Goal: Task Accomplishment & Management: Manage account settings

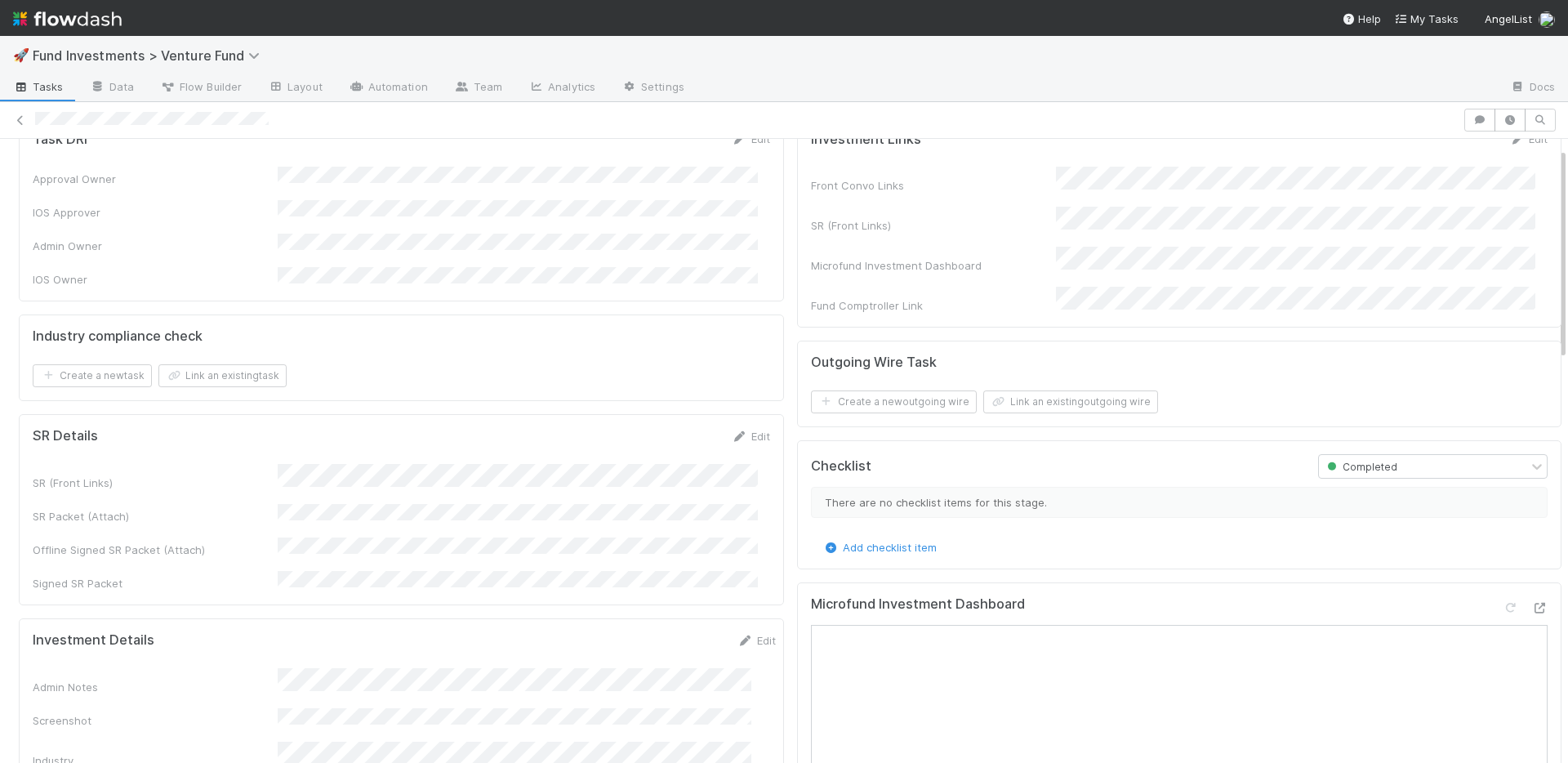
scroll to position [481, 0]
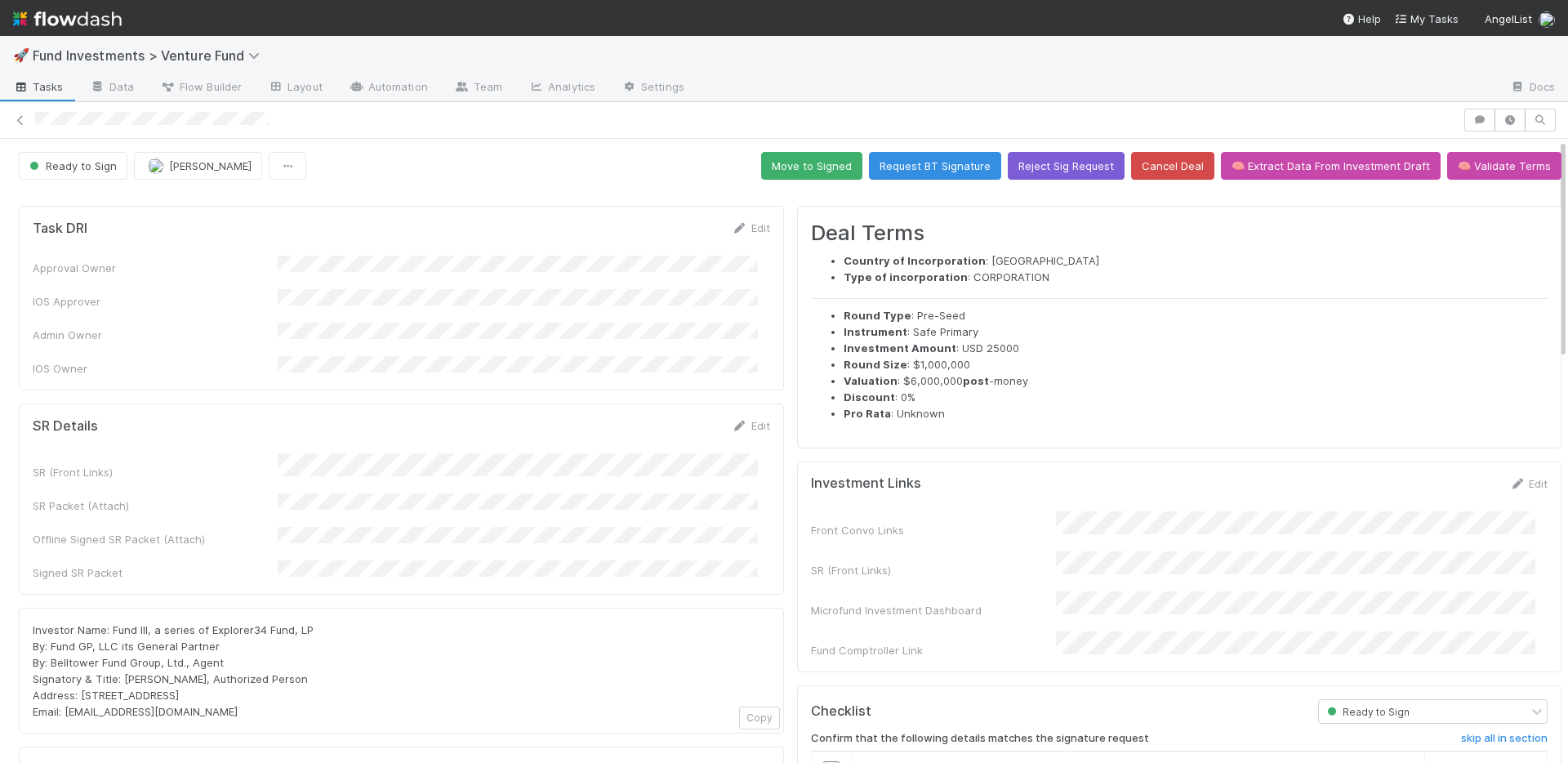
click at [546, 419] on form "SR Details Edit SR (Front Links) SR Packet (Attach) Offline Signed SR Packet (A…" at bounding box center [402, 500] width 737 height 164
click at [812, 160] on button "Move to Signed" at bounding box center [812, 166] width 102 height 28
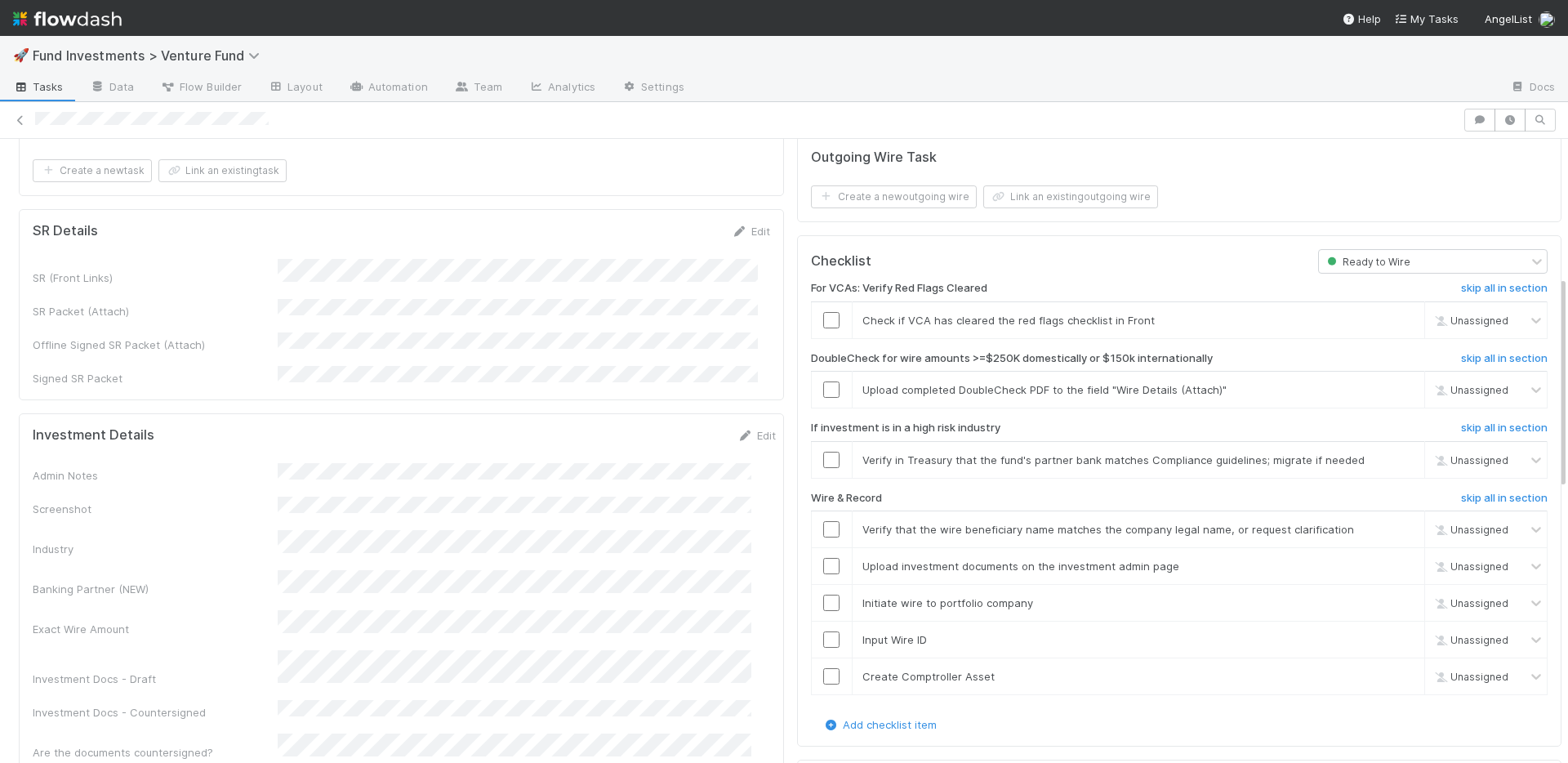
scroll to position [541, 0]
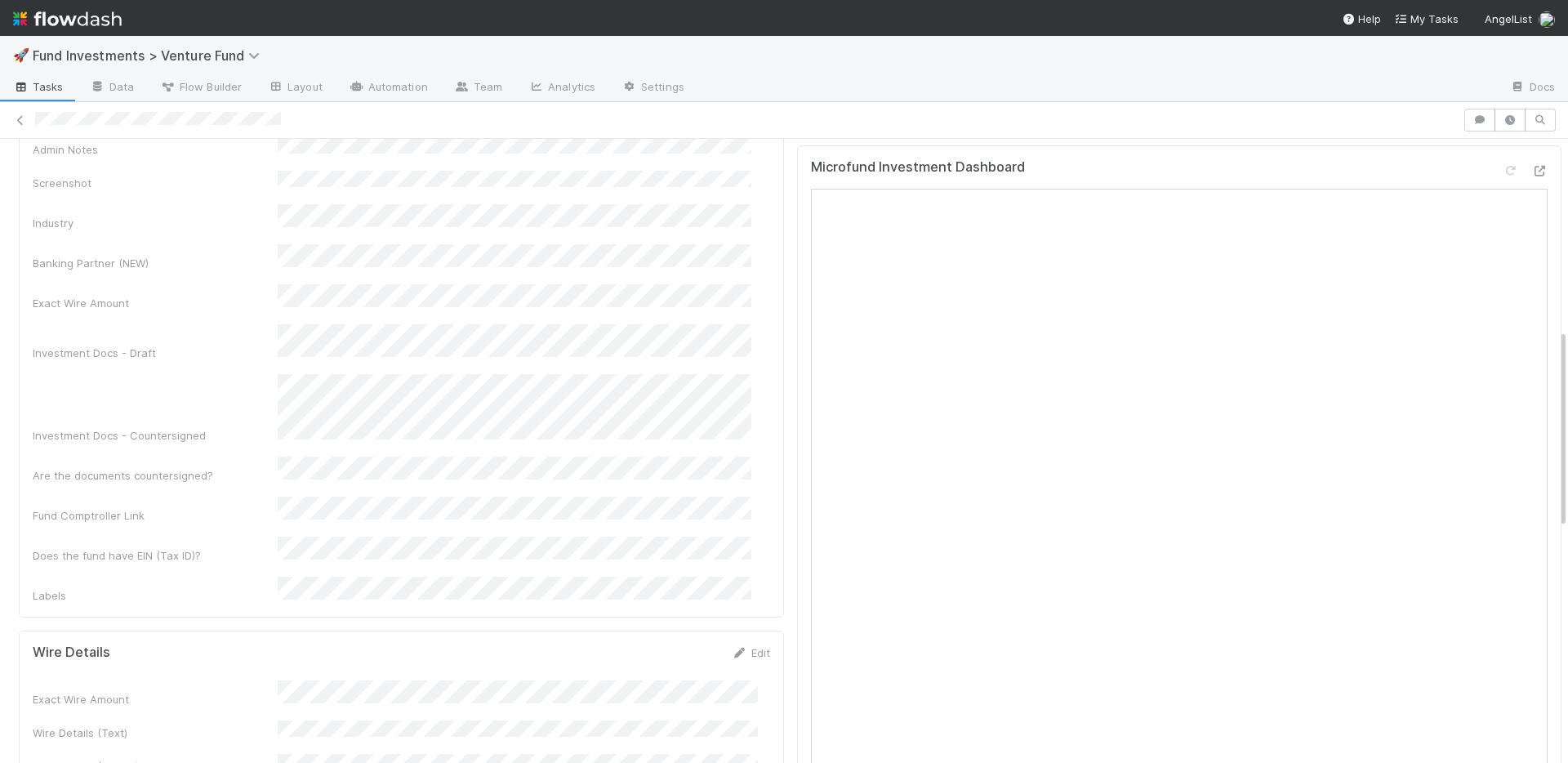
scroll to position [566, 0]
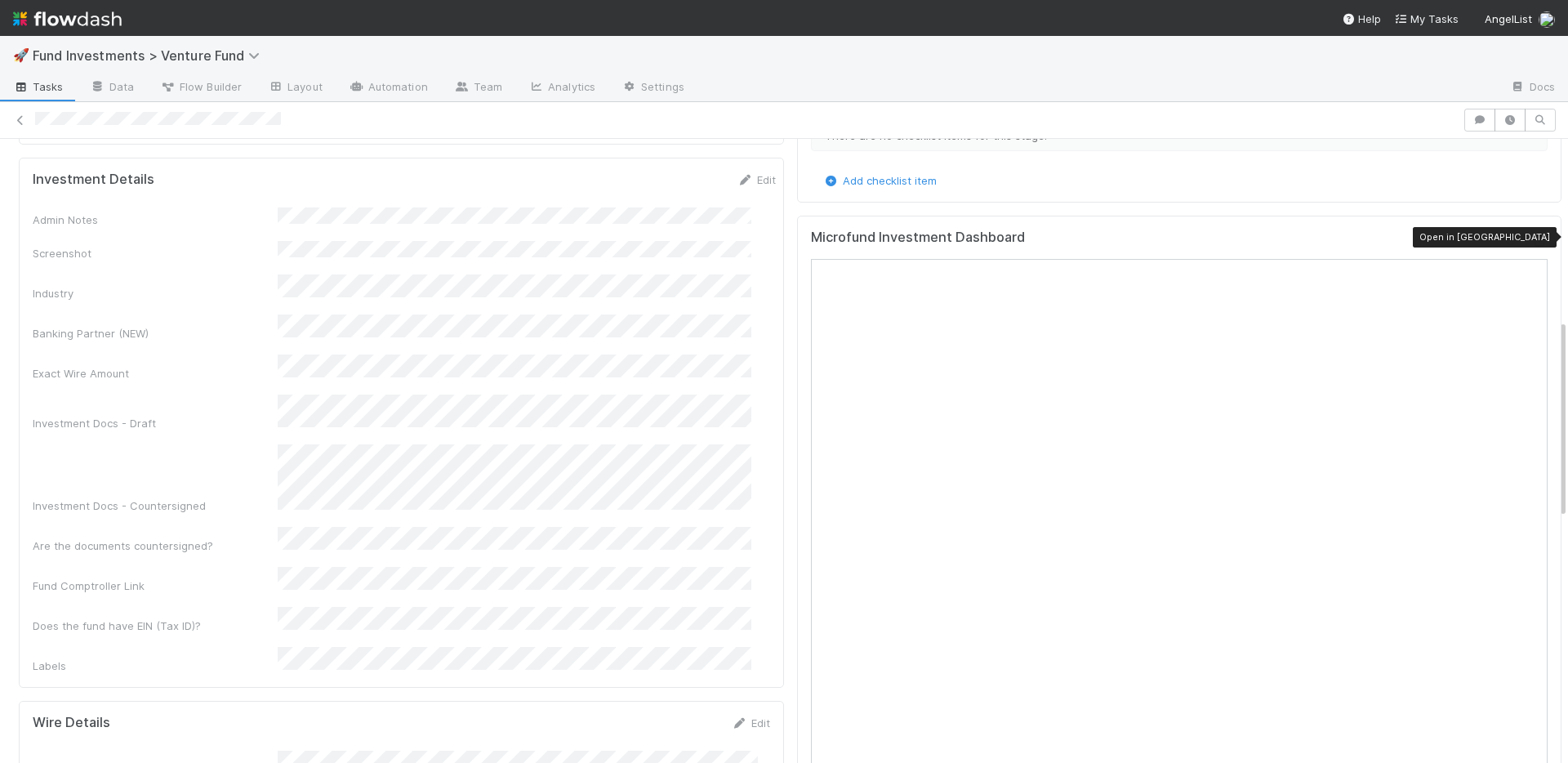
click at [1531, 236] on icon at bounding box center [1539, 241] width 16 height 10
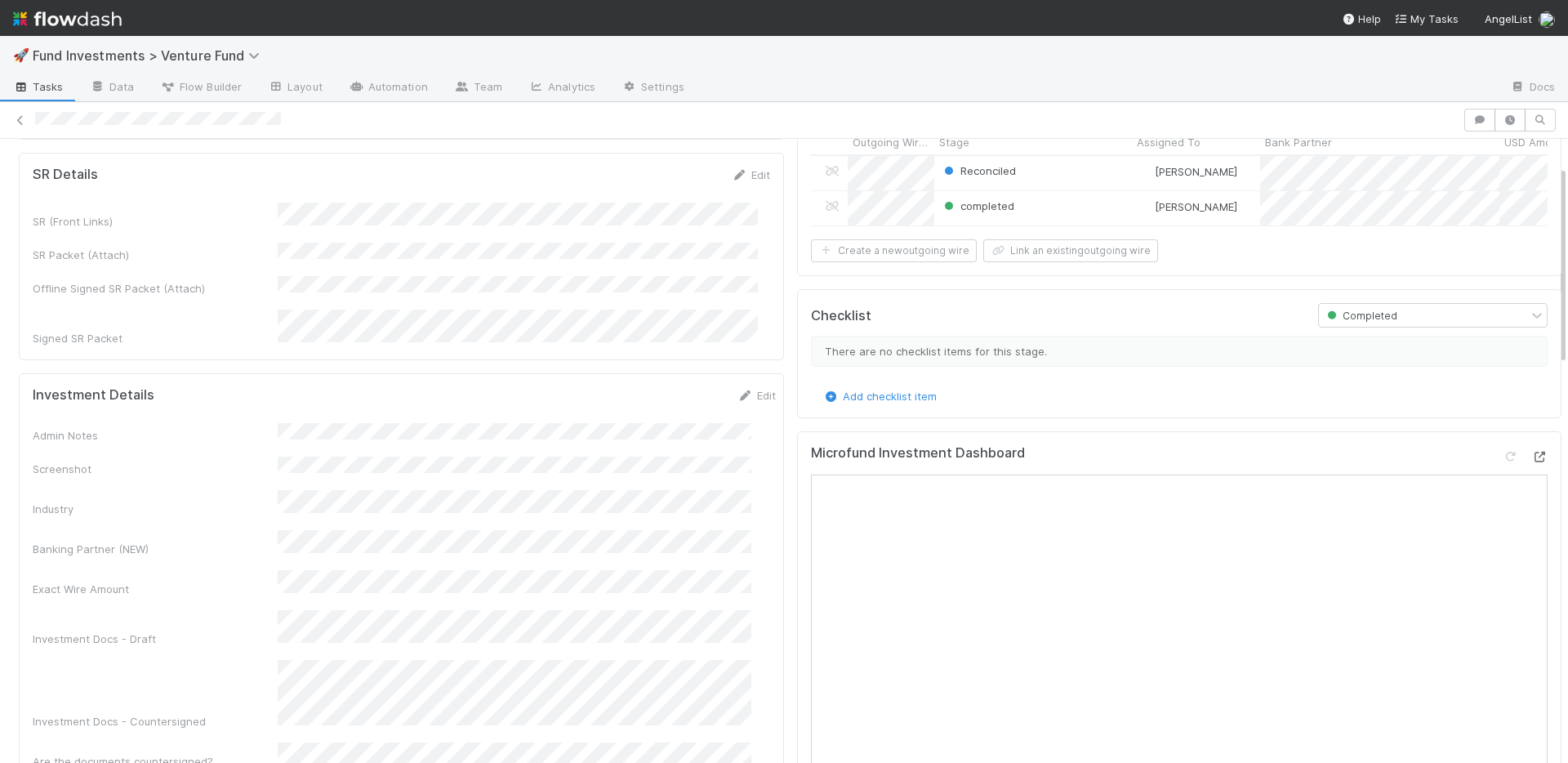
scroll to position [548, 0]
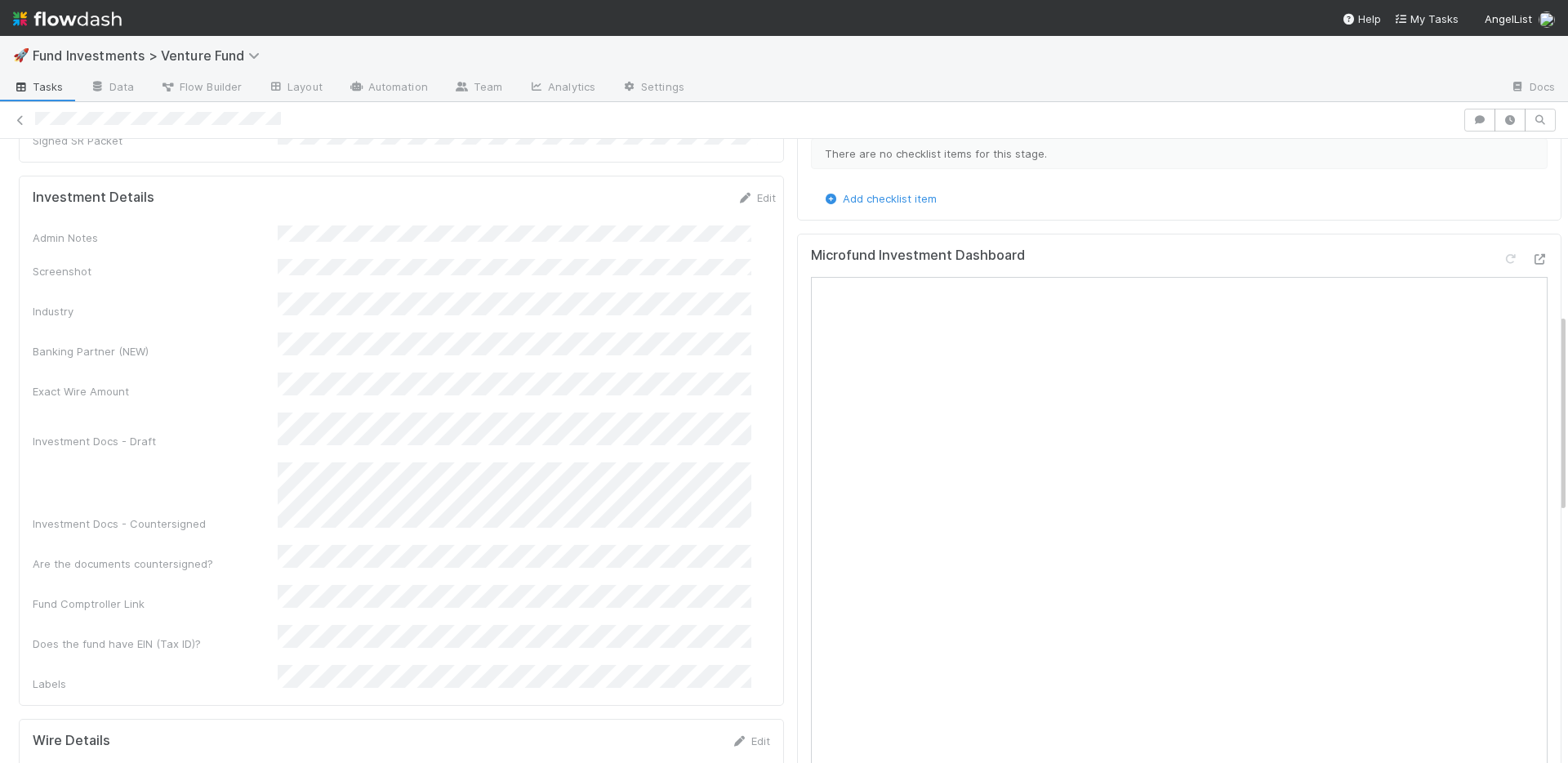
click at [737, 189] on div "Edit" at bounding box center [756, 197] width 39 height 16
click at [737, 191] on link "Edit" at bounding box center [756, 198] width 39 height 13
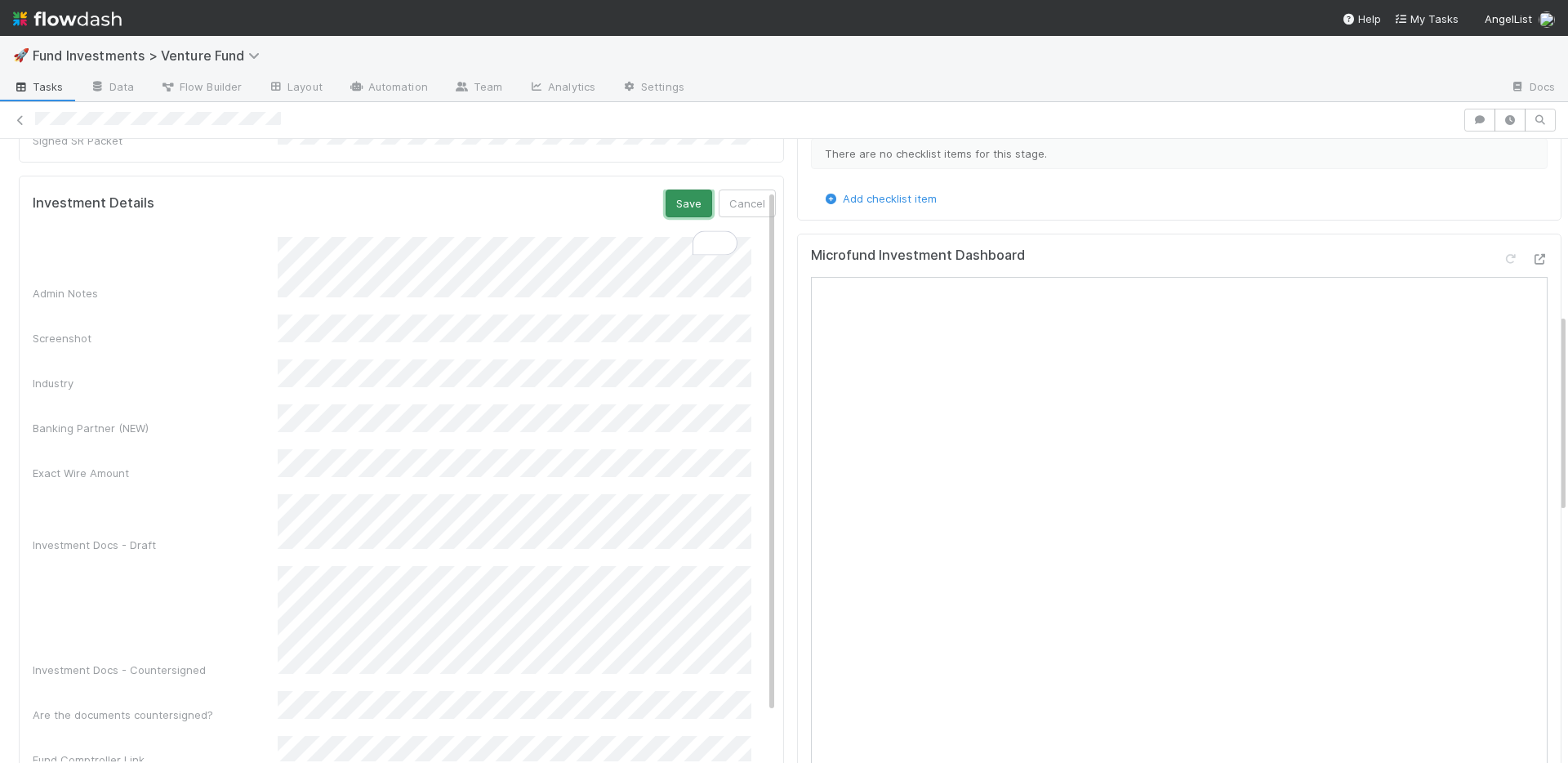
click at [666, 189] on button "Save" at bounding box center [689, 203] width 46 height 28
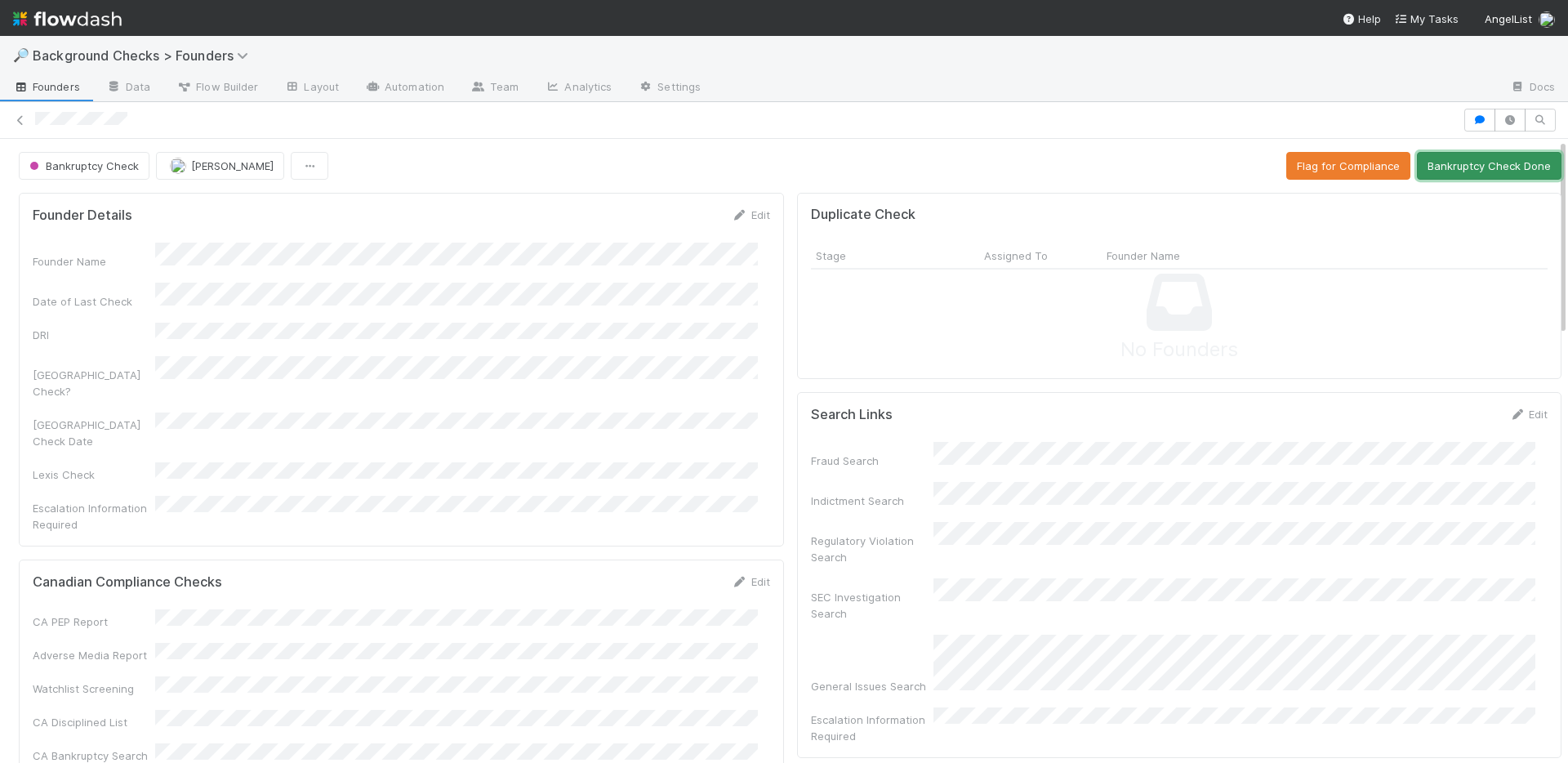
click at [1428, 169] on button "Bankruptcy Check Done" at bounding box center [1489, 166] width 145 height 28
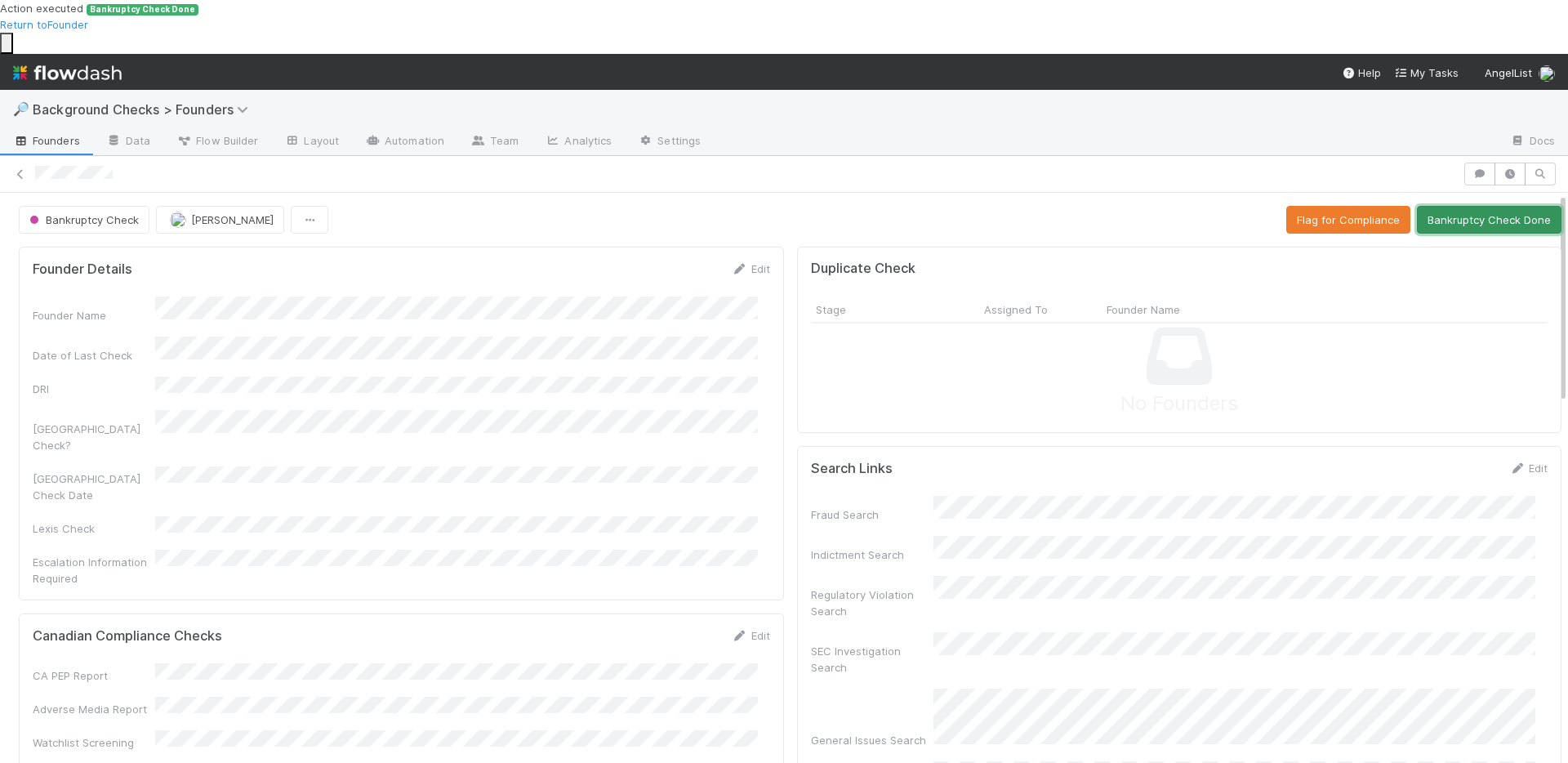
click at [1459, 206] on button "Bankruptcy Check Done" at bounding box center [1489, 220] width 145 height 28
click at [232, 296] on div "Founder Name" at bounding box center [402, 310] width 737 height 27
click at [1464, 206] on button "Bankruptcy Check Done" at bounding box center [1489, 220] width 145 height 28
click at [265, 296] on div "Founder Name" at bounding box center [402, 310] width 737 height 27
copy div
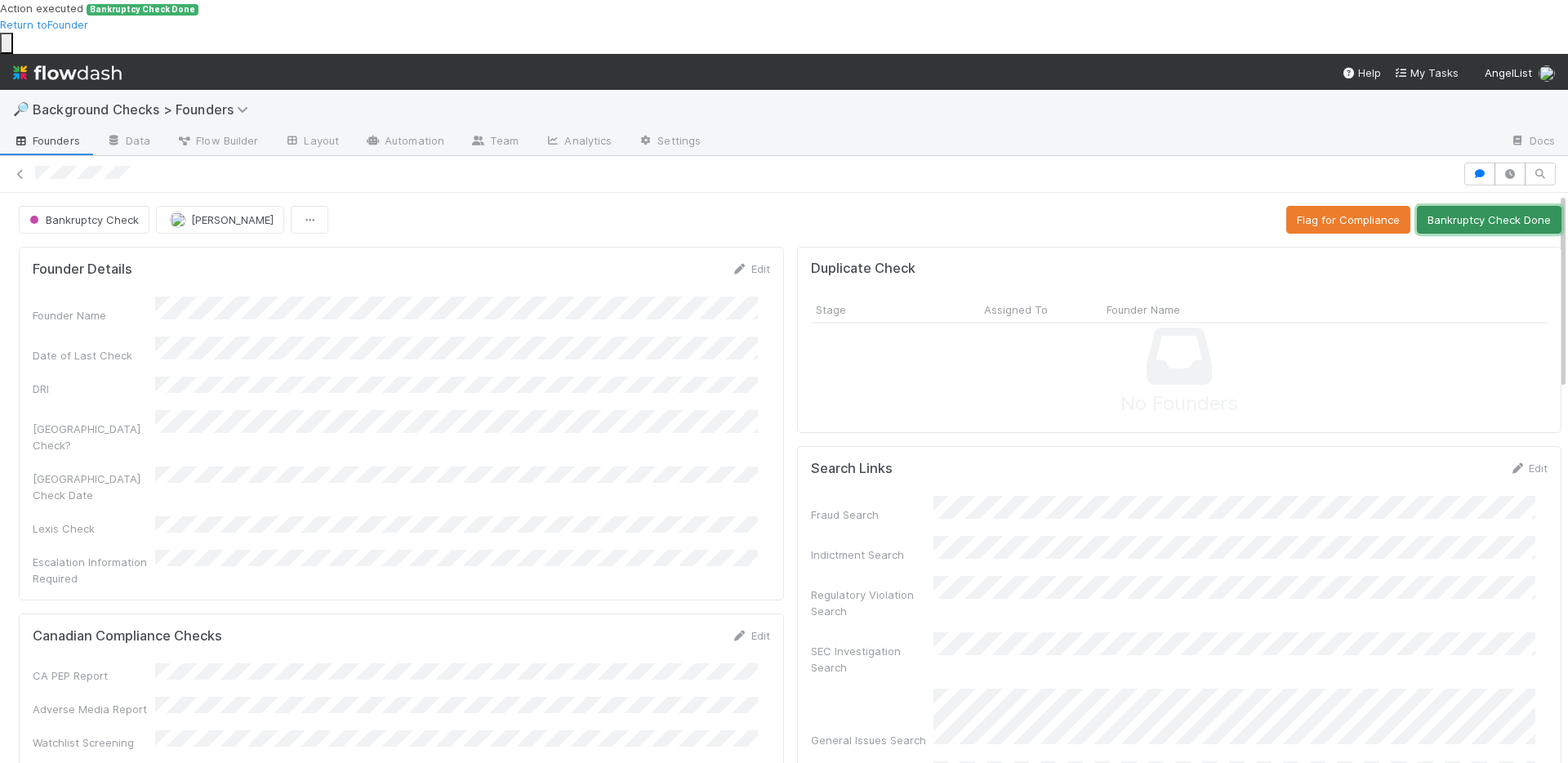
click at [1455, 206] on button "Bankruptcy Check Done" at bounding box center [1489, 220] width 145 height 28
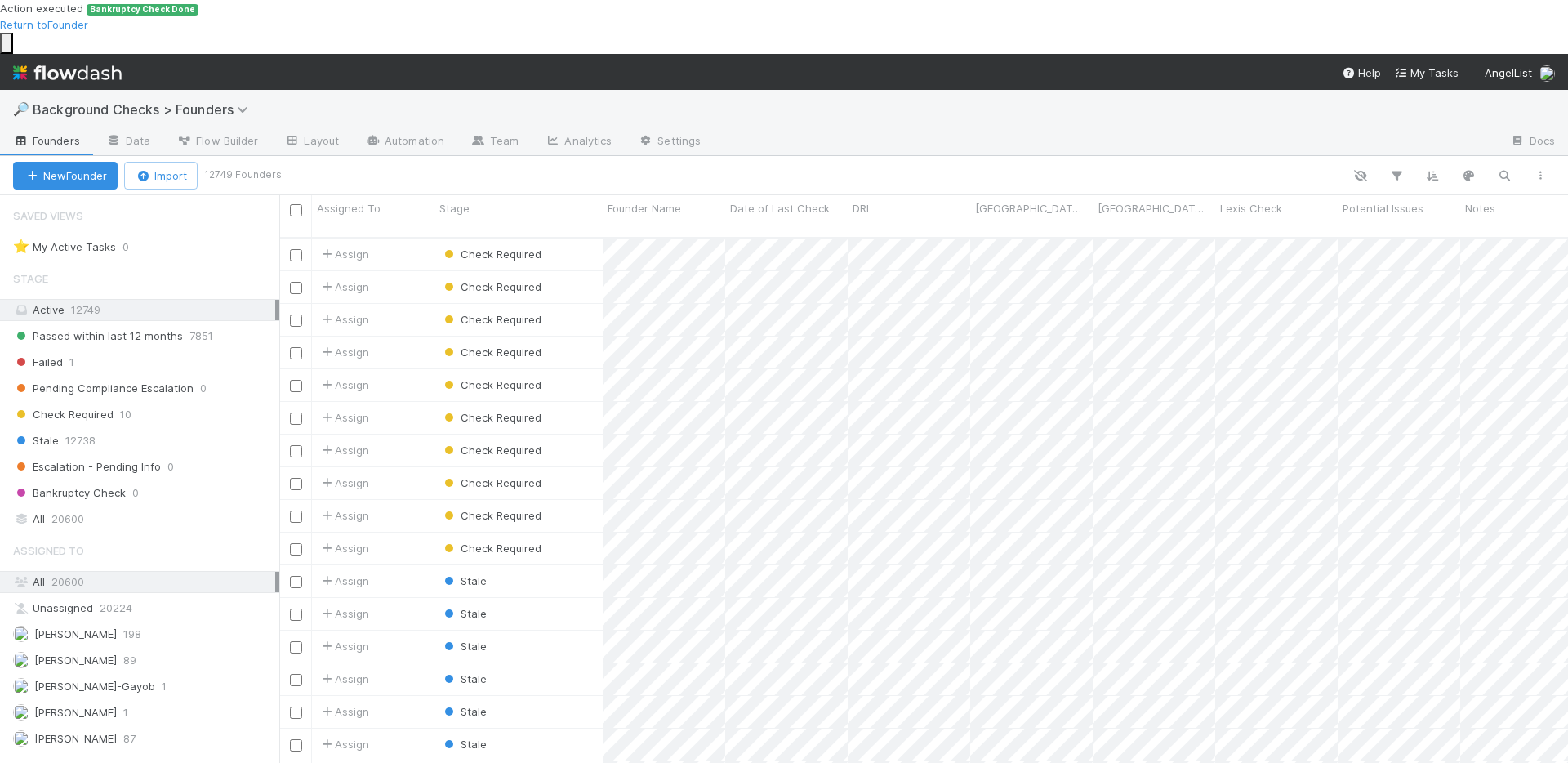
scroll to position [13, 13]
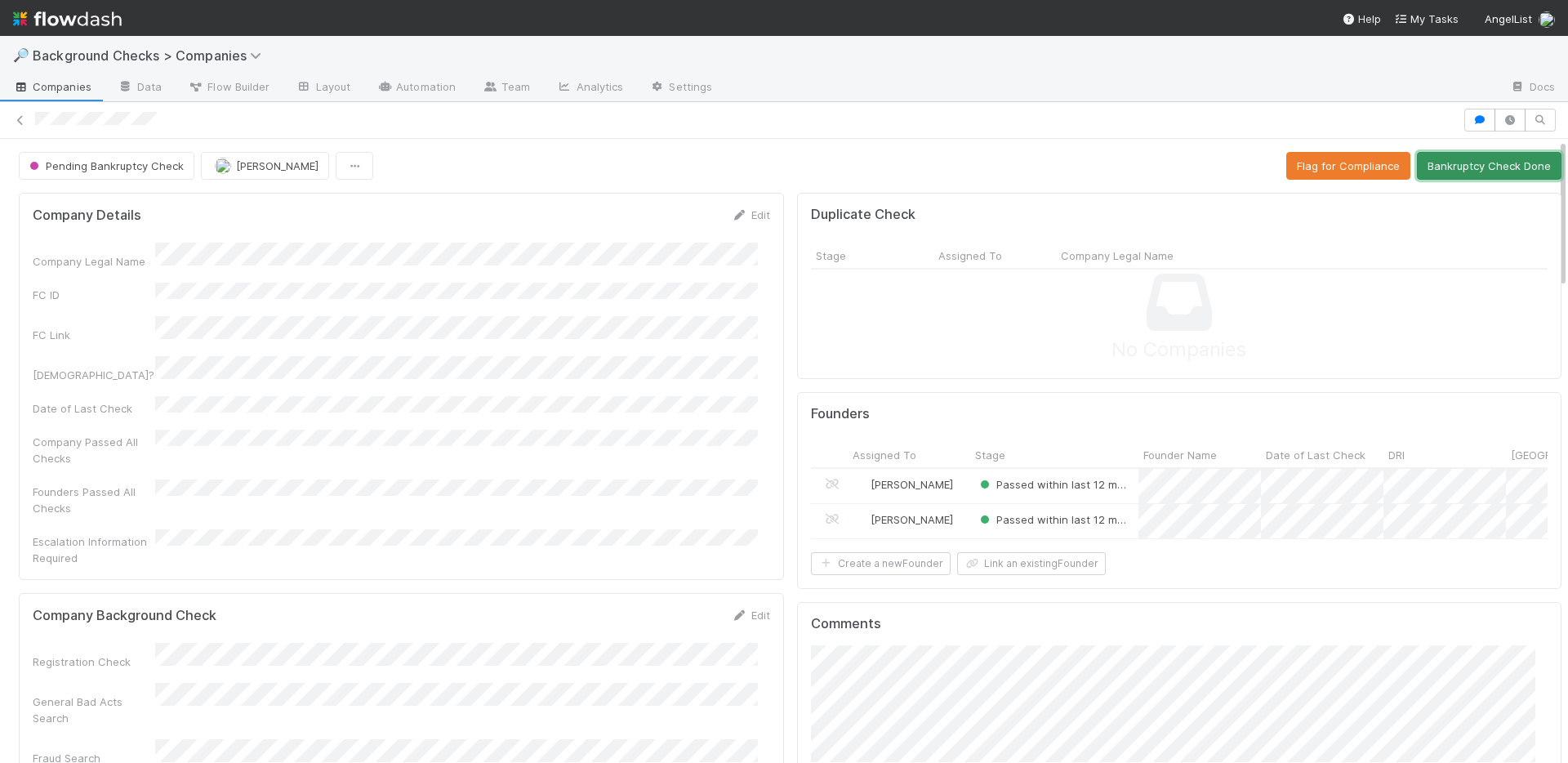
click at [1441, 170] on button "Bankruptcy Check Done" at bounding box center [1489, 166] width 145 height 28
click at [1469, 170] on button "Bankruptcy Check Done" at bounding box center [1489, 166] width 145 height 28
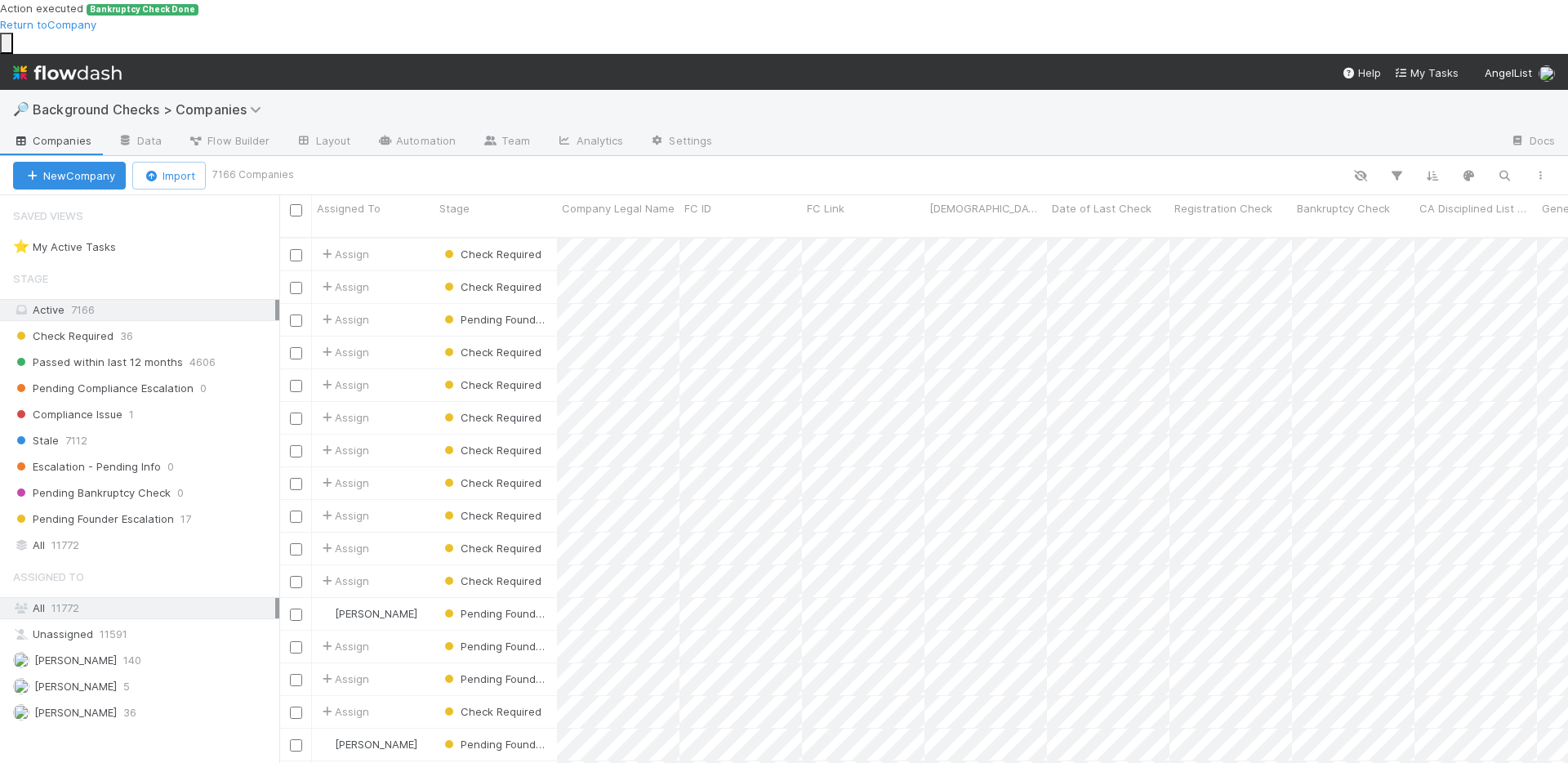
scroll to position [580, 1276]
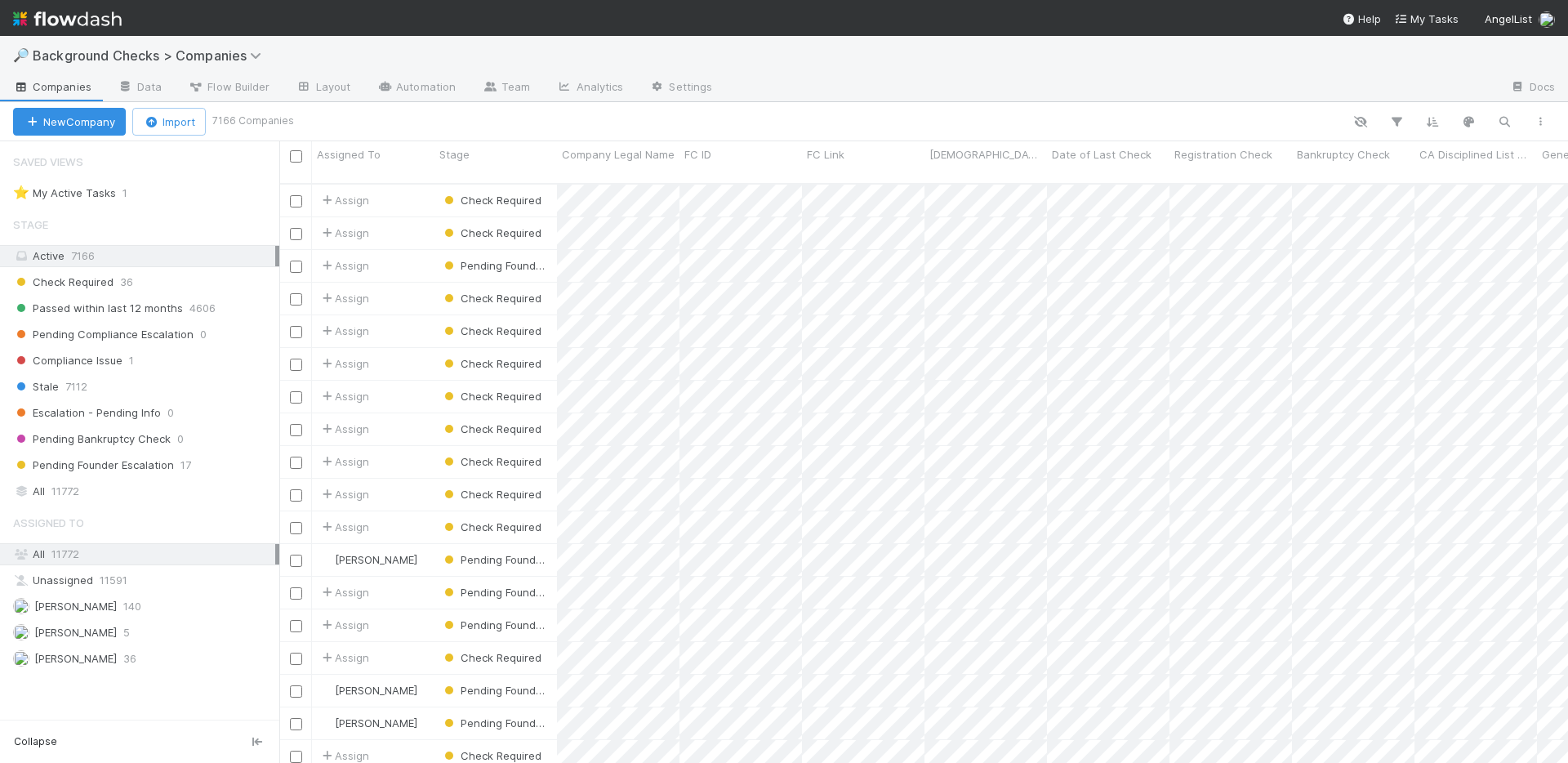
click at [66, 22] on img at bounding box center [67, 19] width 108 height 28
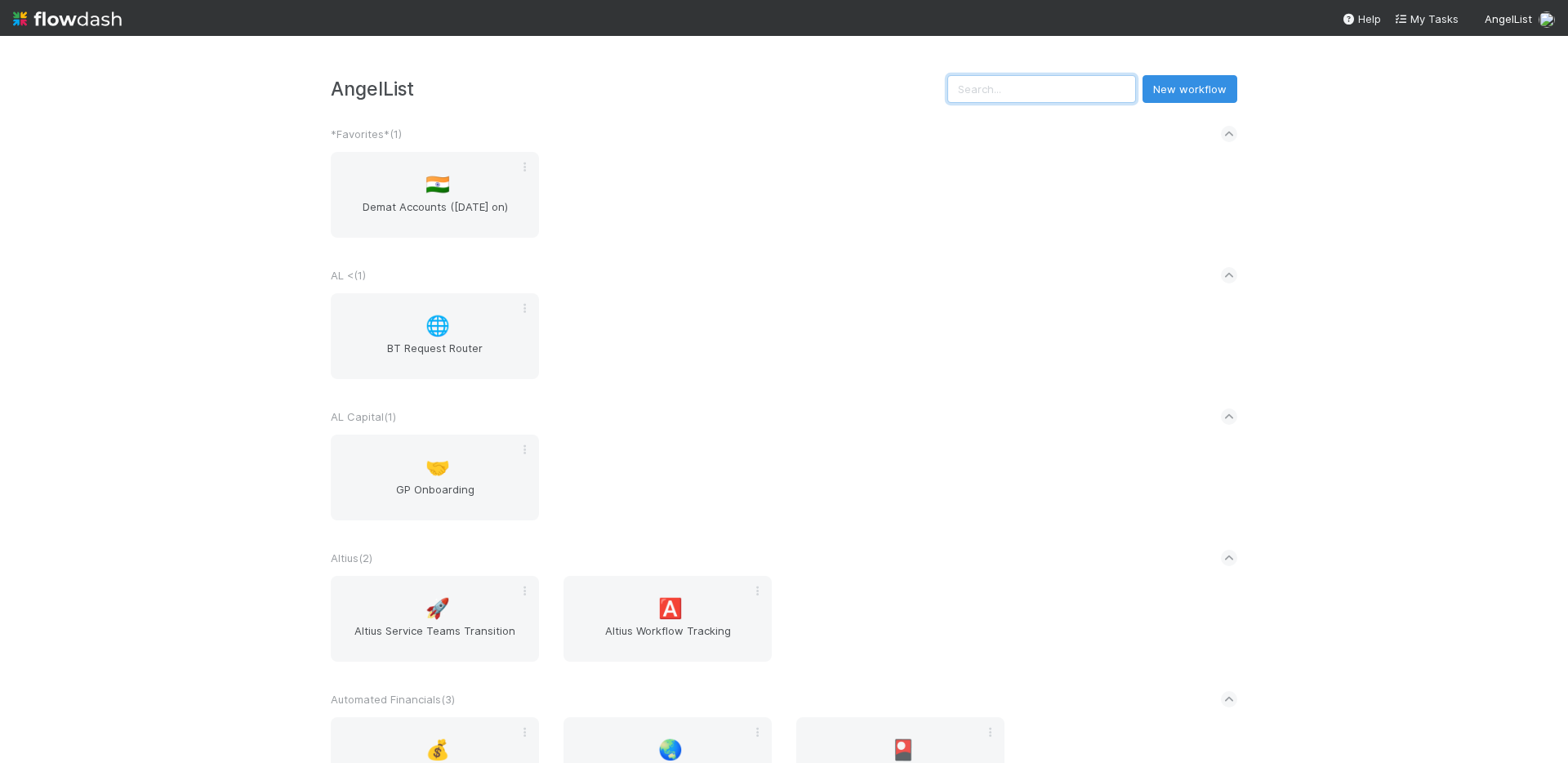
click at [1030, 94] on input "text" at bounding box center [1041, 89] width 189 height 28
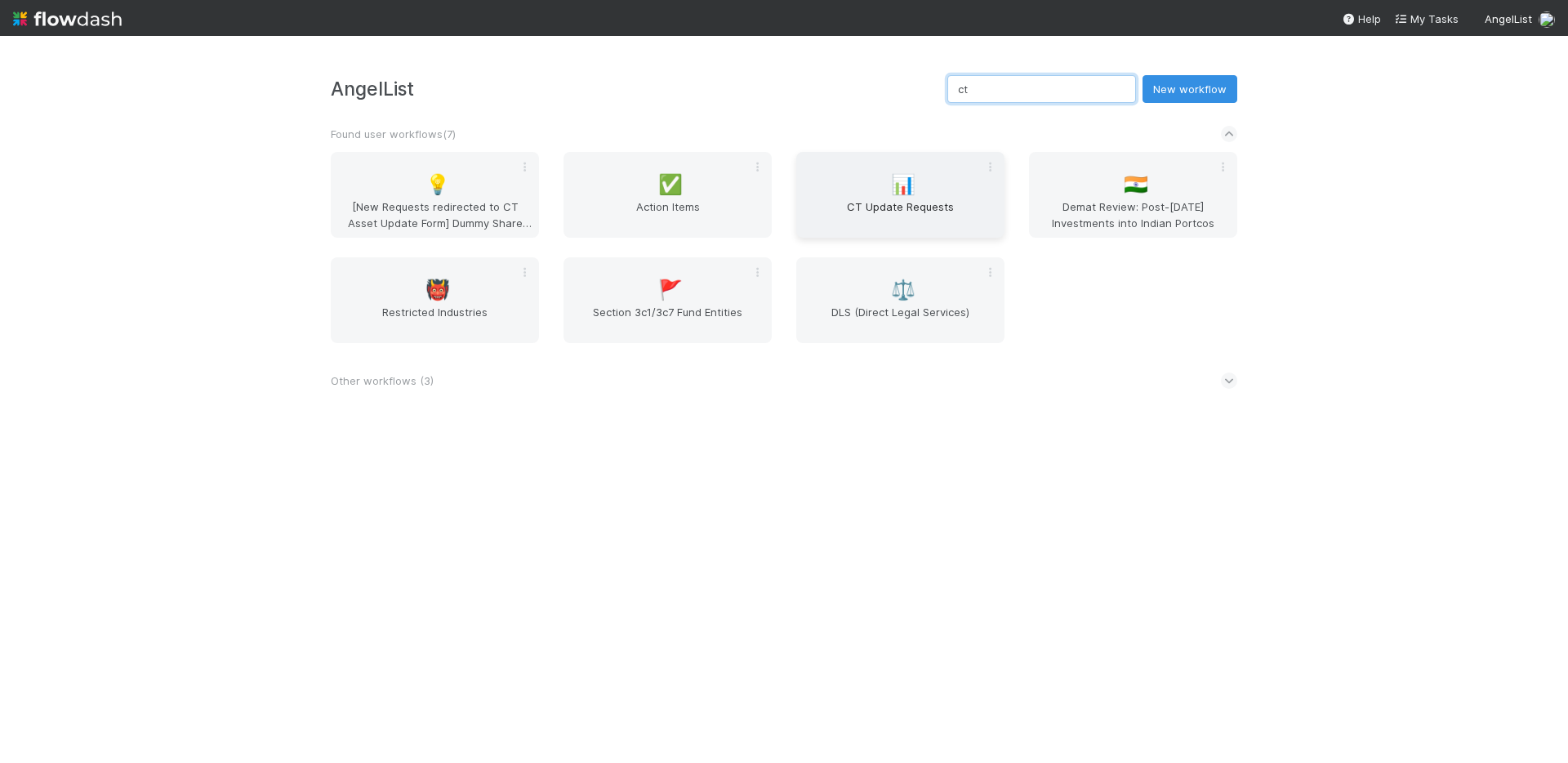
type input "ct"
click at [863, 208] on span "CT Update Requests" at bounding box center [899, 215] width 195 height 33
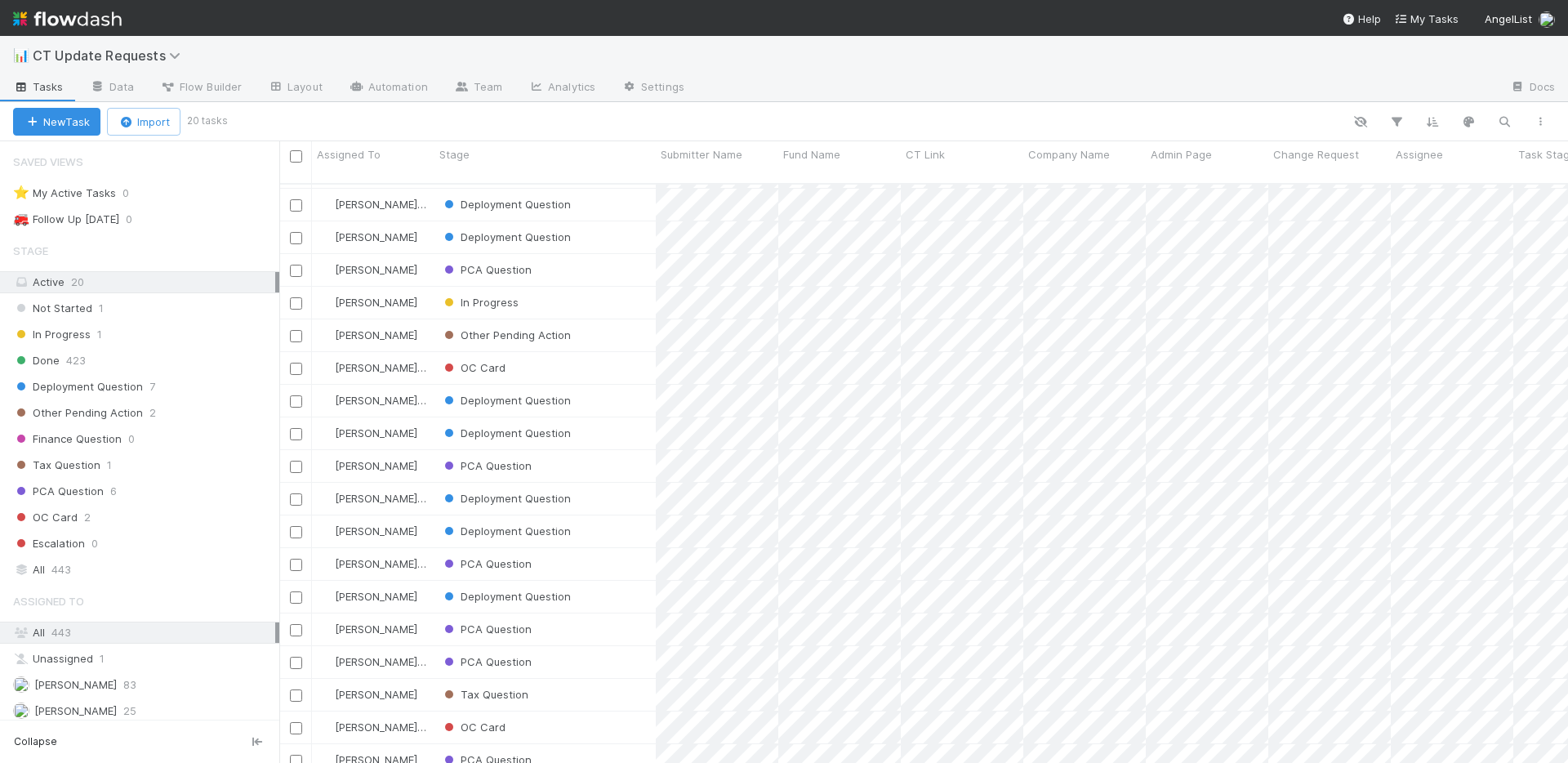
scroll to position [73, 0]
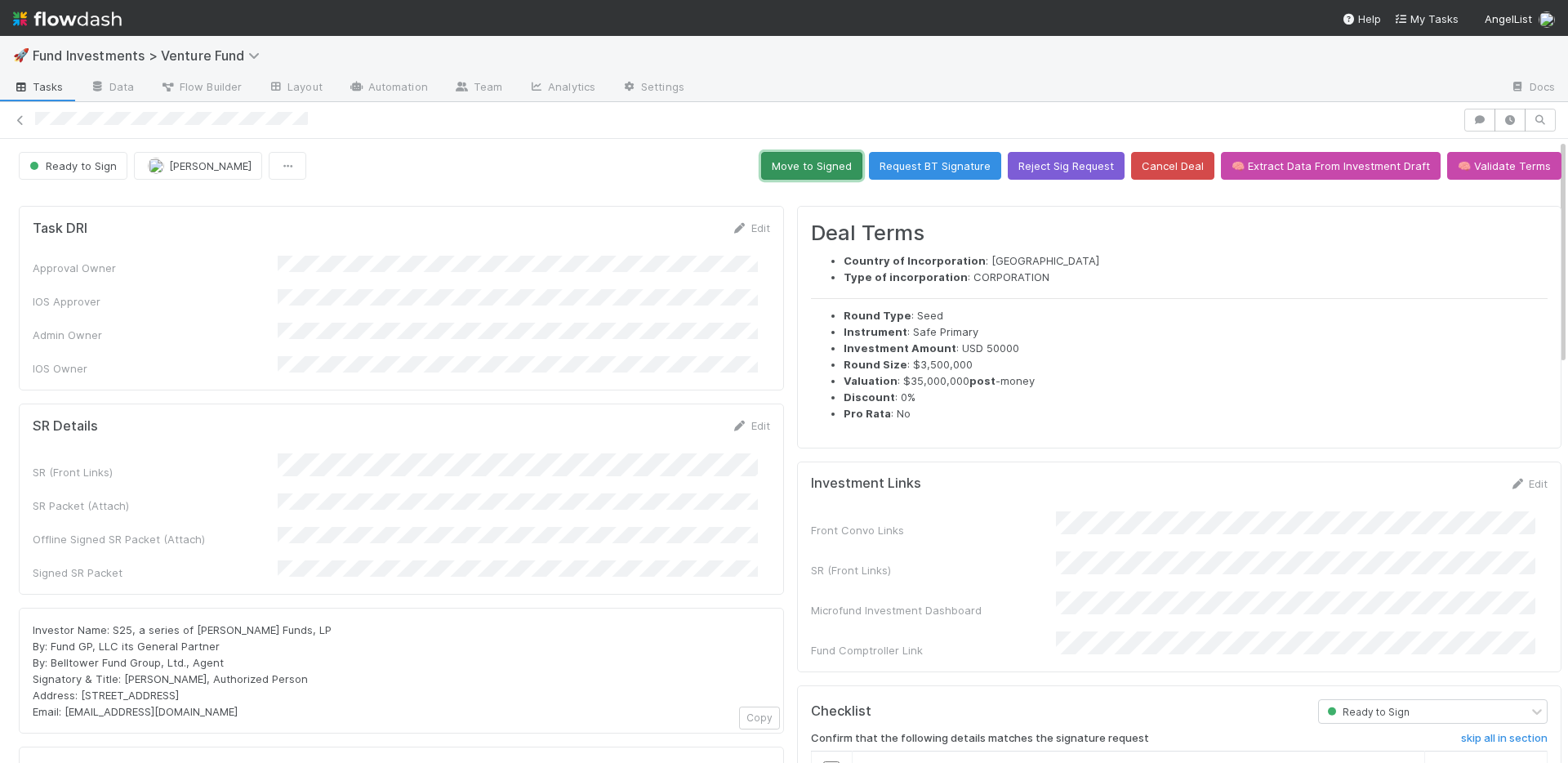
click at [816, 167] on button "Move to Signed" at bounding box center [812, 166] width 102 height 28
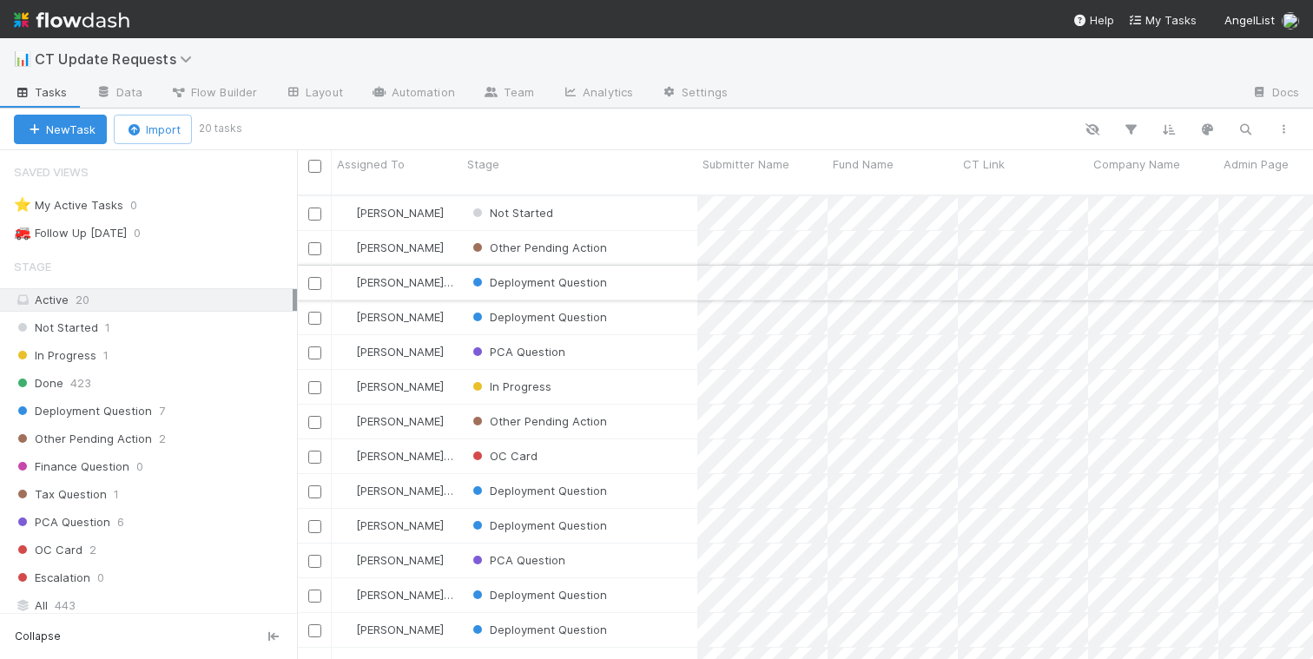
scroll to position [464, 1003]
click at [100, 23] on img at bounding box center [71, 20] width 115 height 30
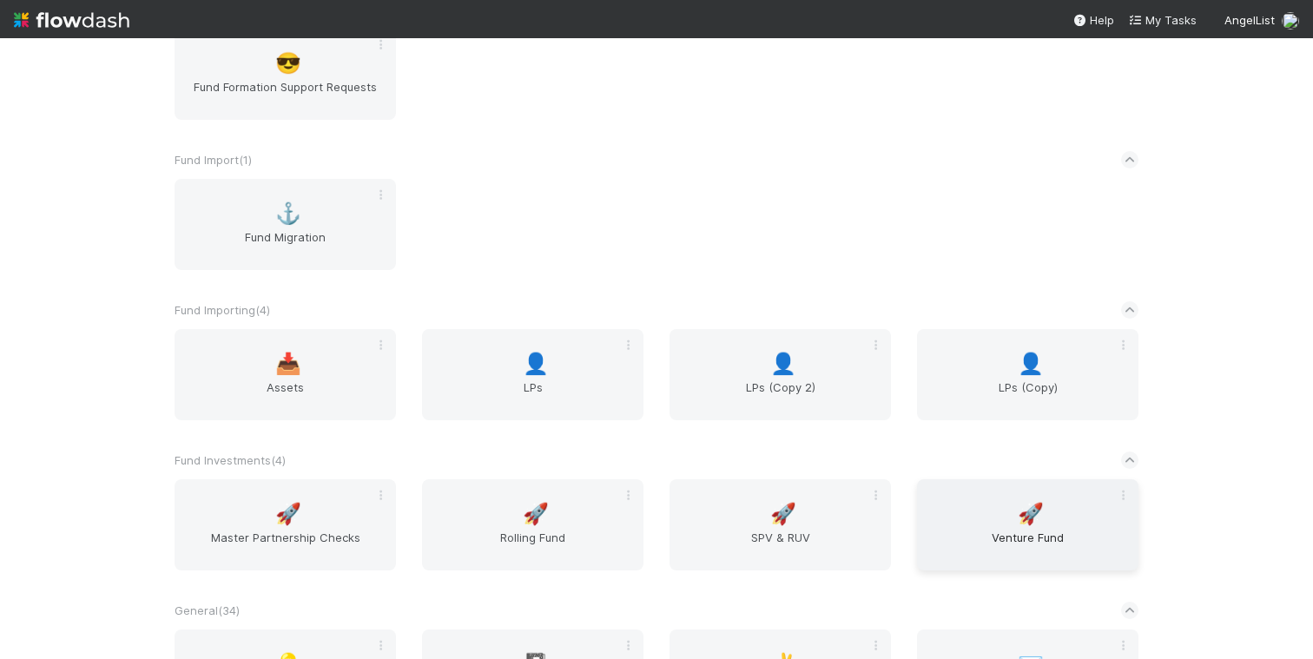
scroll to position [2999, 0]
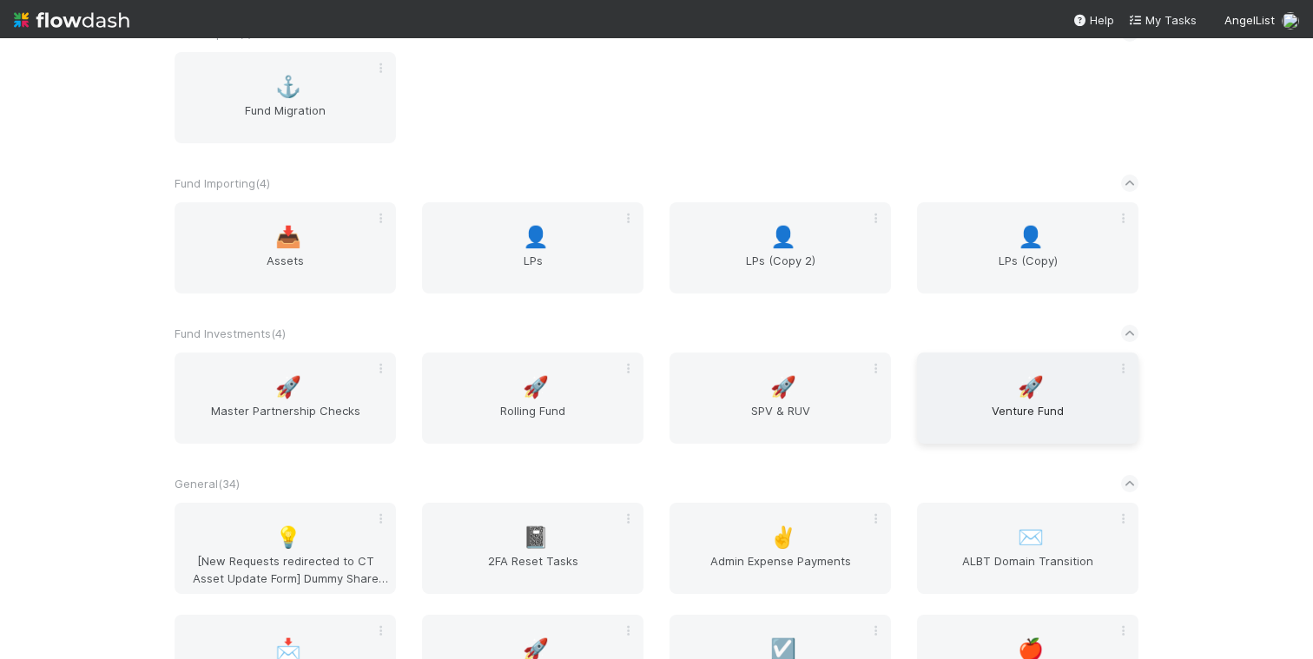
click at [1005, 381] on div "🚀 Venture Fund" at bounding box center [1027, 397] width 221 height 91
click at [791, 410] on span "SPV & RUV" at bounding box center [779, 419] width 207 height 35
click at [575, 407] on span "Rolling Fund" at bounding box center [532, 419] width 207 height 35
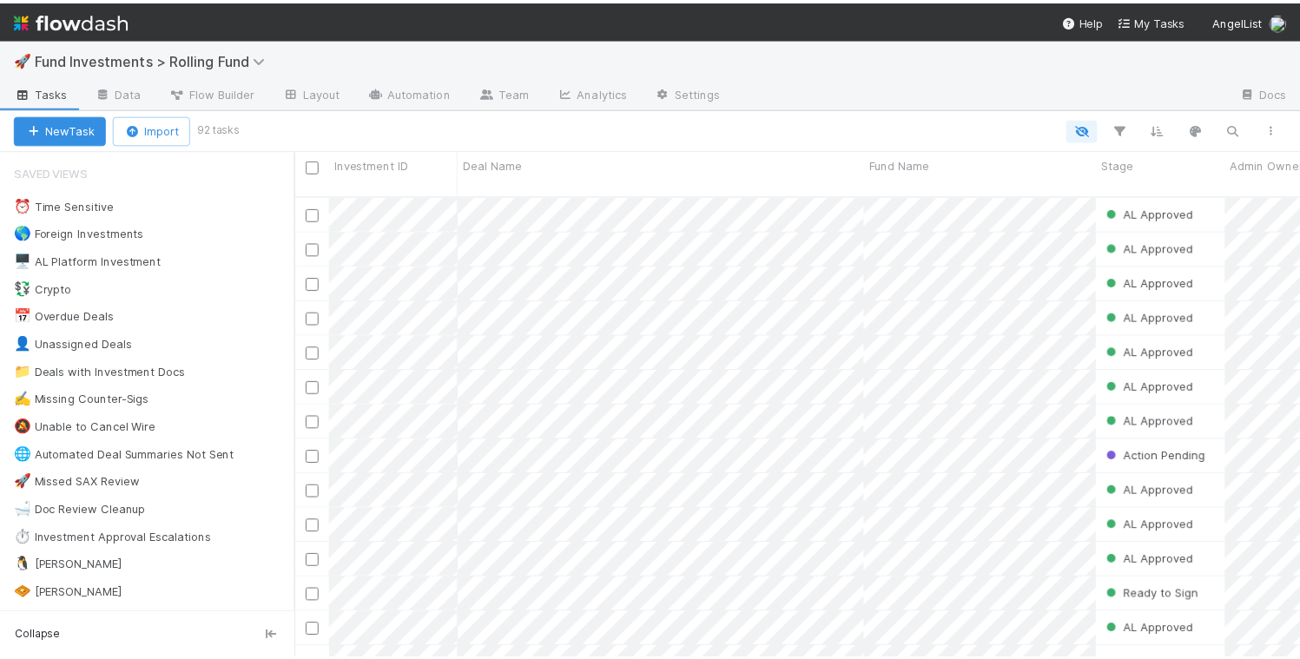
scroll to position [464, 1003]
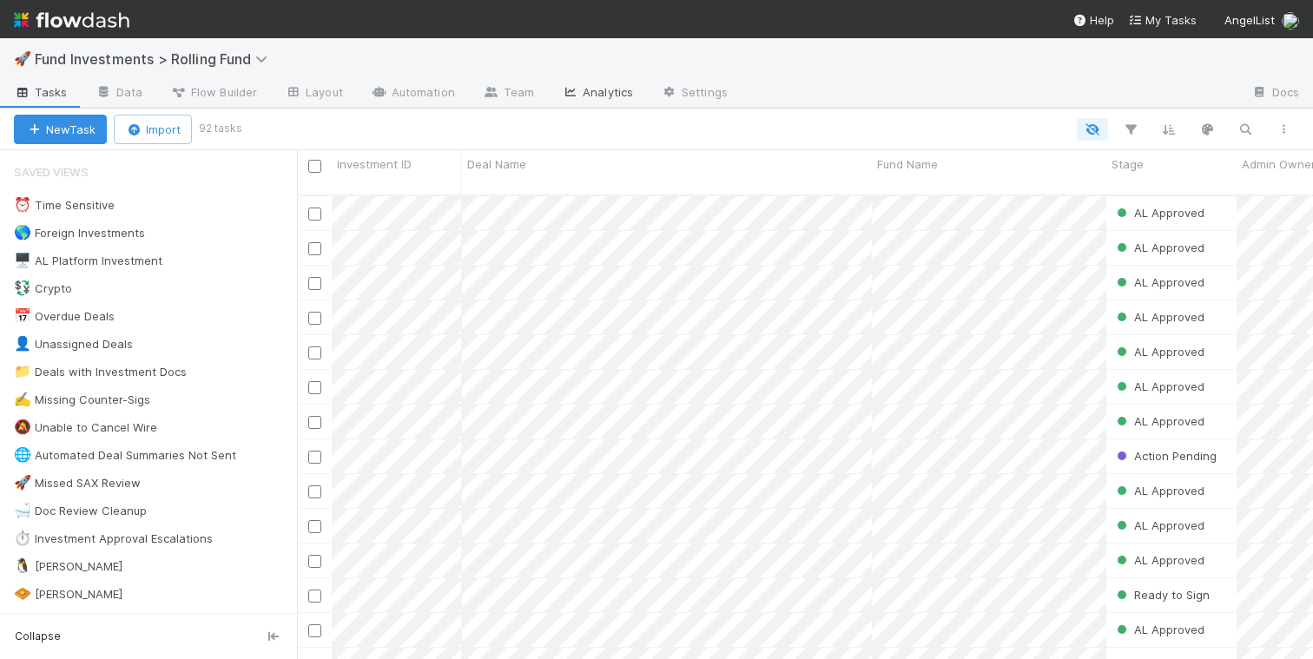
click at [588, 93] on link "Analytics" at bounding box center [597, 94] width 99 height 28
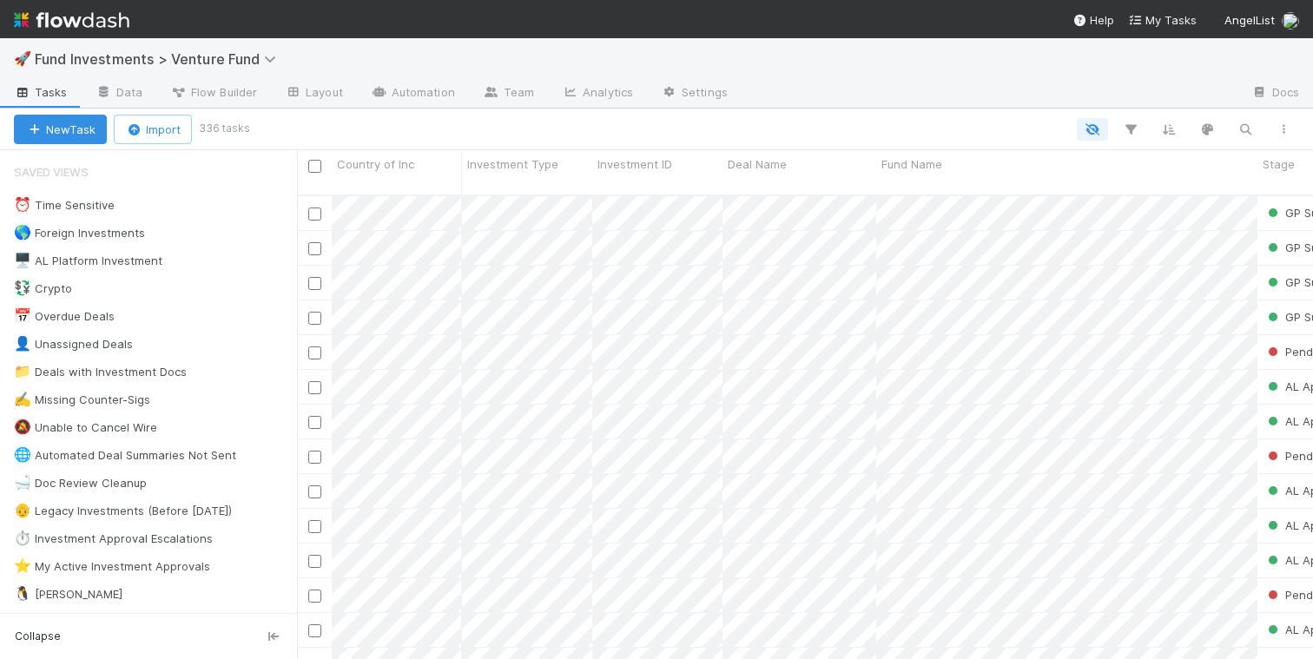
scroll to position [464, 1003]
click at [605, 100] on link "Analytics" at bounding box center [597, 94] width 99 height 28
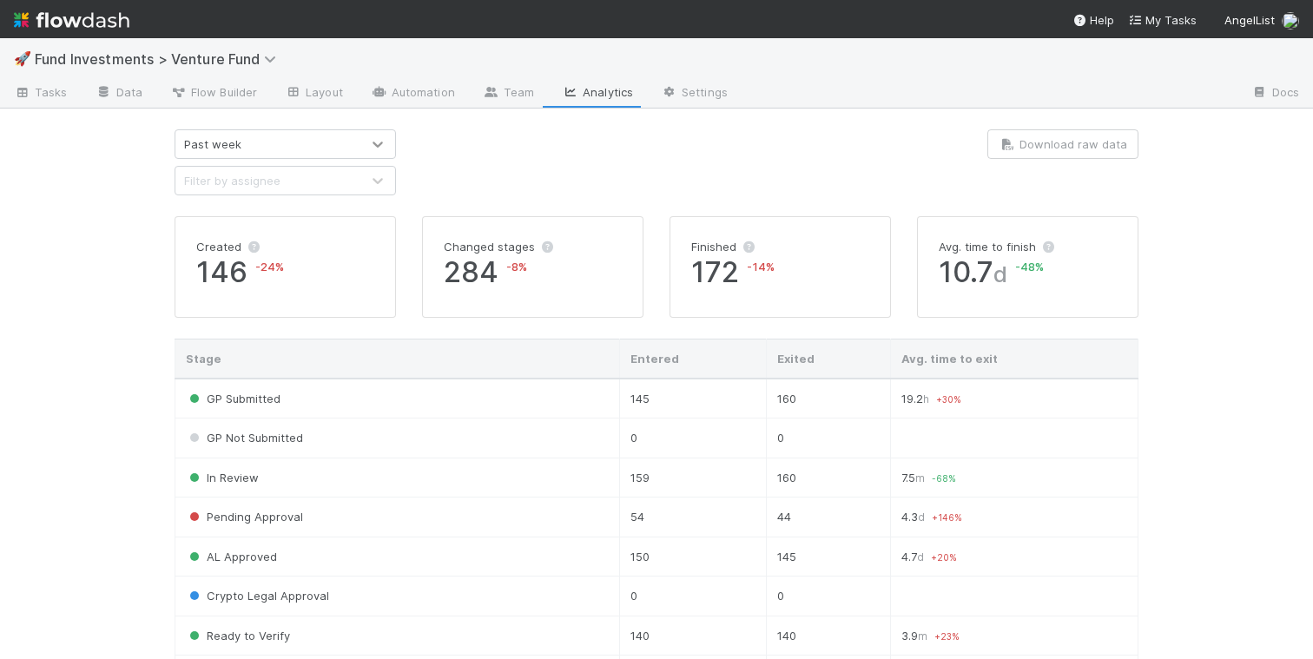
click at [371, 142] on icon at bounding box center [377, 143] width 17 height 17
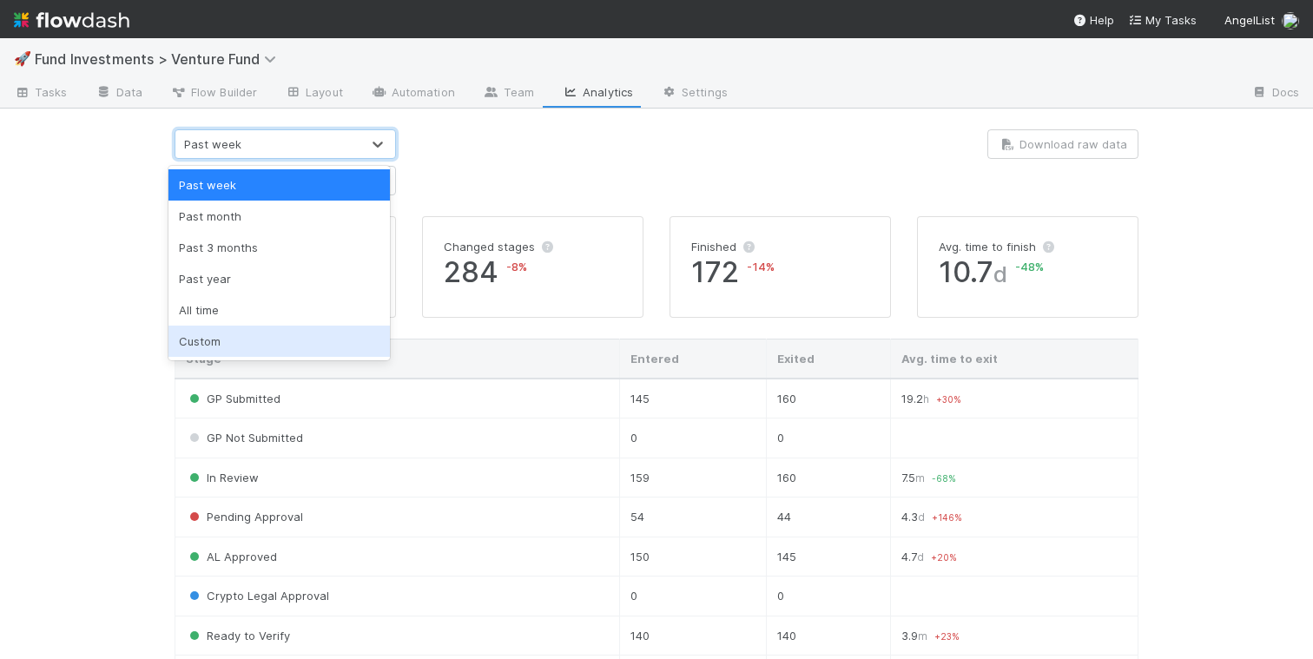
click at [313, 339] on div "Custom" at bounding box center [278, 341] width 221 height 31
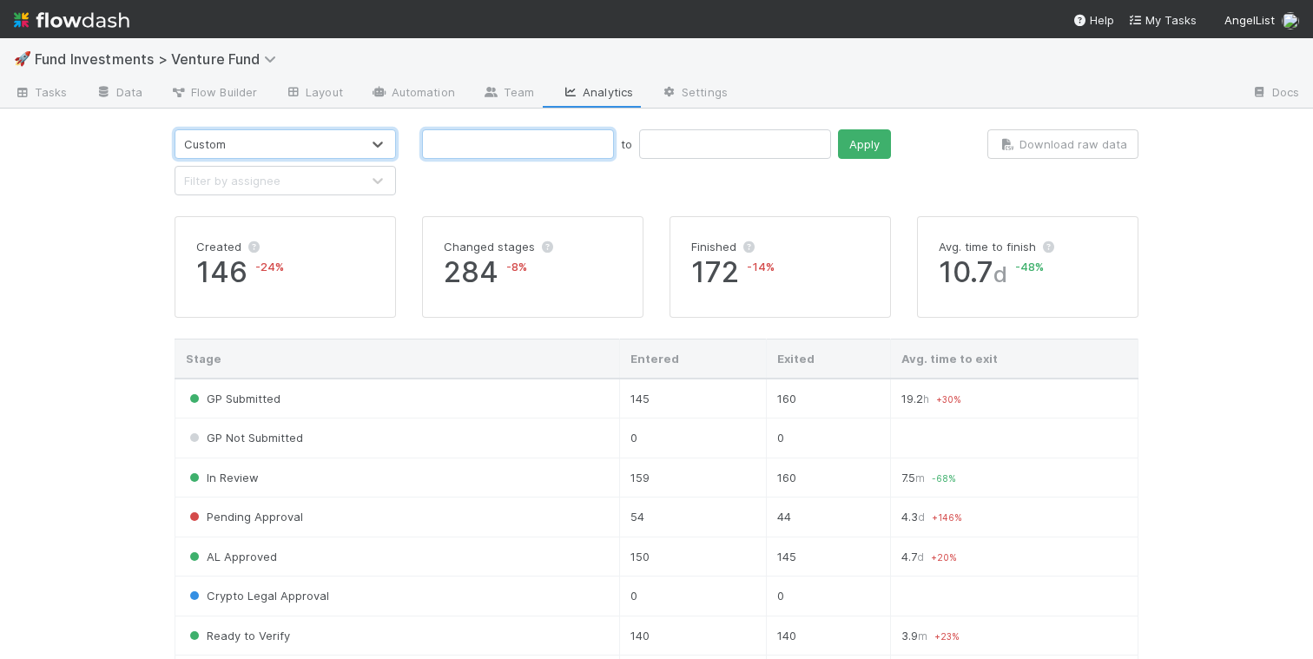
click at [484, 148] on input "text" at bounding box center [518, 144] width 192 height 30
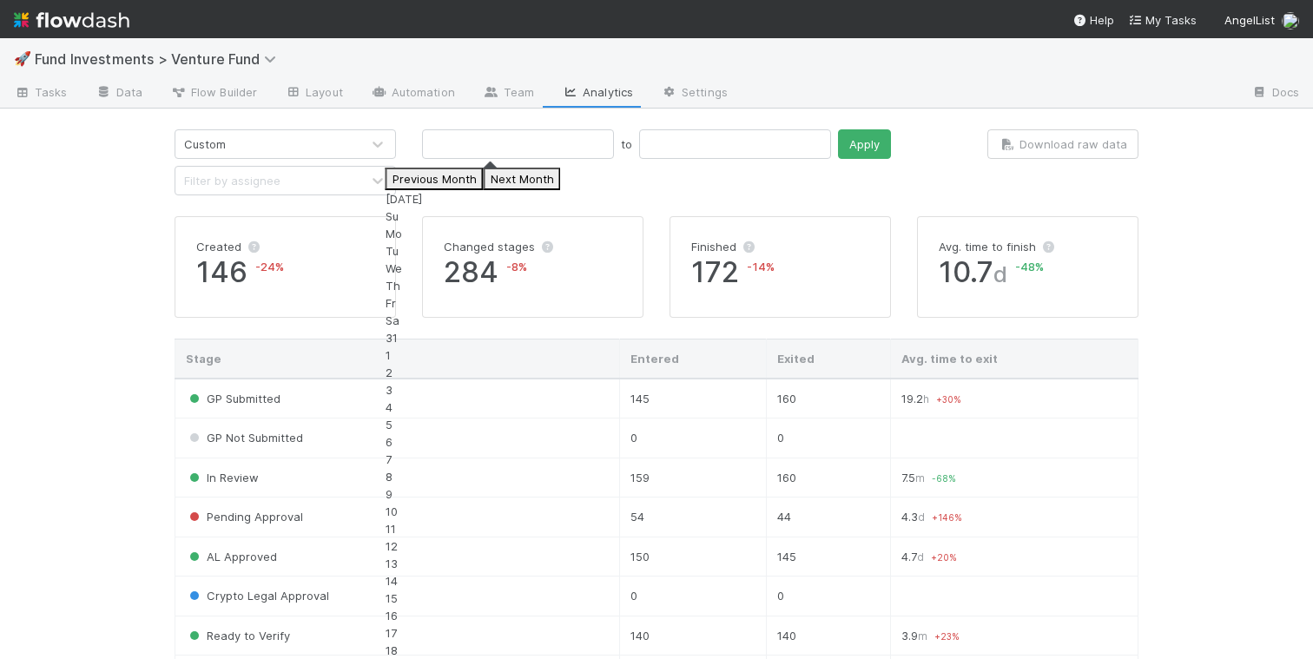
click at [405, 188] on button "Previous Month" at bounding box center [434, 179] width 98 height 23
drag, startPoint x: 410, startPoint y: 349, endPoint x: 580, endPoint y: 247, distance: 198.6
type input "[DATE]"
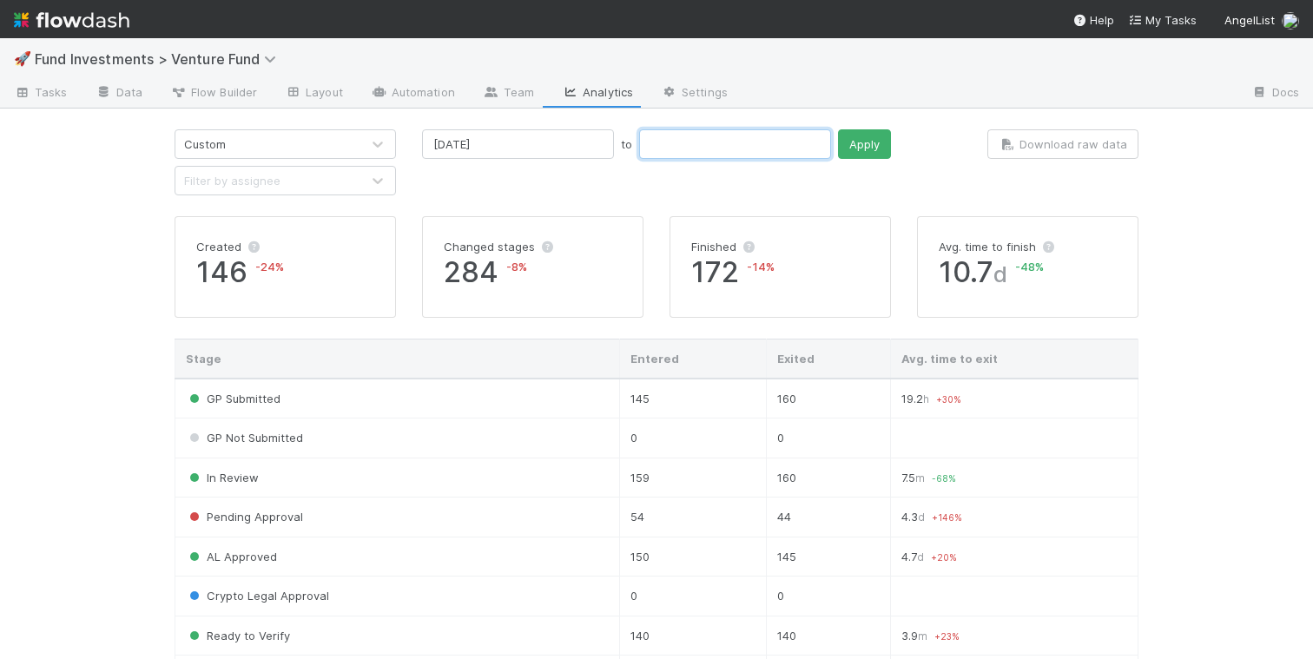
click at [688, 155] on input "text" at bounding box center [735, 144] width 192 height 30
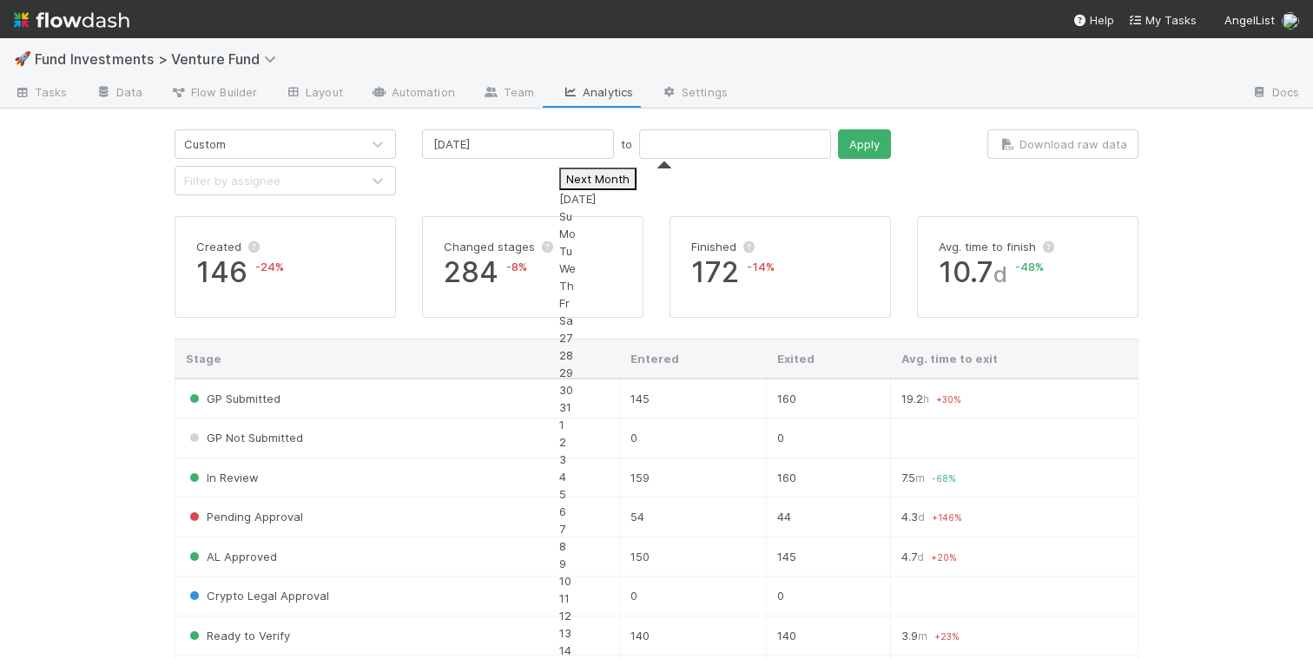
drag, startPoint x: 753, startPoint y: 346, endPoint x: 770, endPoint y: 306, distance: 44.3
type input "08/30/2025"
click at [838, 144] on button "Apply" at bounding box center [864, 144] width 53 height 30
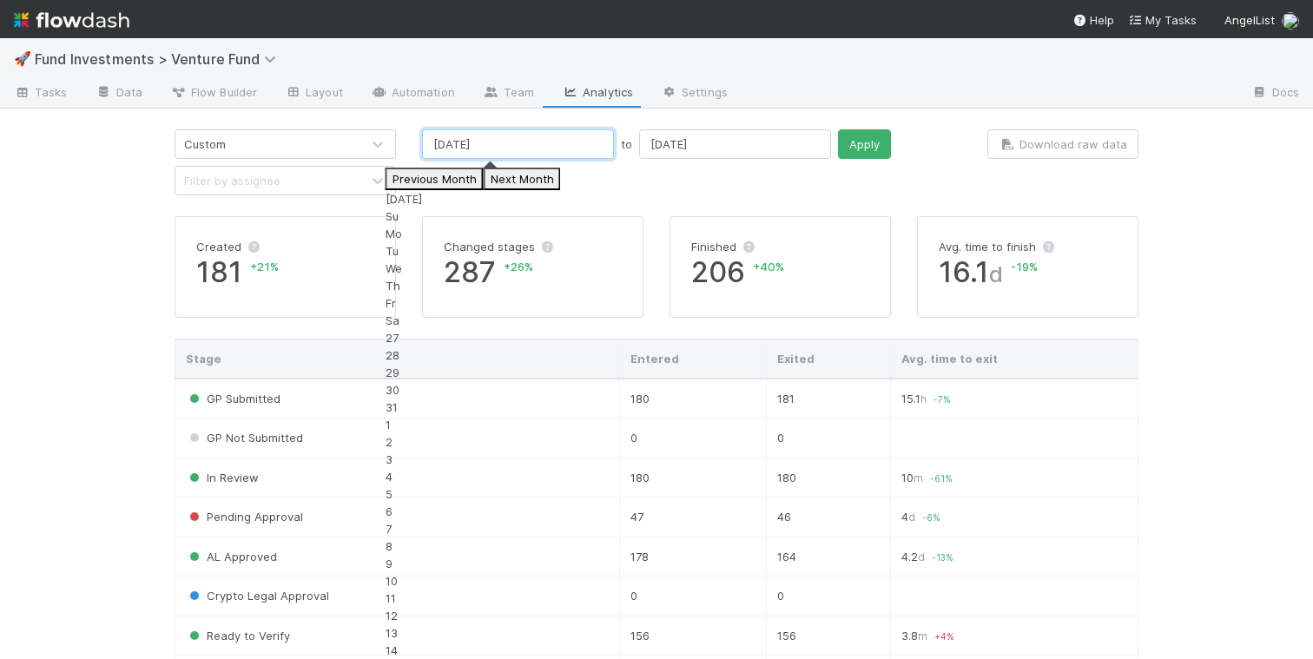
click at [542, 148] on input "08/24/2025" at bounding box center [518, 144] width 192 height 30
click at [540, 416] on div "1" at bounding box center [472, 424] width 175 height 17
type input "08/01/2025"
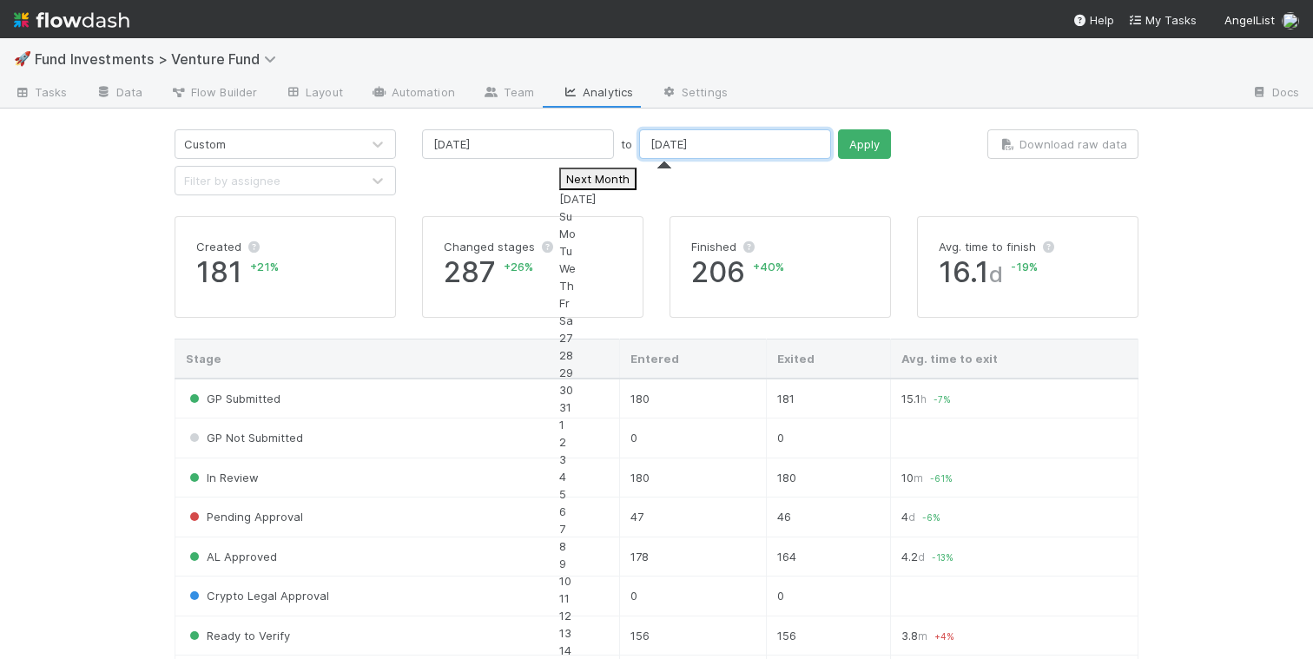
click at [683, 142] on input "08/30/2025" at bounding box center [735, 144] width 192 height 30
type input "08/31/2025"
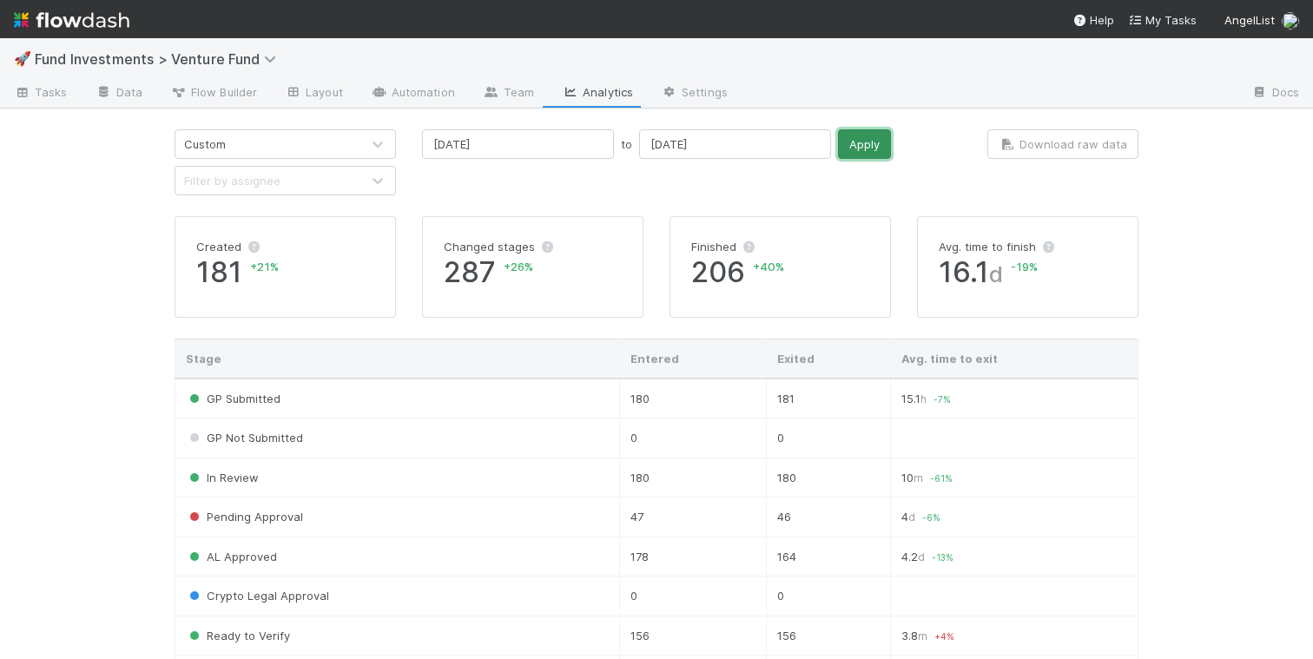
click at [838, 149] on button "Apply" at bounding box center [864, 144] width 53 height 30
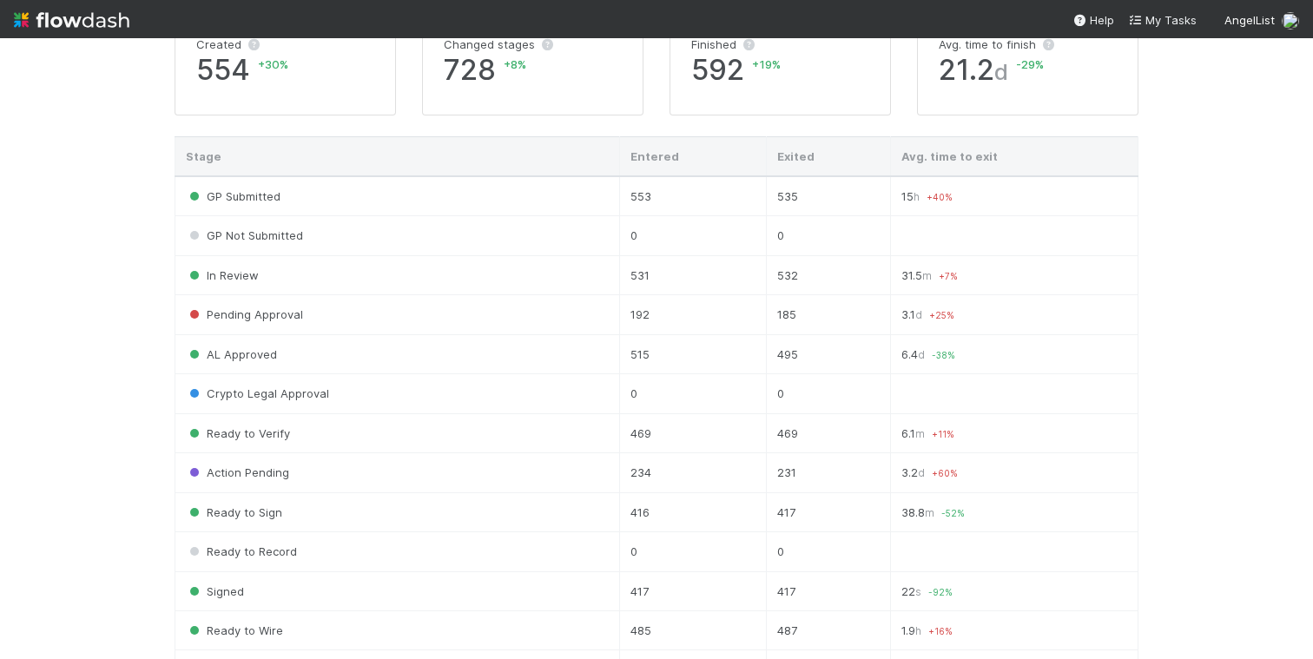
scroll to position [569, 0]
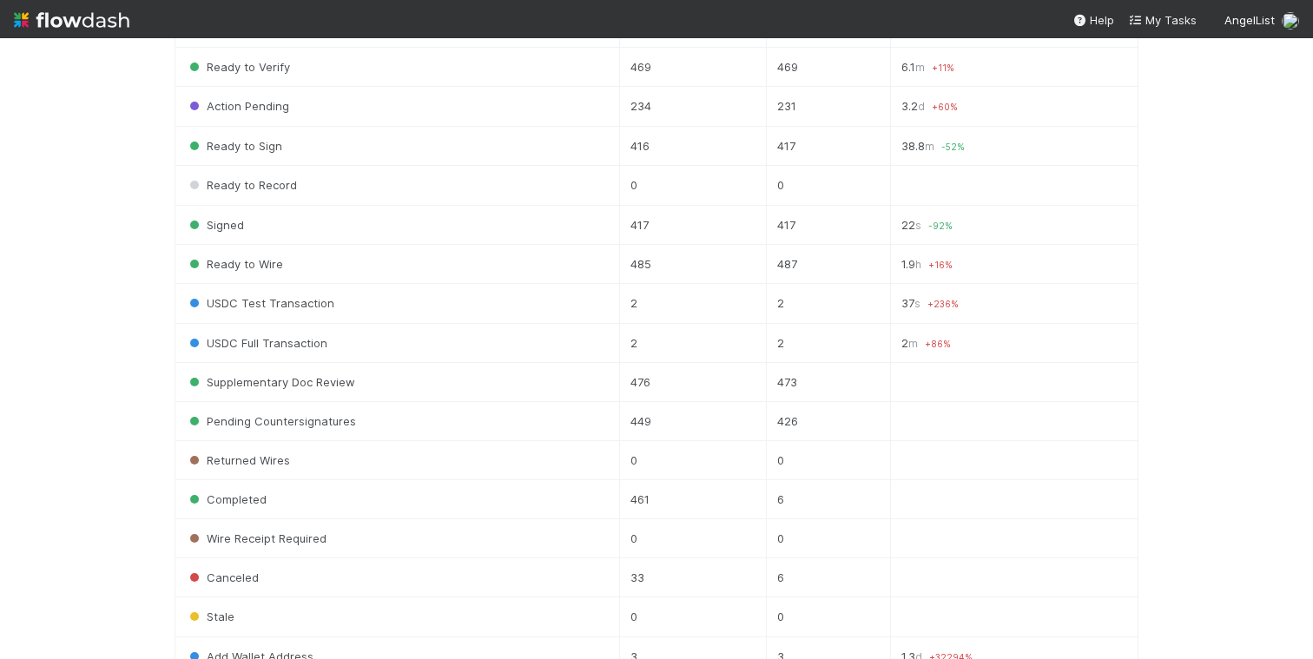
click at [646, 380] on td "476" at bounding box center [693, 382] width 148 height 39
drag, startPoint x: 630, startPoint y: 374, endPoint x: 674, endPoint y: 374, distance: 43.4
click at [674, 374] on td "476" at bounding box center [693, 382] width 148 height 39
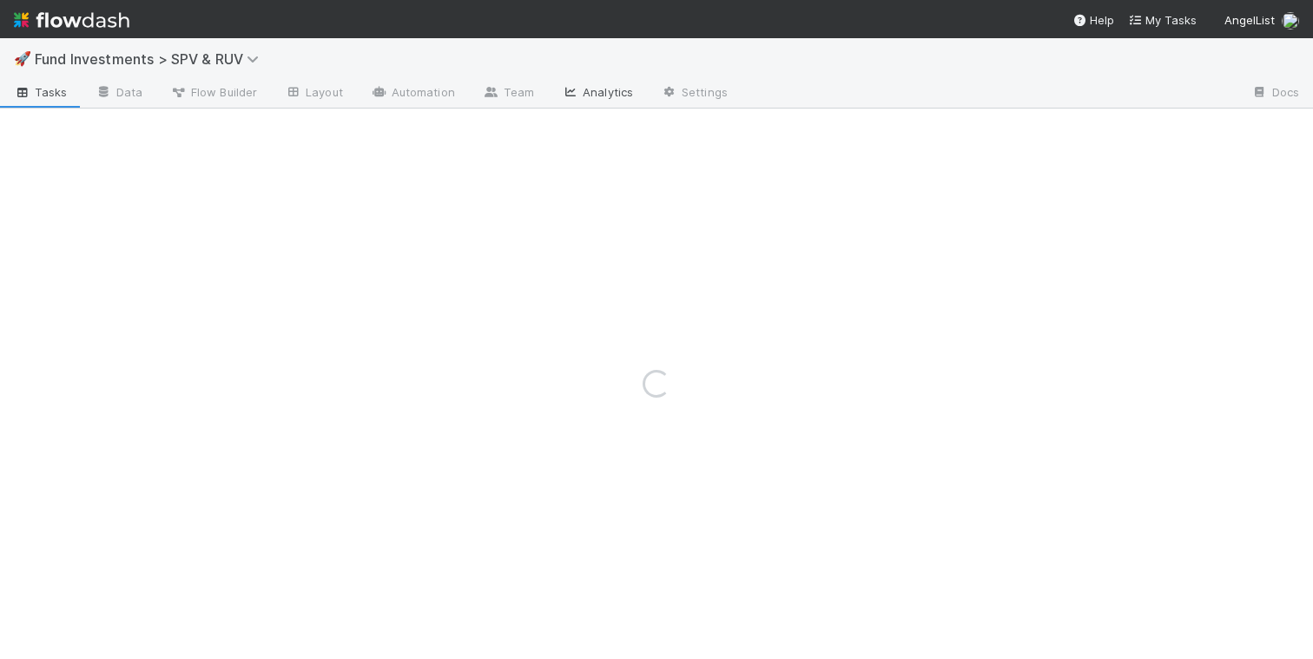
click at [604, 91] on link "Analytics" at bounding box center [597, 94] width 99 height 28
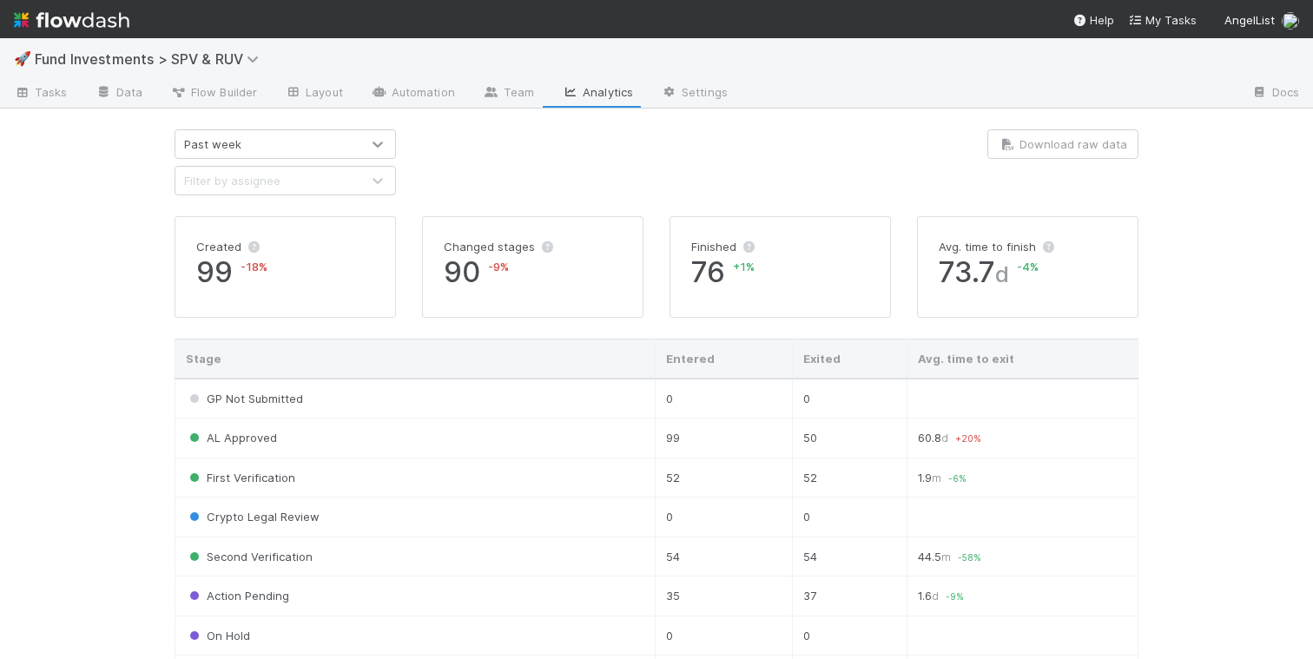
click at [369, 139] on icon at bounding box center [377, 143] width 17 height 17
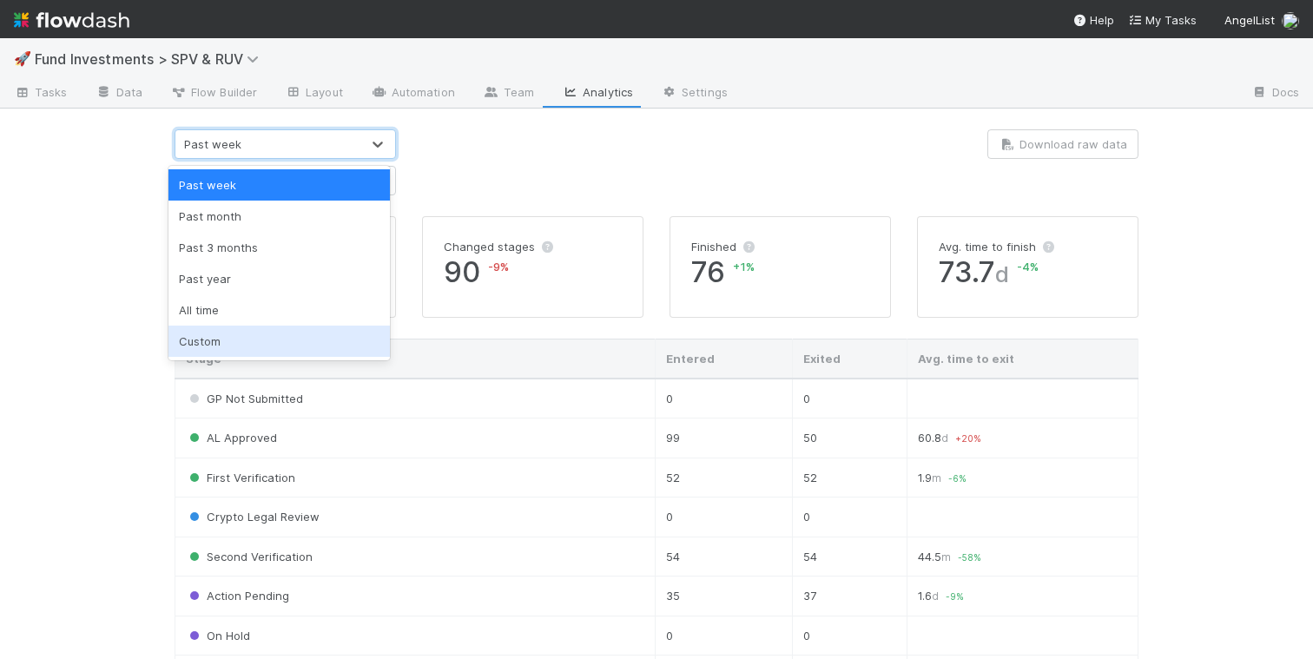
click at [289, 336] on div "Custom" at bounding box center [278, 341] width 221 height 31
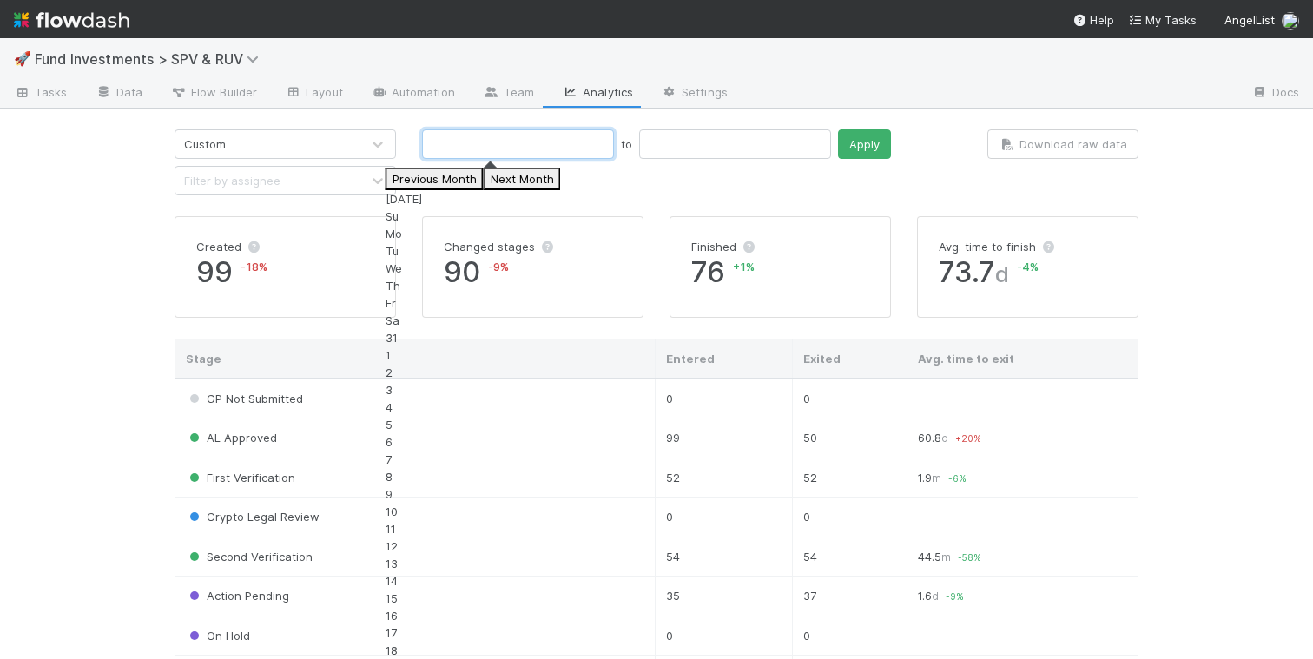
click at [522, 150] on input "text" at bounding box center [518, 144] width 192 height 30
click at [407, 189] on button "Previous Month" at bounding box center [434, 179] width 98 height 23
type input "[DATE]"
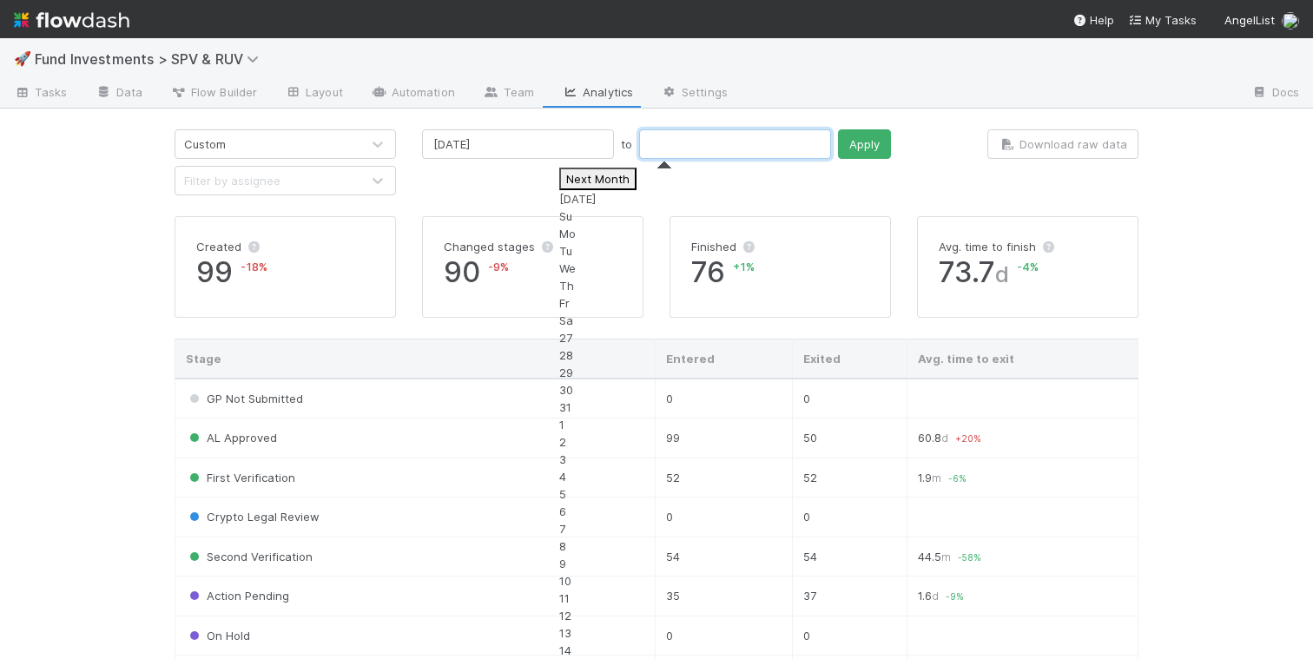
click at [639, 136] on input "text" at bounding box center [735, 144] width 192 height 30
type input "[DATE]"
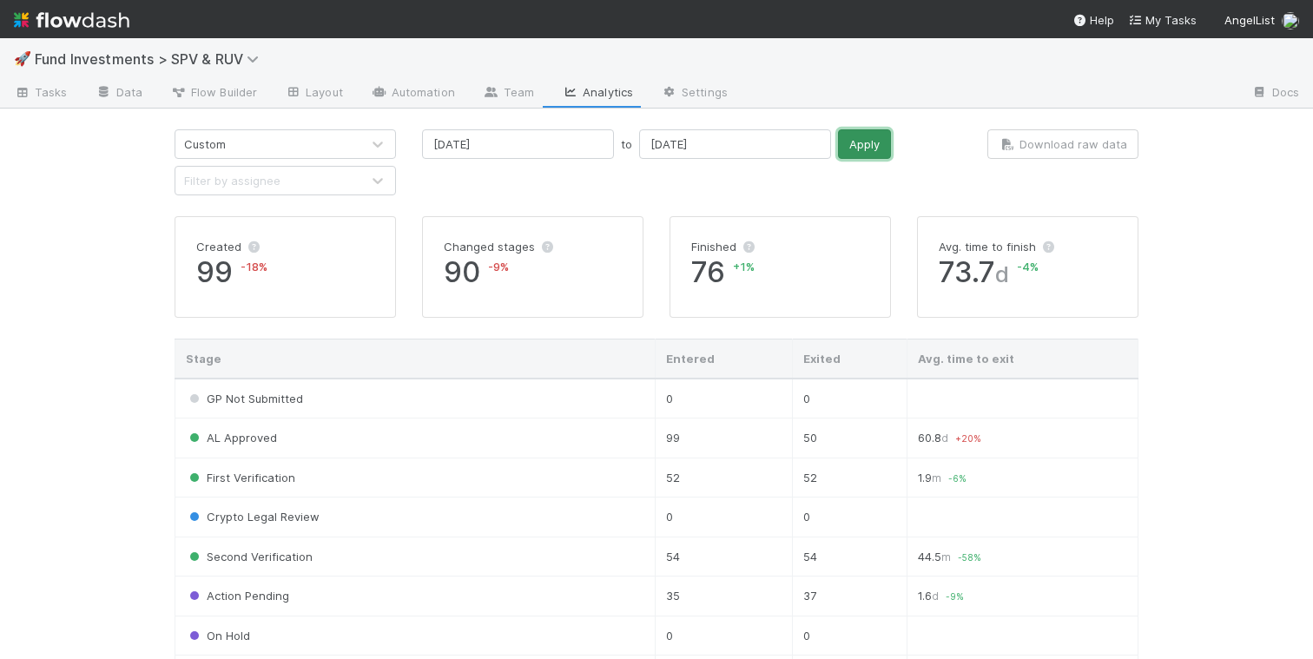
click at [838, 150] on button "Apply" at bounding box center [864, 144] width 53 height 30
click at [515, 143] on input "[DATE]" at bounding box center [518, 144] width 192 height 30
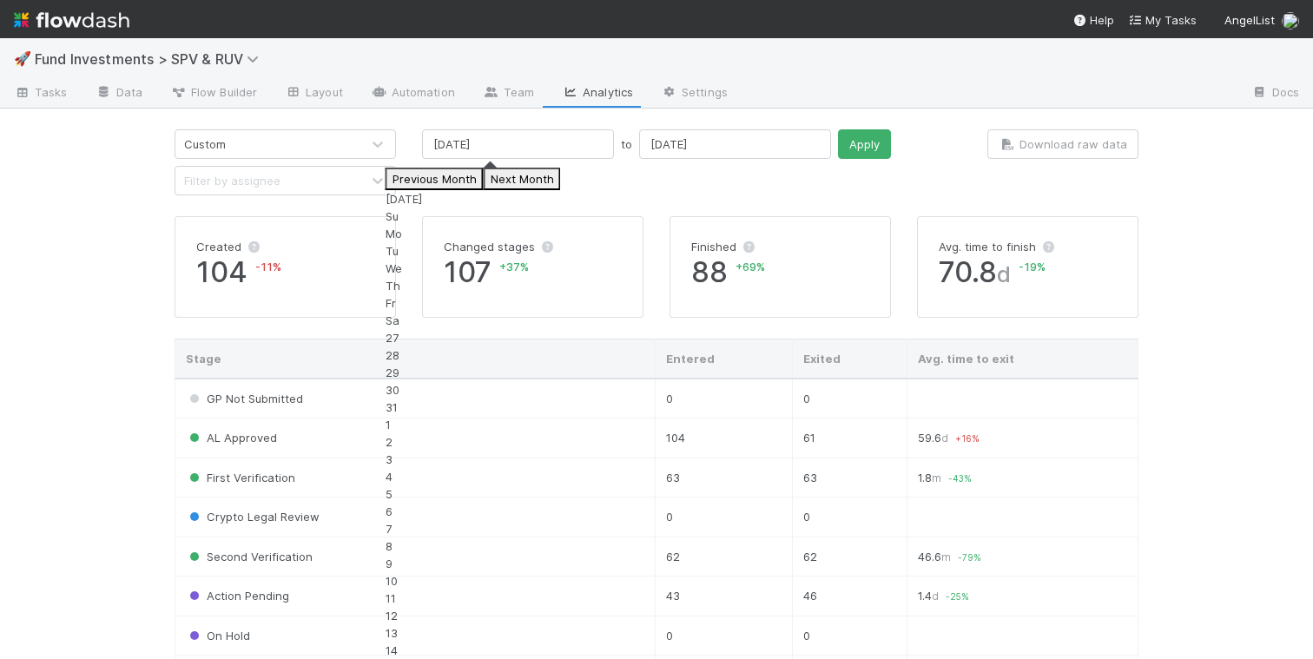
click at [547, 416] on div "1" at bounding box center [472, 424] width 175 height 17
type input "[DATE]"
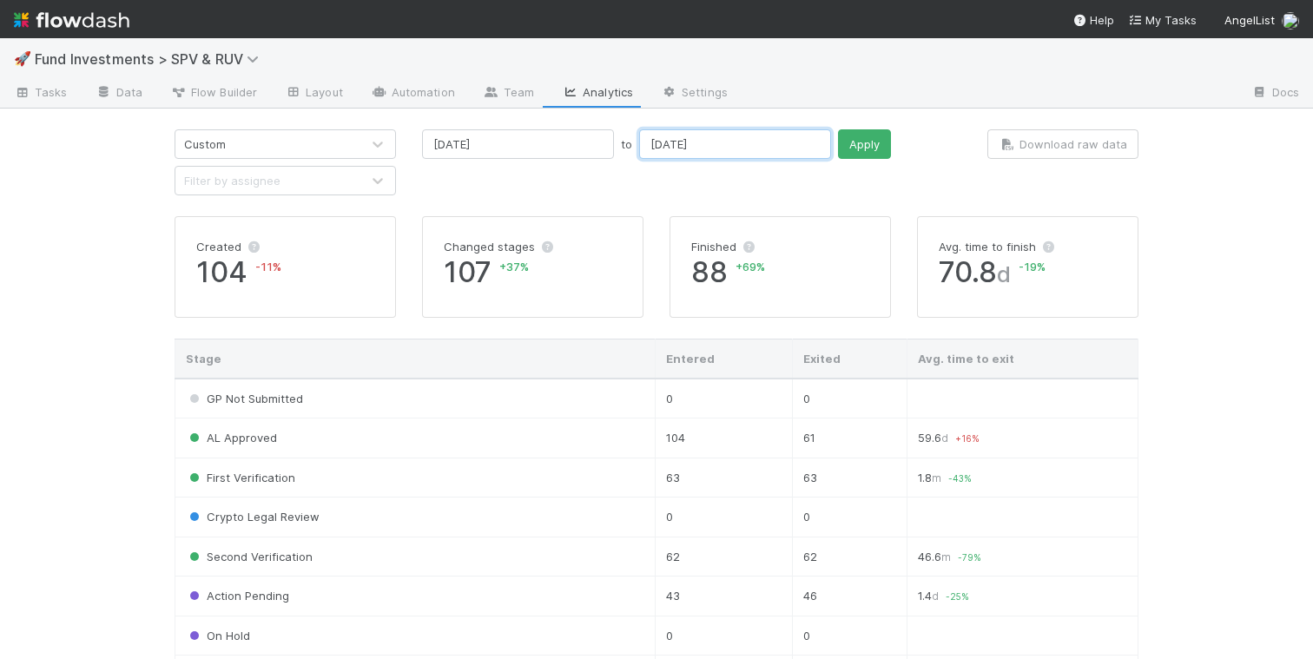
click at [701, 149] on input "[DATE]" at bounding box center [735, 144] width 192 height 30
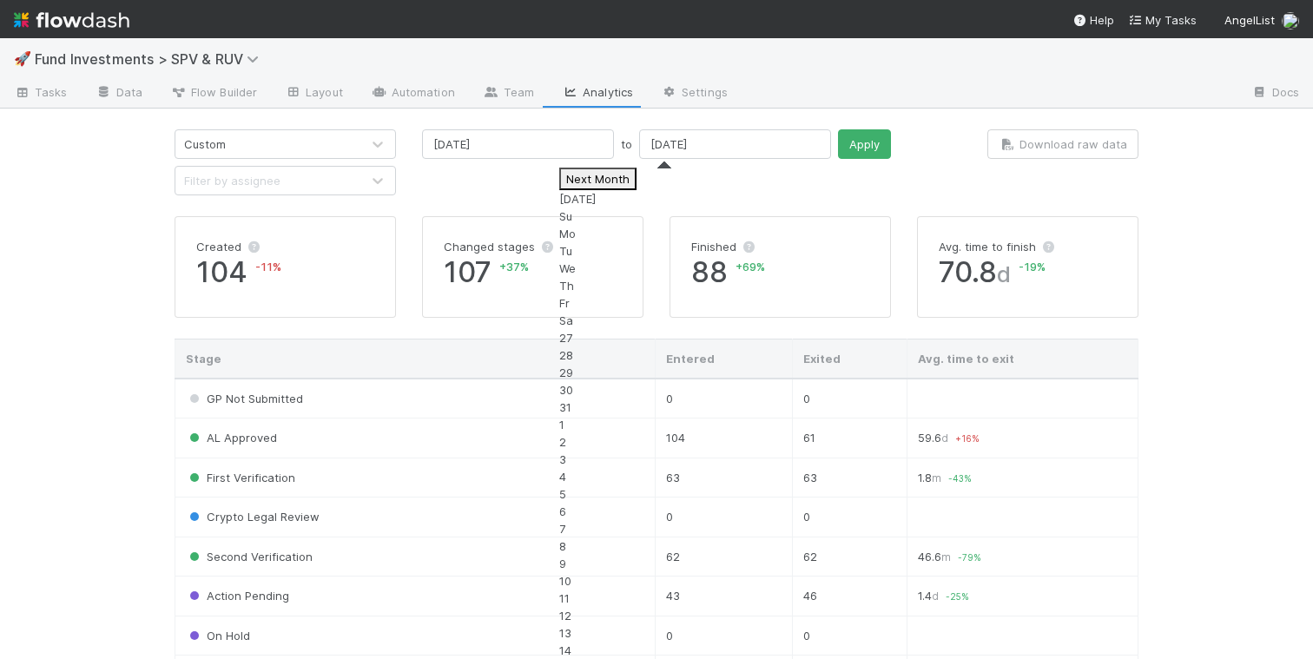
type input "[DATE]"
click at [838, 150] on button "Apply" at bounding box center [864, 144] width 53 height 30
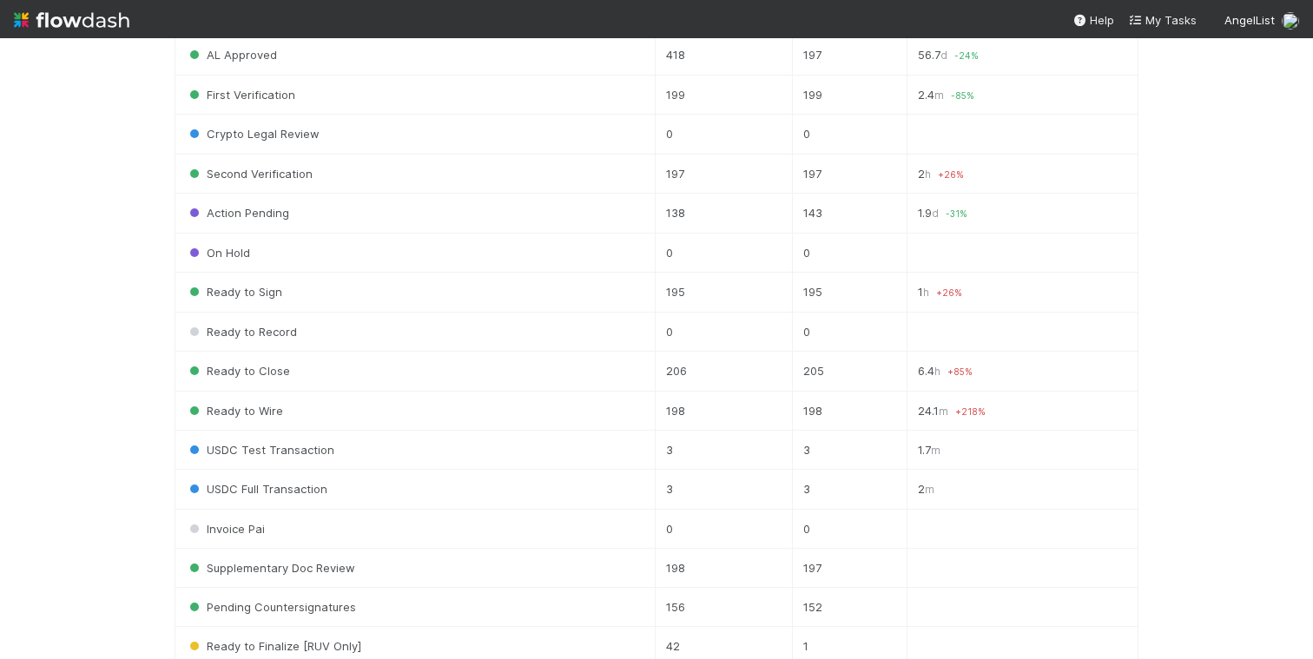
scroll to position [646, 0]
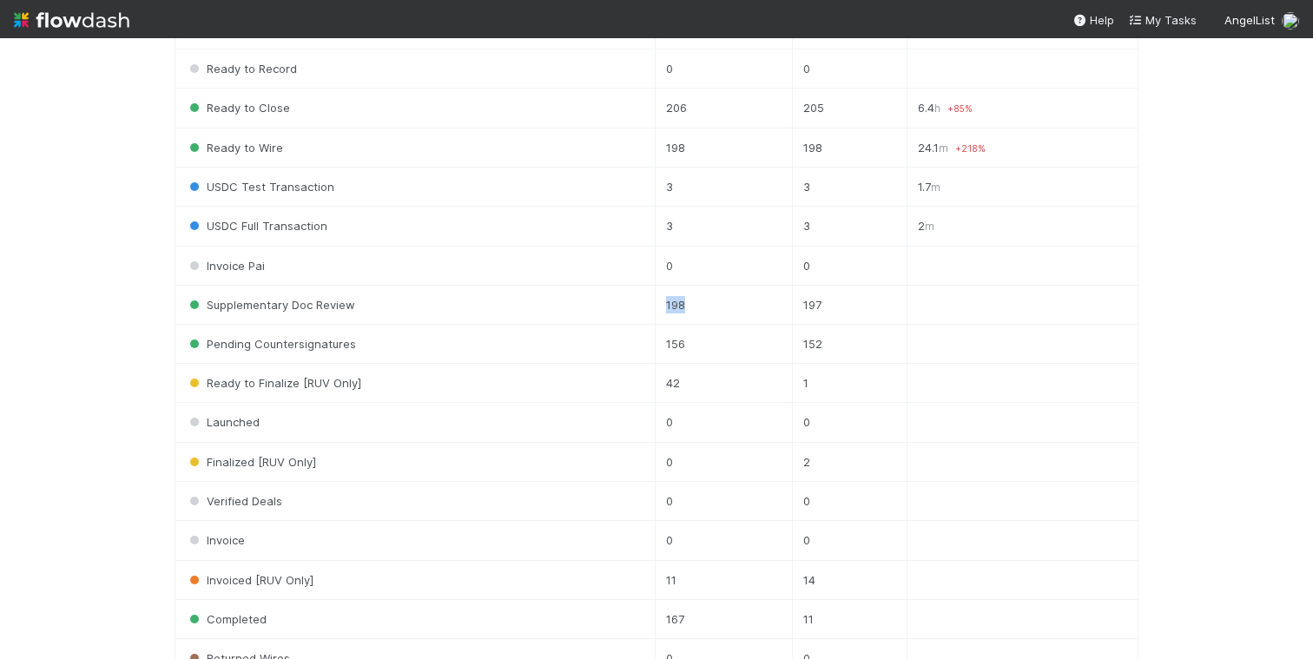
drag, startPoint x: 643, startPoint y: 297, endPoint x: 610, endPoint y: 294, distance: 33.1
click at [610, 294] on tr "Supplementary Doc Review 198 197" at bounding box center [656, 305] width 963 height 39
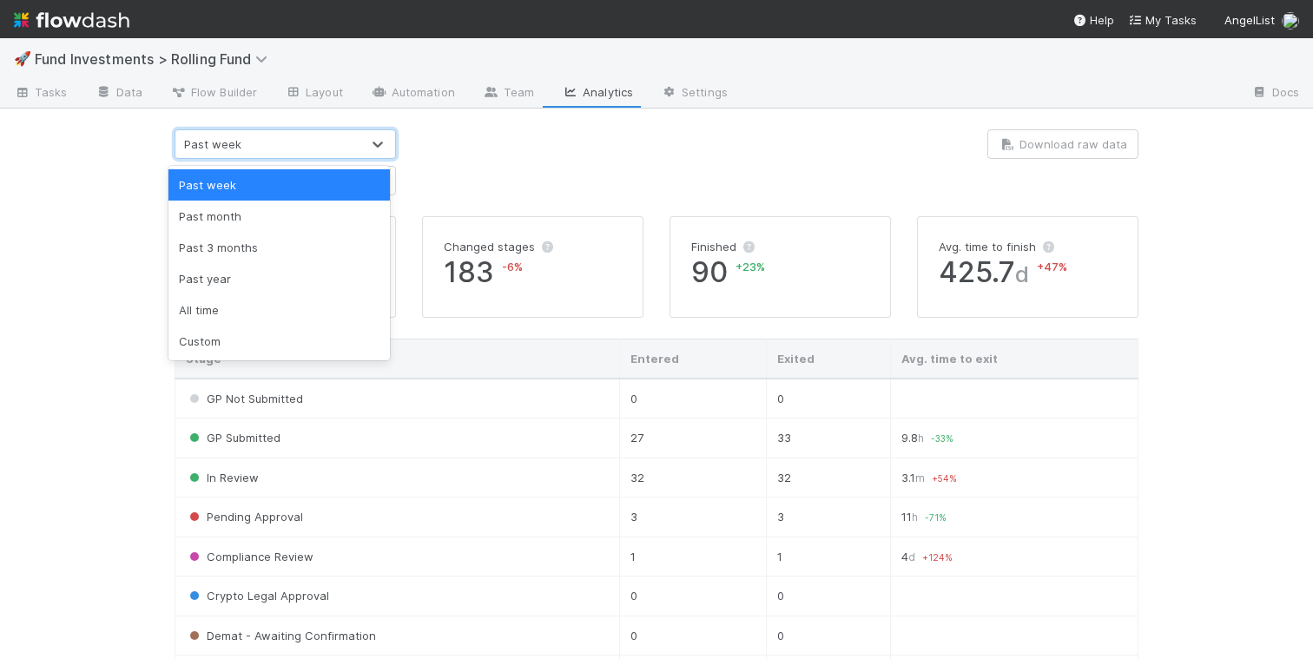
click at [344, 141] on div "Past week" at bounding box center [267, 144] width 185 height 28
click at [287, 347] on div "Custom" at bounding box center [278, 341] width 221 height 31
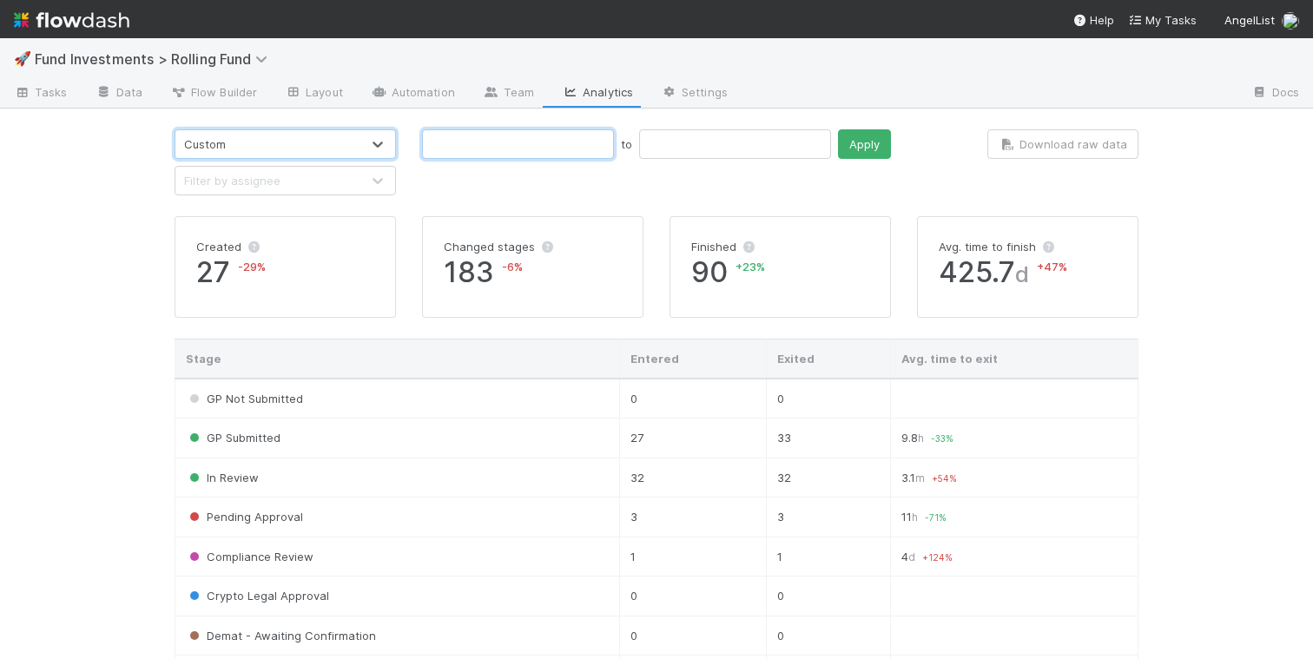
click at [498, 142] on input "text" at bounding box center [518, 144] width 192 height 30
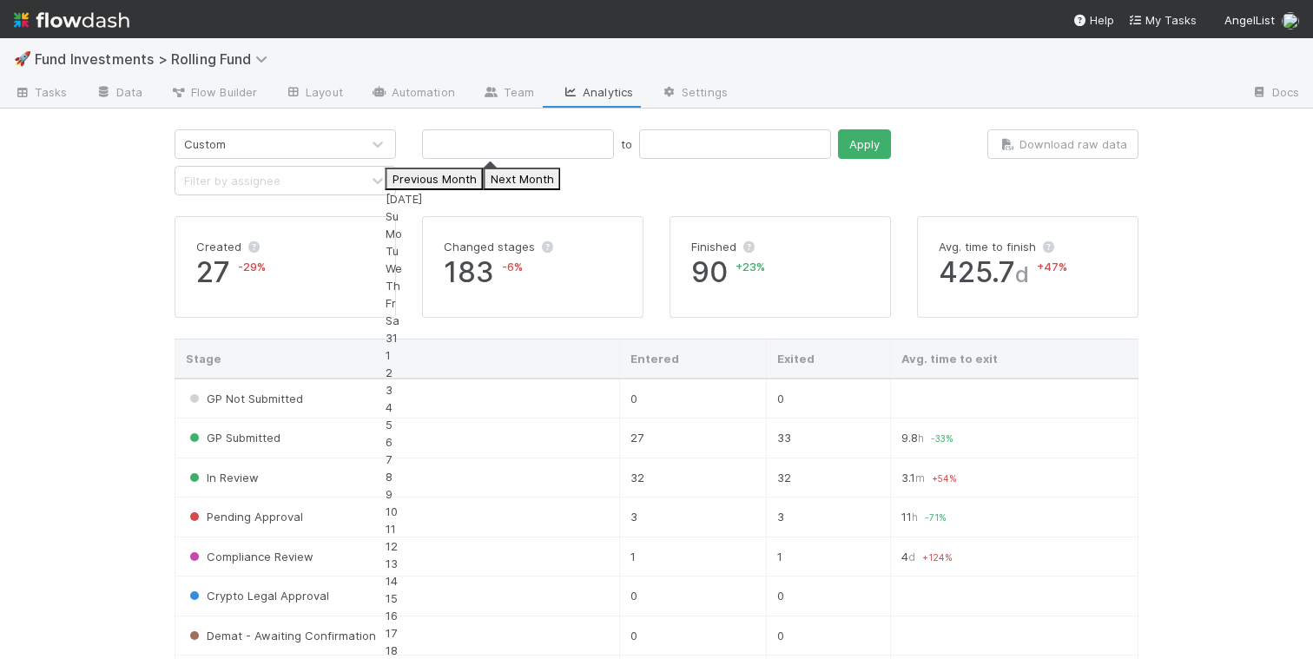
click at [402, 186] on button "Previous Month" at bounding box center [434, 179] width 98 height 23
type input "[DATE]"
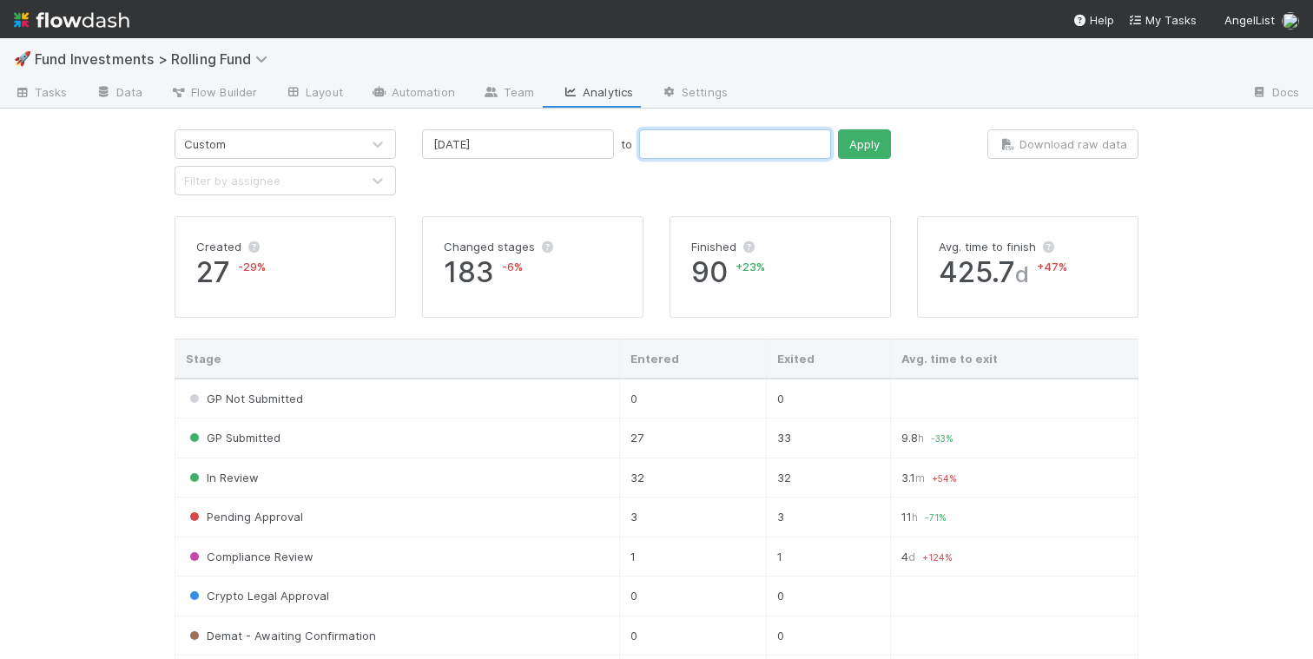
click at [639, 151] on input "text" at bounding box center [735, 144] width 192 height 30
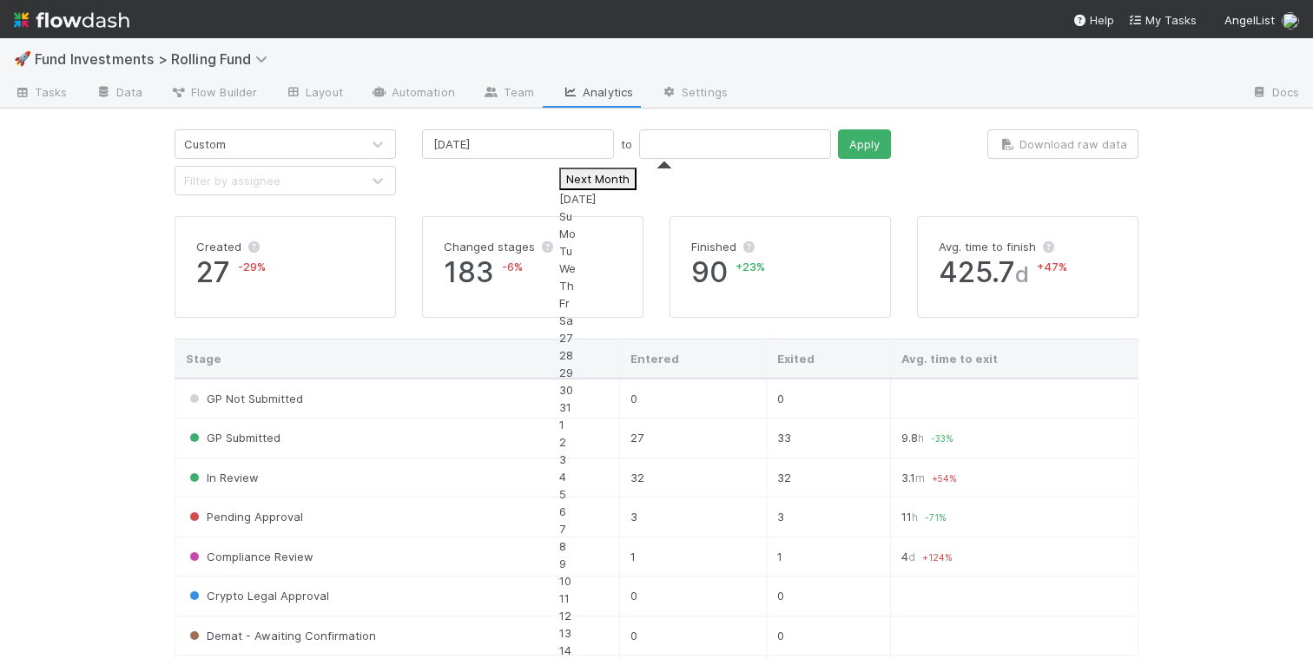
type input "[DATE]"
click at [838, 143] on button "Apply" at bounding box center [864, 144] width 53 height 30
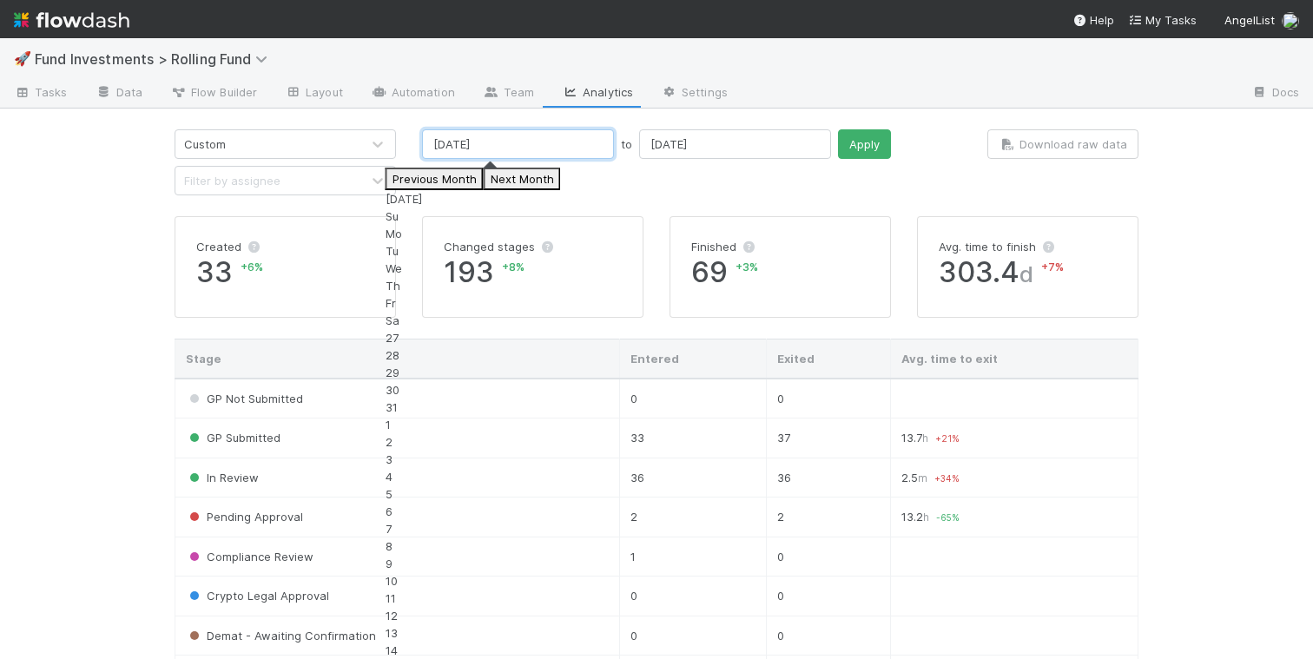
click at [504, 143] on input "[DATE]" at bounding box center [518, 144] width 192 height 30
click at [549, 416] on div "1" at bounding box center [472, 424] width 175 height 17
type input "[DATE]"
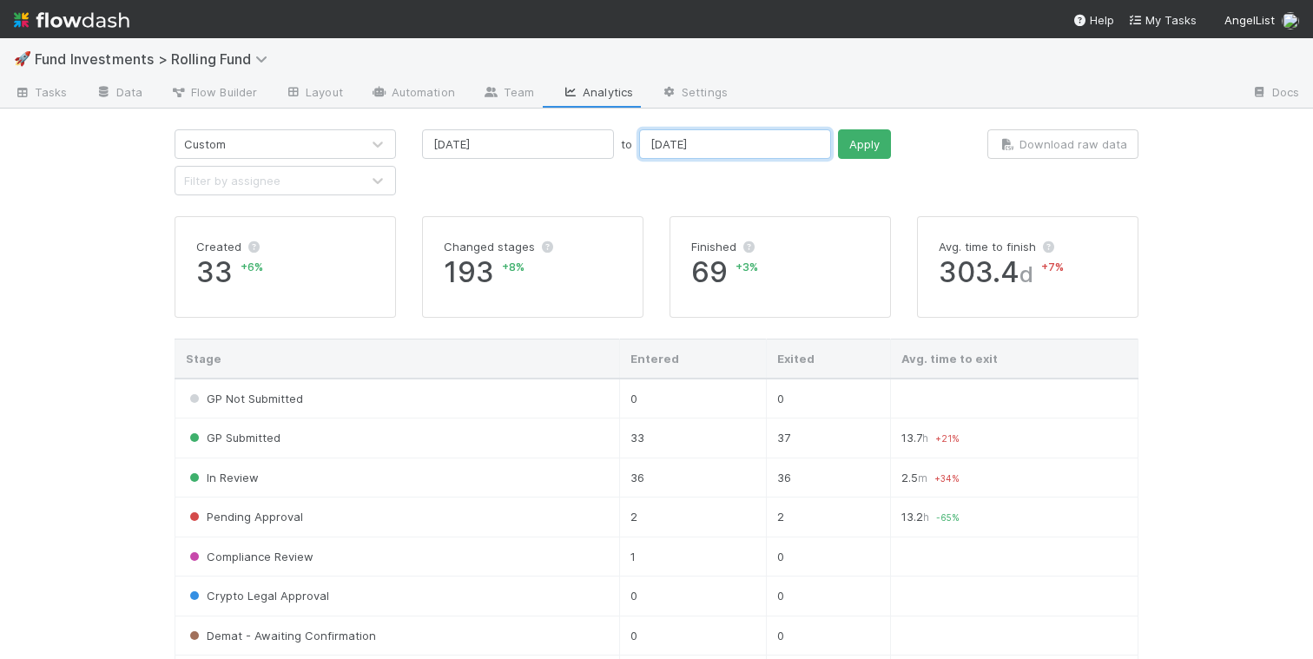
click at [667, 147] on input "[DATE]" at bounding box center [735, 144] width 192 height 30
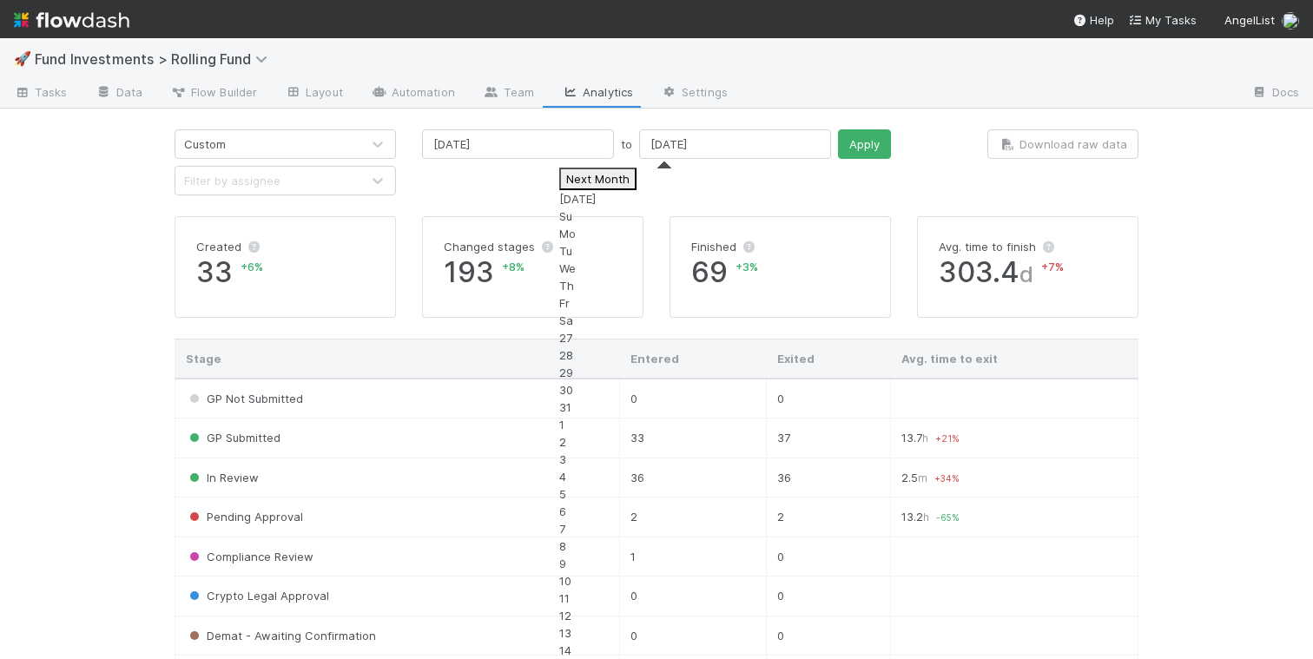
type input "[DATE]"
click at [838, 148] on button "Apply" at bounding box center [864, 144] width 53 height 30
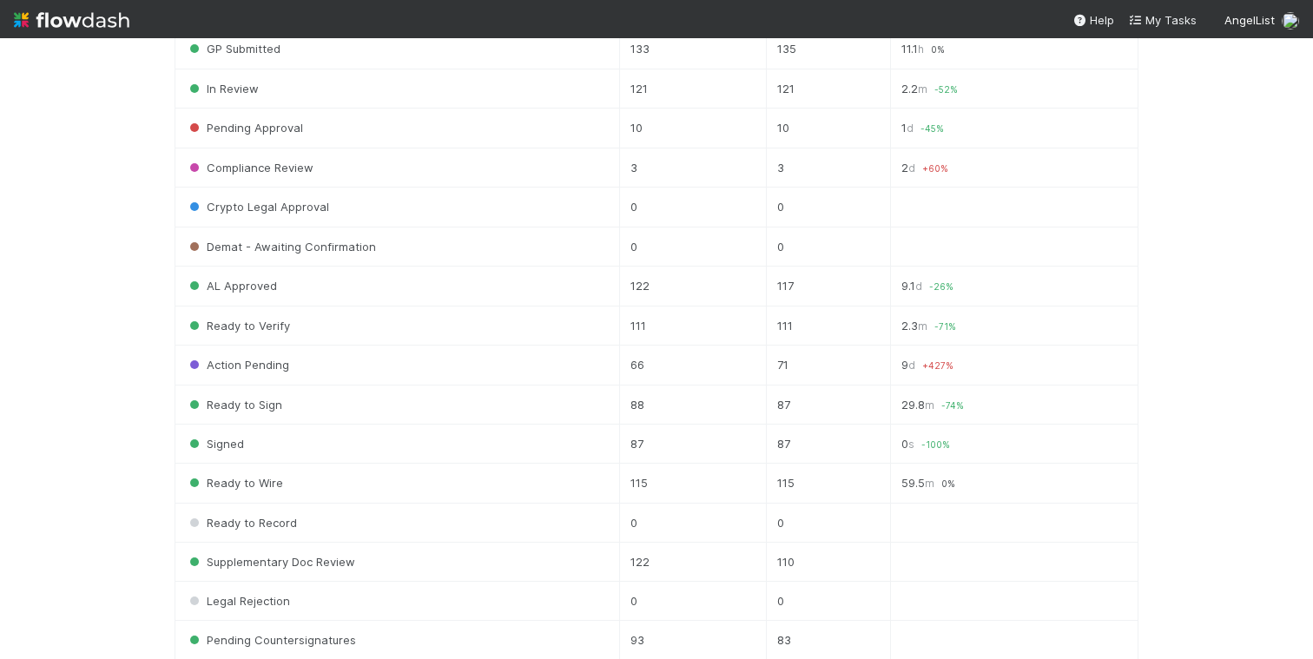
scroll to position [642, 0]
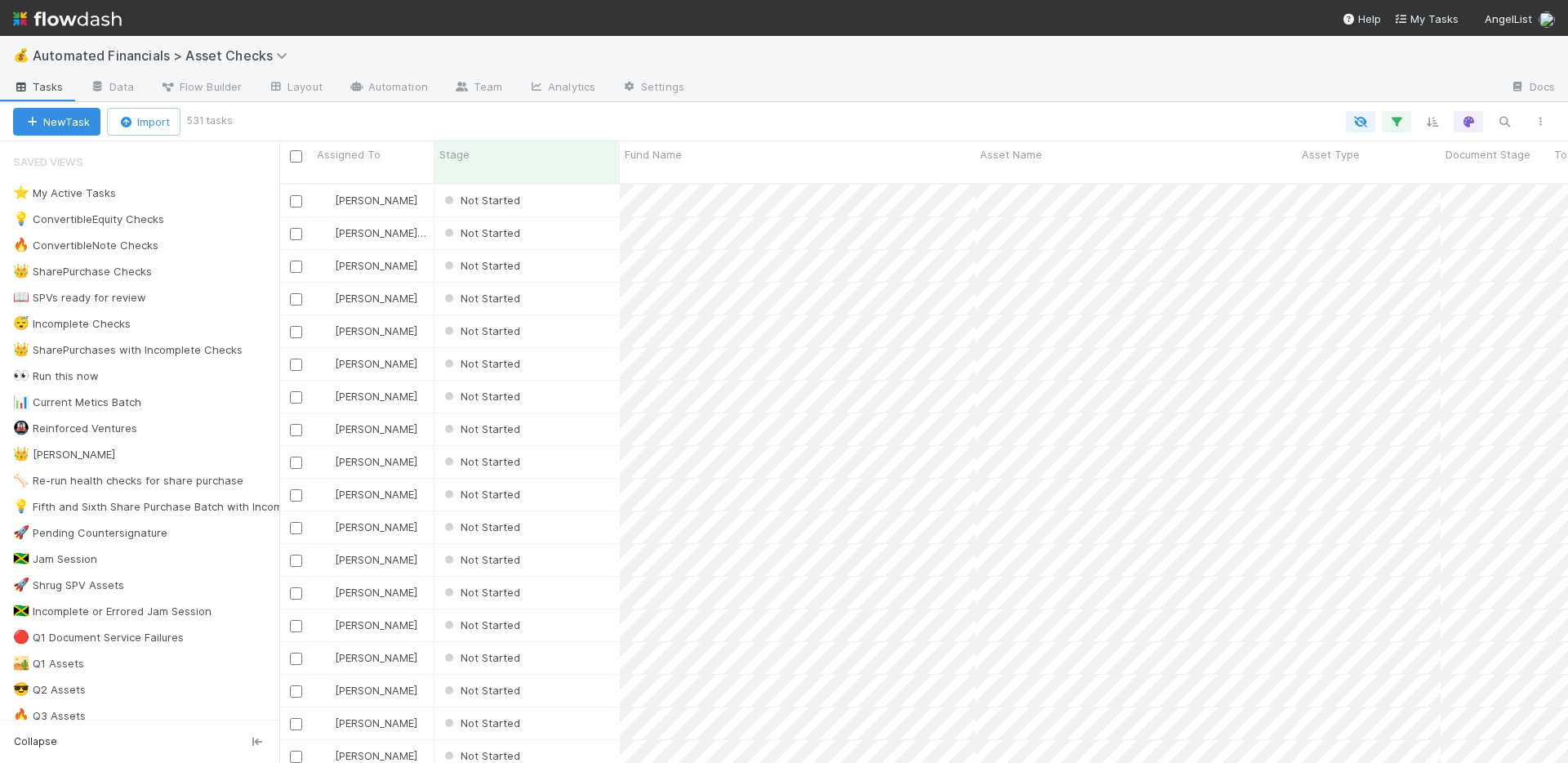
scroll to position [580, 1276]
click at [564, 189] on div "Not Started" at bounding box center [527, 200] width 185 height 32
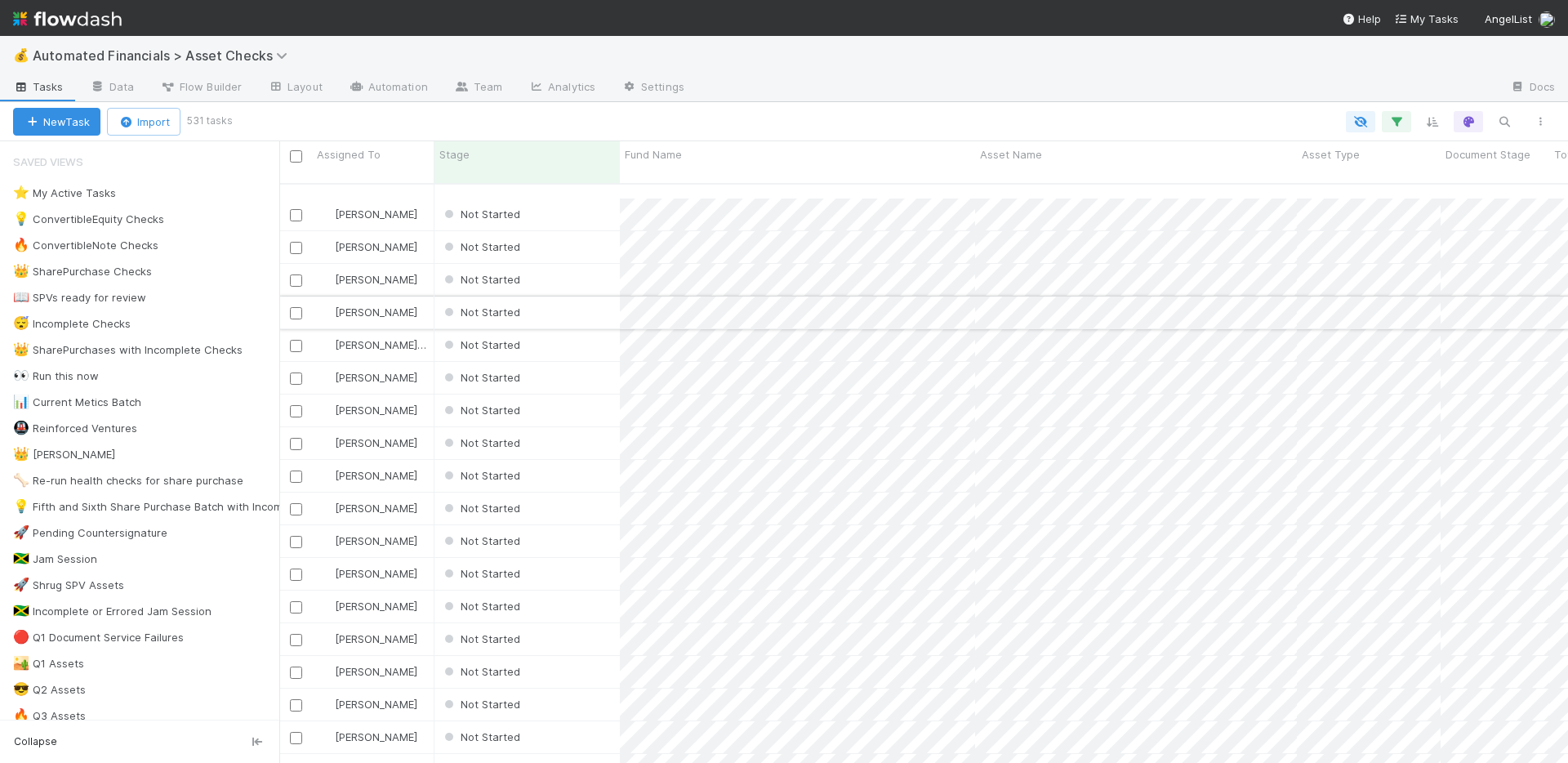
scroll to position [837, 0]
click at [572, 430] on div "Not Started" at bounding box center [527, 441] width 185 height 32
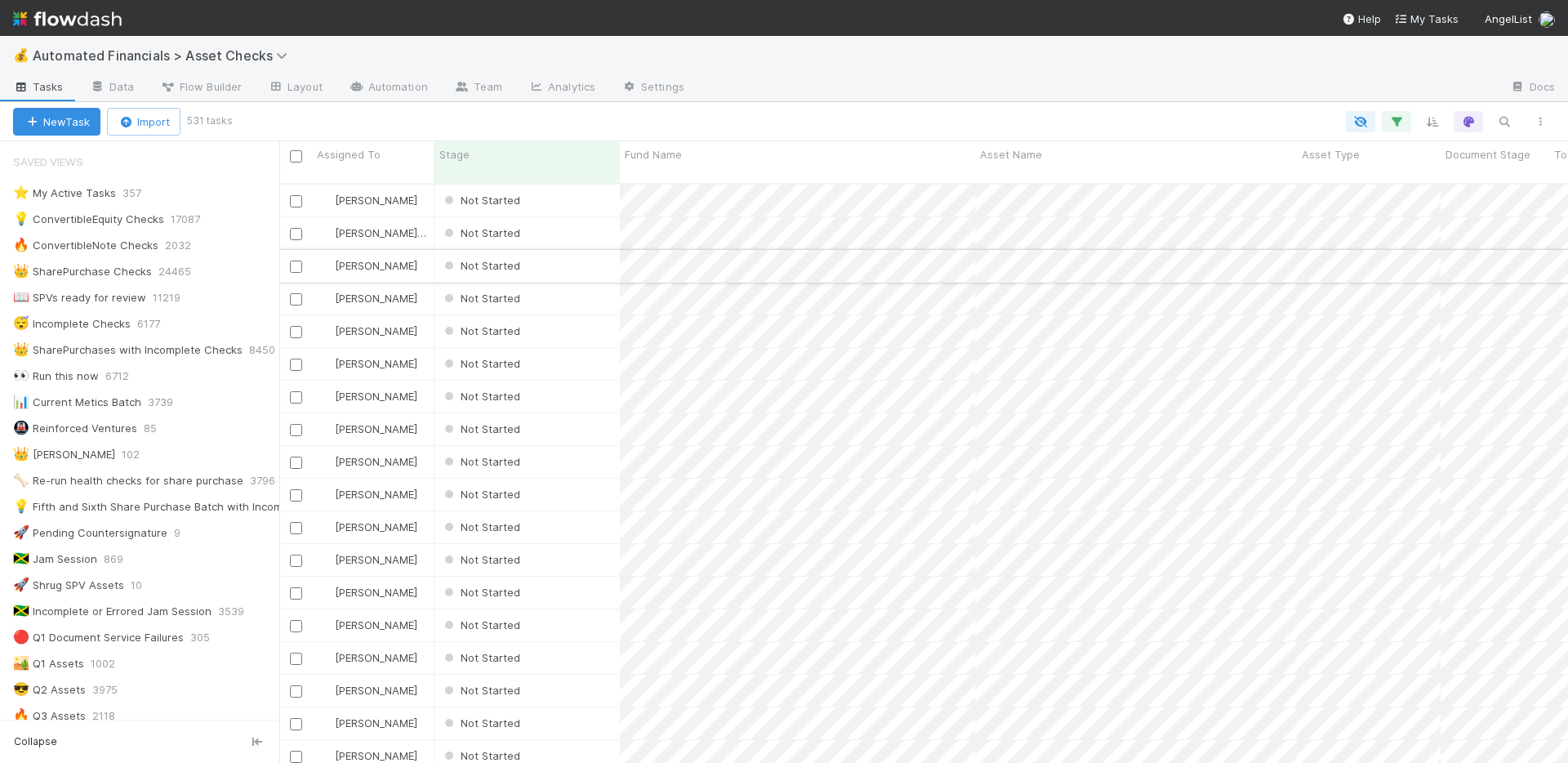
click at [566, 251] on div "Not Started" at bounding box center [527, 266] width 185 height 32
click at [560, 282] on div "Not Started" at bounding box center [527, 298] width 185 height 32
click at [556, 251] on div "Not Started" at bounding box center [527, 266] width 185 height 32
click at [545, 288] on div "Not Started" at bounding box center [527, 298] width 185 height 32
click at [553, 317] on div "Not Started" at bounding box center [527, 331] width 185 height 32
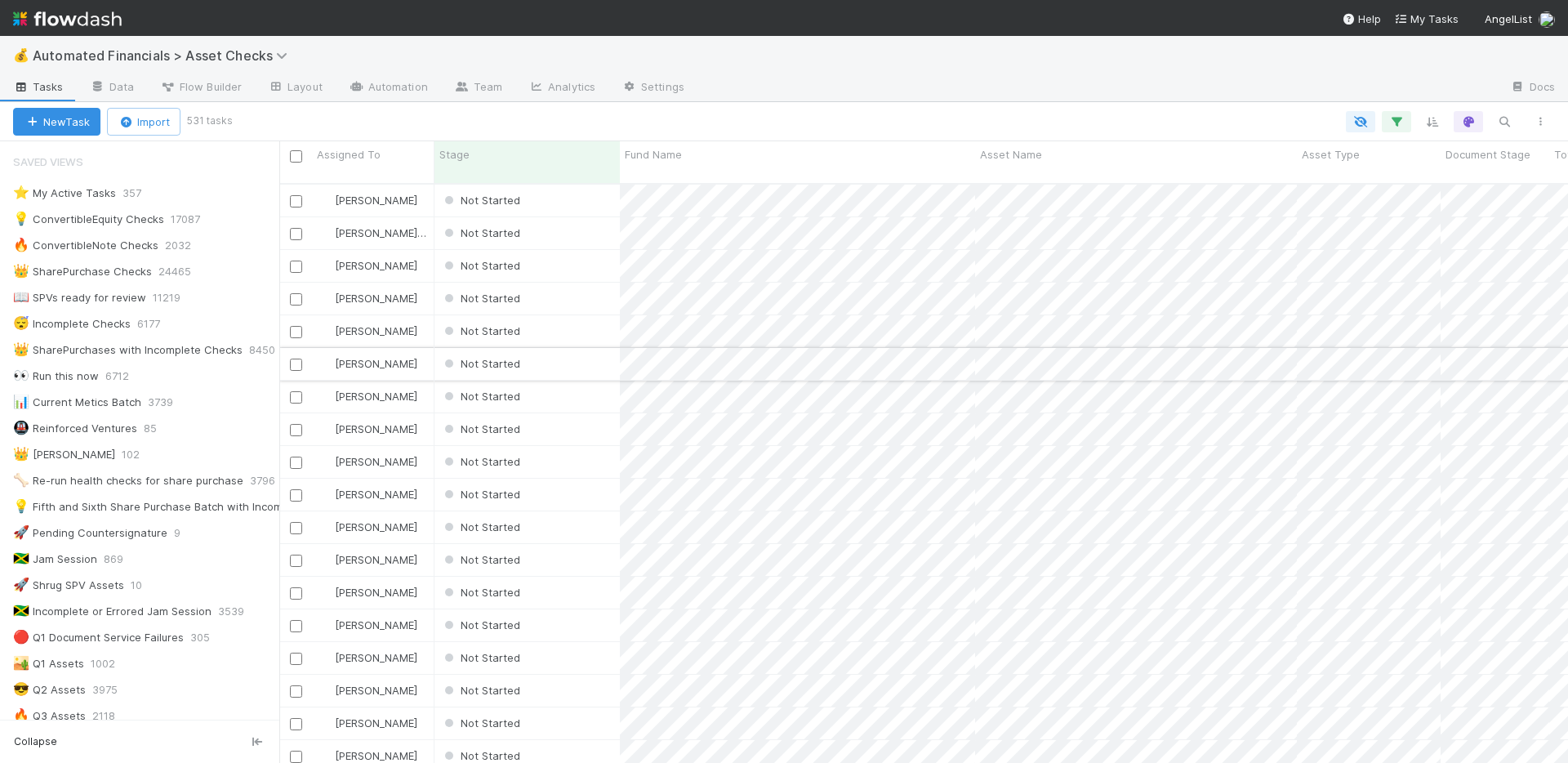
click at [554, 351] on div "Not Started" at bounding box center [527, 364] width 185 height 32
click at [553, 414] on div "Not Started" at bounding box center [527, 429] width 185 height 32
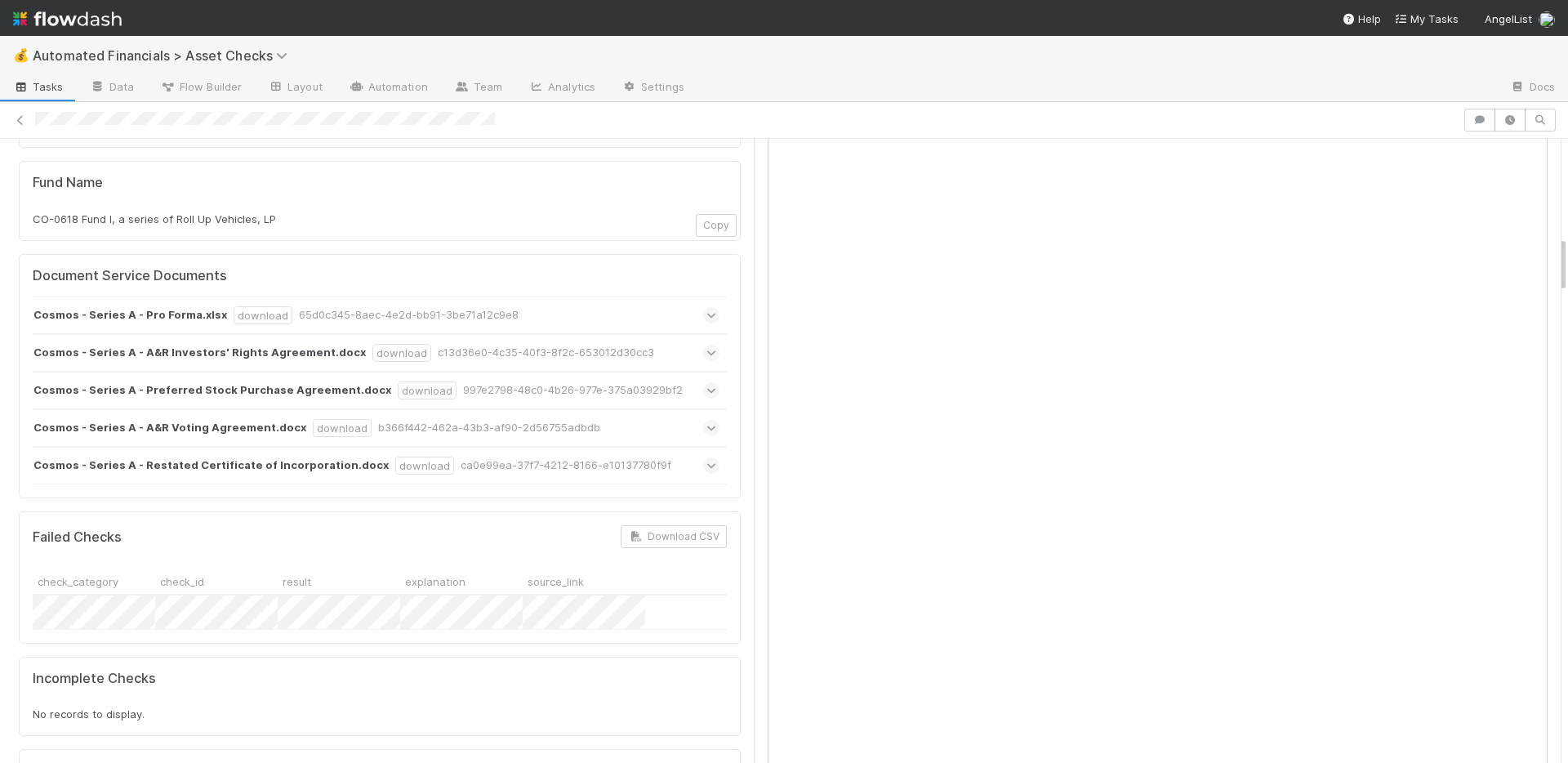
scroll to position [731, 0]
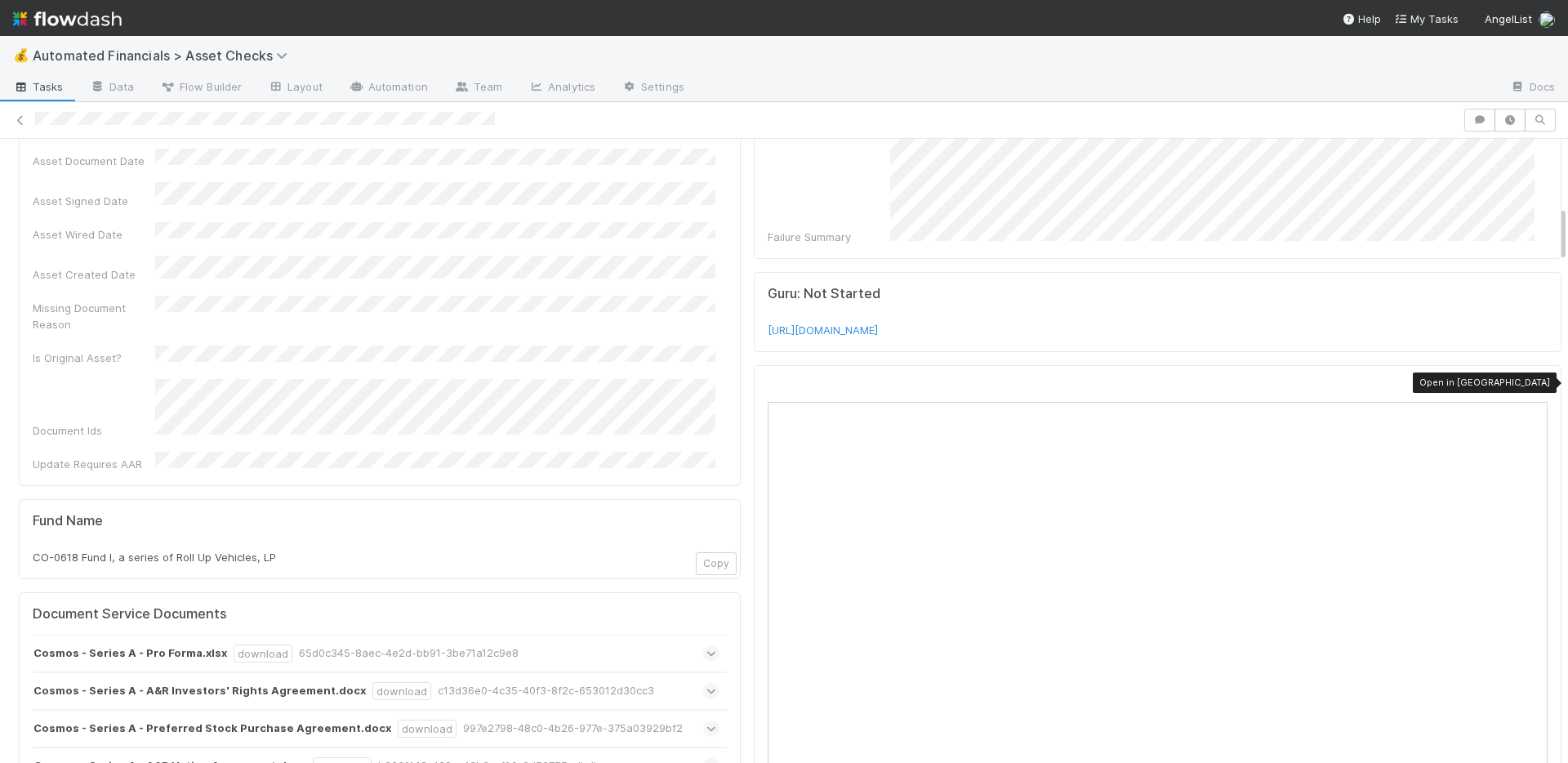
click at [1531, 384] on icon at bounding box center [1539, 387] width 16 height 10
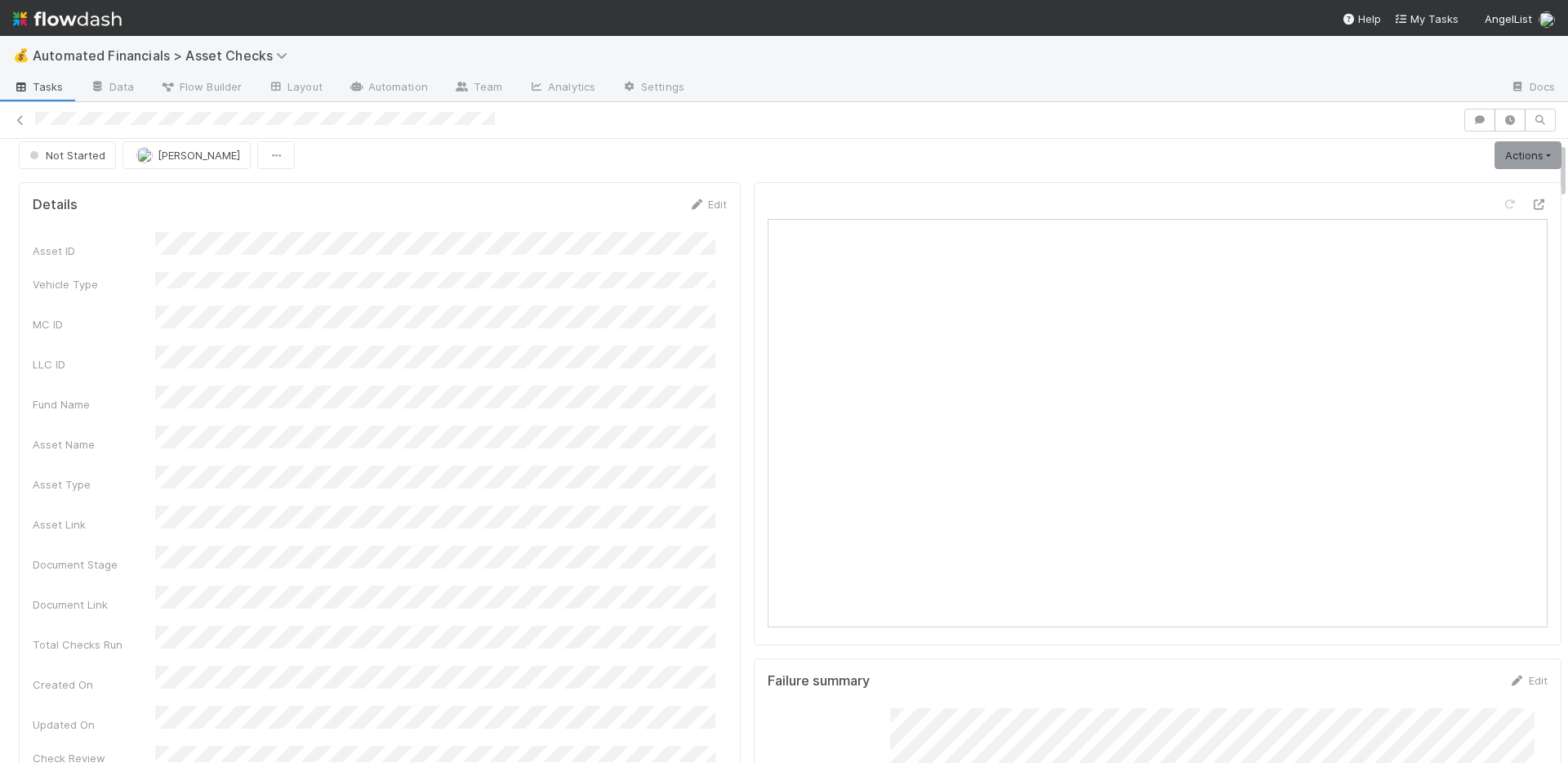
scroll to position [0, 0]
click at [15, 122] on icon at bounding box center [20, 119] width 16 height 10
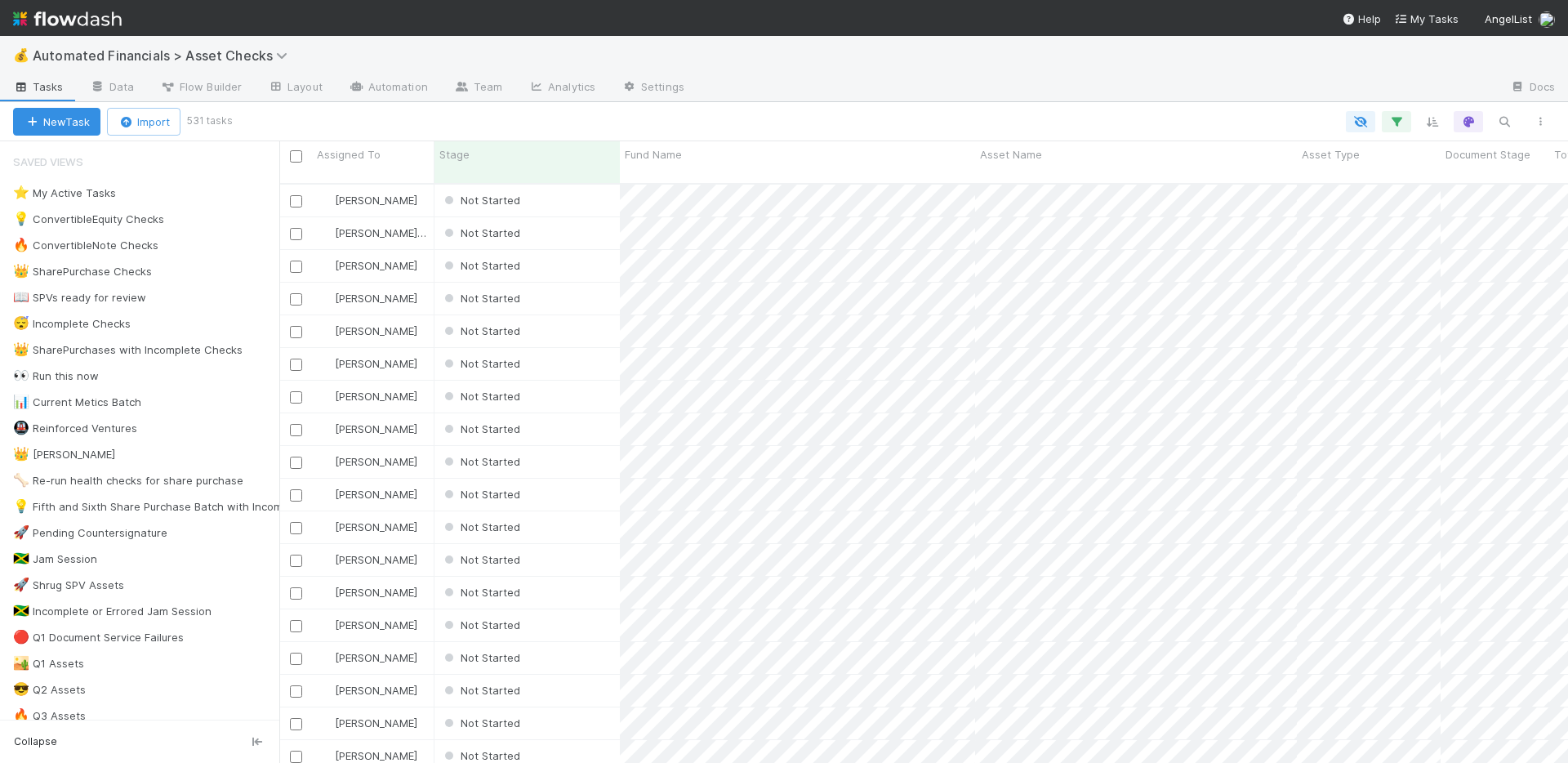
scroll to position [580, 1276]
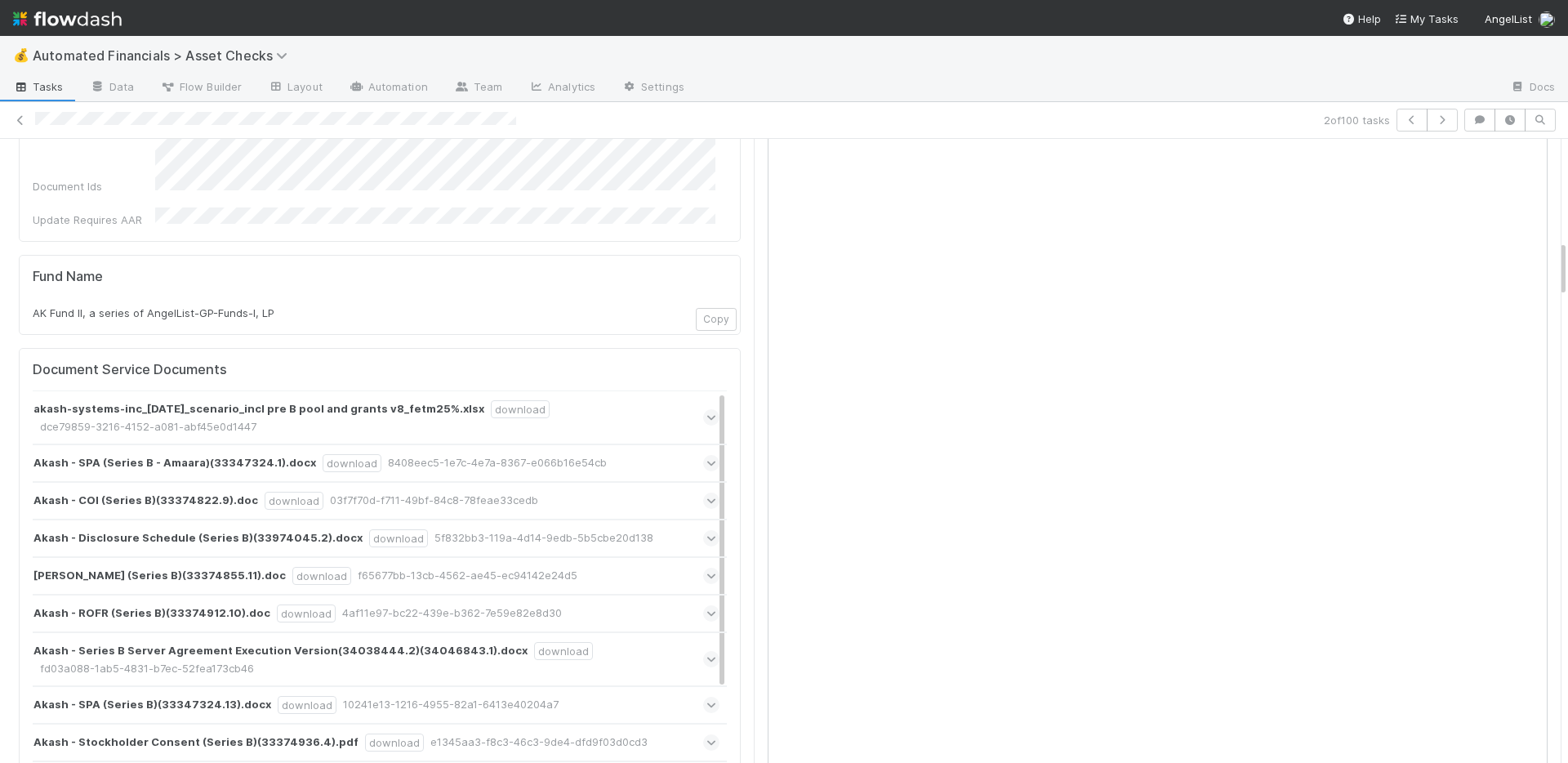
scroll to position [1114, 0]
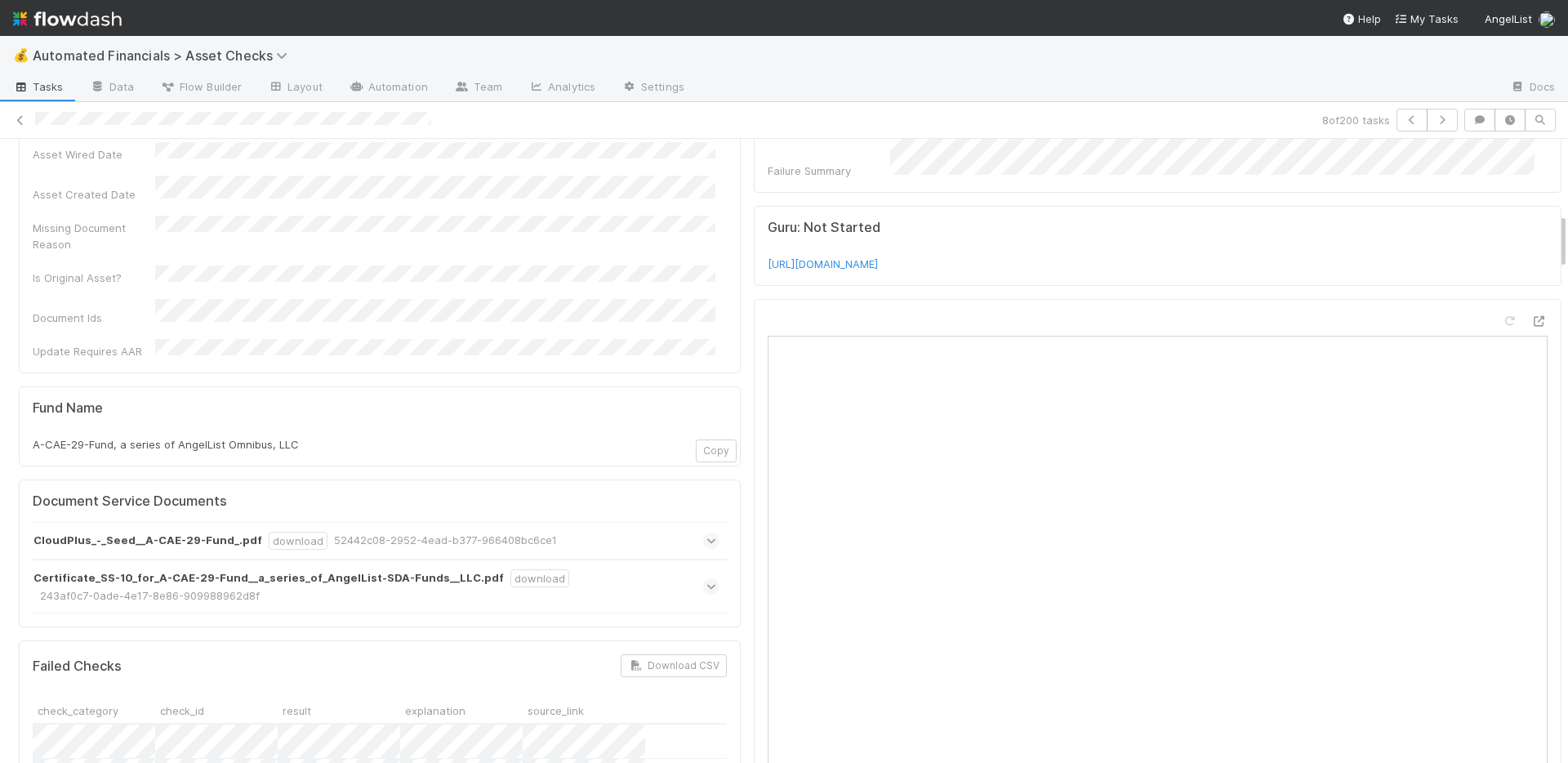
scroll to position [1129, 0]
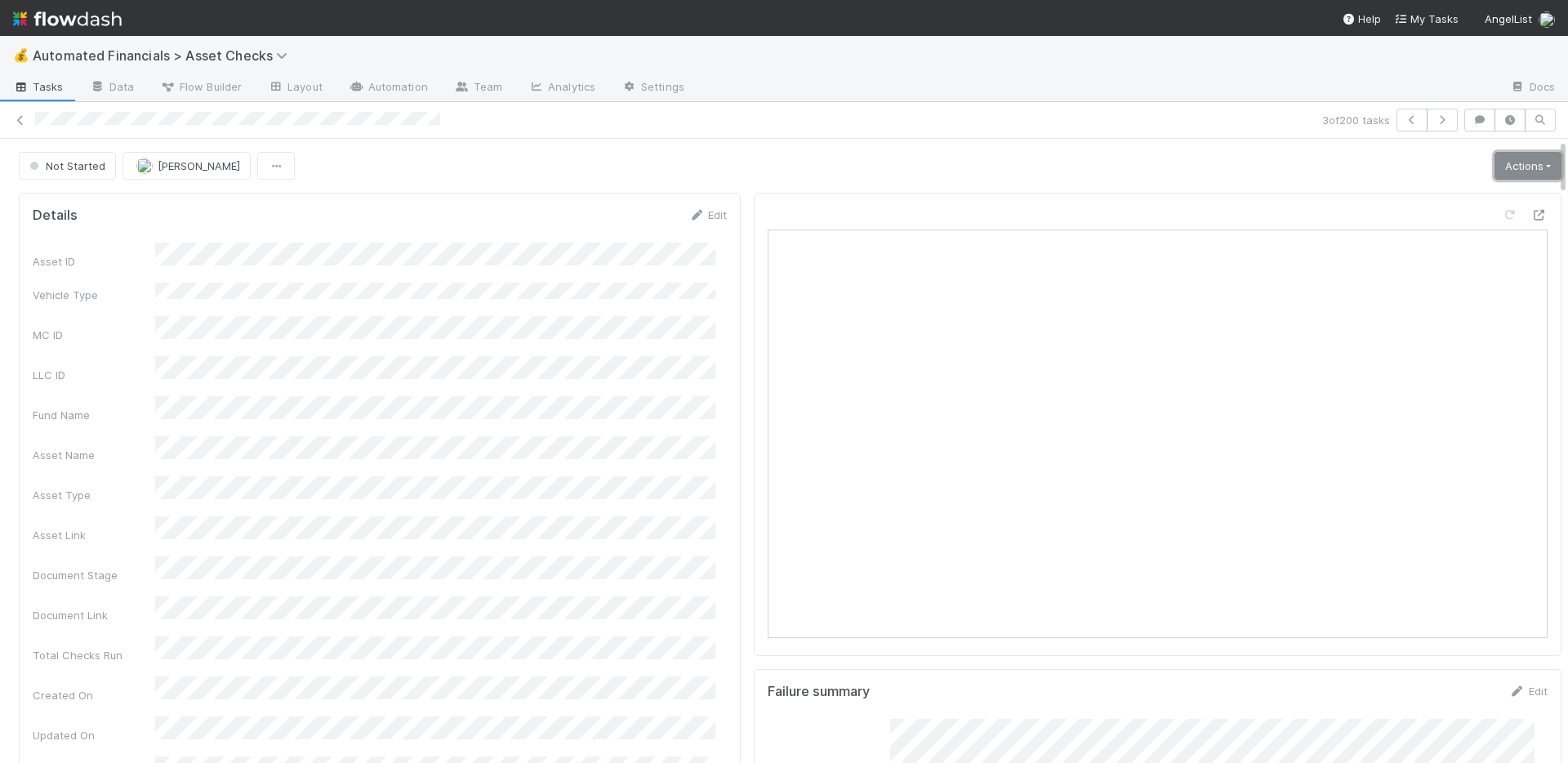
click at [1502, 167] on link "Actions" at bounding box center [1528, 166] width 67 height 28
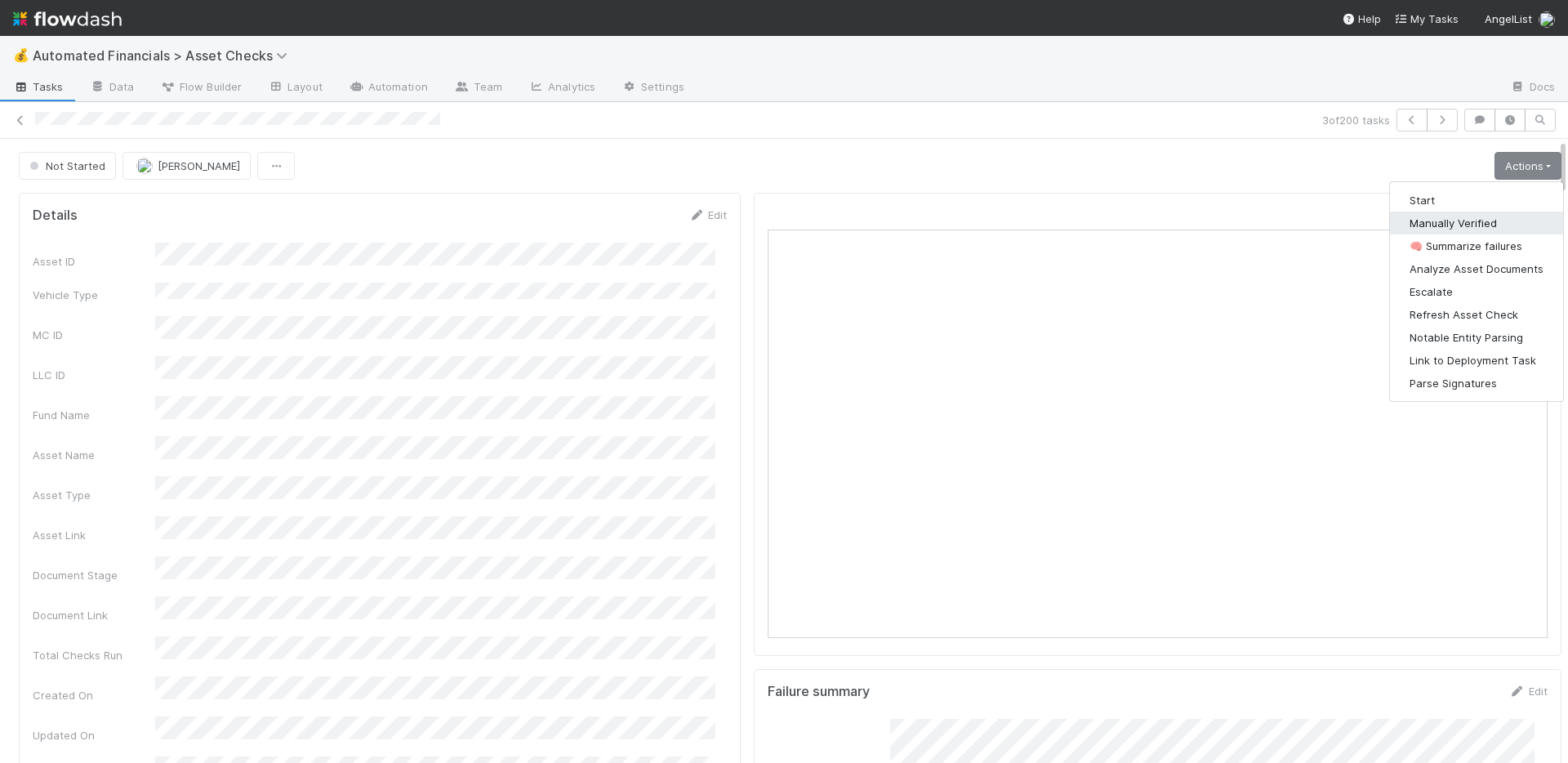
click at [1465, 216] on button "Manually Verified" at bounding box center [1477, 223] width 173 height 23
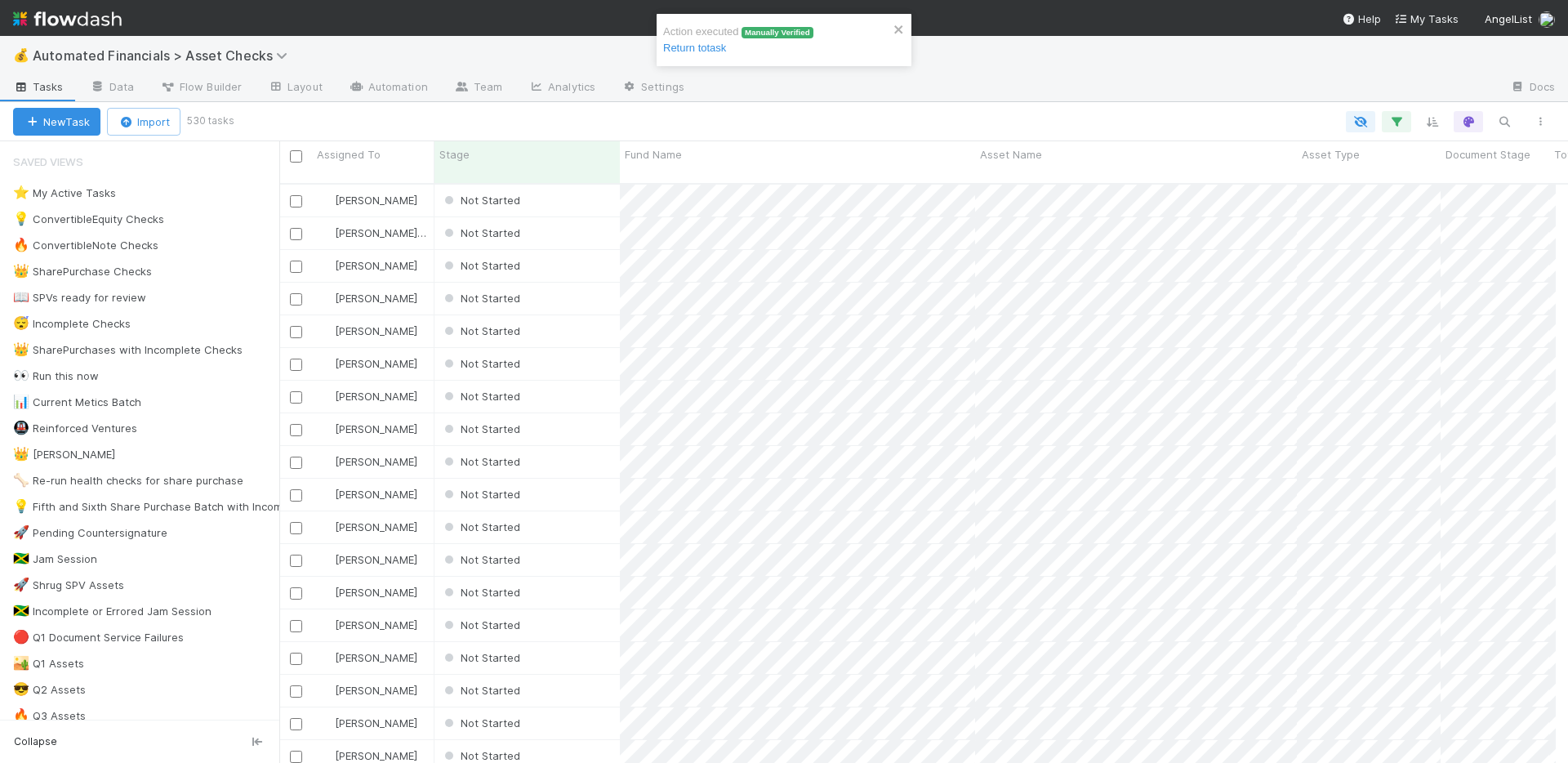
scroll to position [13, 13]
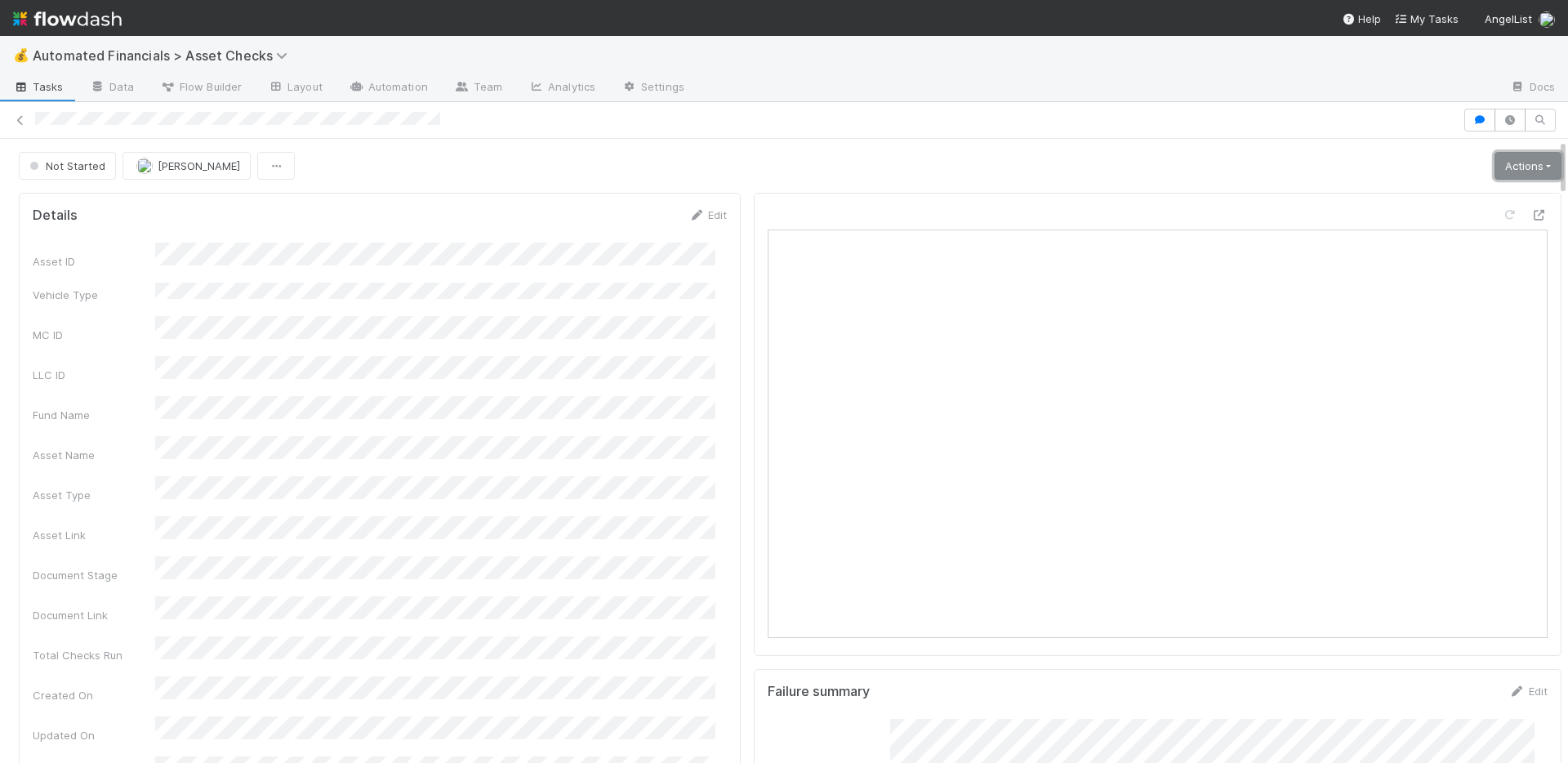
click at [1508, 165] on link "Actions" at bounding box center [1528, 166] width 67 height 28
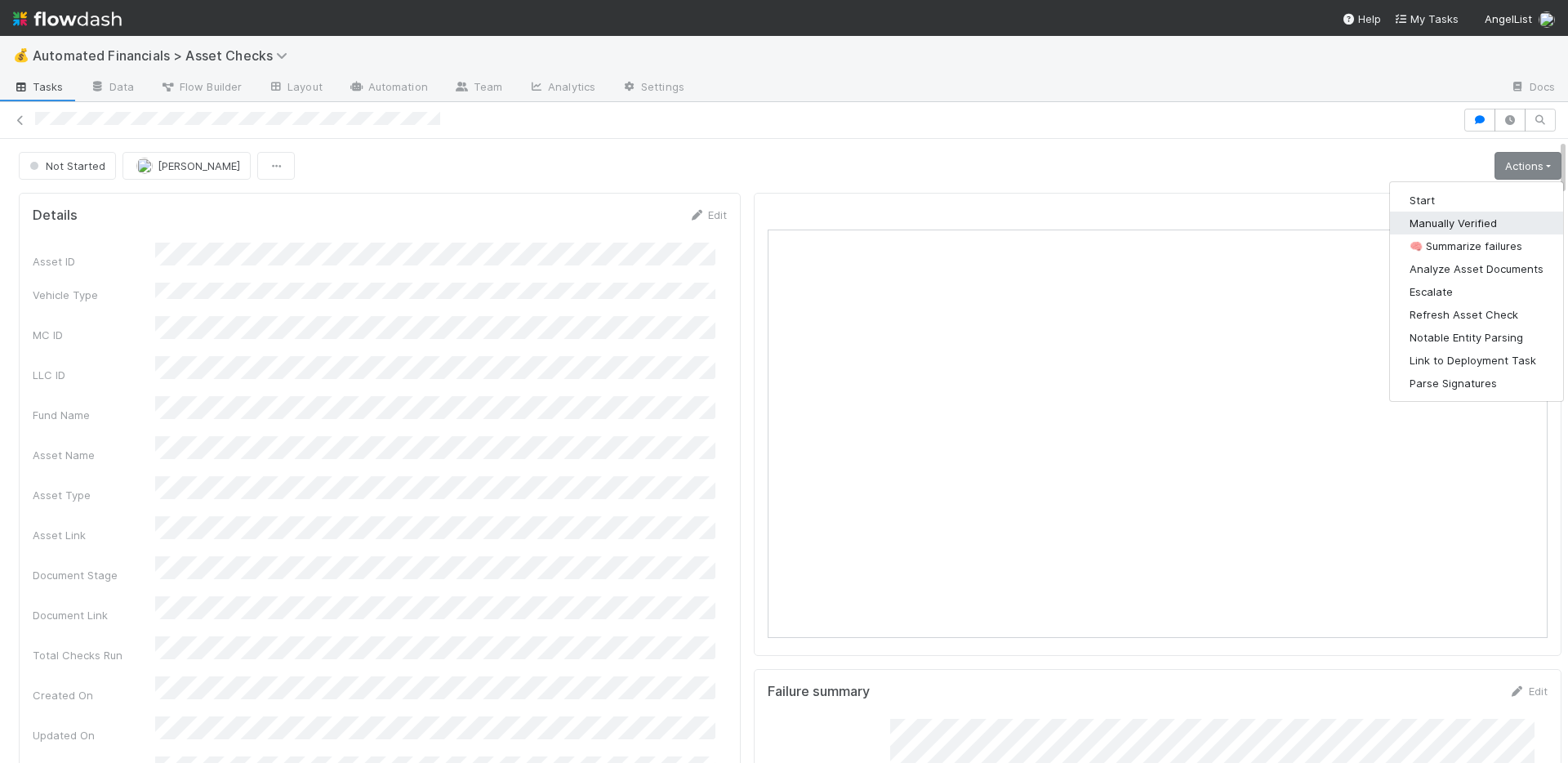
click at [1470, 217] on button "Manually Verified" at bounding box center [1477, 223] width 173 height 23
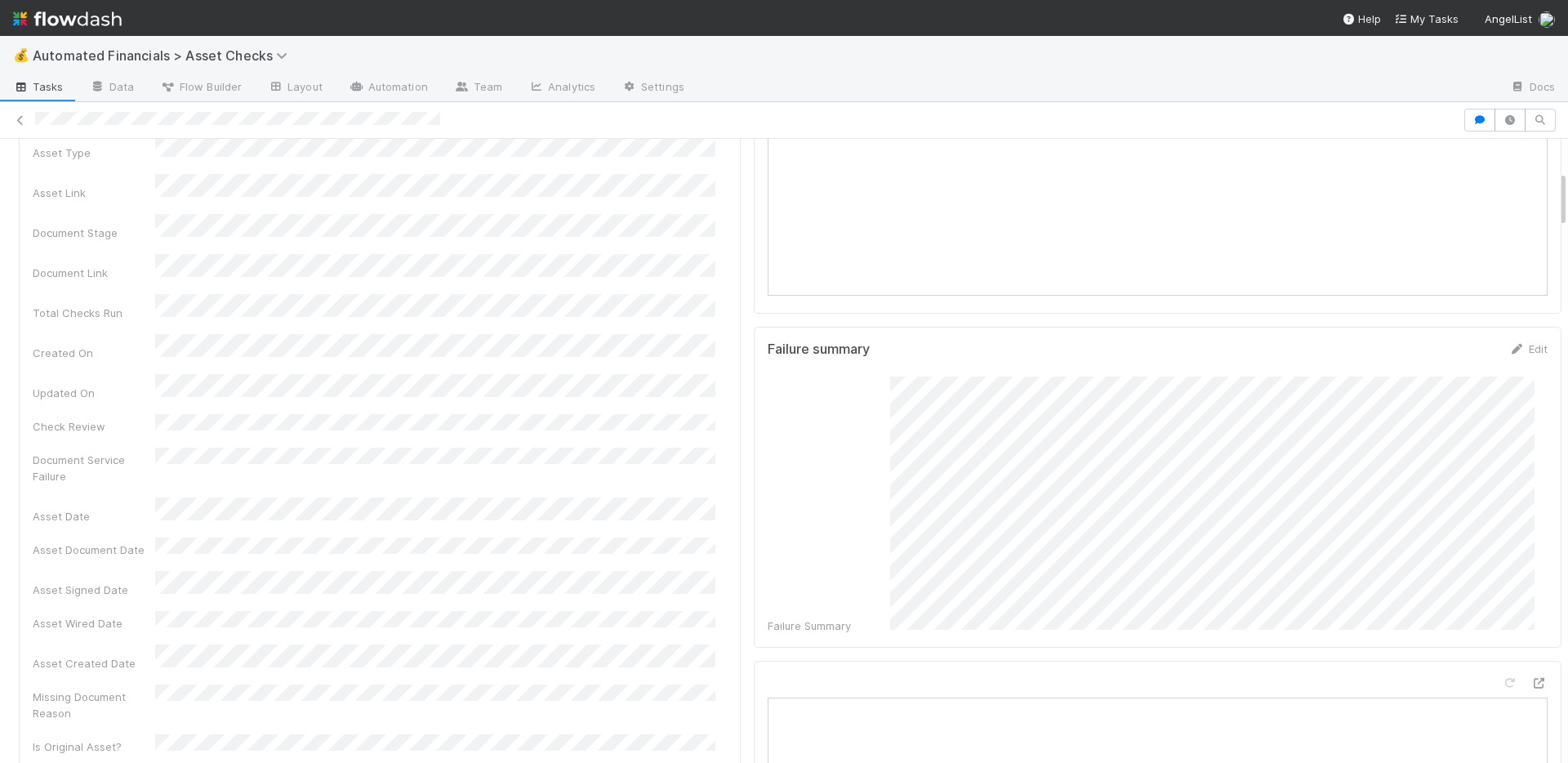
scroll to position [501, 0]
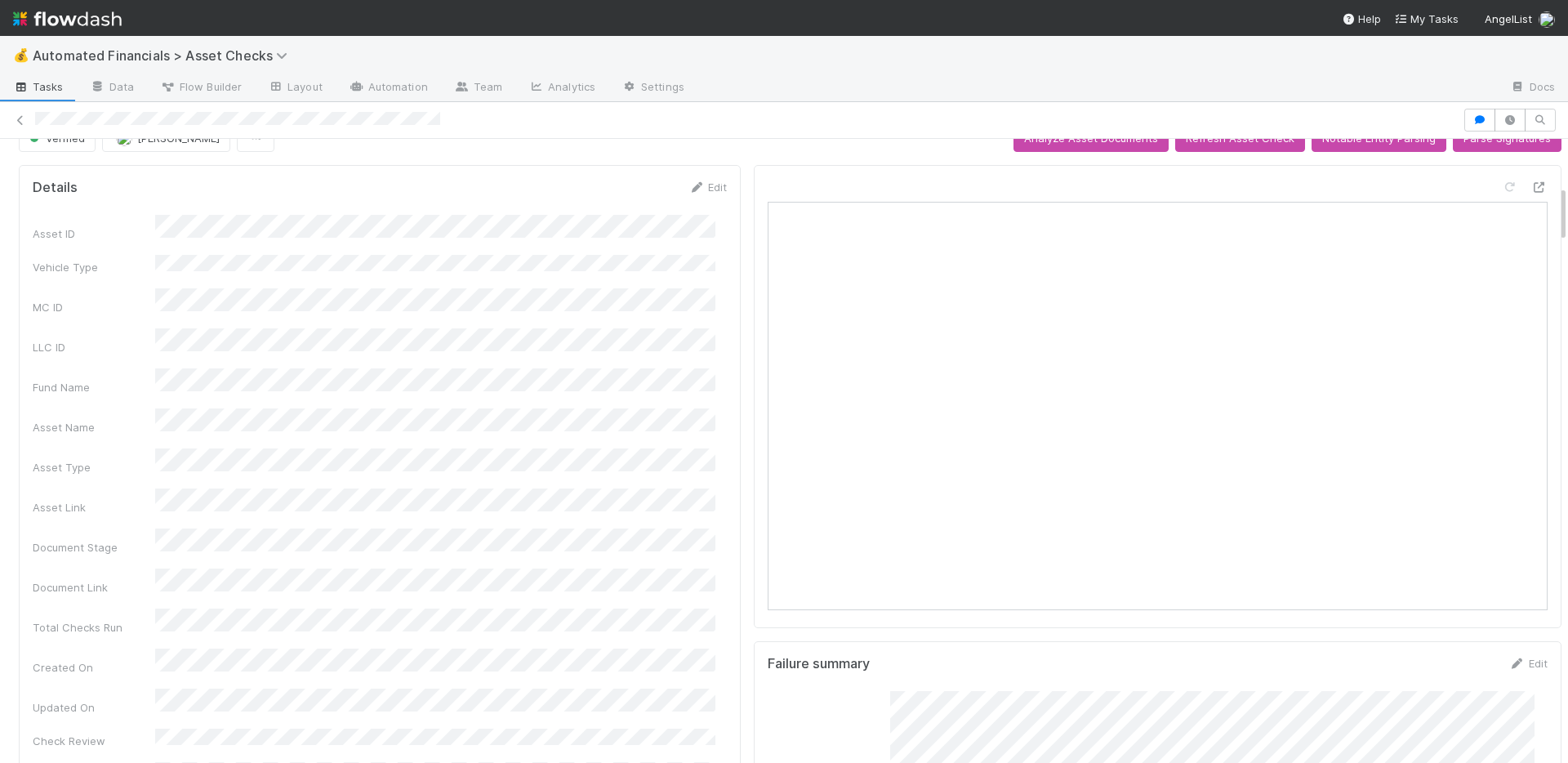
scroll to position [0, 0]
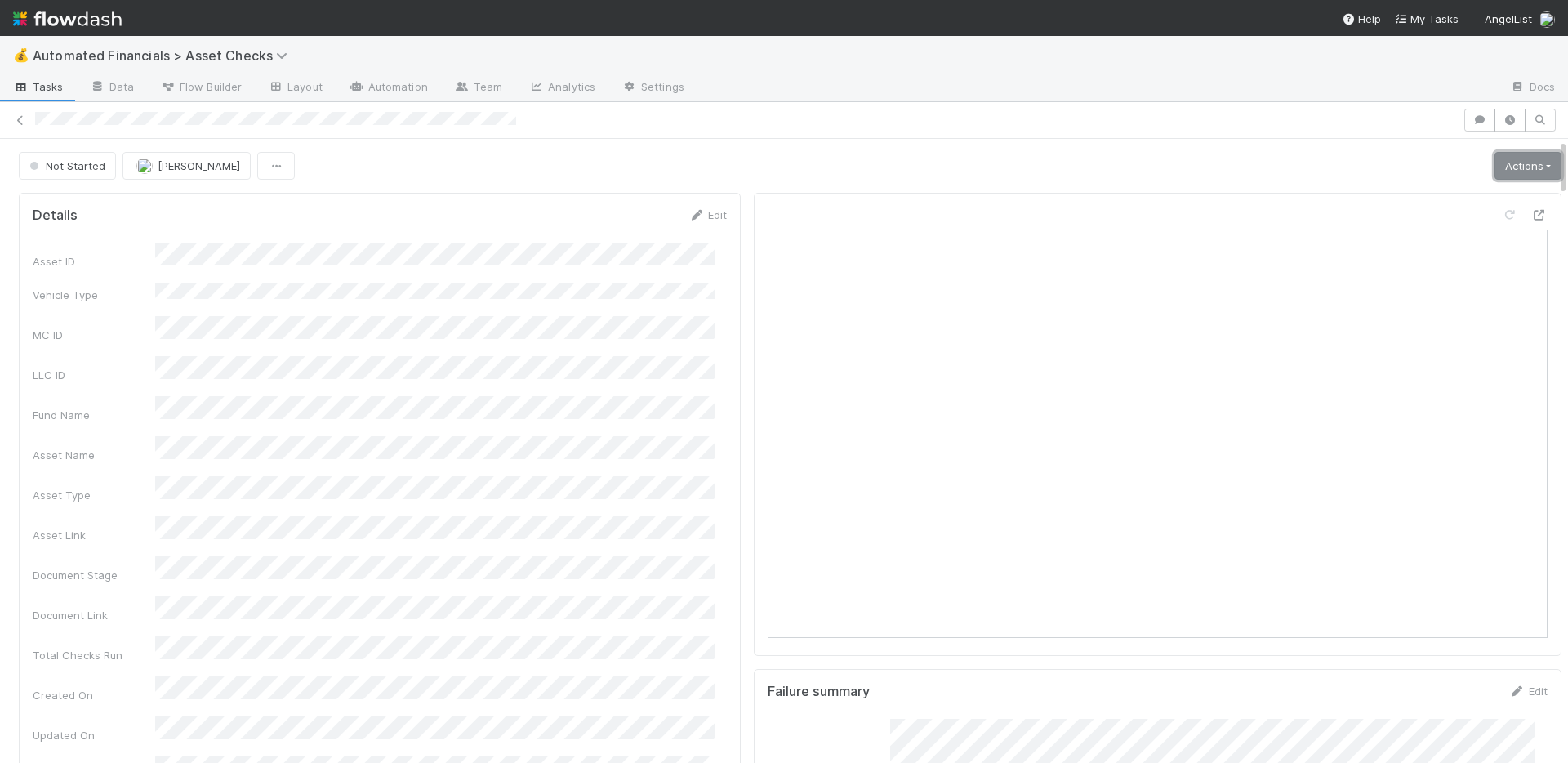
click at [1495, 168] on link "Actions" at bounding box center [1528, 166] width 67 height 28
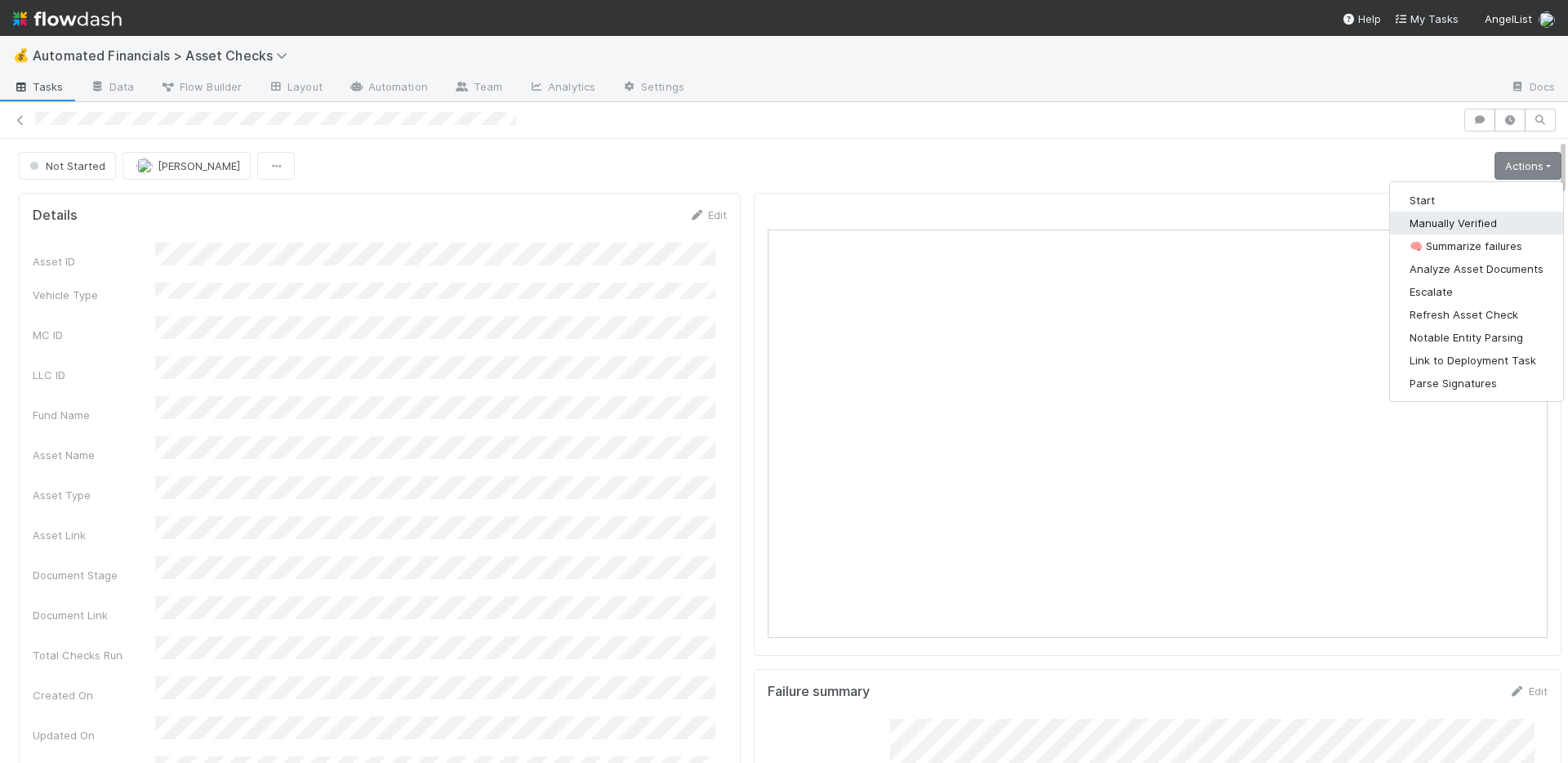
click at [1447, 215] on button "Manually Verified" at bounding box center [1477, 223] width 173 height 23
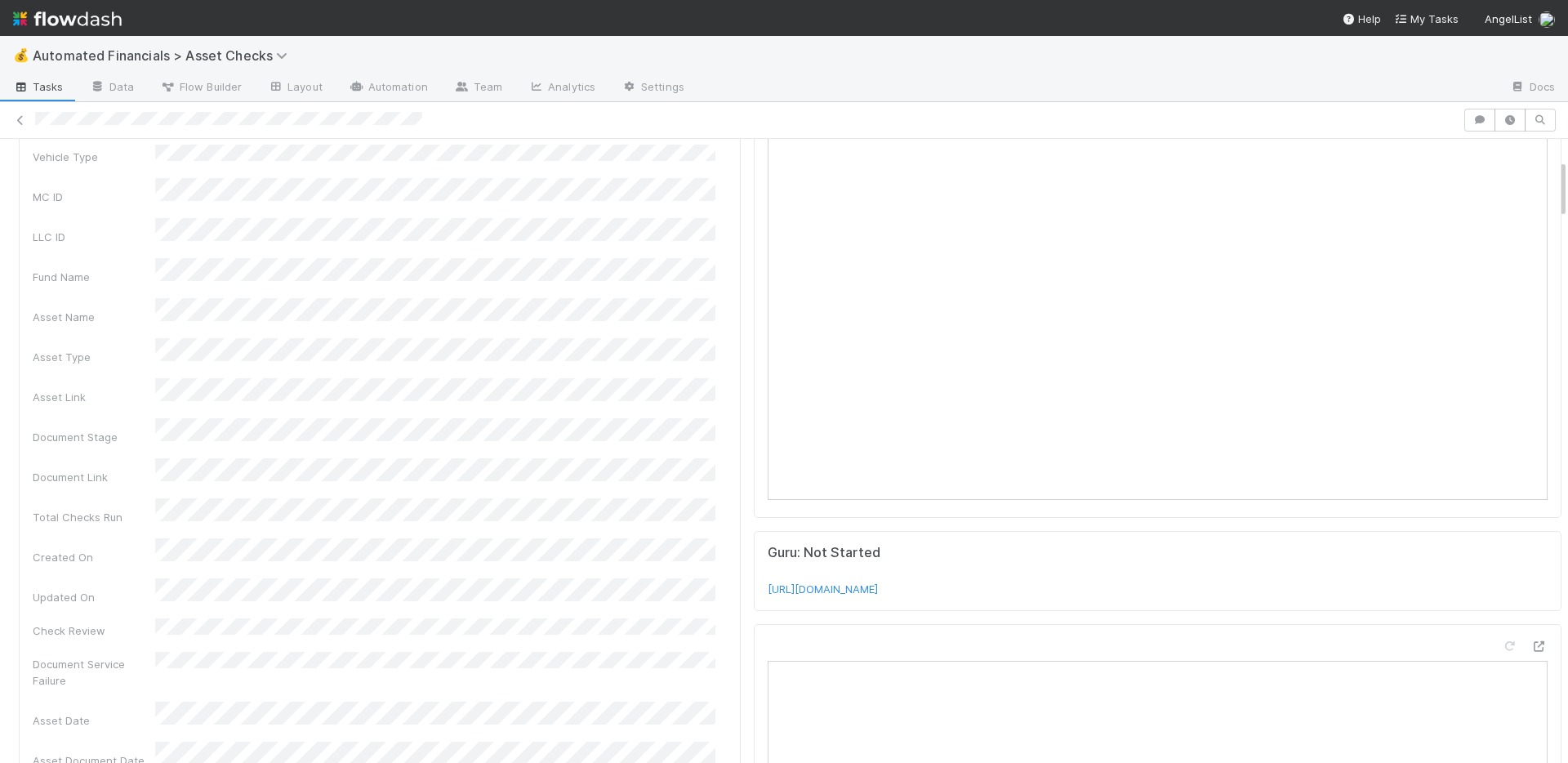
scroll to position [502, 0]
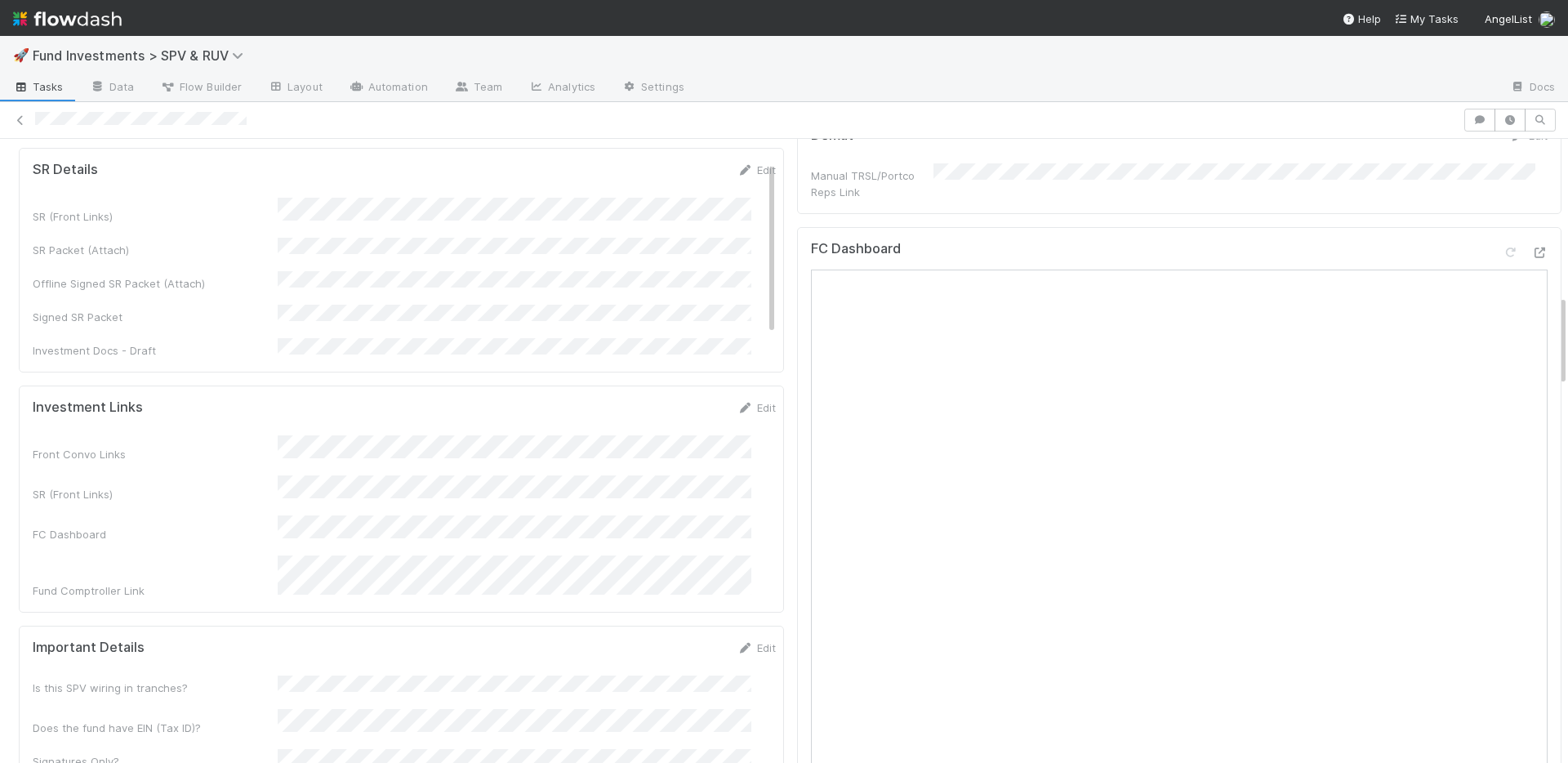
scroll to position [269, 0]
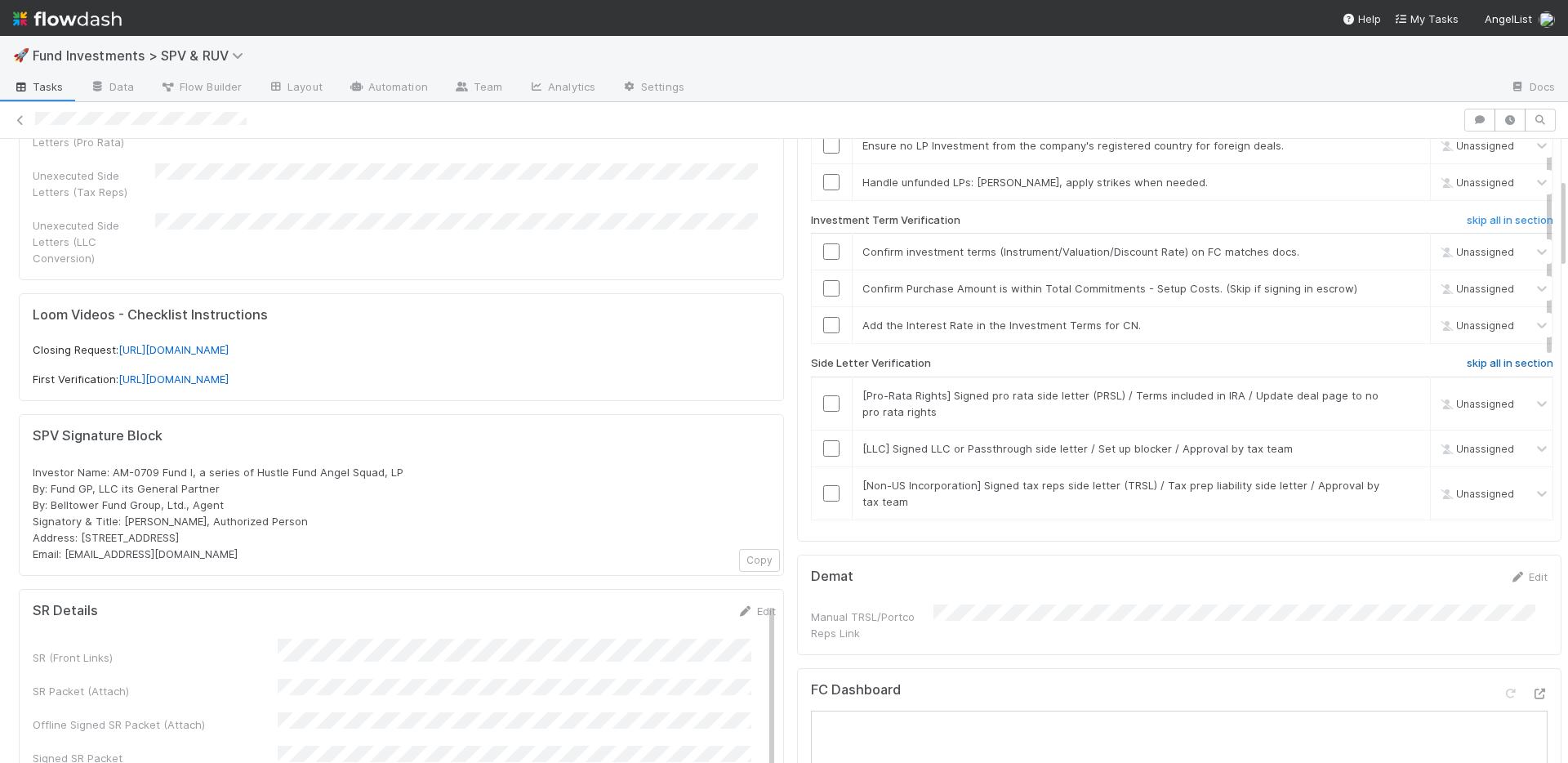
click at [1466, 364] on h6 "skip all in section" at bounding box center [1510, 363] width 87 height 13
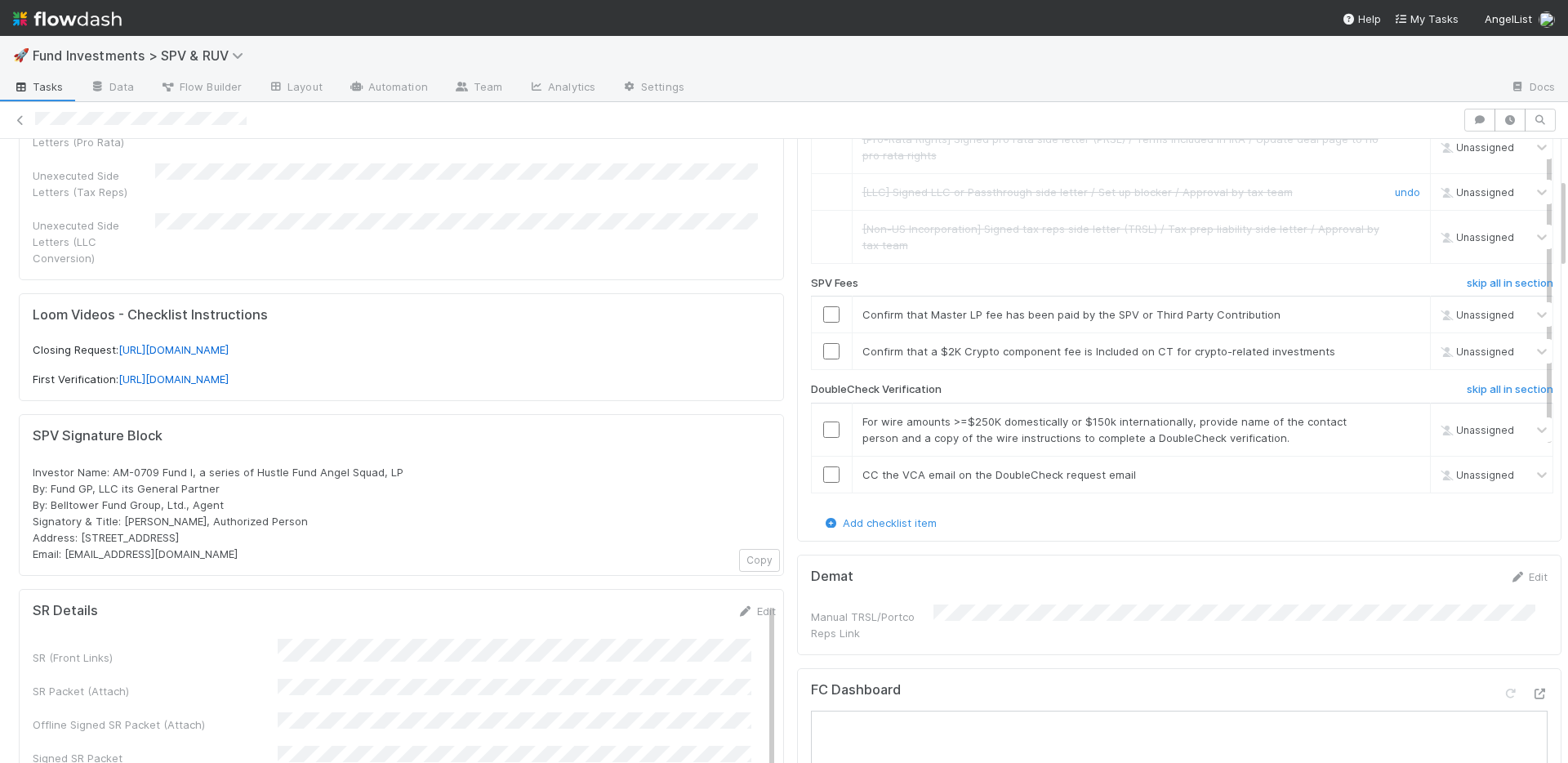
scroll to position [260, 0]
click at [1475, 385] on h6 "skip all in section" at bounding box center [1510, 387] width 87 height 13
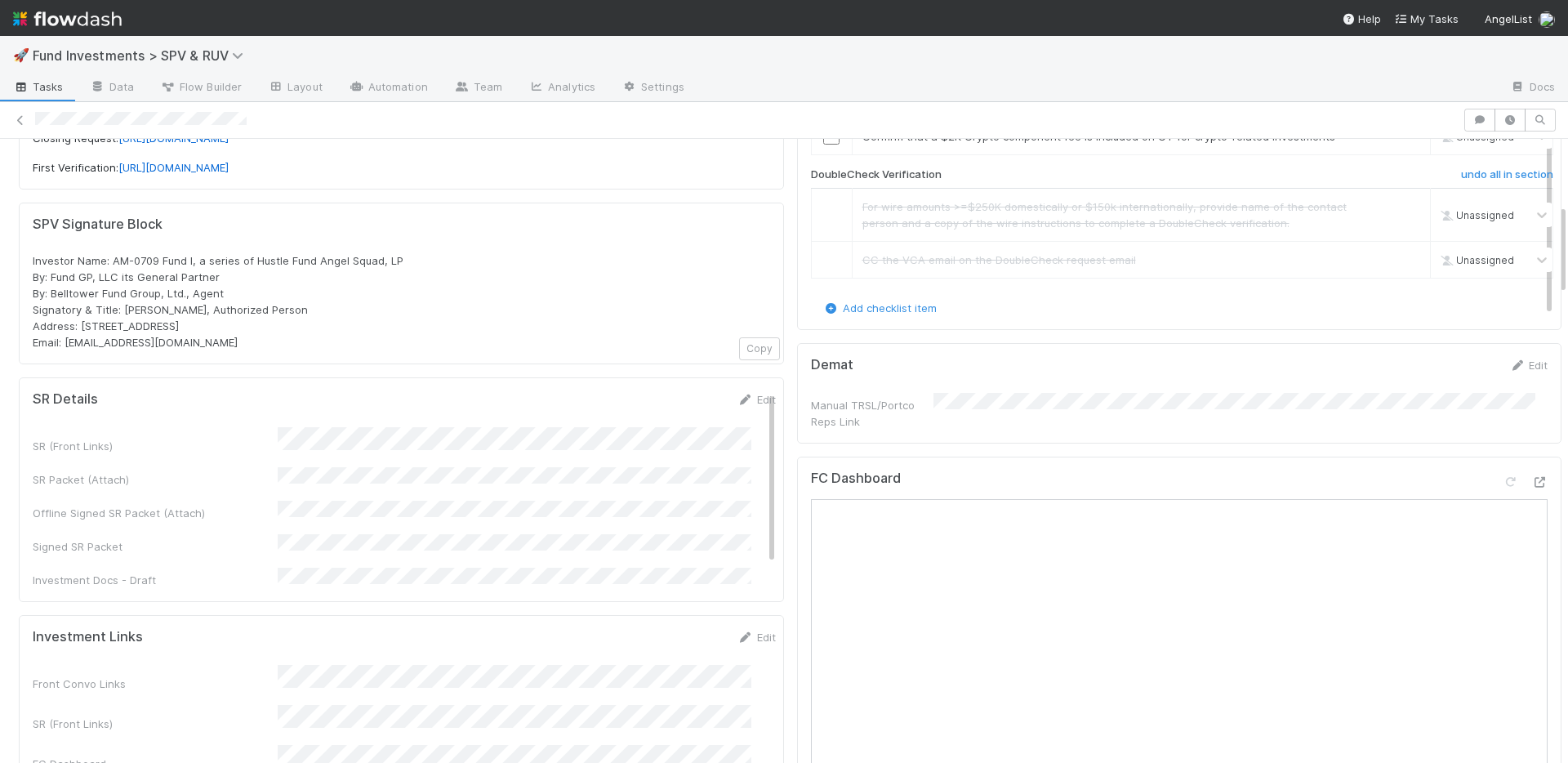
scroll to position [150, 0]
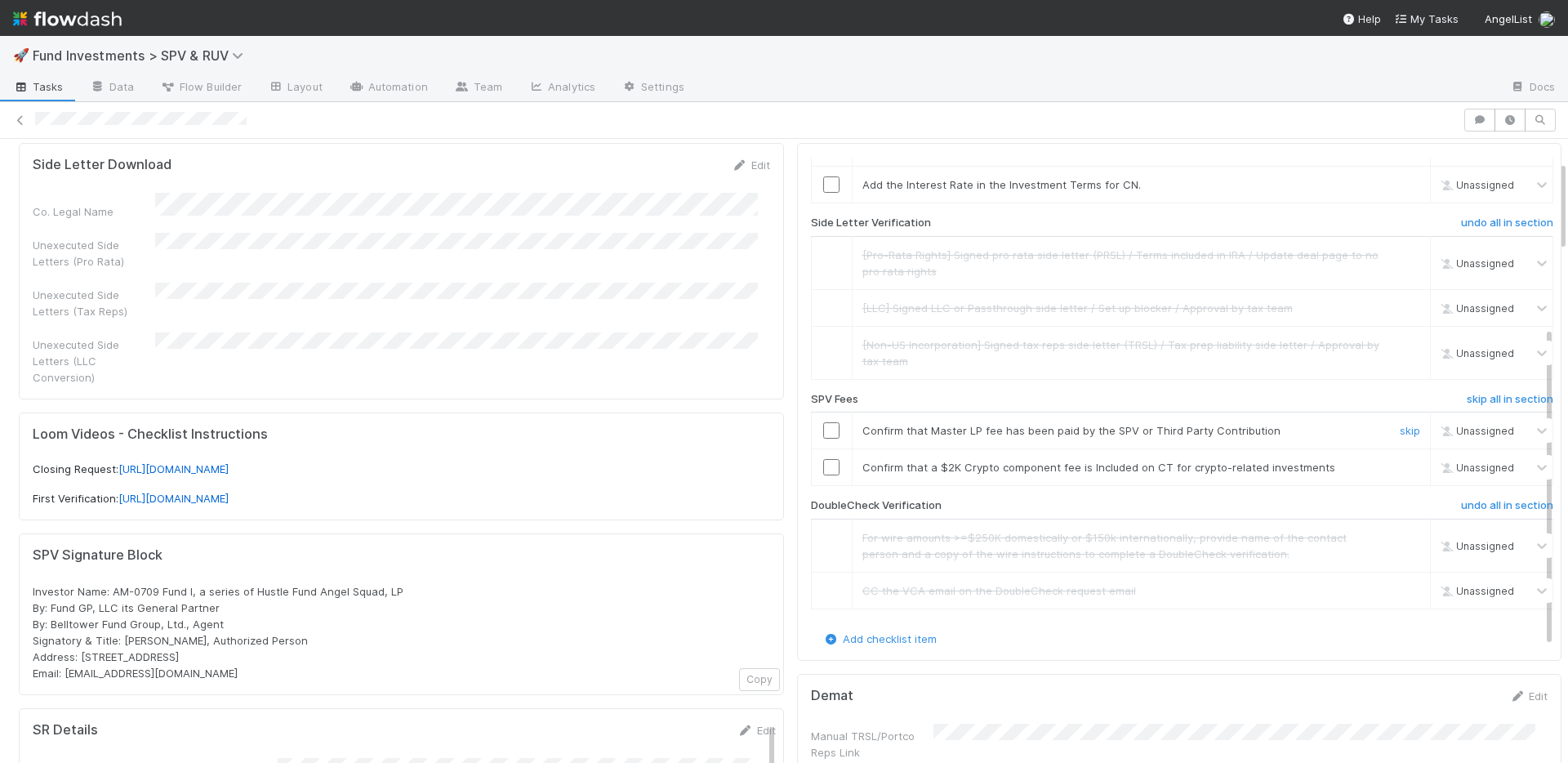
click at [823, 430] on input "checkbox" at bounding box center [831, 430] width 16 height 16
drag, startPoint x: 1370, startPoint y: 469, endPoint x: 1337, endPoint y: 465, distance: 33.2
click at [1400, 469] on link "skip" at bounding box center [1410, 468] width 21 height 13
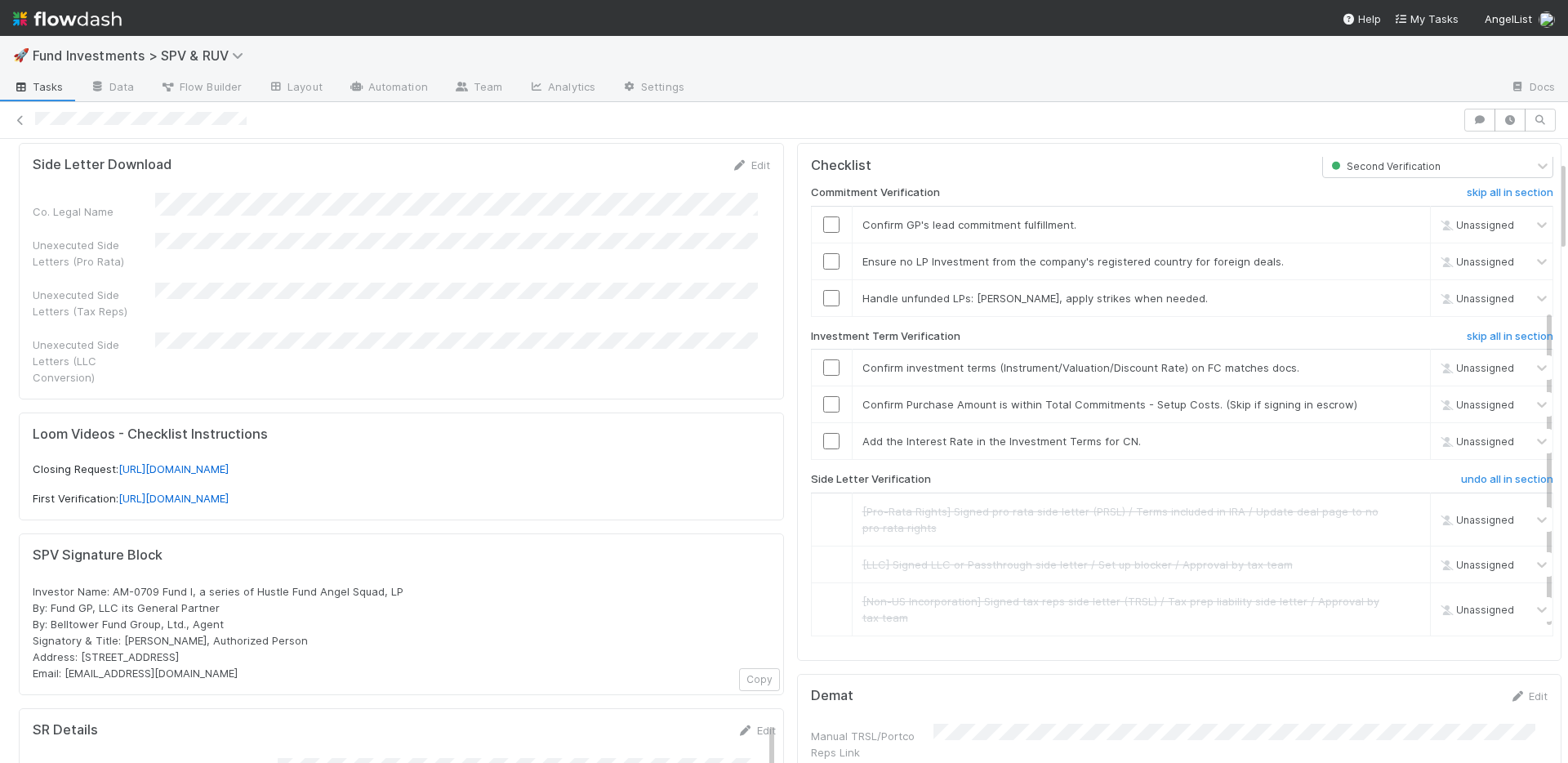
scroll to position [0, 0]
drag, startPoint x: 821, startPoint y: 374, endPoint x: 818, endPoint y: 404, distance: 30.1
click at [823, 374] on input "checkbox" at bounding box center [831, 370] width 16 height 16
click at [823, 410] on input "checkbox" at bounding box center [831, 407] width 16 height 16
click at [823, 261] on input "checkbox" at bounding box center [831, 264] width 16 height 16
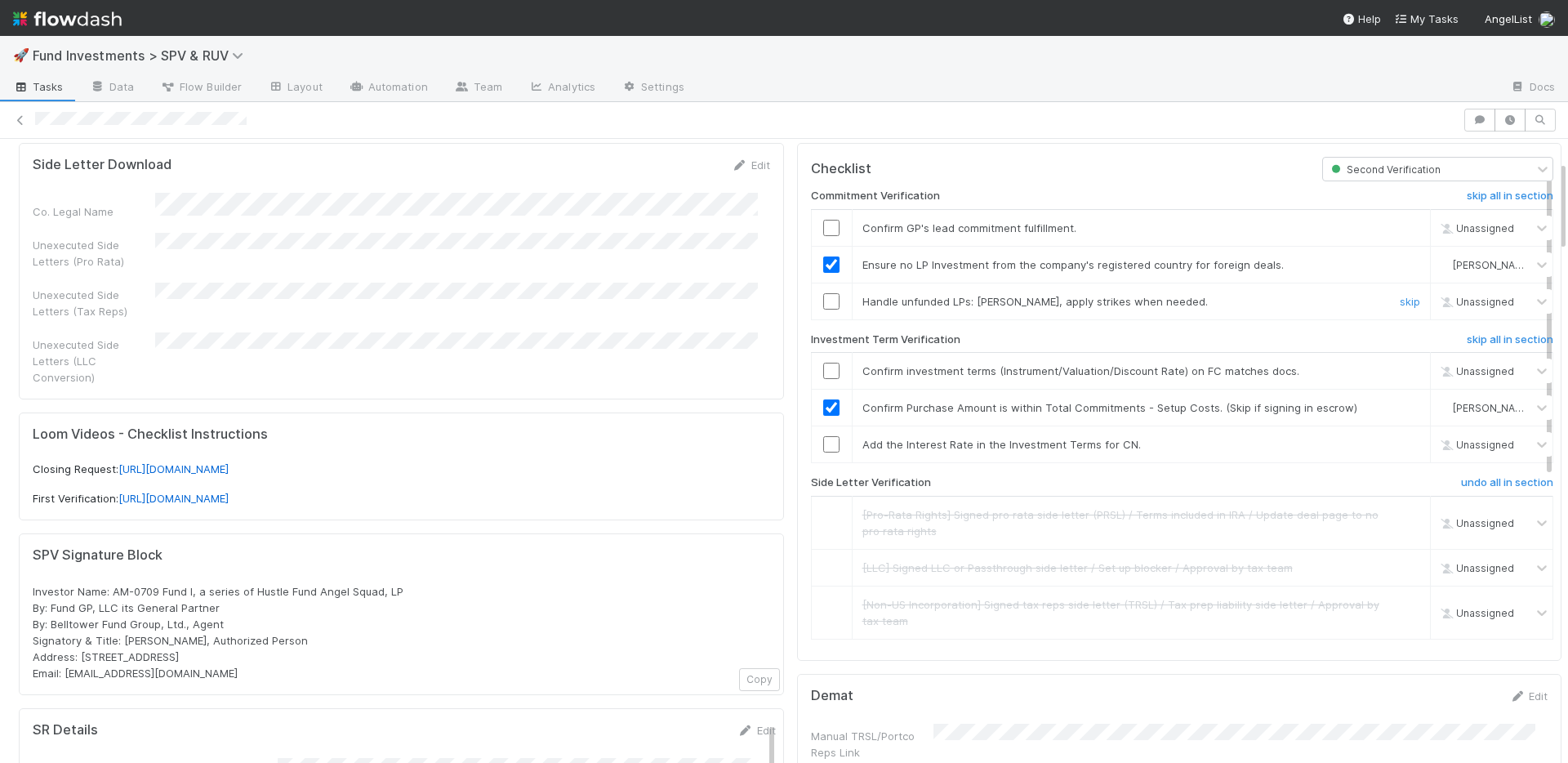
click at [823, 300] on input "checkbox" at bounding box center [831, 301] width 16 height 16
click at [1400, 443] on link "skip" at bounding box center [1410, 444] width 21 height 13
click at [823, 374] on input "checkbox" at bounding box center [831, 370] width 16 height 16
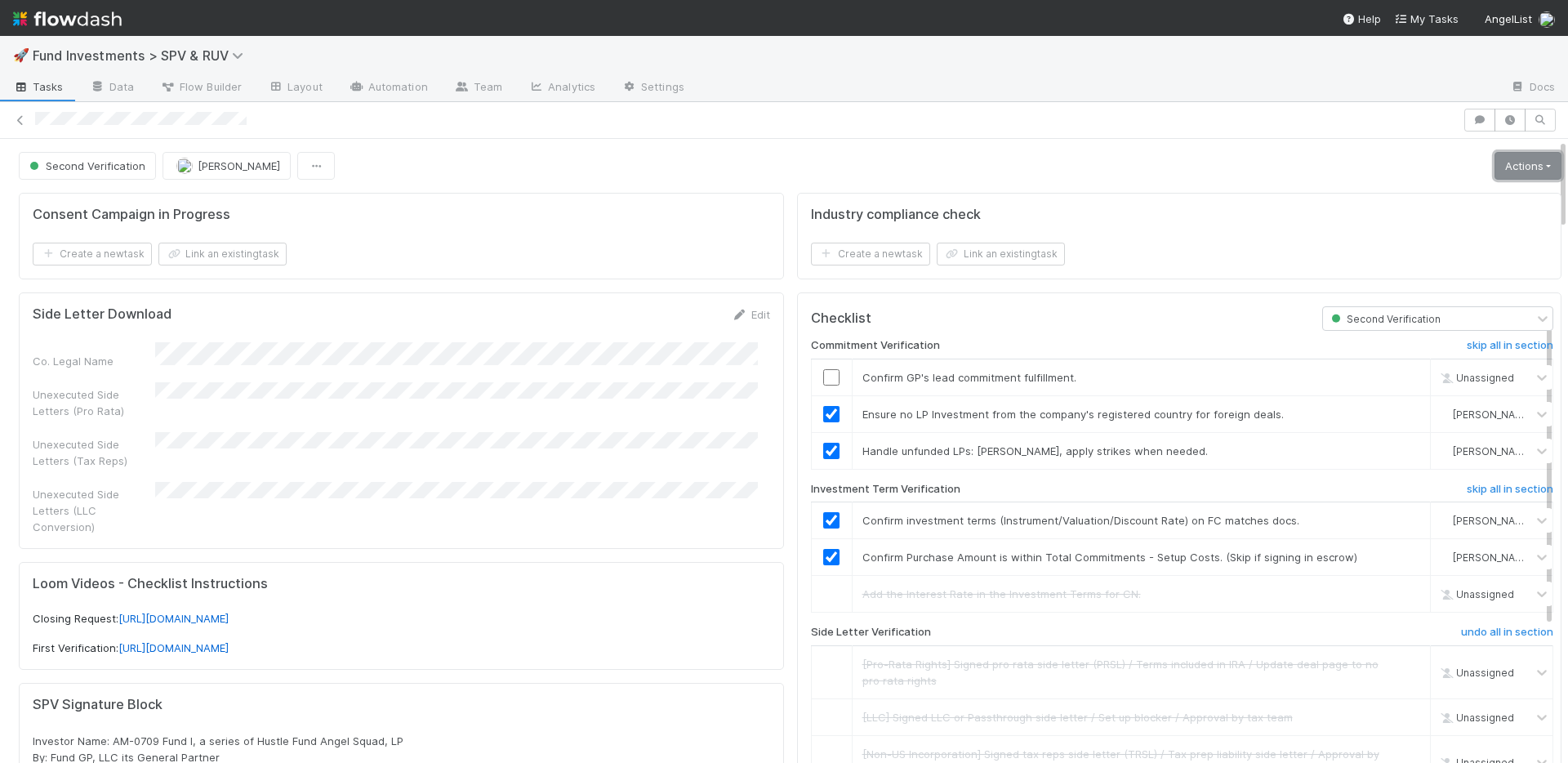
click at [1507, 157] on link "Actions" at bounding box center [1528, 166] width 67 height 28
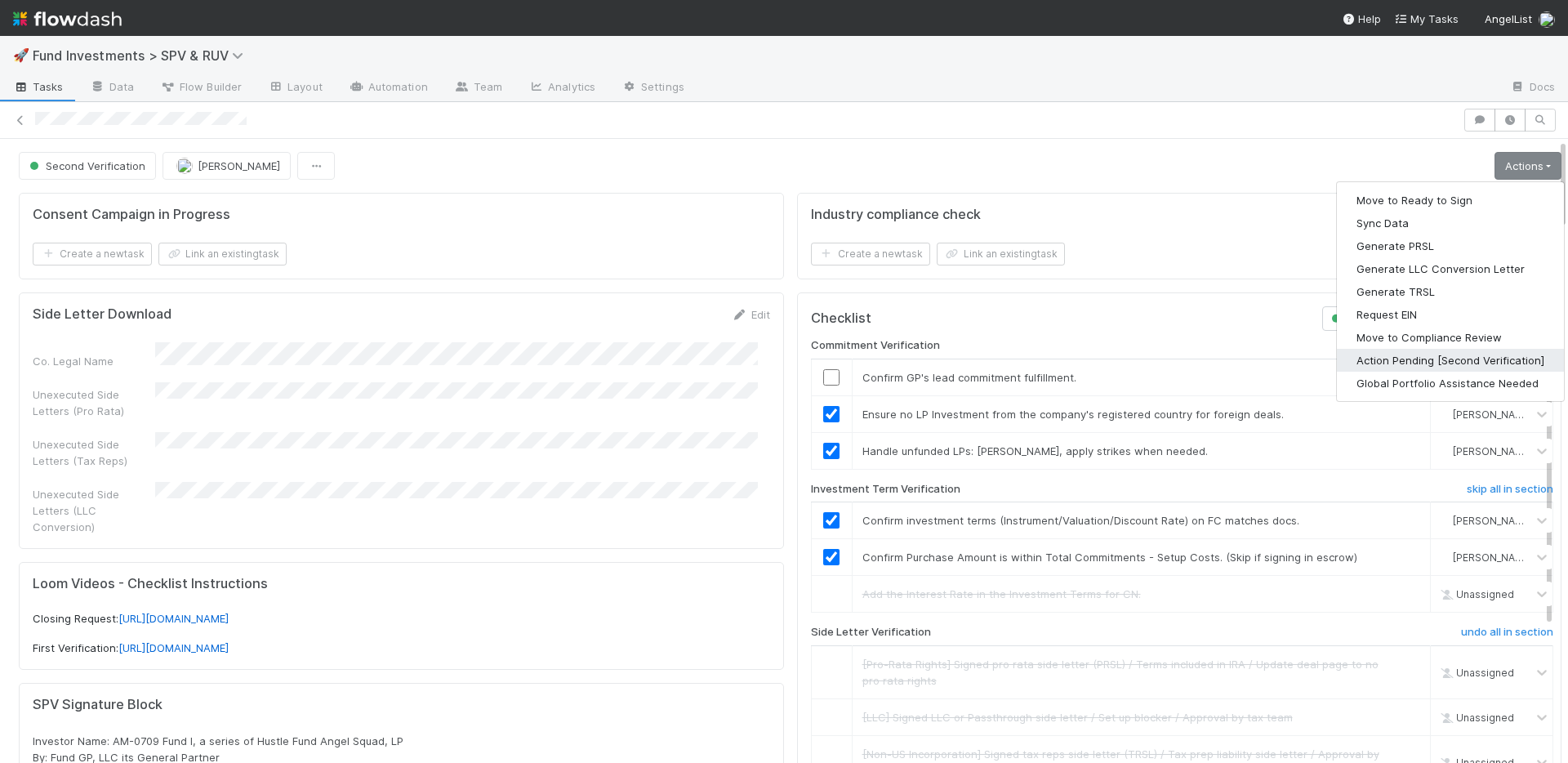
click at [1427, 354] on button "Action Pending [Second Verification]" at bounding box center [1449, 360] width 227 height 23
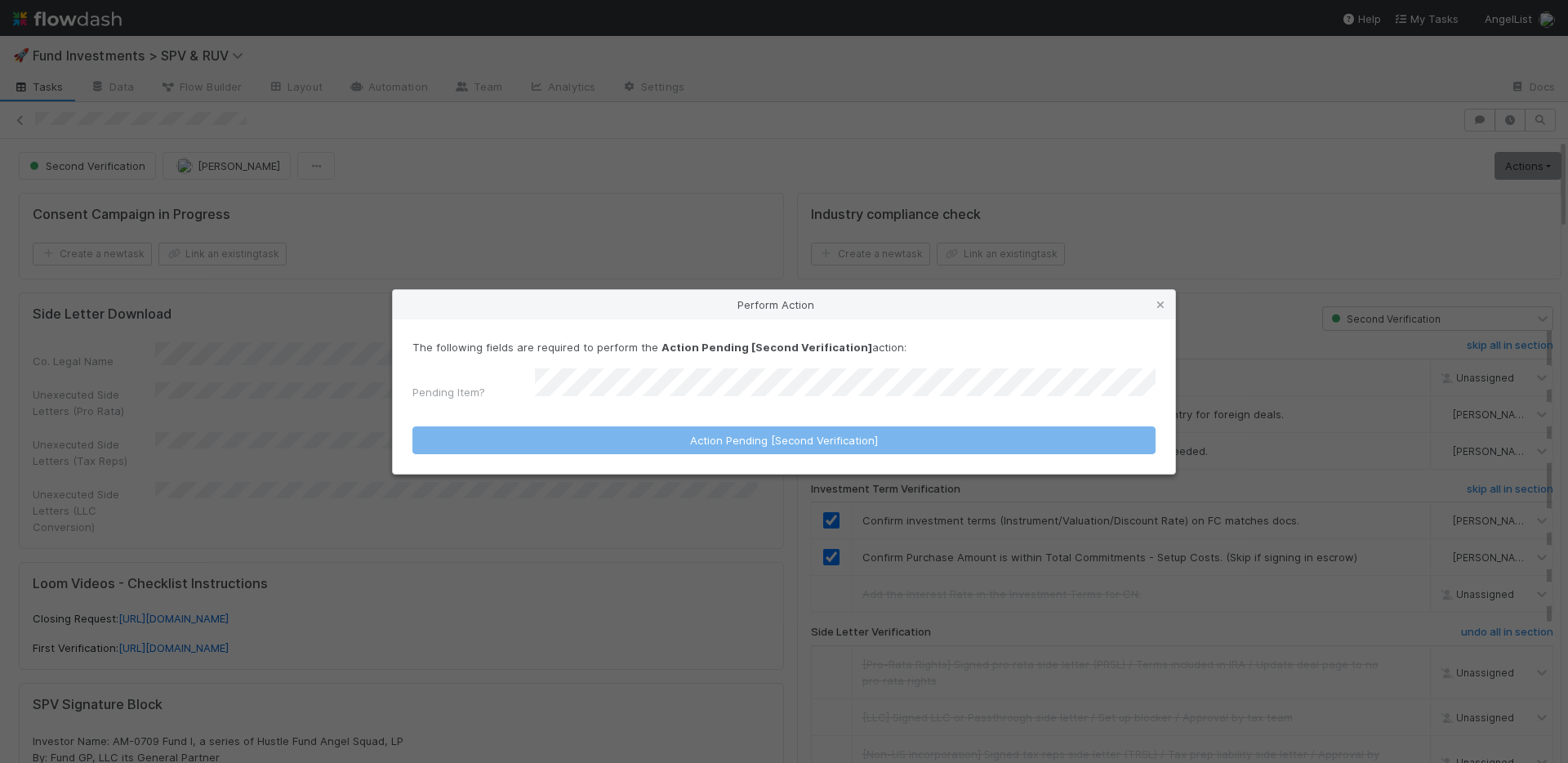
click at [734, 369] on div "The following fields are required to perform the Action Pending [Second Verific…" at bounding box center [784, 373] width 743 height 68
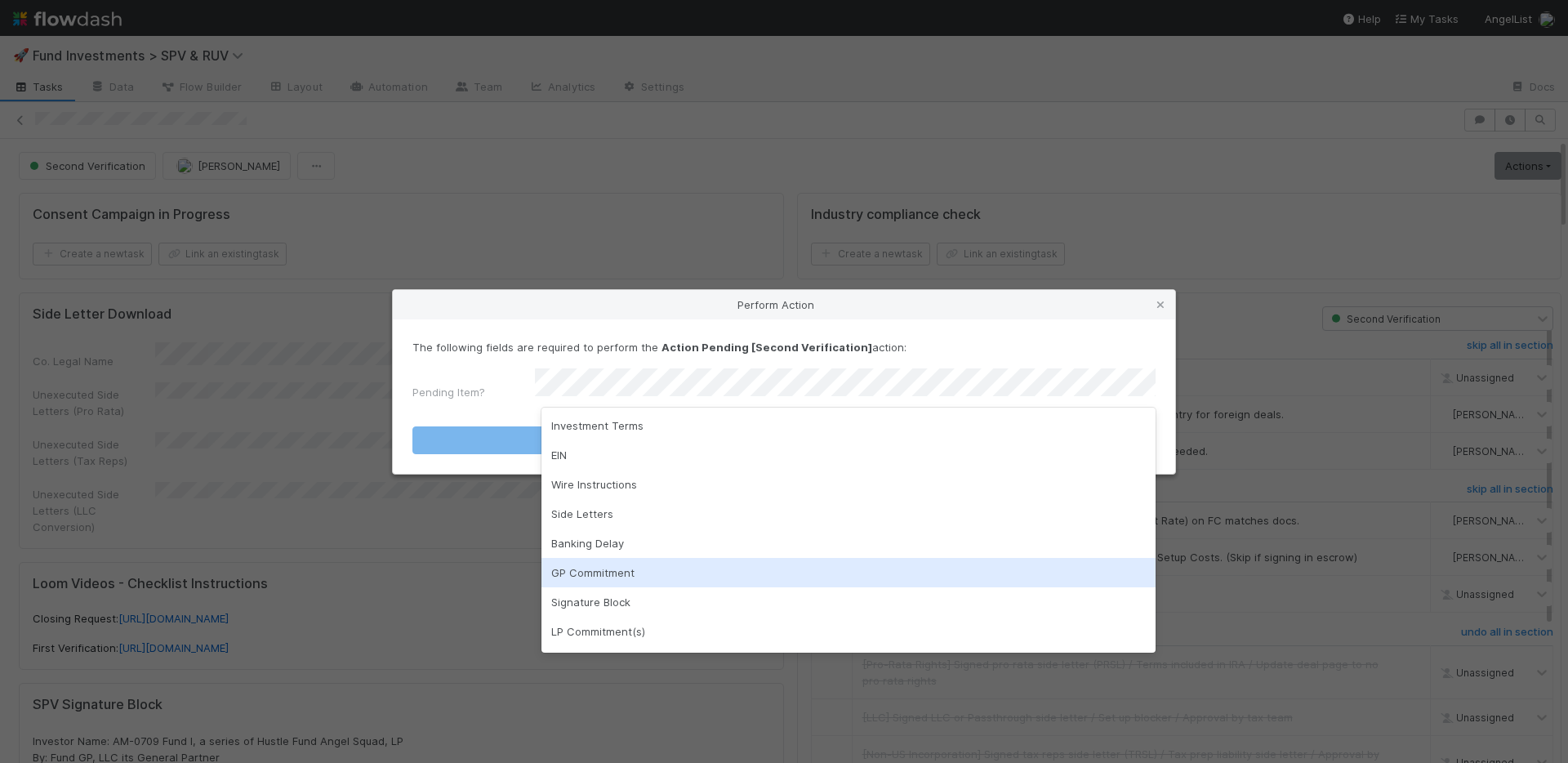
click at [643, 570] on div "GP Commitment" at bounding box center [848, 572] width 614 height 29
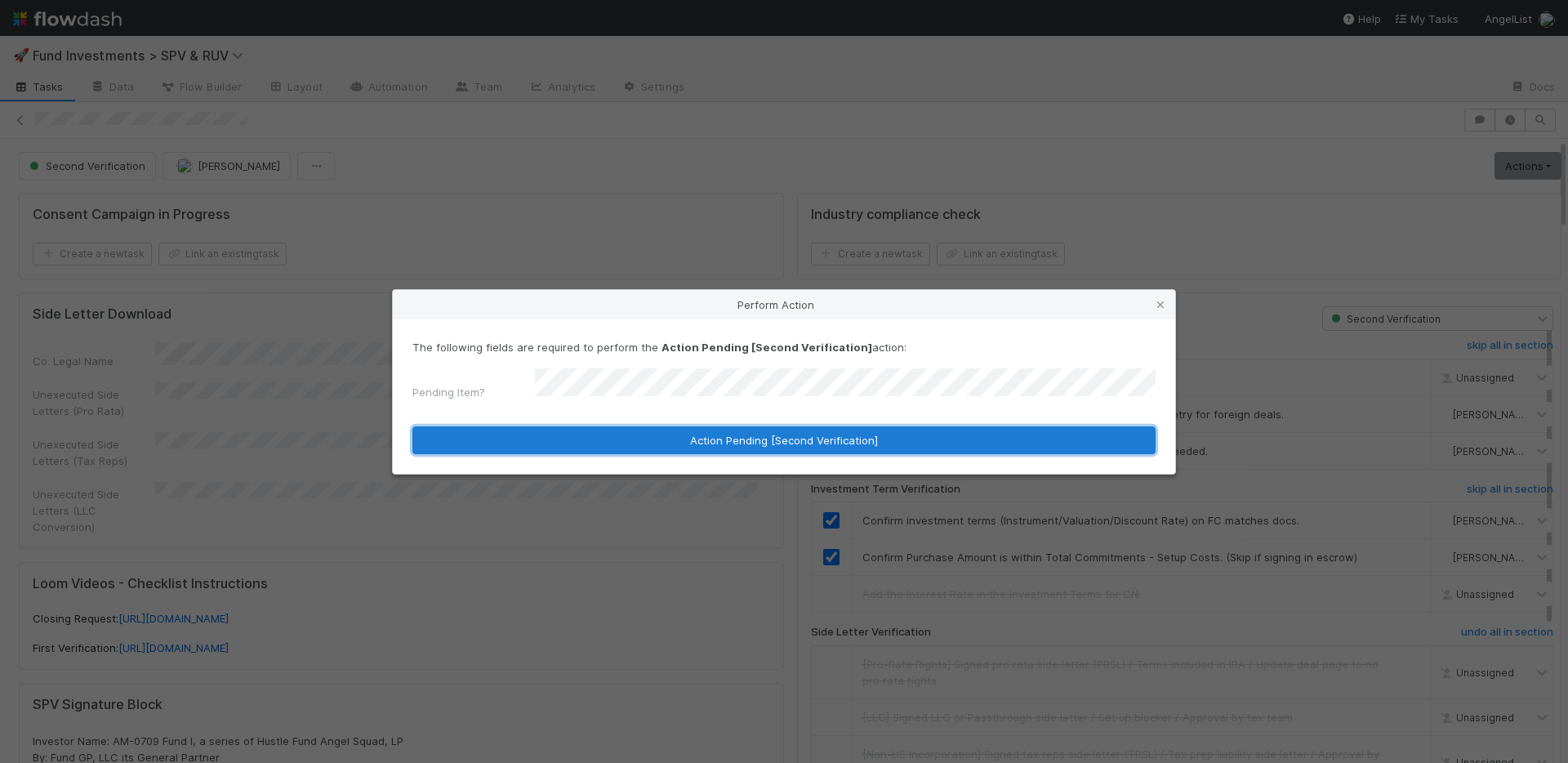
click at [641, 437] on button "Action Pending [Second Verification]" at bounding box center [784, 440] width 743 height 28
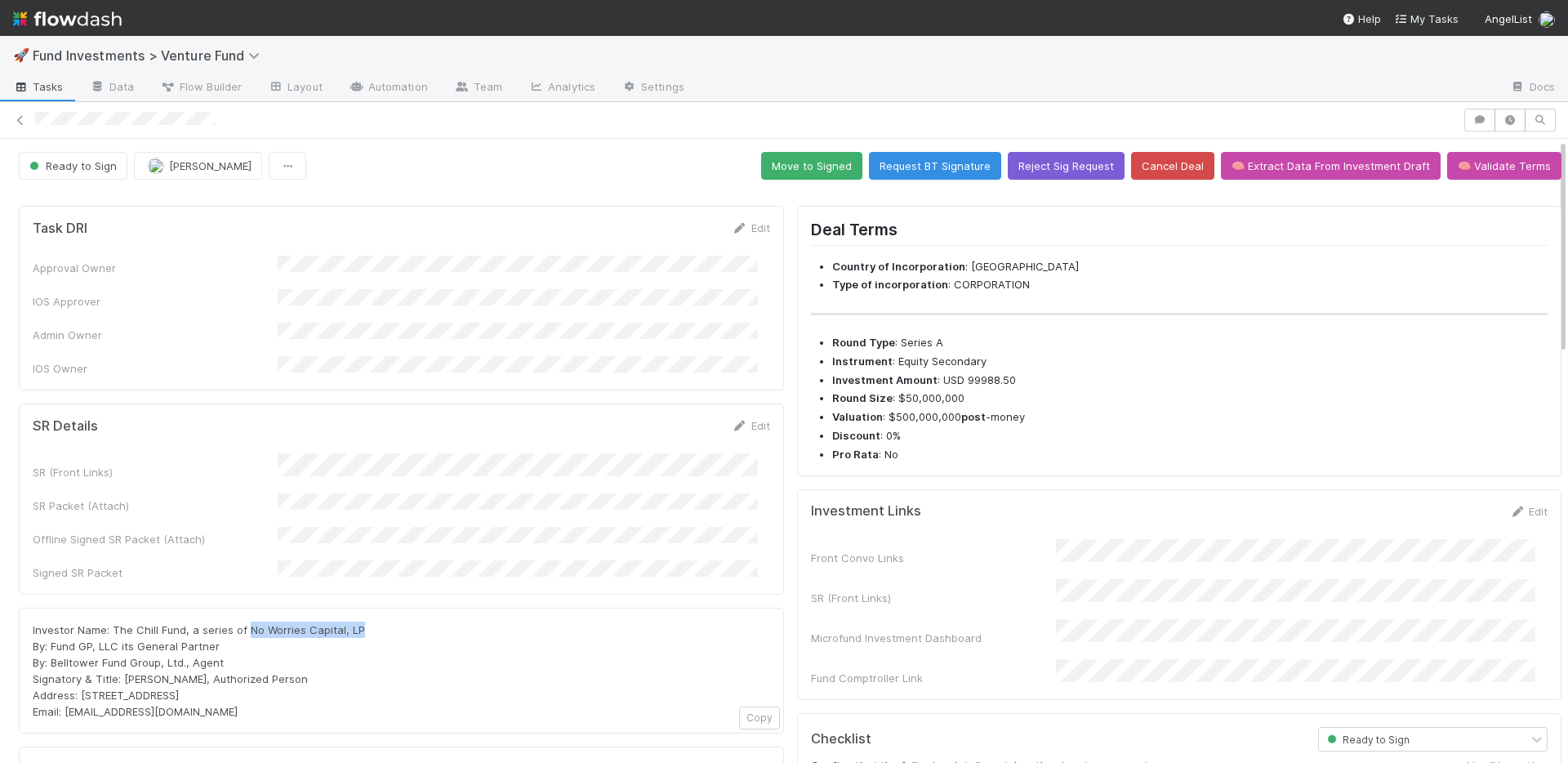
drag, startPoint x: 245, startPoint y: 595, endPoint x: 356, endPoint y: 593, distance: 111.0
click at [356, 623] on span "Investor Name: The Chill Fund, a series of No Worries Capital, LP By: Fund GP, …" at bounding box center [198, 670] width 332 height 95
copy span "No Worries Capital, LP"
click at [746, 419] on link "Edit" at bounding box center [751, 425] width 39 height 13
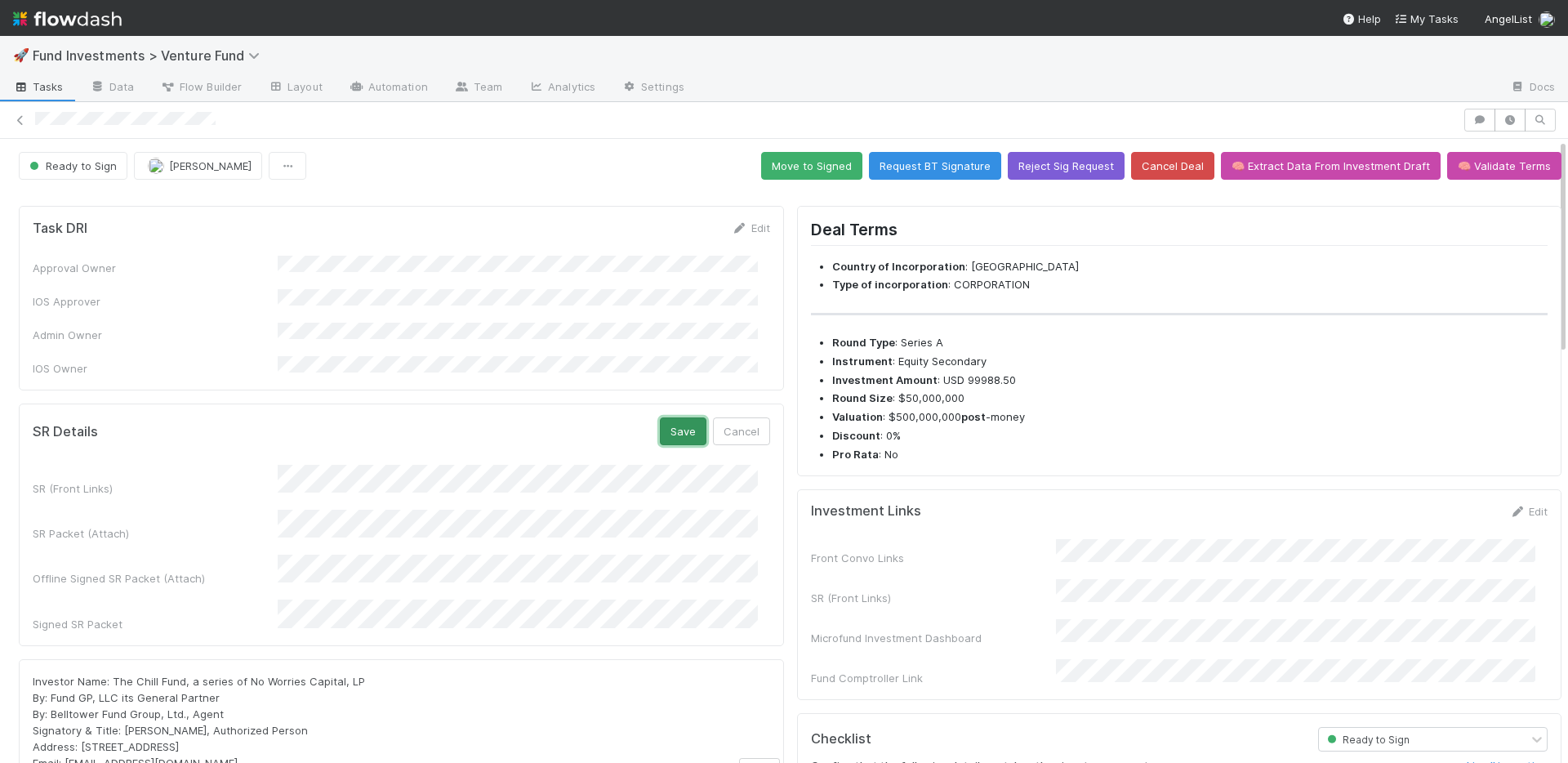
click at [663, 418] on button "Save" at bounding box center [682, 432] width 46 height 28
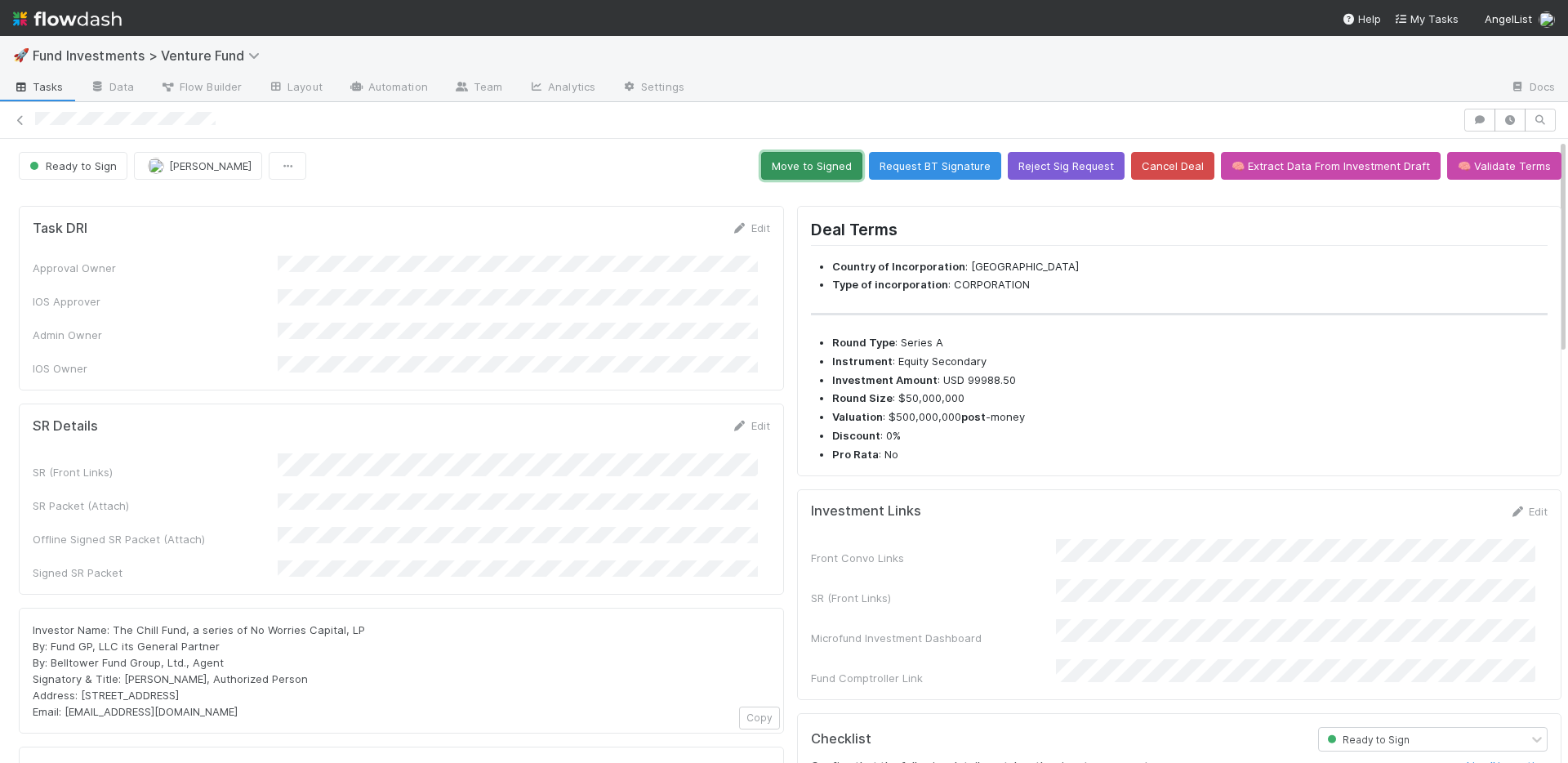
click at [803, 170] on button "Move to Signed" at bounding box center [812, 166] width 102 height 28
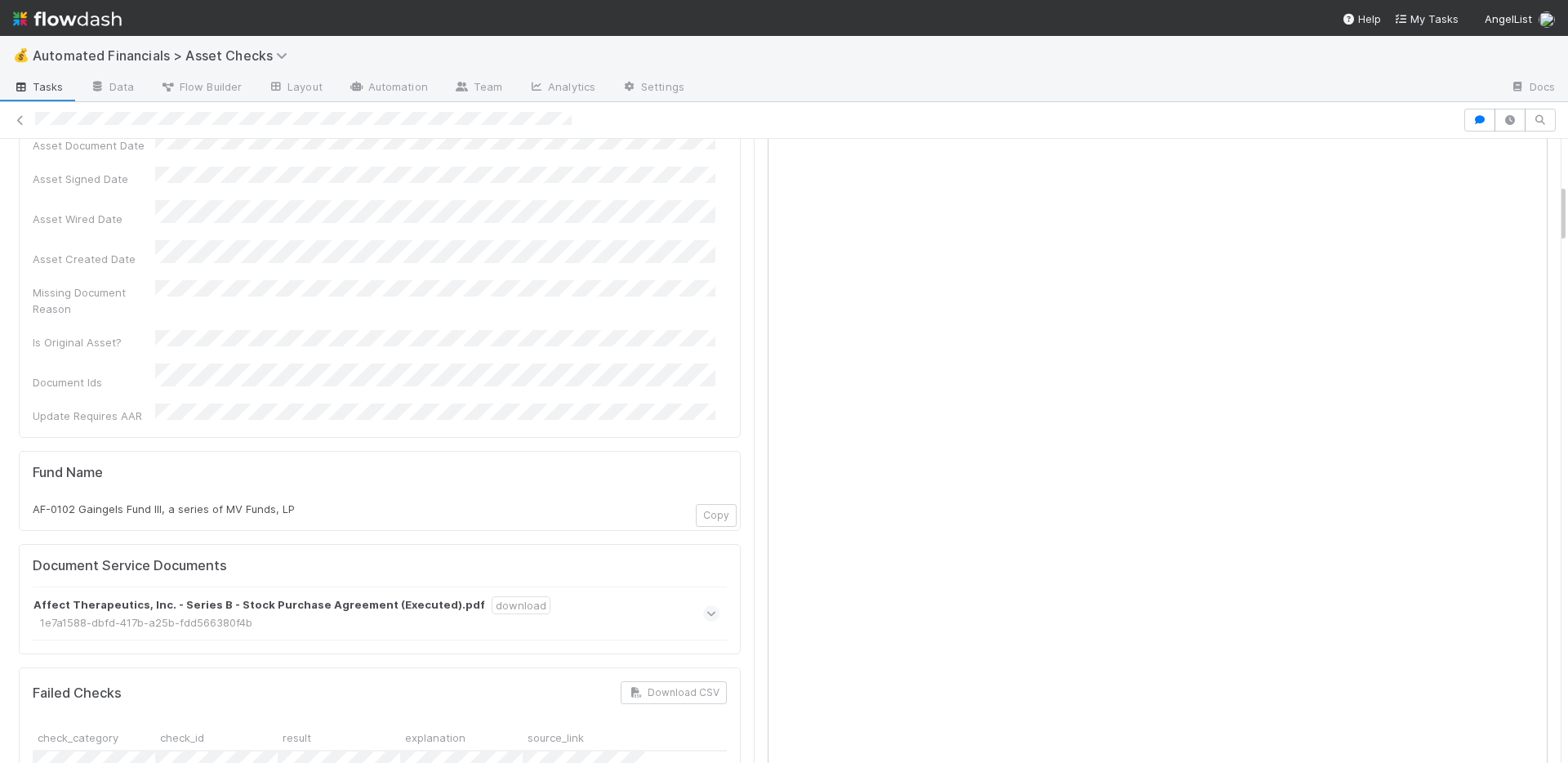
scroll to position [766, 0]
click at [1465, 112] on button "button" at bounding box center [1480, 119] width 31 height 23
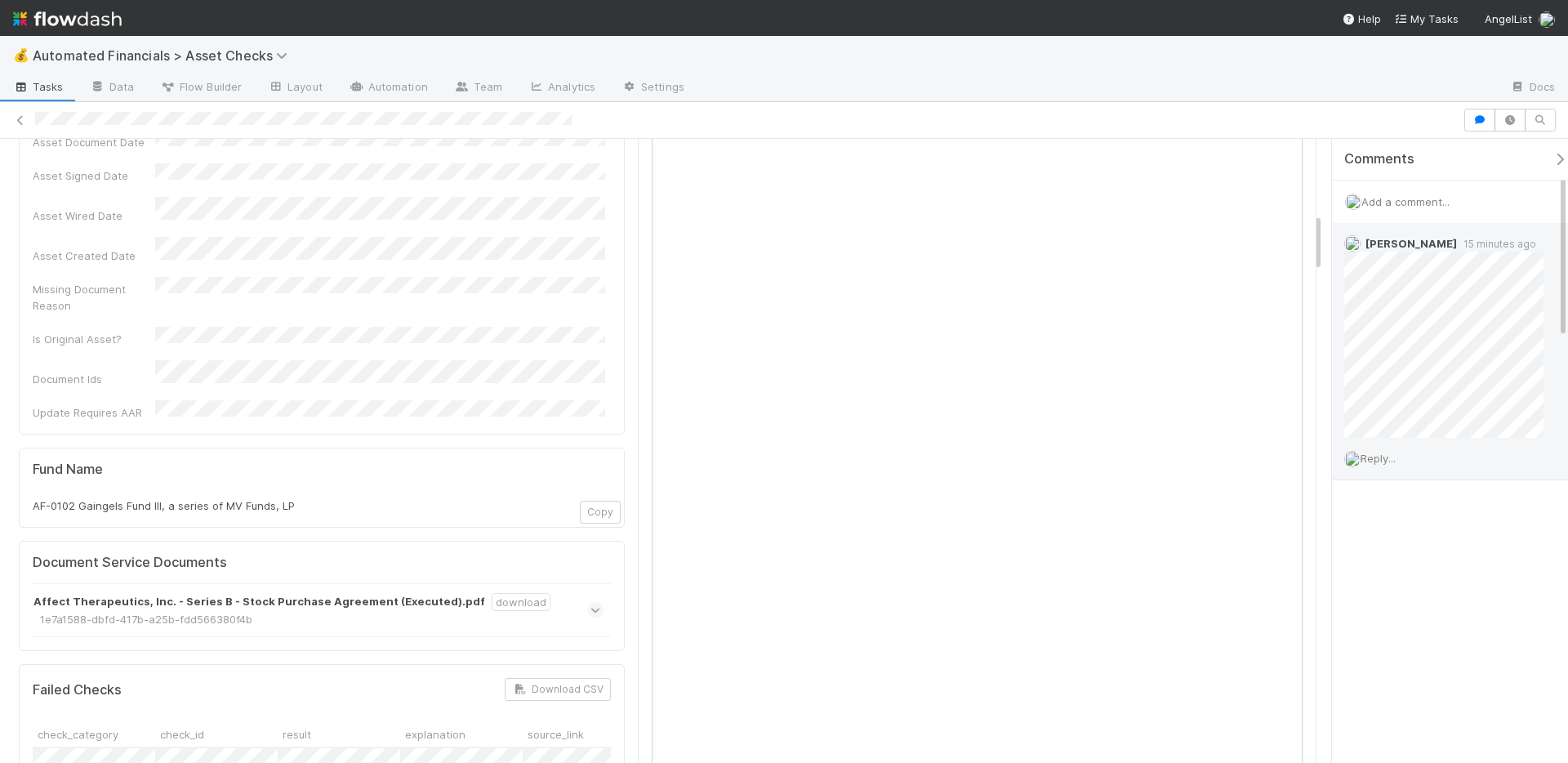
click at [1390, 459] on span "Reply..." at bounding box center [1377, 458] width 35 height 13
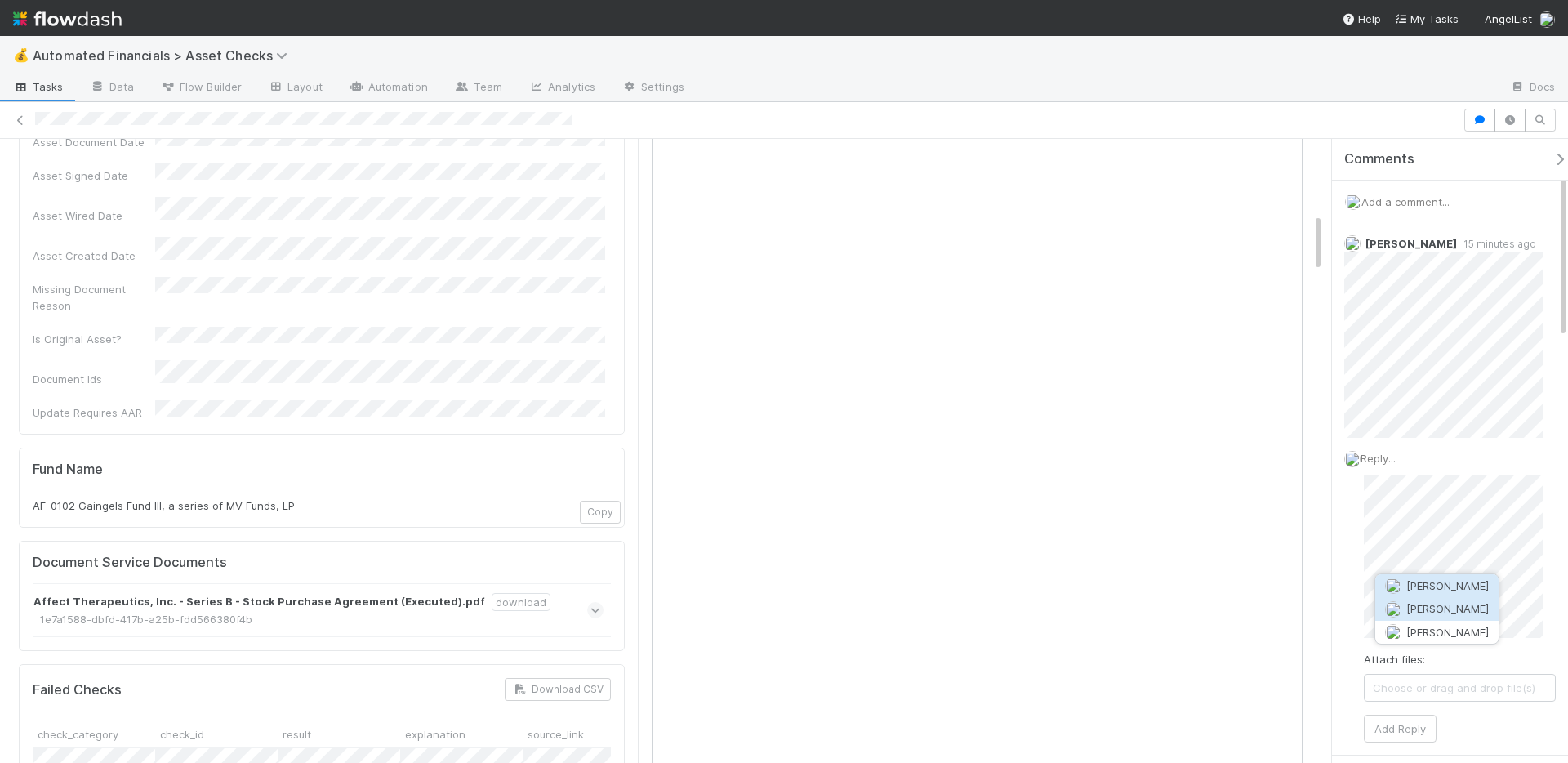
click at [1453, 612] on span "[PERSON_NAME]" at bounding box center [1448, 609] width 83 height 13
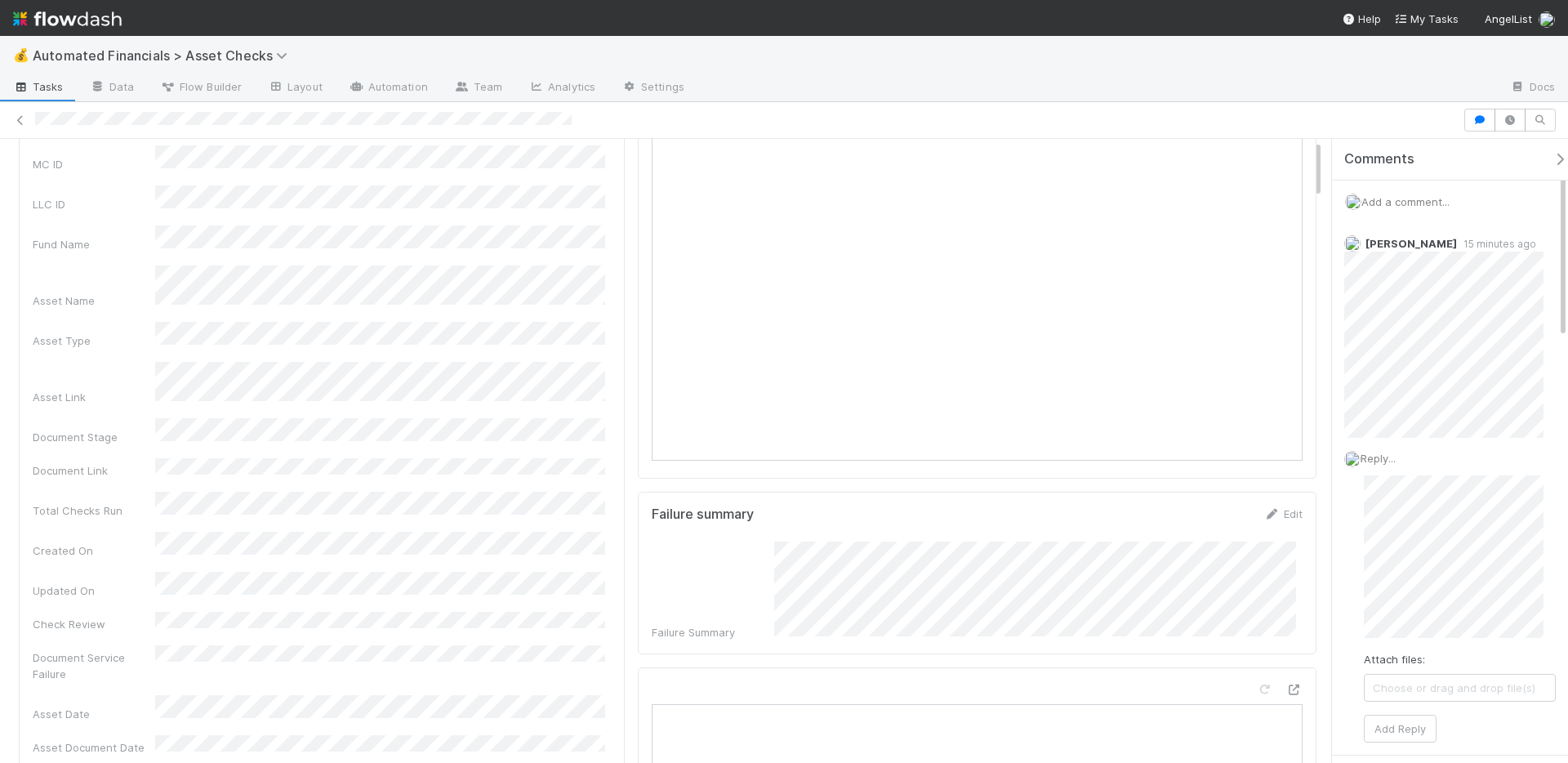
scroll to position [307, 0]
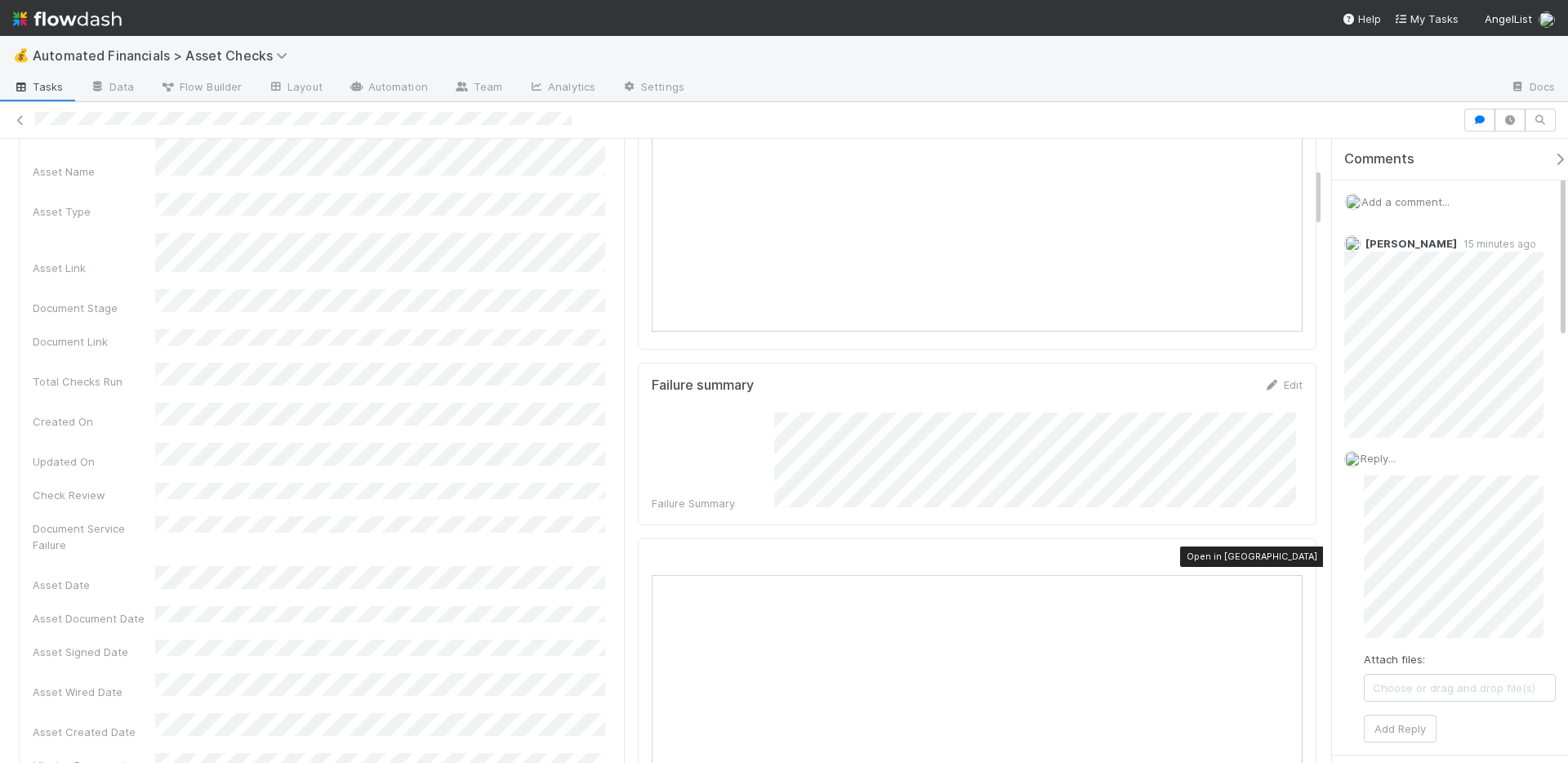
click at [1286, 555] on icon at bounding box center [1293, 560] width 16 height 10
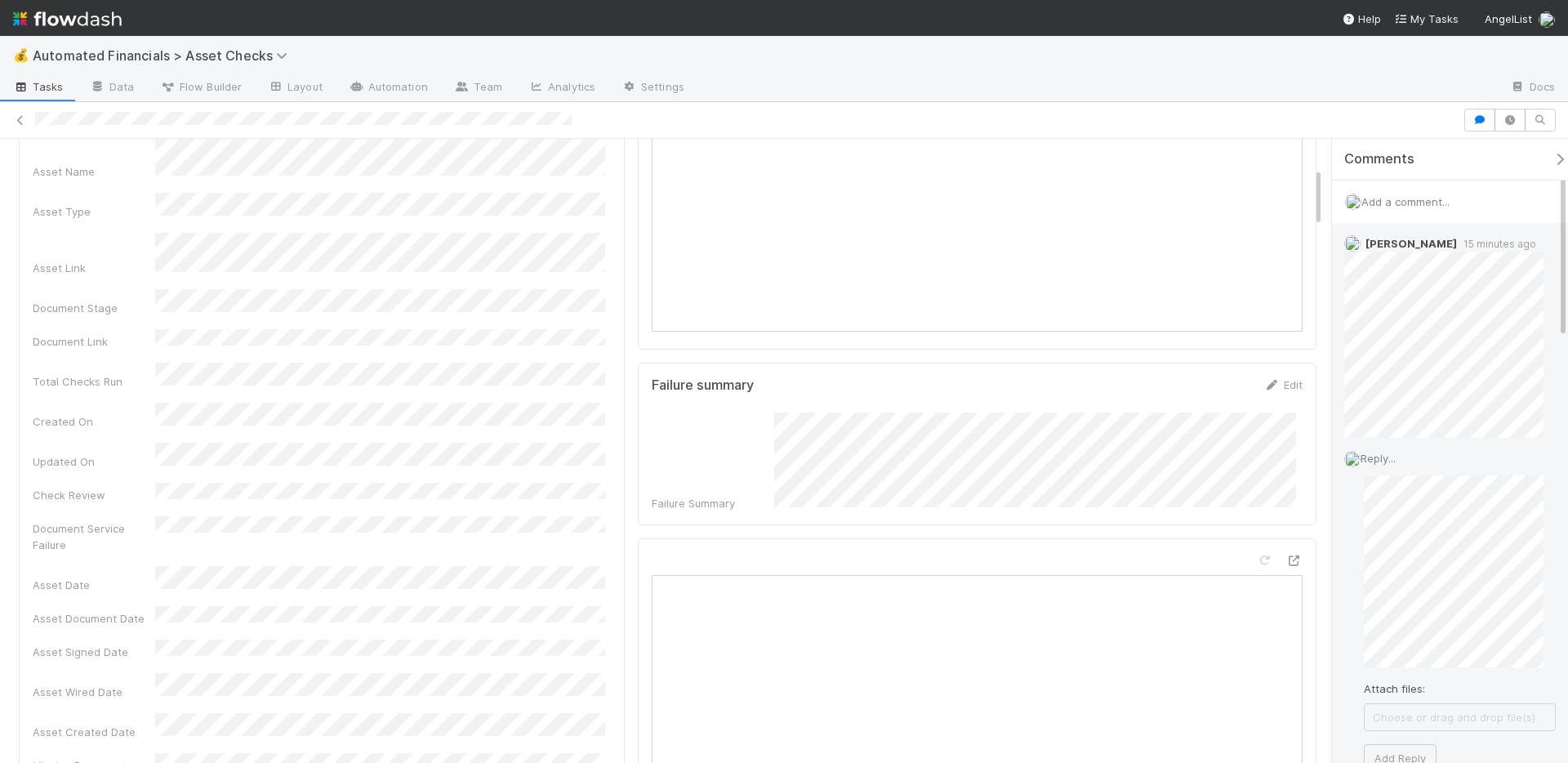
click at [1362, 654] on div "Reply... Attach files: Choose or drag and drop file(s) Add Reply" at bounding box center [1449, 610] width 236 height 345
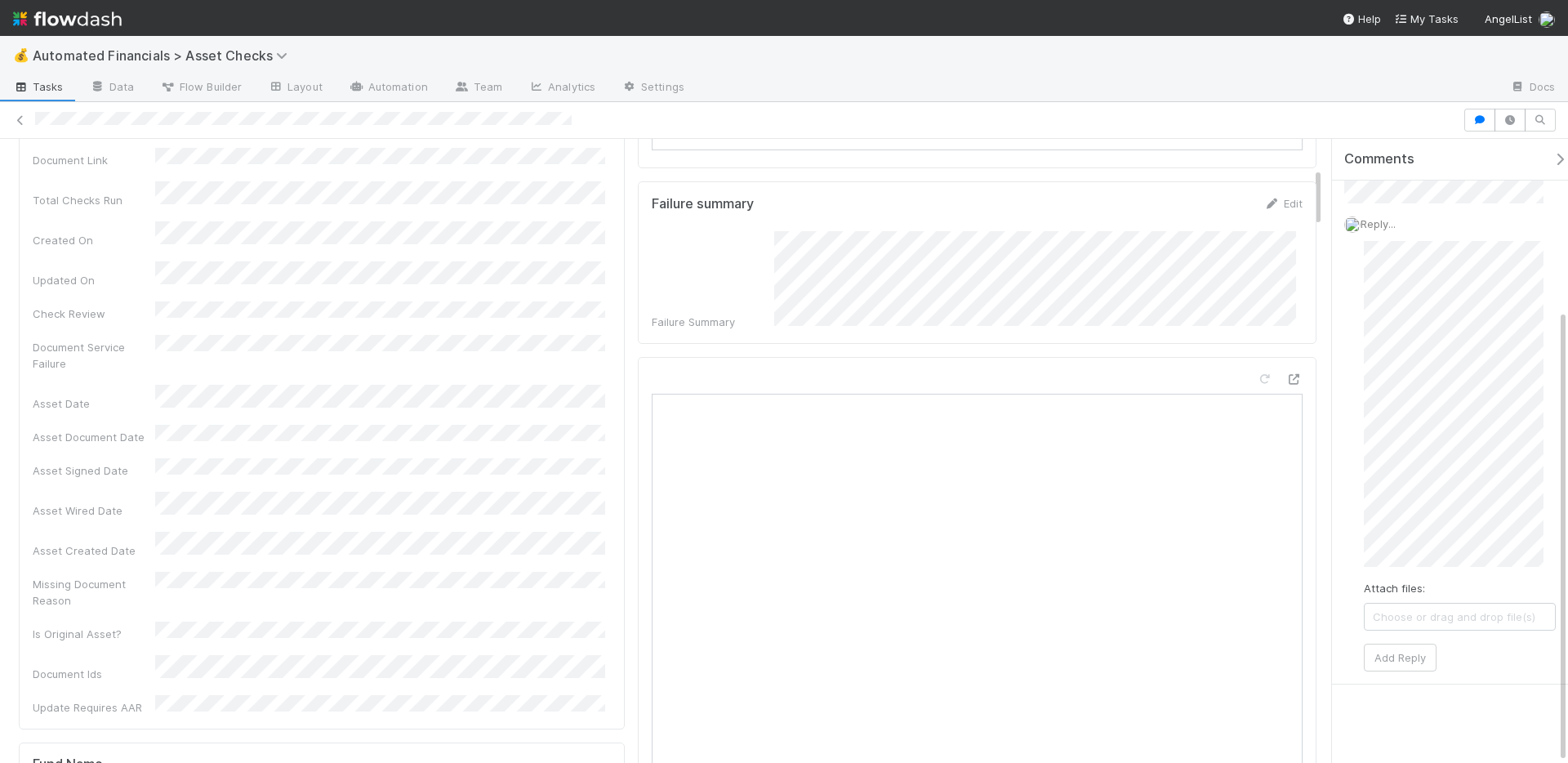
scroll to position [619, 0]
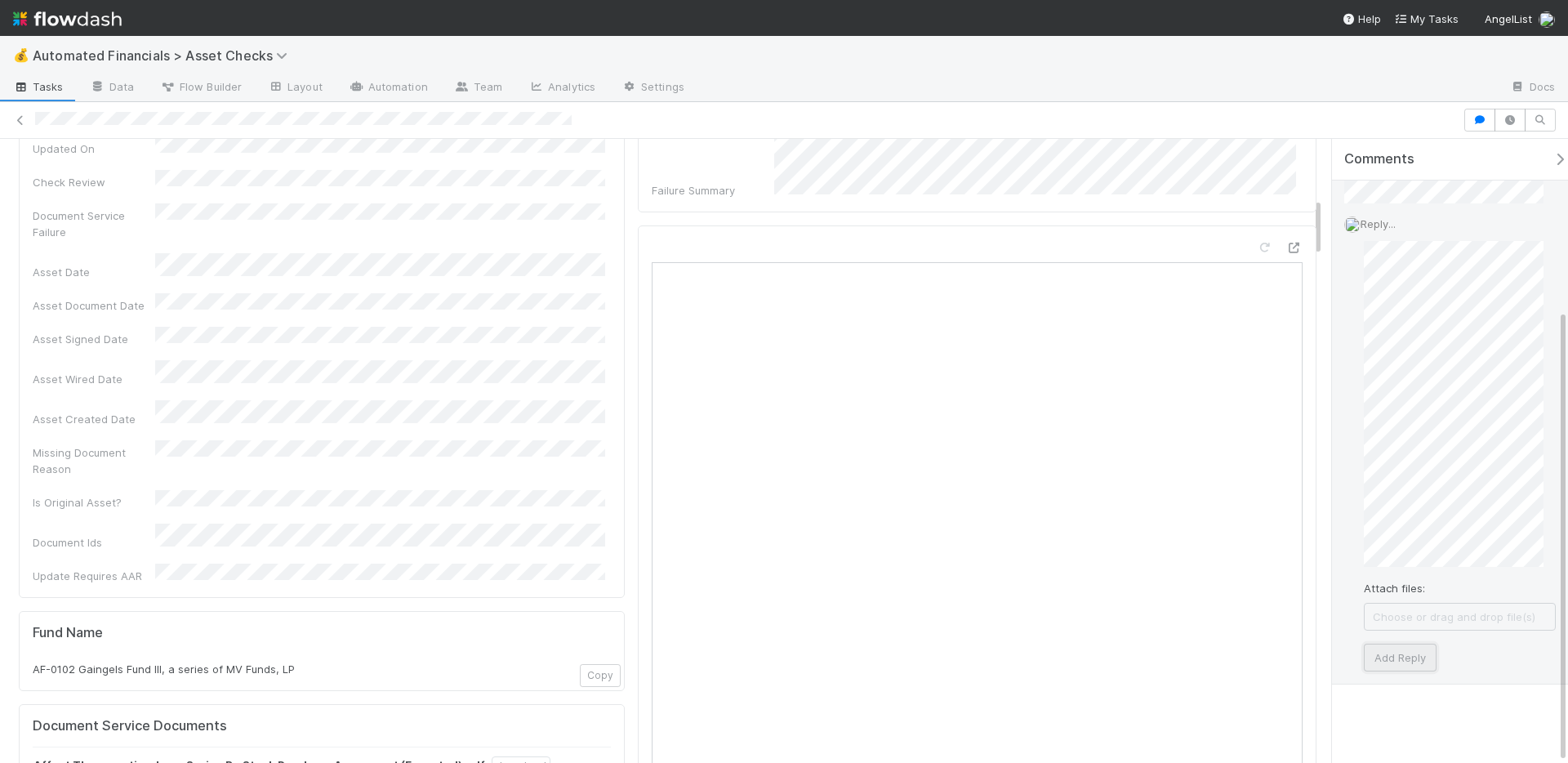
click at [1409, 657] on button "Add Reply" at bounding box center [1400, 658] width 72 height 28
click at [1386, 654] on span "Reply..." at bounding box center [1377, 660] width 35 height 13
click at [1417, 678] on button "Add Reply" at bounding box center [1400, 672] width 72 height 28
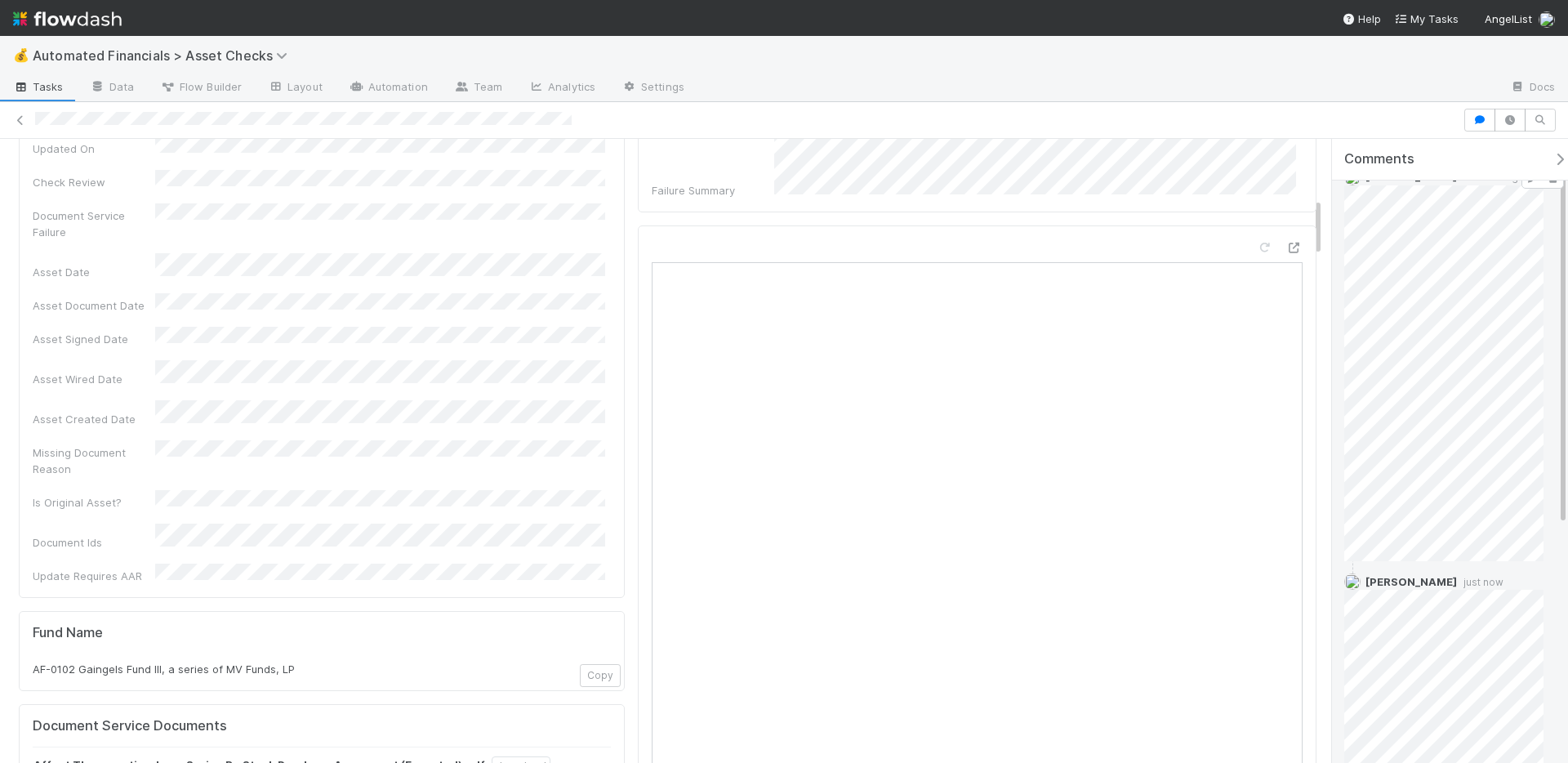
scroll to position [478, 0]
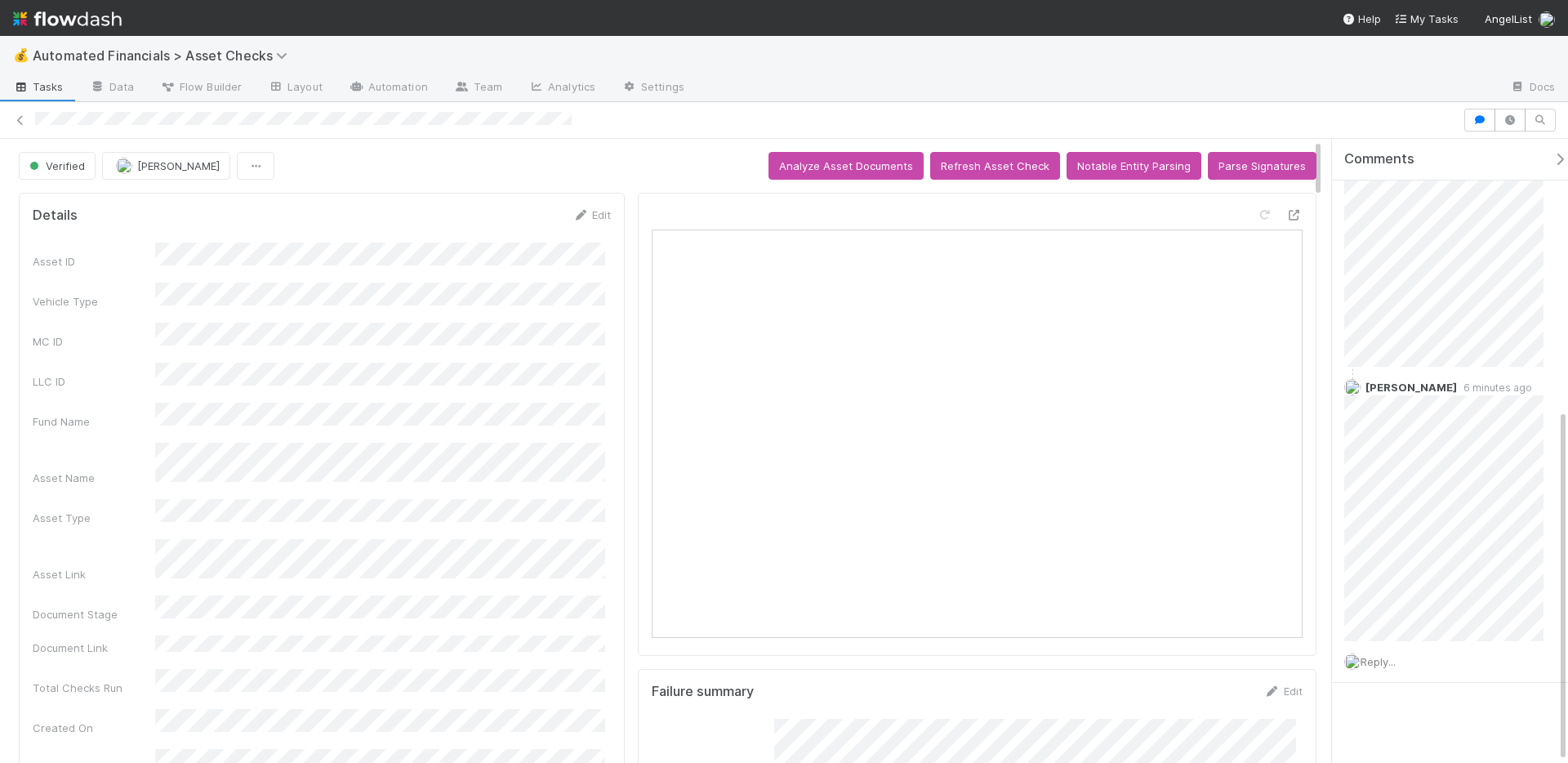
scroll to position [478, 0]
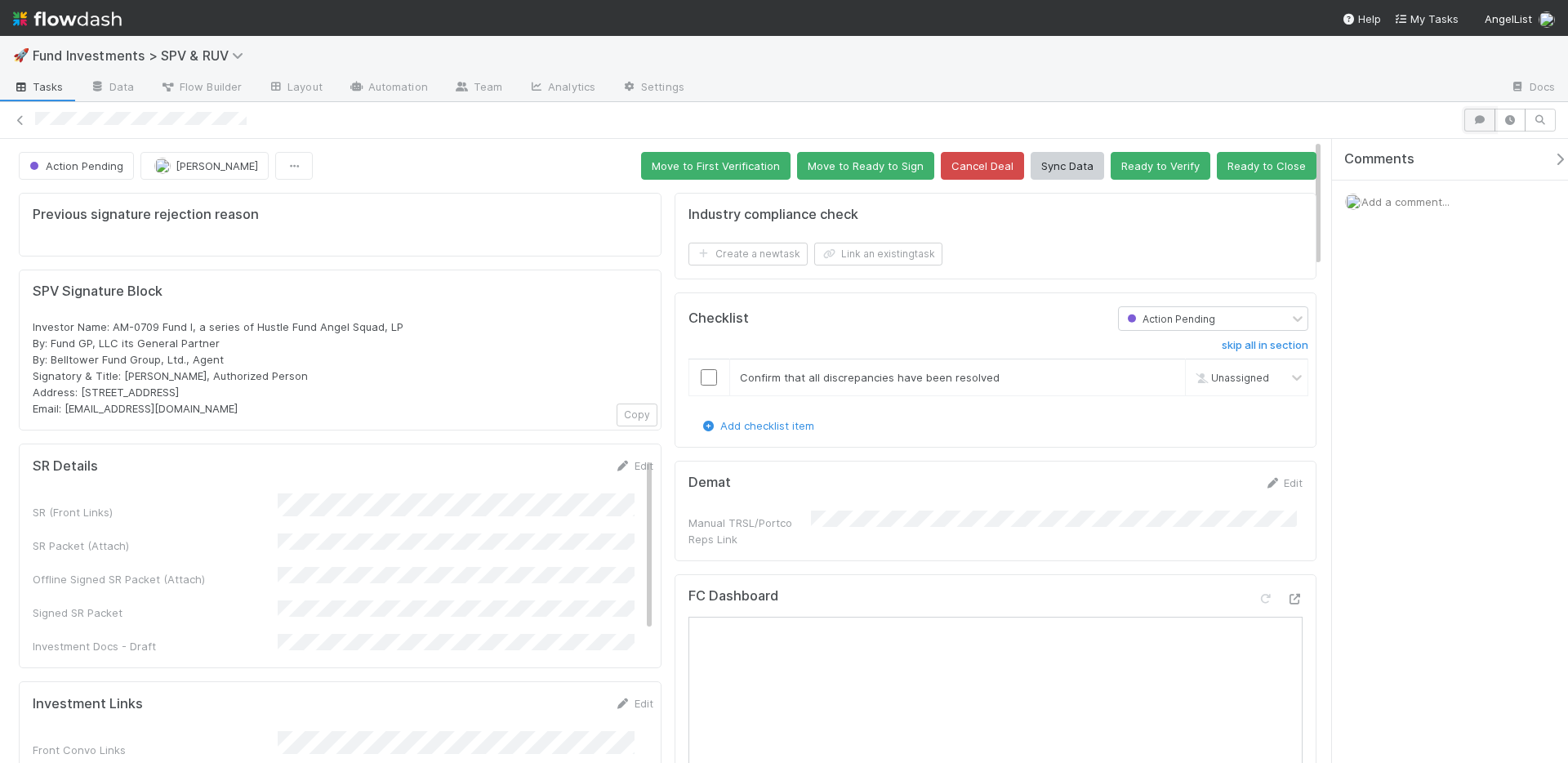
click at [1478, 124] on icon "button" at bounding box center [1479, 119] width 16 height 9
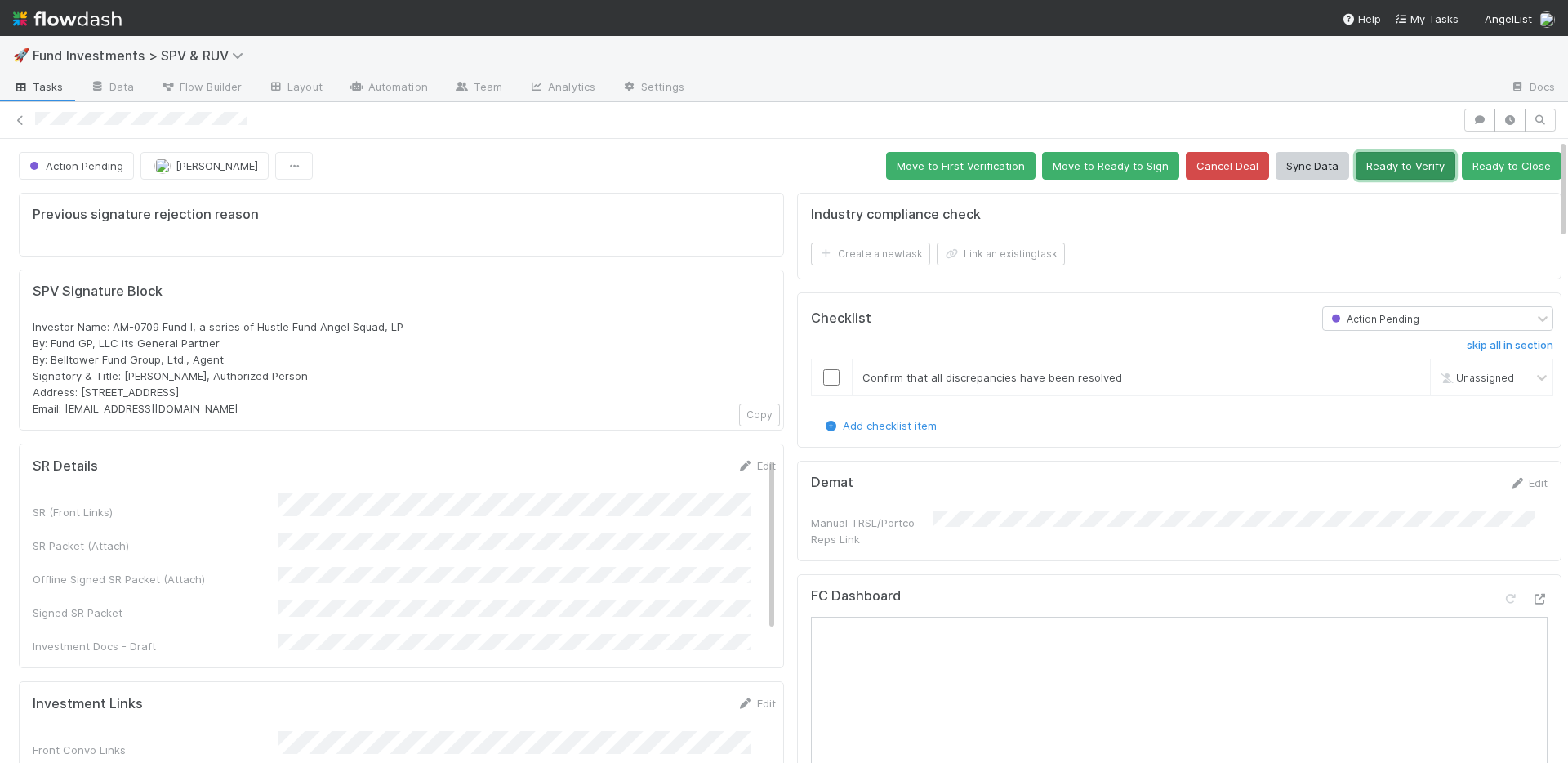
click at [1397, 169] on button "Ready to Verify" at bounding box center [1405, 166] width 100 height 28
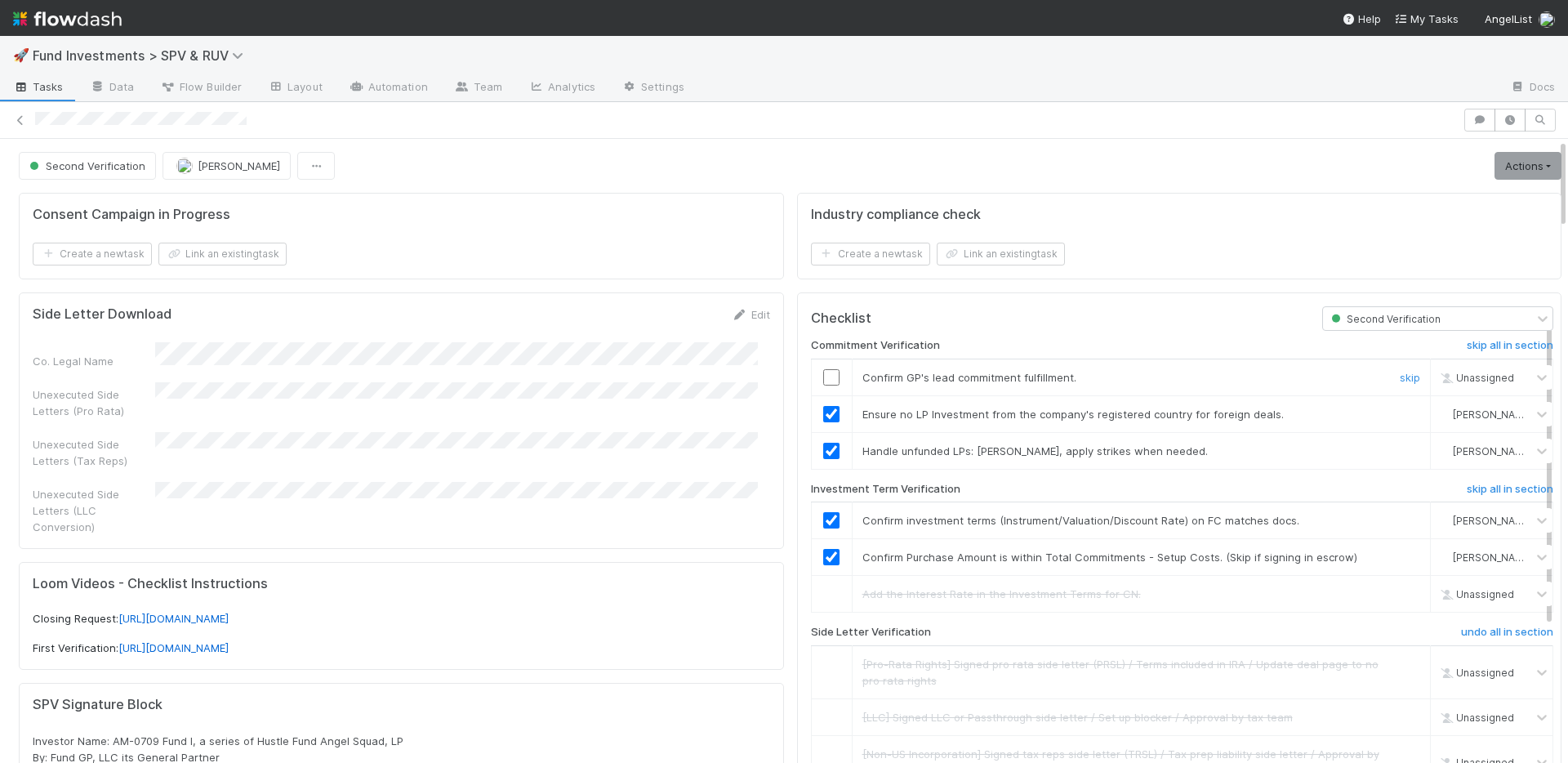
click at [823, 374] on input "checkbox" at bounding box center [831, 376] width 16 height 16
click at [1505, 170] on link "Actions" at bounding box center [1528, 166] width 67 height 28
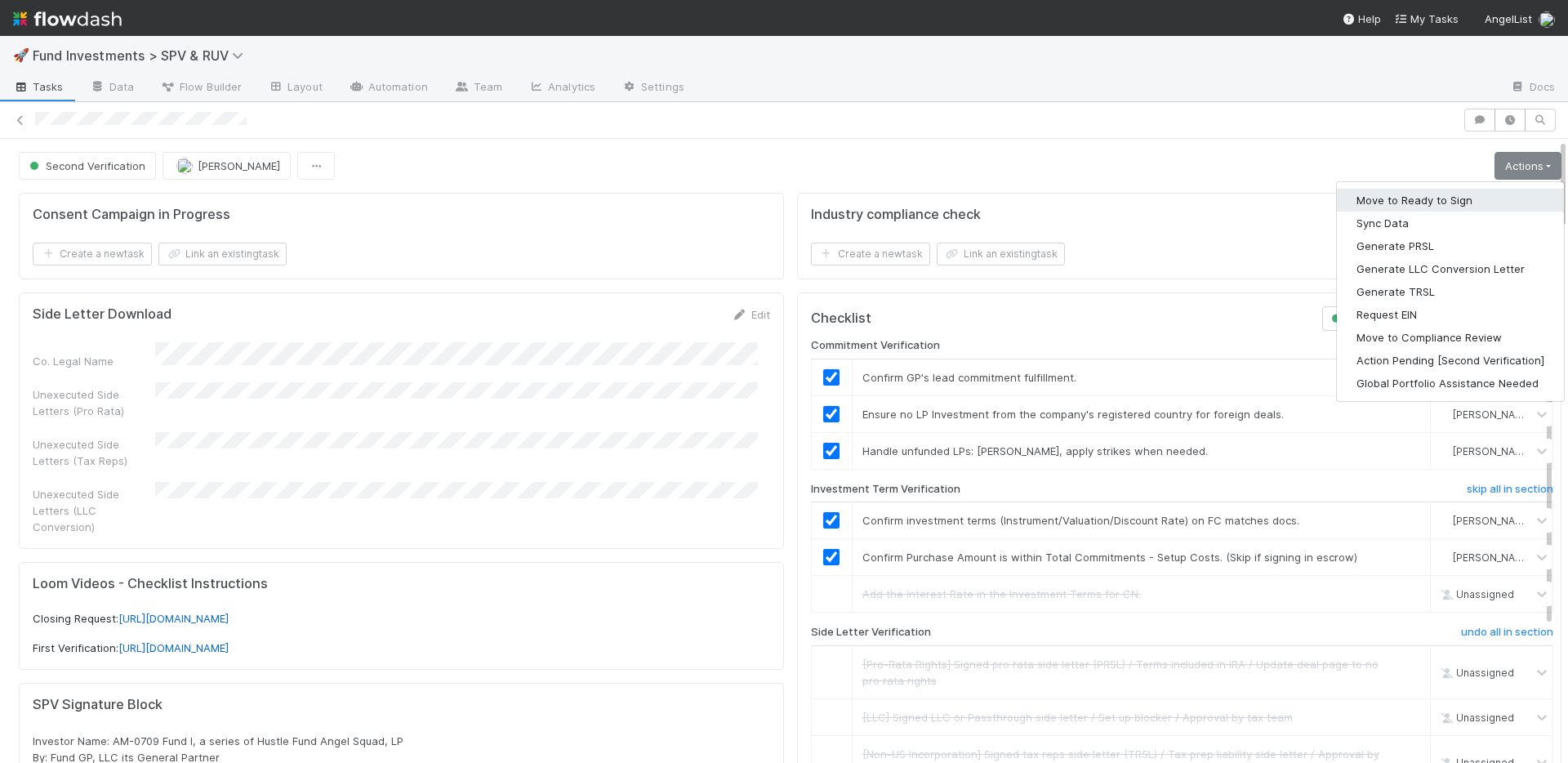
click at [1445, 202] on button "Move to Ready to Sign" at bounding box center [1449, 200] width 227 height 23
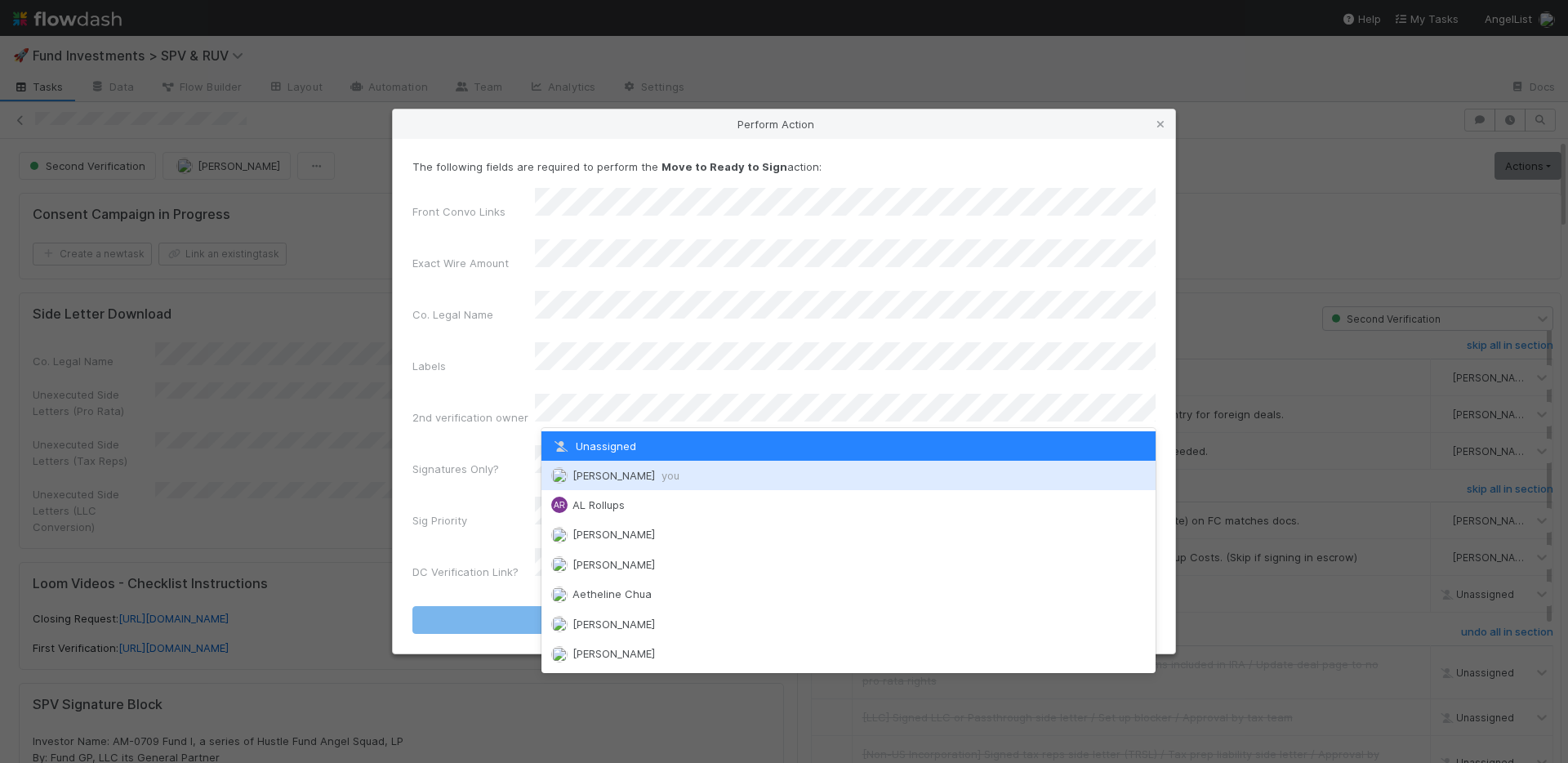
click at [626, 469] on span "Nate Richards you" at bounding box center [626, 475] width 107 height 13
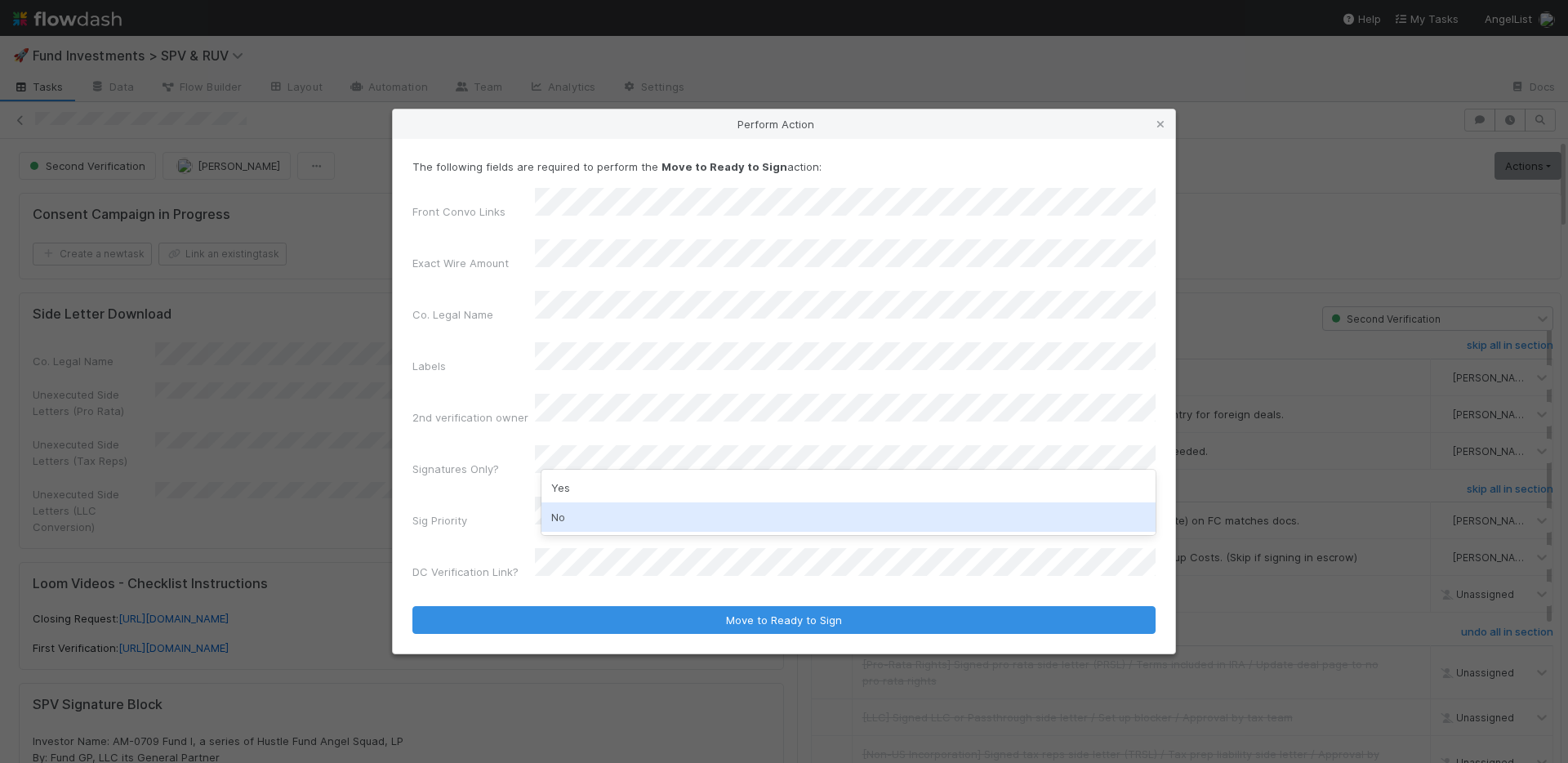
click at [605, 519] on div "No" at bounding box center [848, 517] width 614 height 29
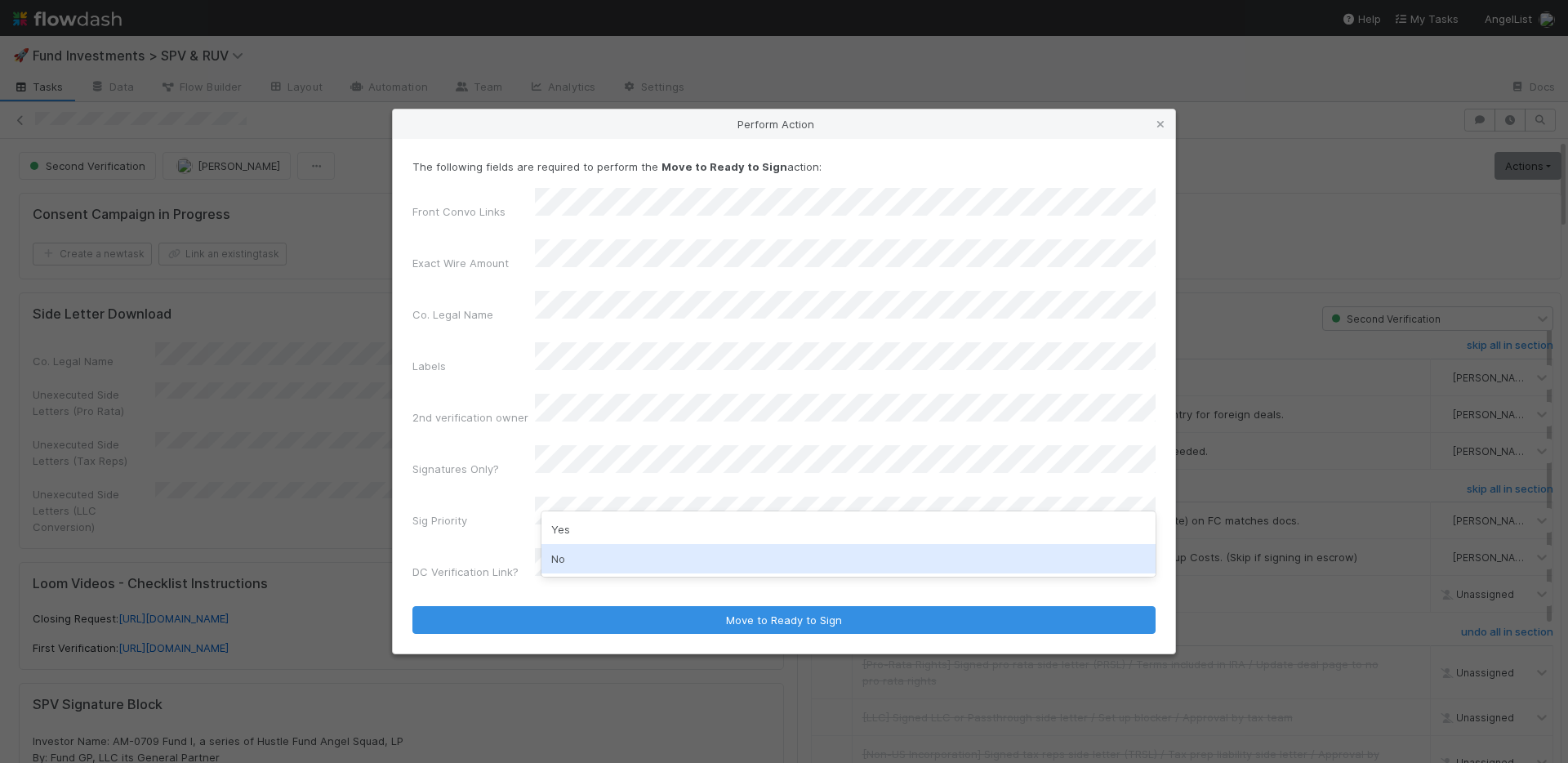
click at [594, 564] on div "No" at bounding box center [848, 558] width 614 height 29
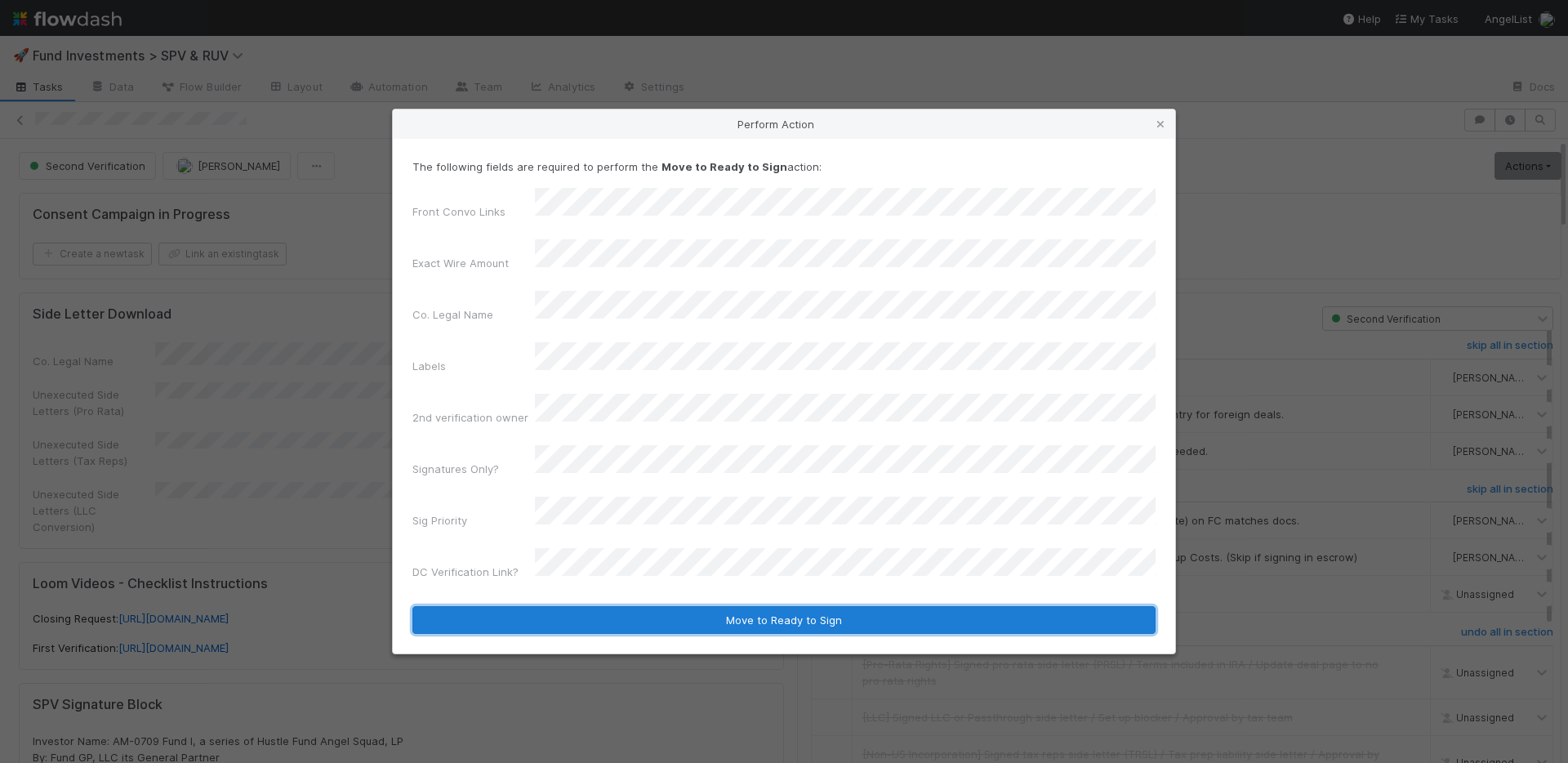
click at [641, 606] on button "Move to Ready to Sign" at bounding box center [784, 620] width 743 height 28
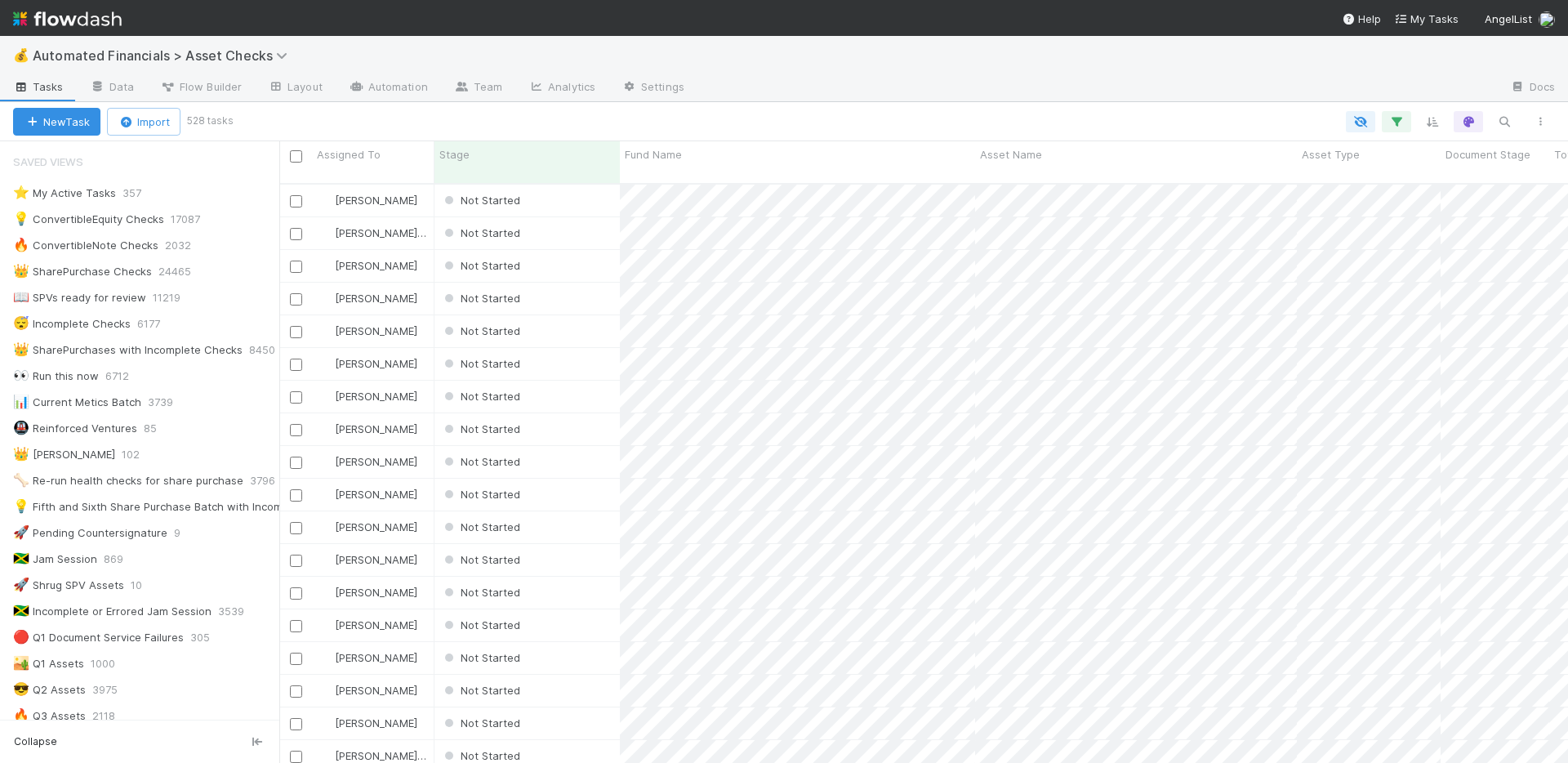
scroll to position [580, 1276]
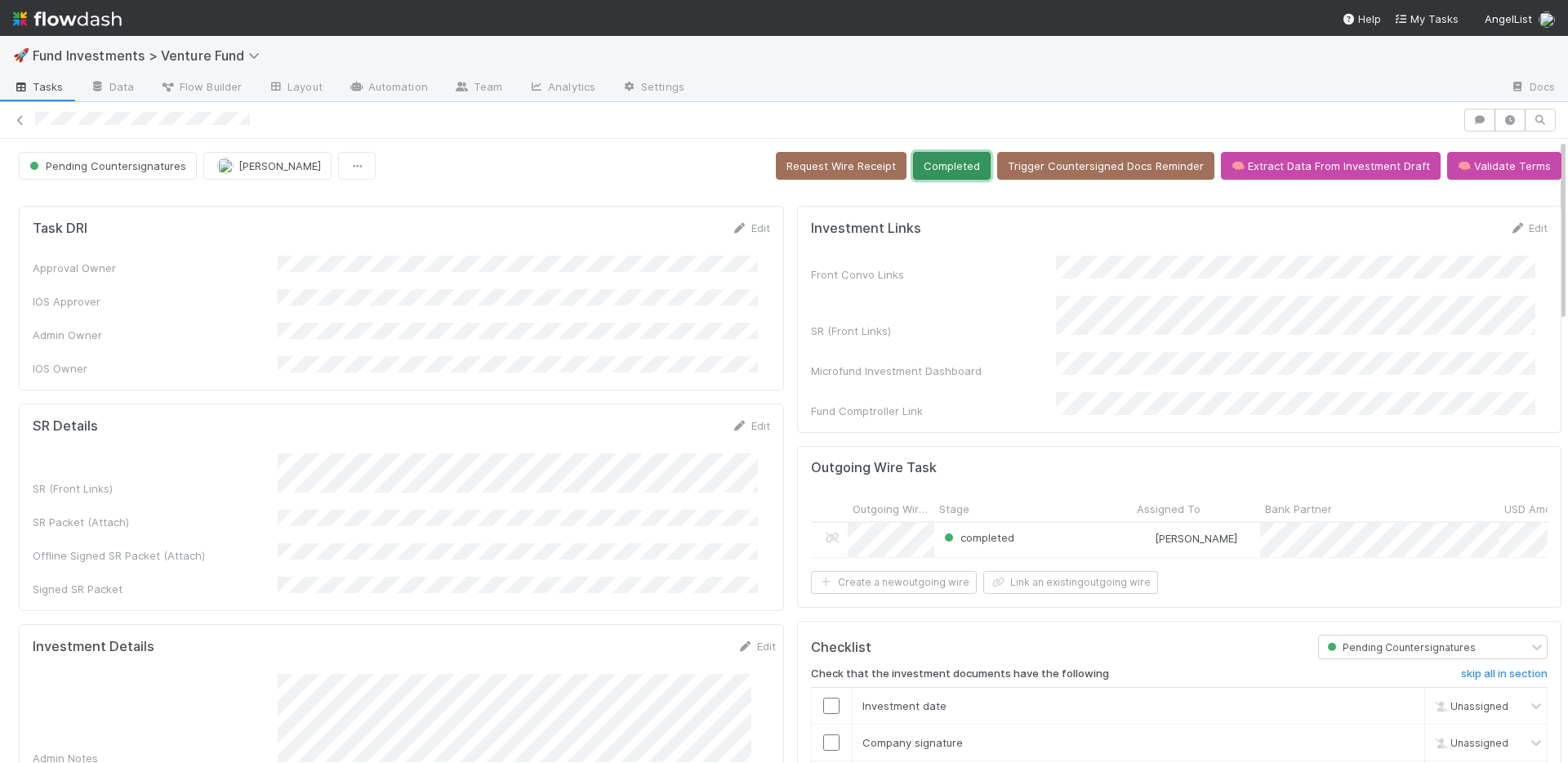
click at [939, 171] on button "Completed" at bounding box center [952, 166] width 77 height 28
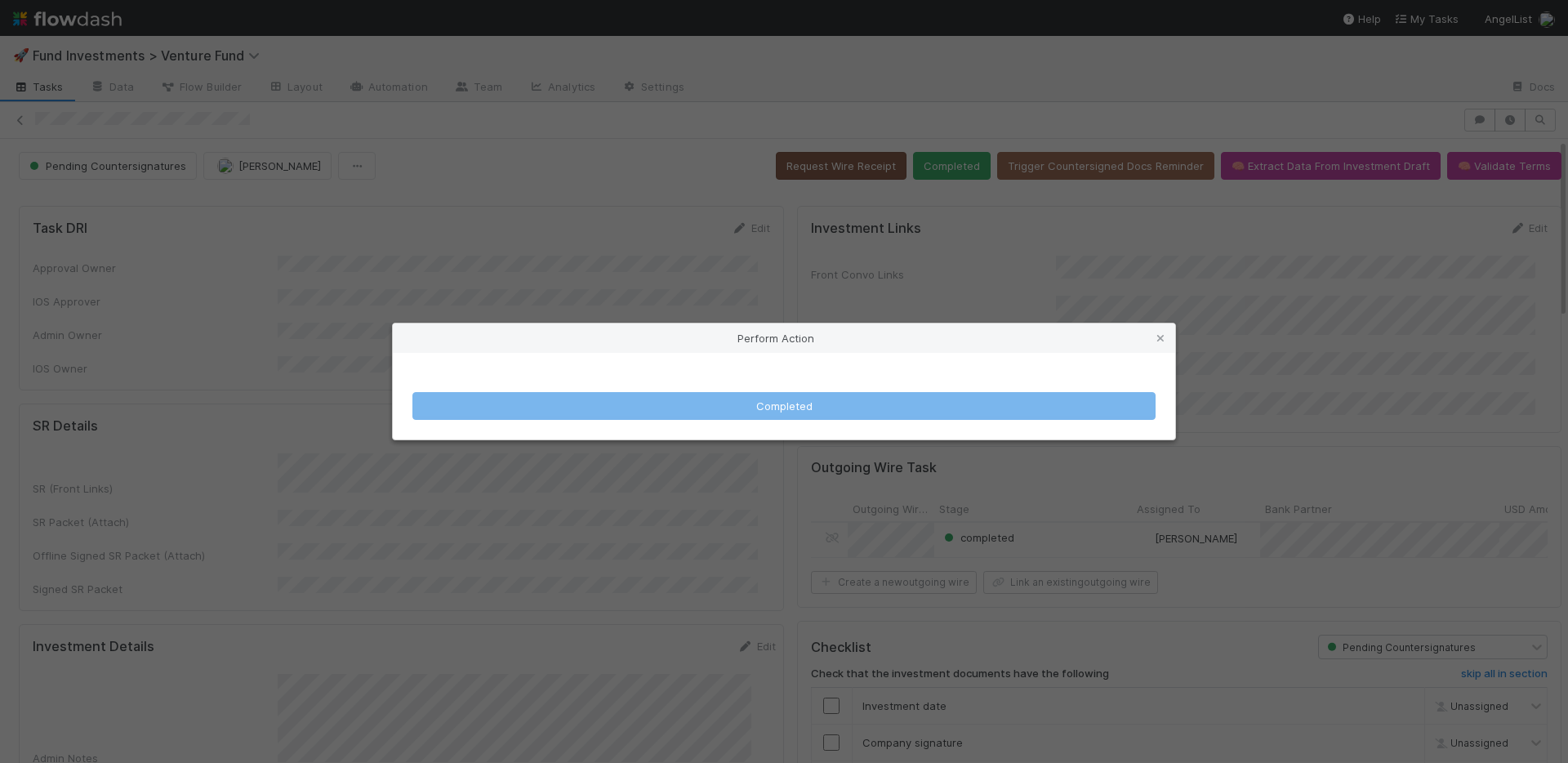
drag, startPoint x: 705, startPoint y: 168, endPoint x: 808, endPoint y: 161, distance: 103.2
click at [706, 167] on div "Perform Action Completed" at bounding box center [784, 381] width 1568 height 763
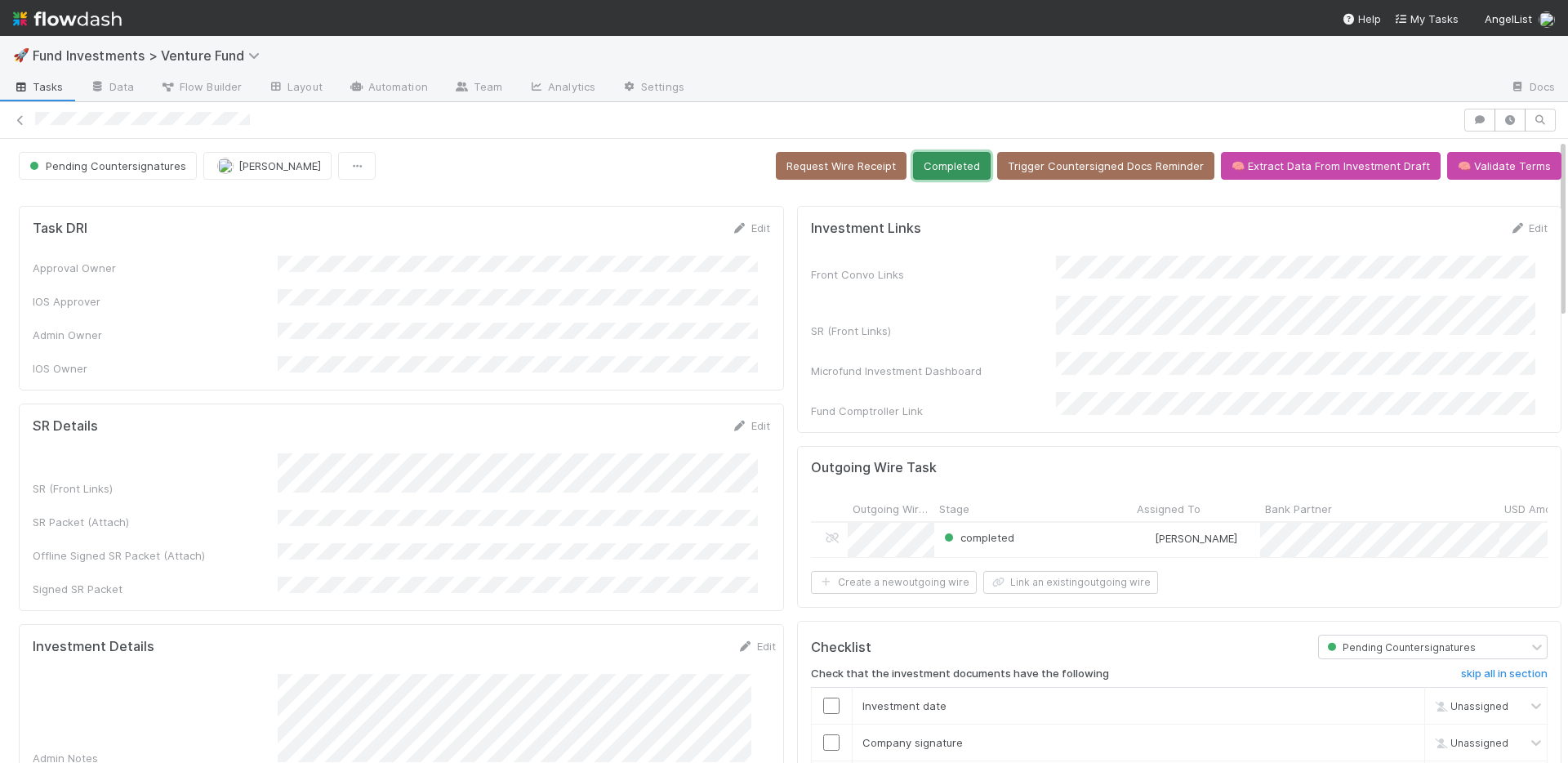
click at [932, 163] on button "Completed" at bounding box center [952, 166] width 77 height 28
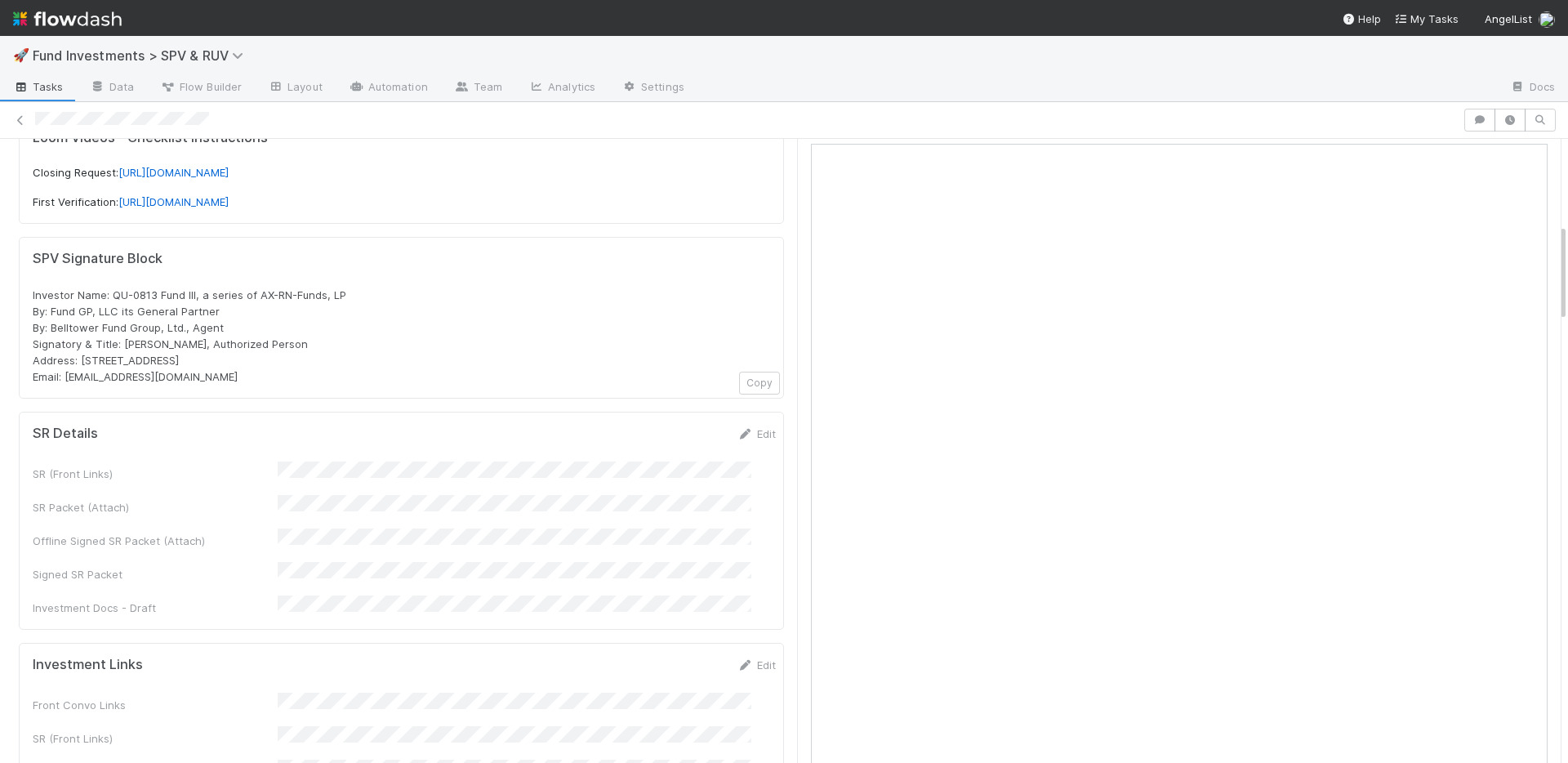
scroll to position [865, 0]
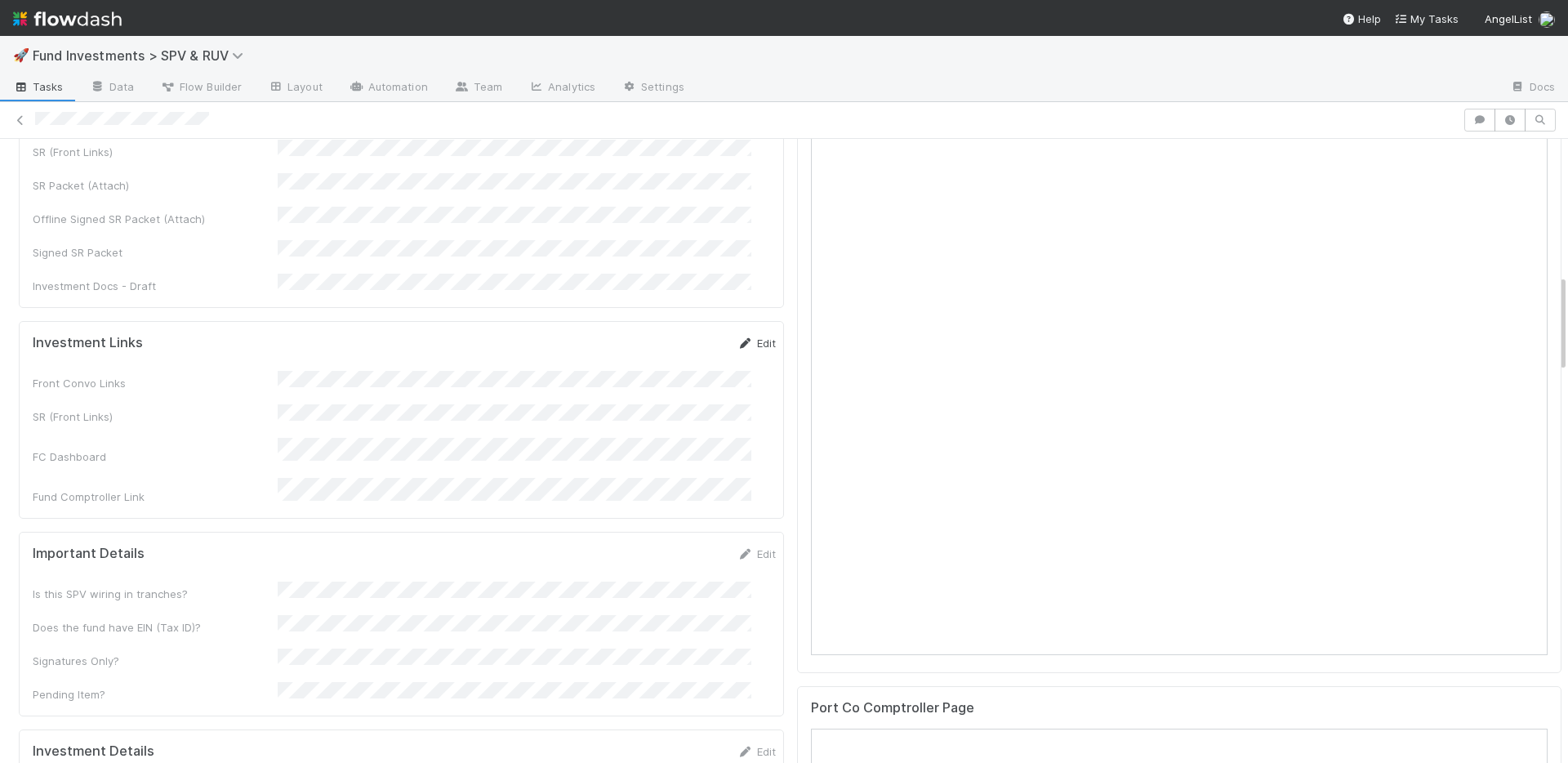
click at [737, 337] on link "Edit" at bounding box center [756, 343] width 39 height 13
click at [673, 335] on button "Save" at bounding box center [689, 349] width 46 height 28
click at [741, 332] on link "Edit" at bounding box center [756, 339] width 39 height 13
click at [673, 331] on button "Save" at bounding box center [689, 345] width 46 height 28
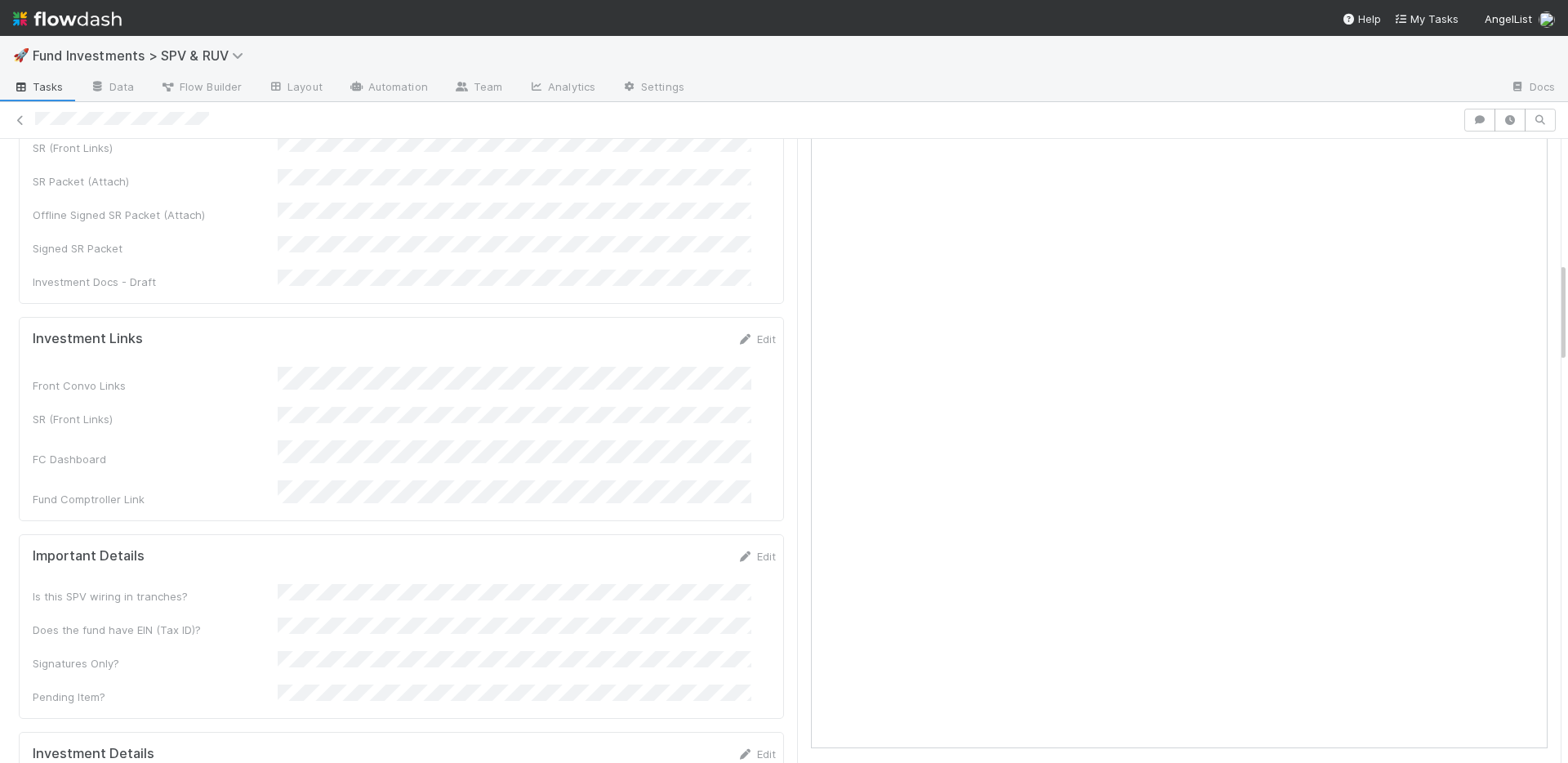
drag, startPoint x: 734, startPoint y: 500, endPoint x: 654, endPoint y: 523, distance: 83.2
click at [737, 549] on link "Edit" at bounding box center [756, 556] width 39 height 13
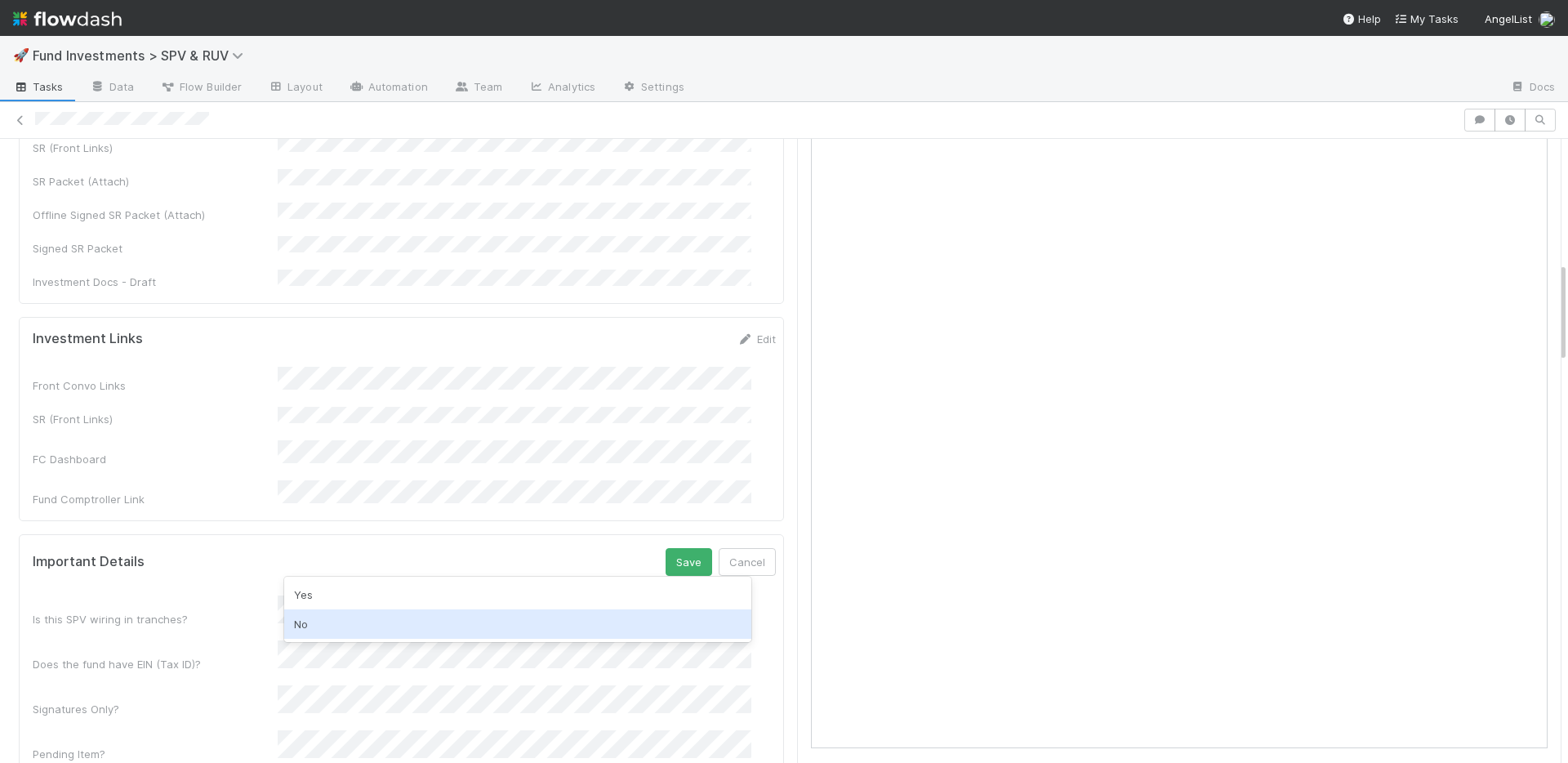
click at [422, 613] on div "No" at bounding box center [517, 624] width 467 height 29
drag, startPoint x: 405, startPoint y: 628, endPoint x: 430, endPoint y: 612, distance: 29.7
click at [405, 628] on div "Yes" at bounding box center [517, 635] width 467 height 29
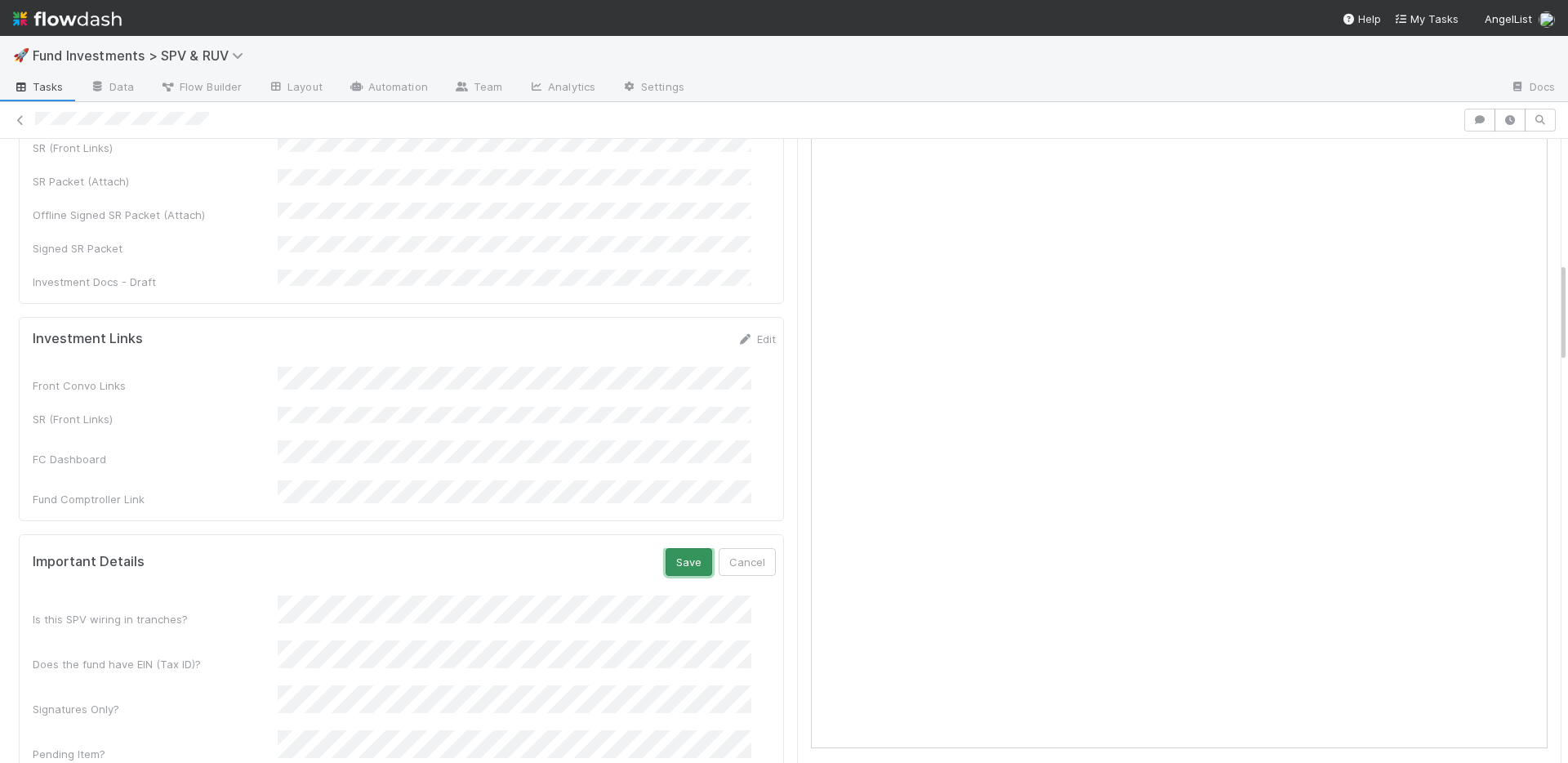
click at [666, 548] on button "Save" at bounding box center [689, 563] width 46 height 28
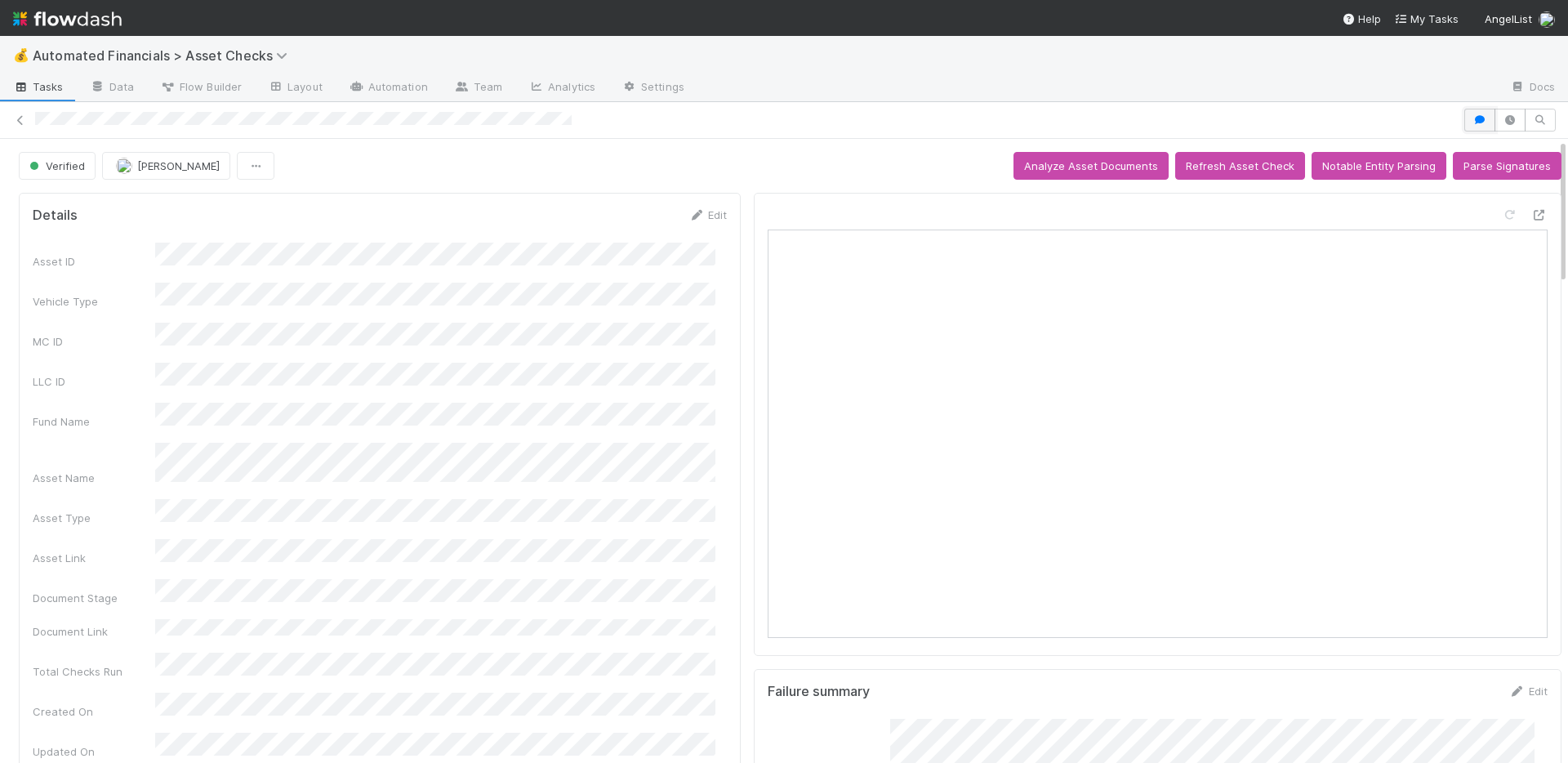
click at [1475, 113] on button "button" at bounding box center [1480, 119] width 31 height 23
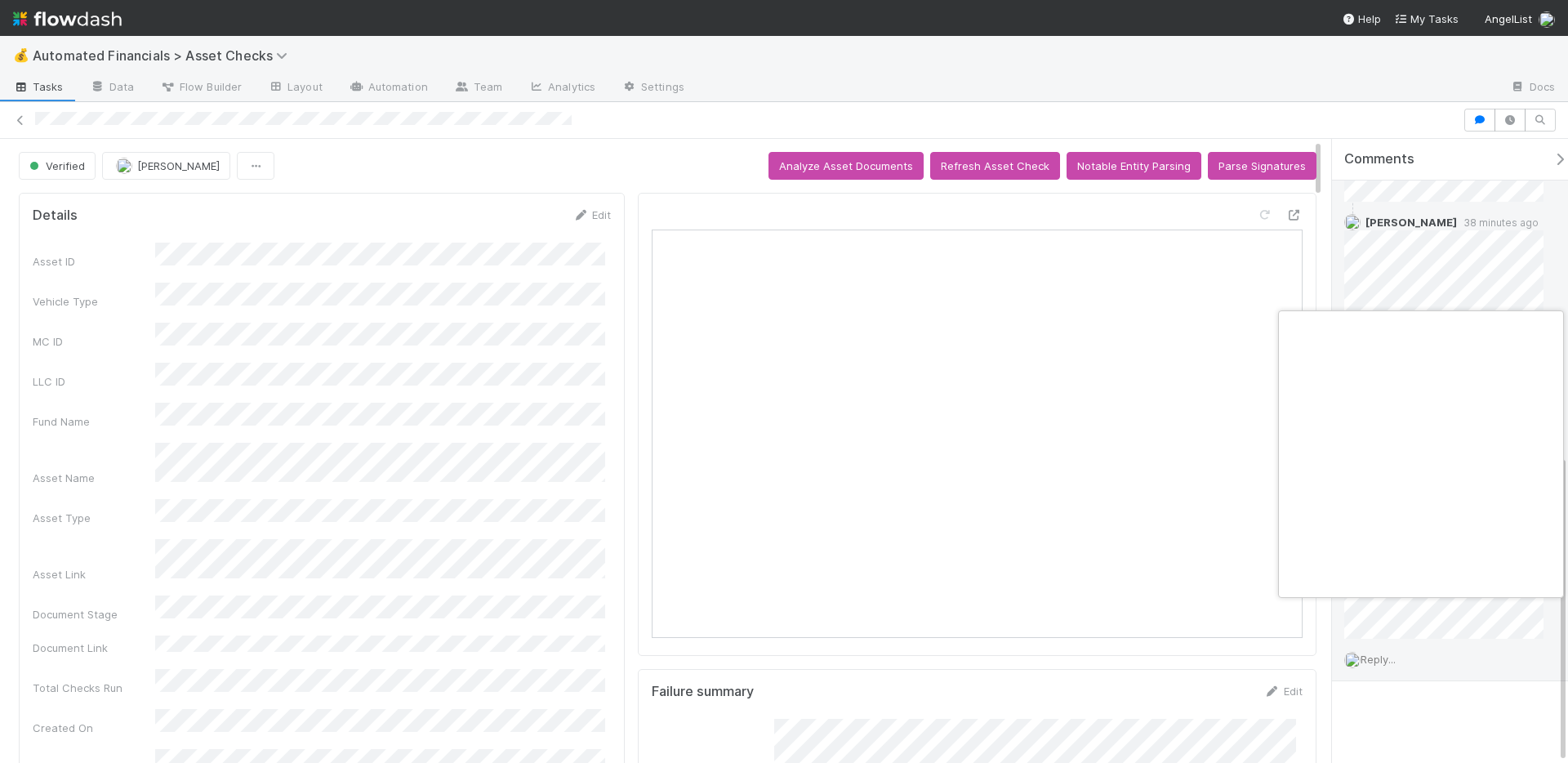
scroll to position [0, 6]
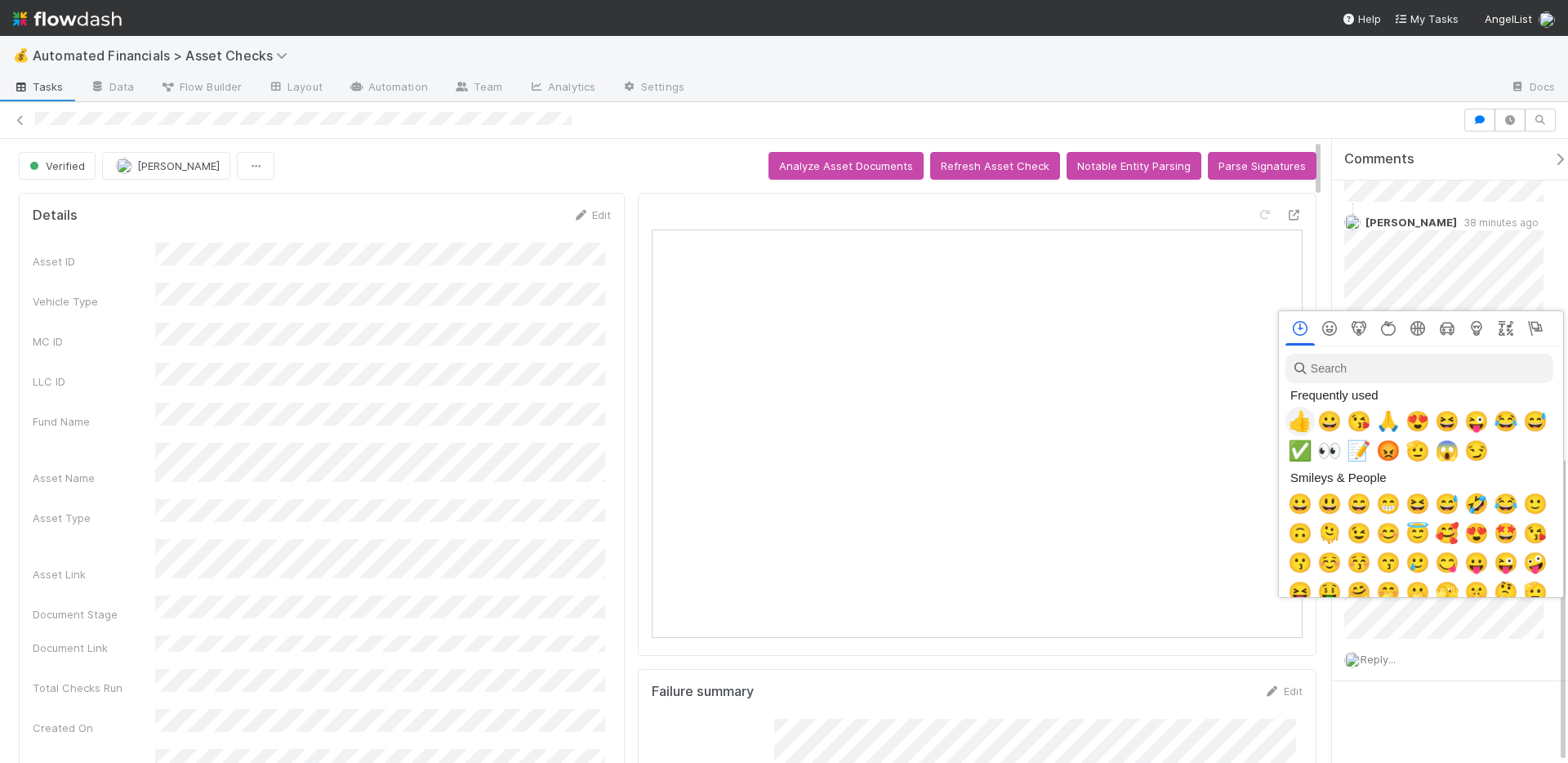
click at [1297, 424] on span "👍" at bounding box center [1300, 421] width 24 height 23
click at [1384, 420] on span "🙏" at bounding box center [1388, 421] width 24 height 23
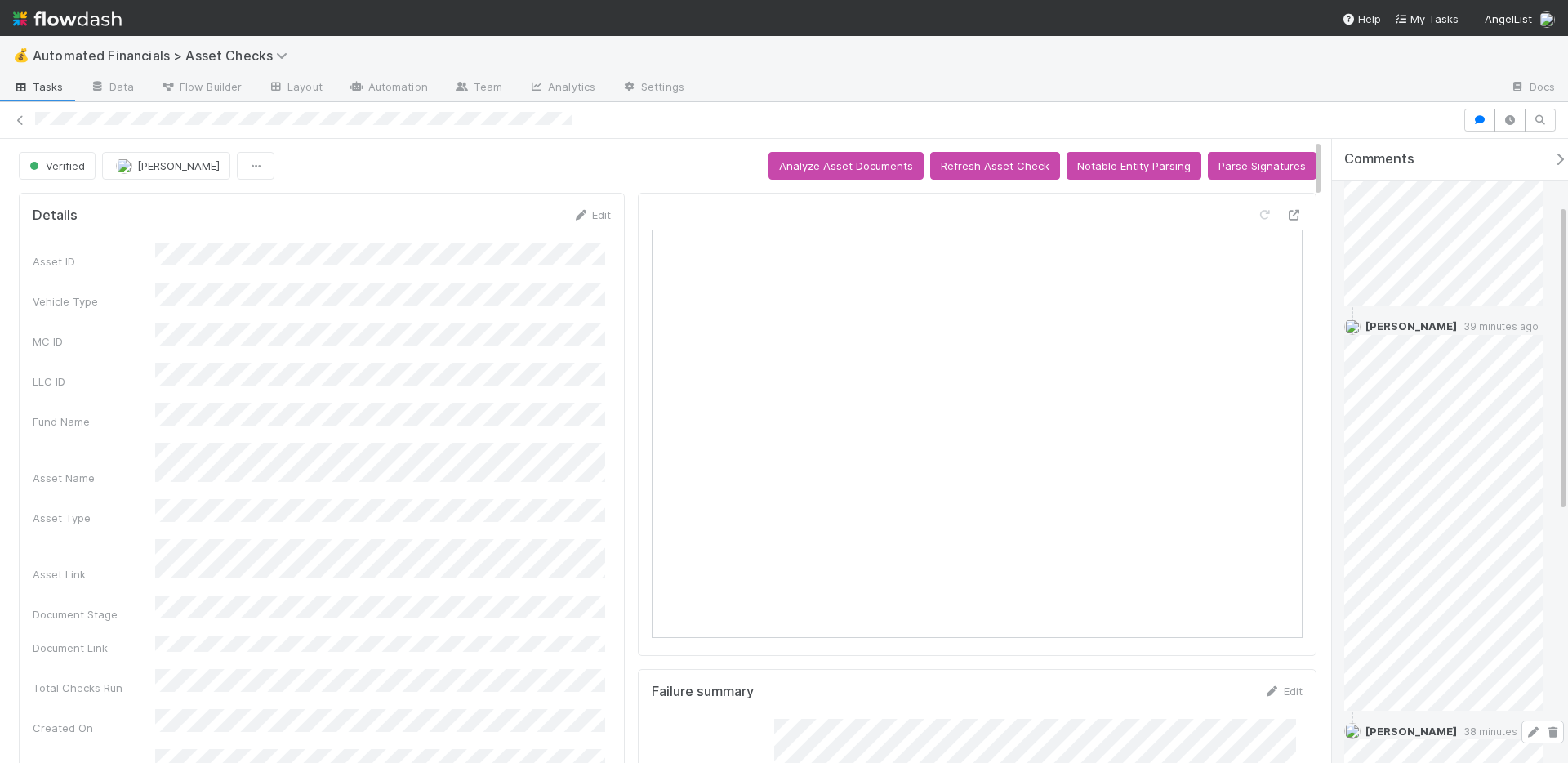
scroll to position [0, 0]
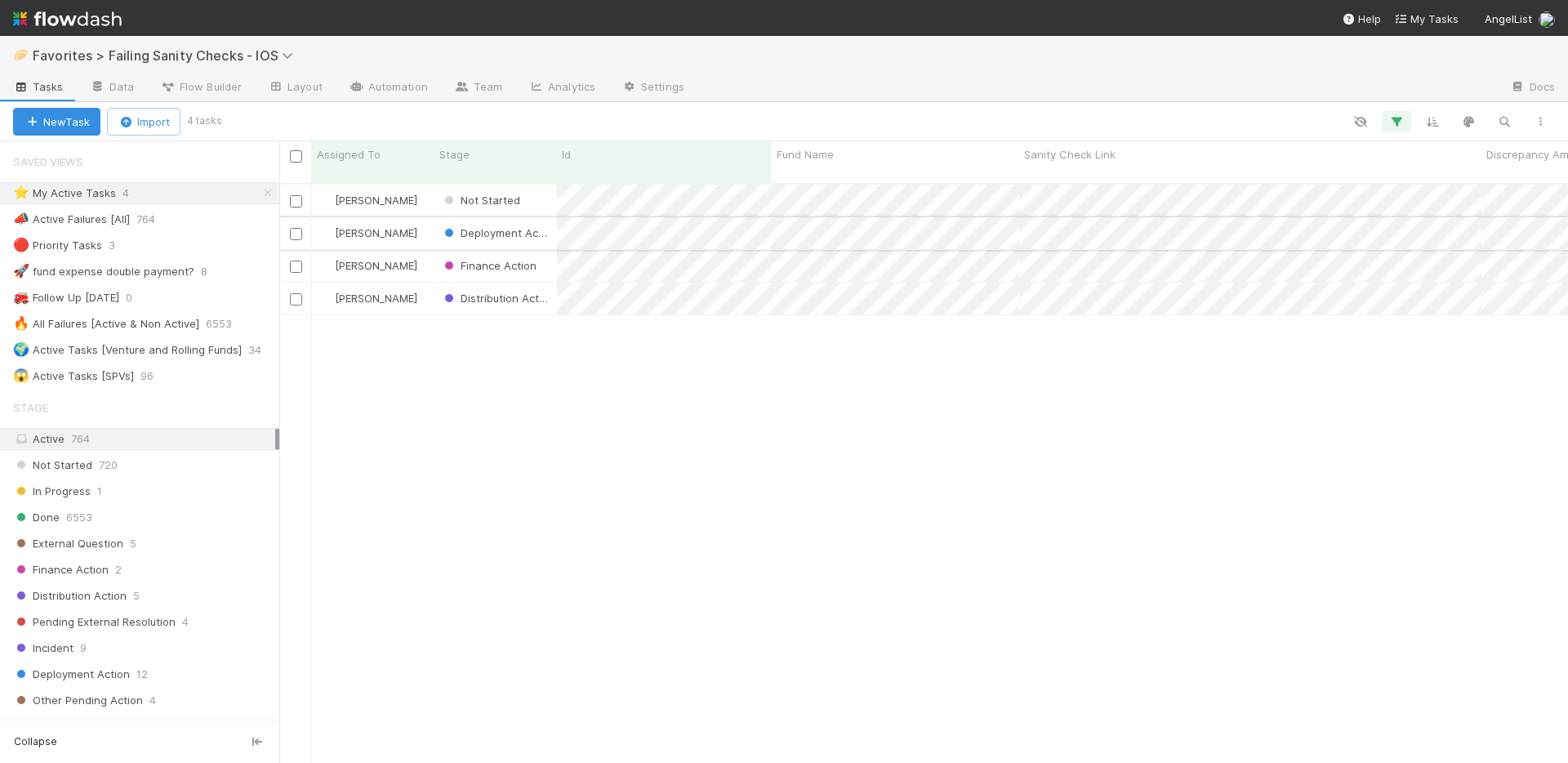
scroll to position [580, 1276]
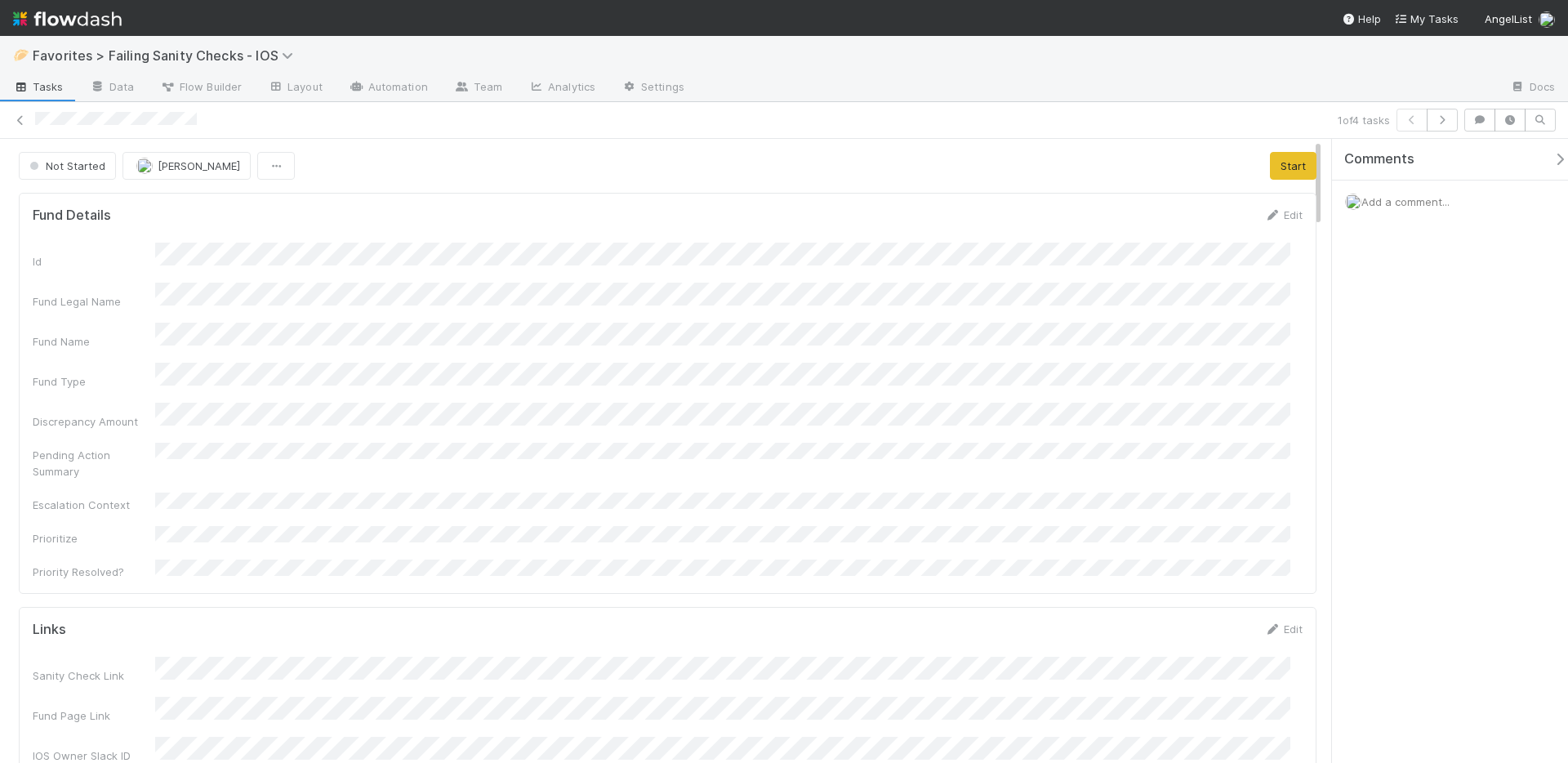
scroll to position [319, 1245]
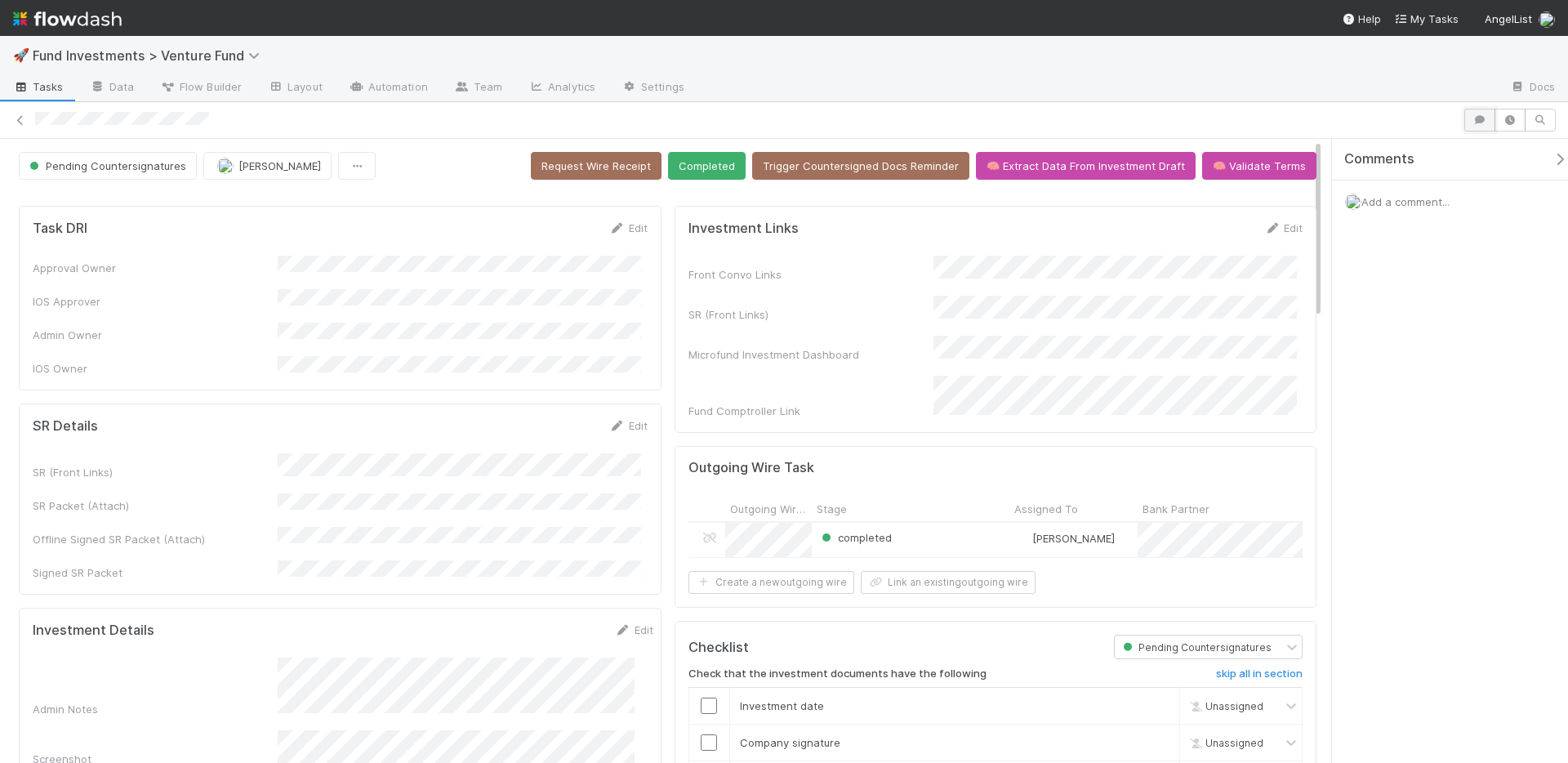
click at [1465, 120] on button "button" at bounding box center [1480, 119] width 31 height 23
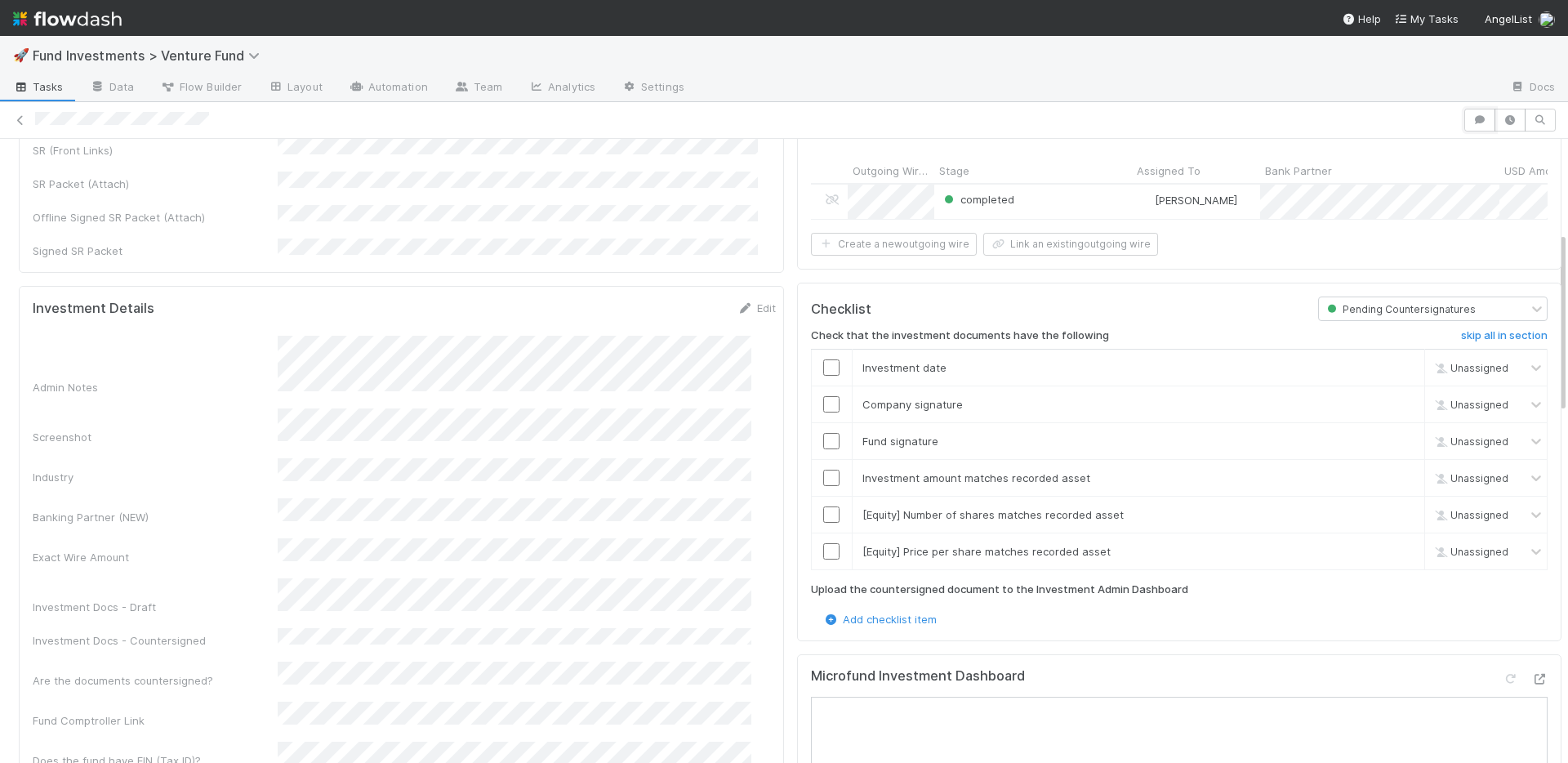
scroll to position [633, 0]
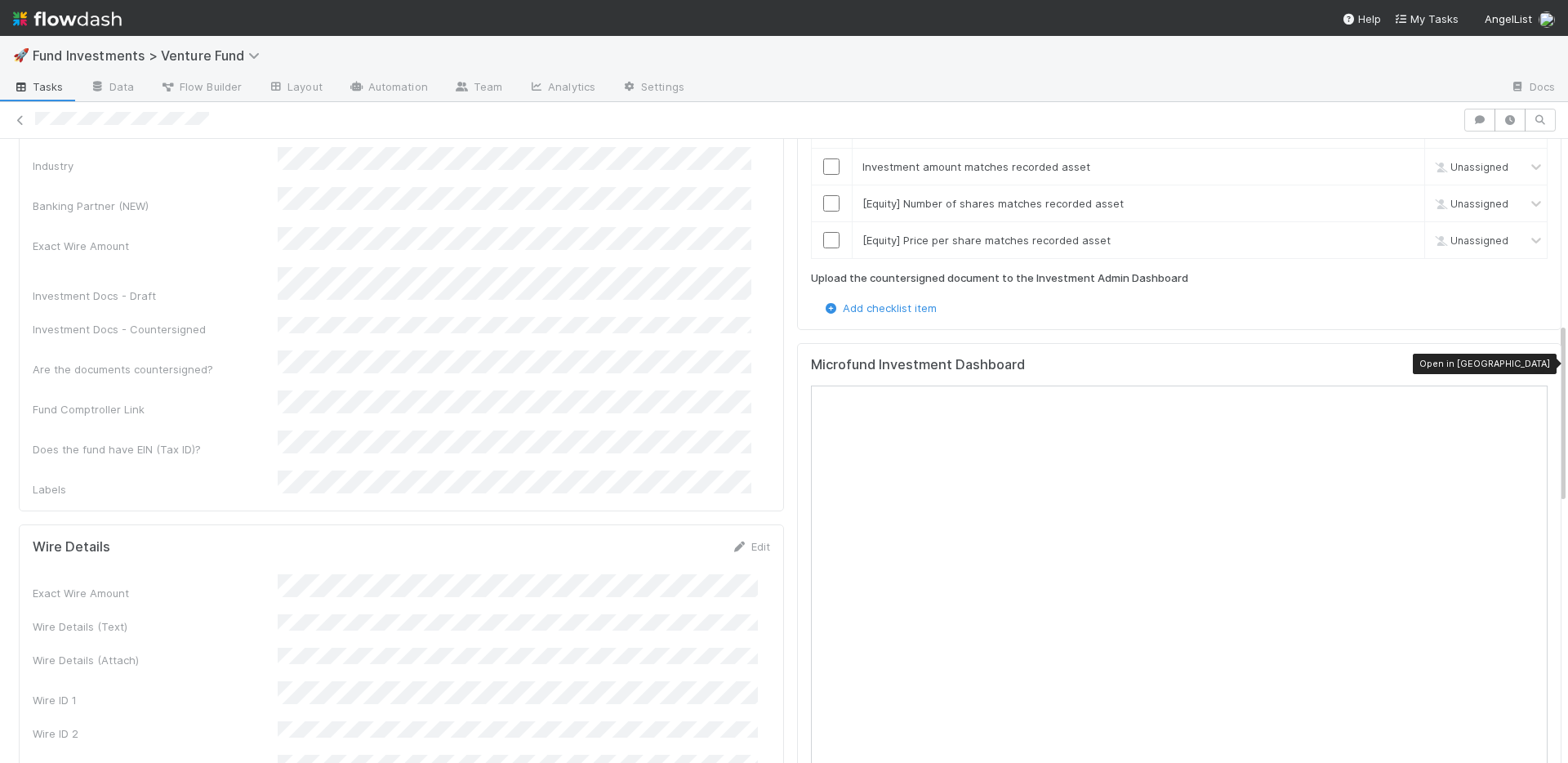
click at [1531, 365] on icon at bounding box center [1539, 367] width 16 height 10
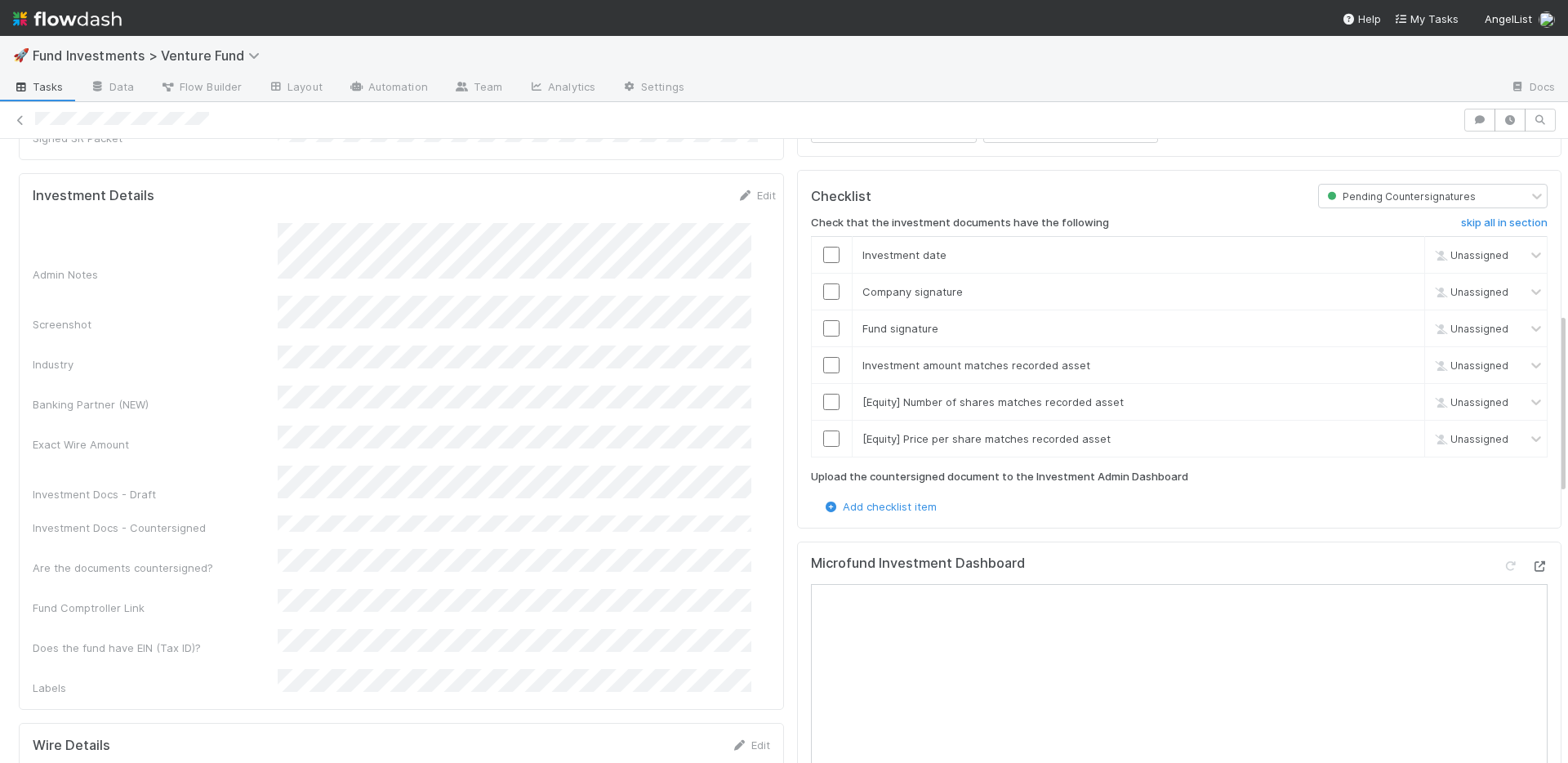
scroll to position [256, 0]
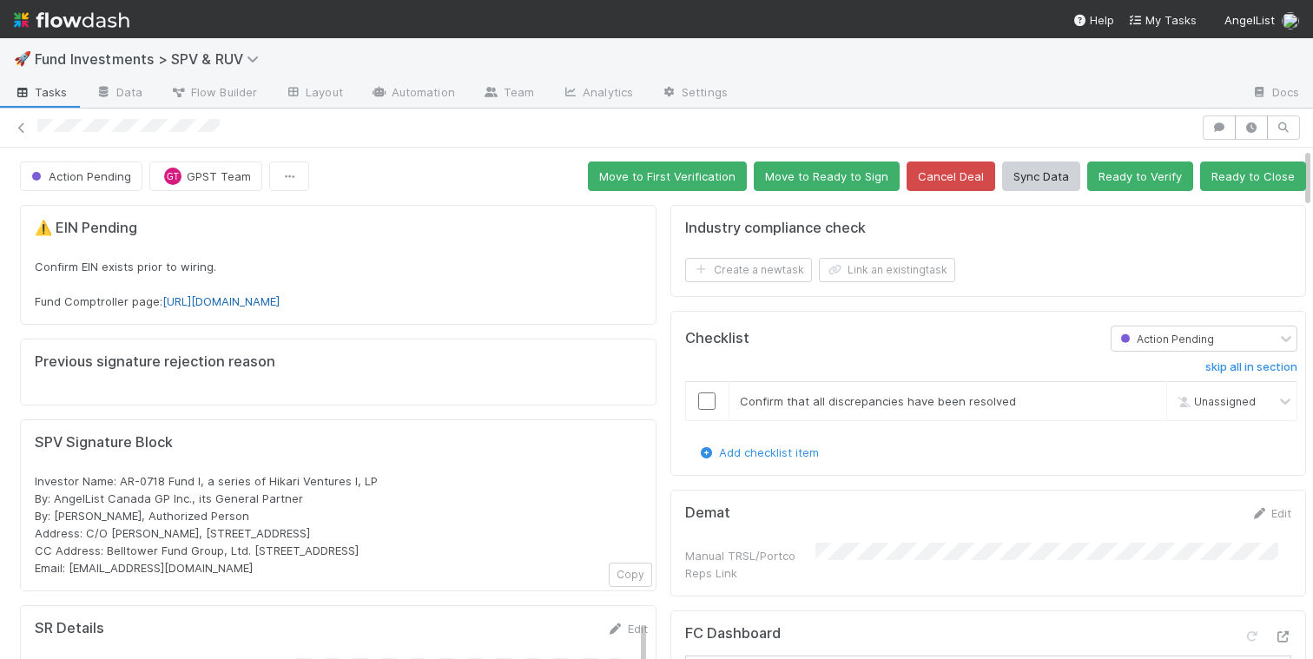
click at [280, 302] on link "https://comptroller.internal.angellist.com/v/llcs/01981efefb2c738b8728ee85ed618…" at bounding box center [220, 301] width 117 height 14
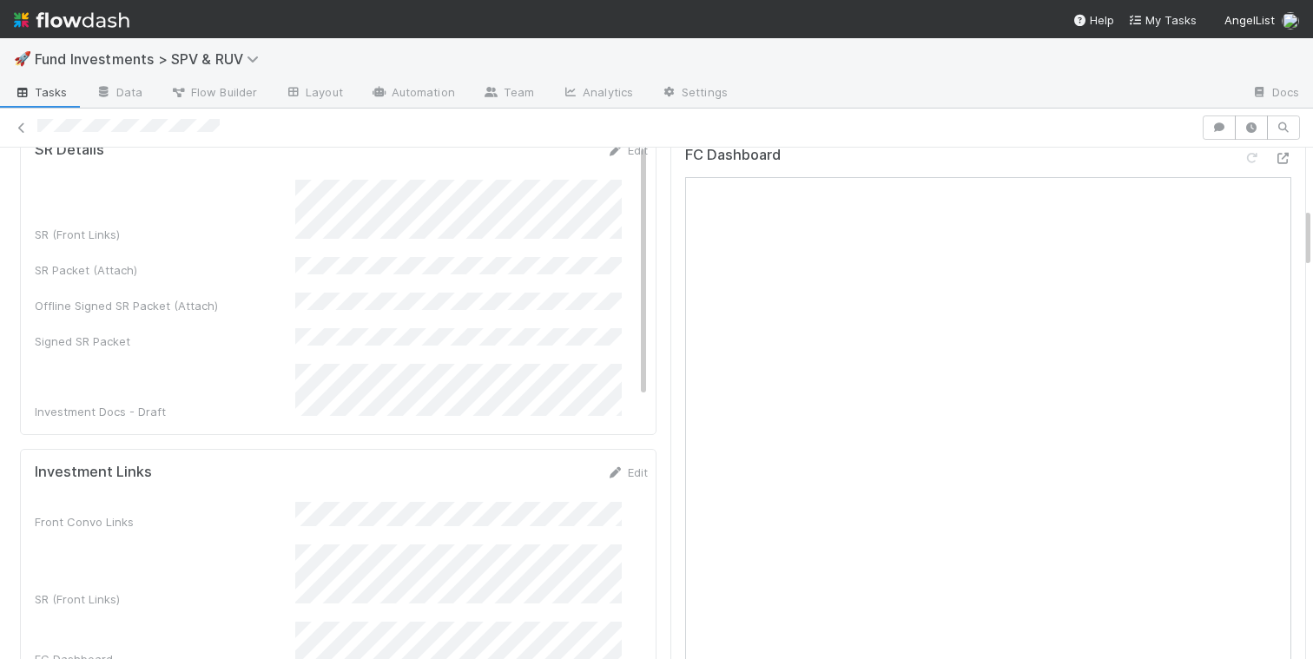
scroll to position [820, 0]
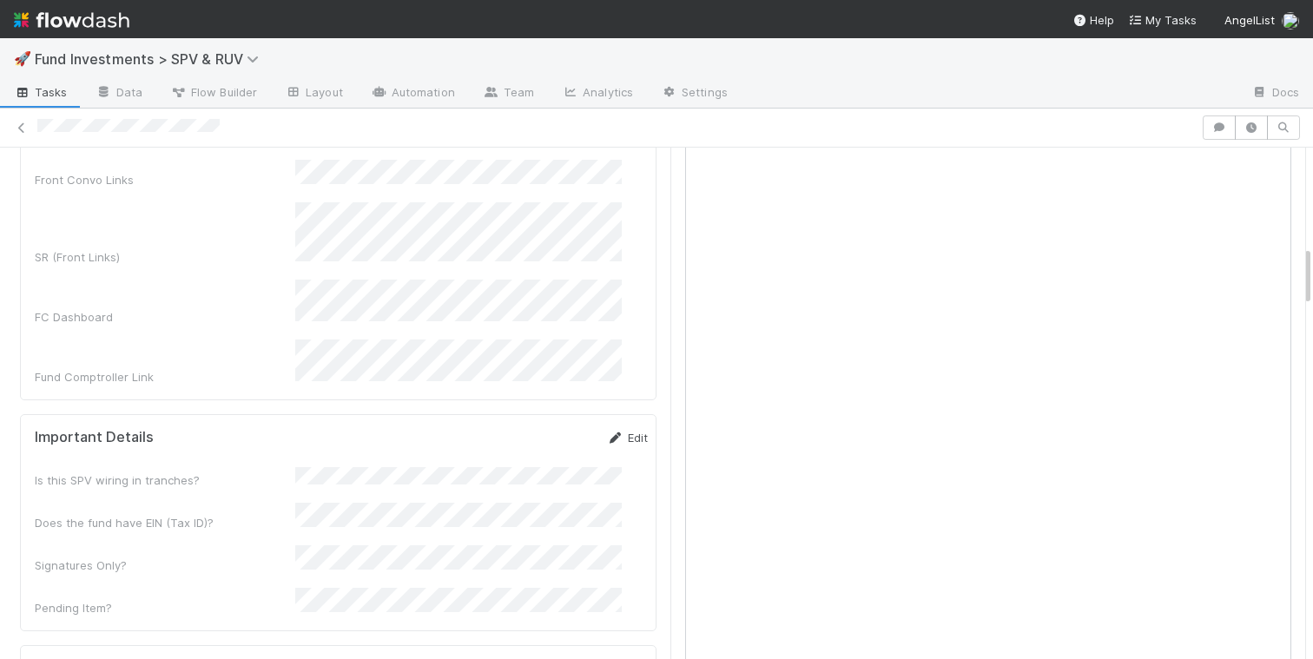
click at [608, 431] on link "Edit" at bounding box center [627, 438] width 41 height 14
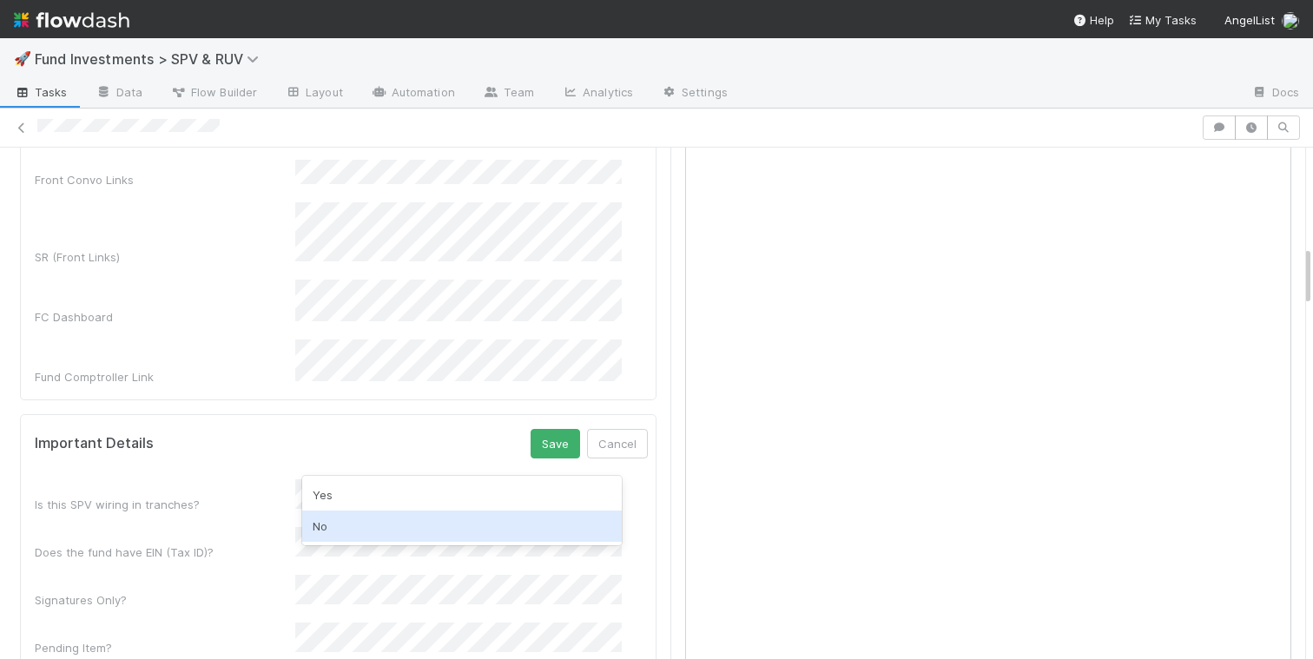
drag, startPoint x: 346, startPoint y: 526, endPoint x: 346, endPoint y: 515, distance: 11.3
click at [346, 526] on div "No" at bounding box center [461, 525] width 319 height 31
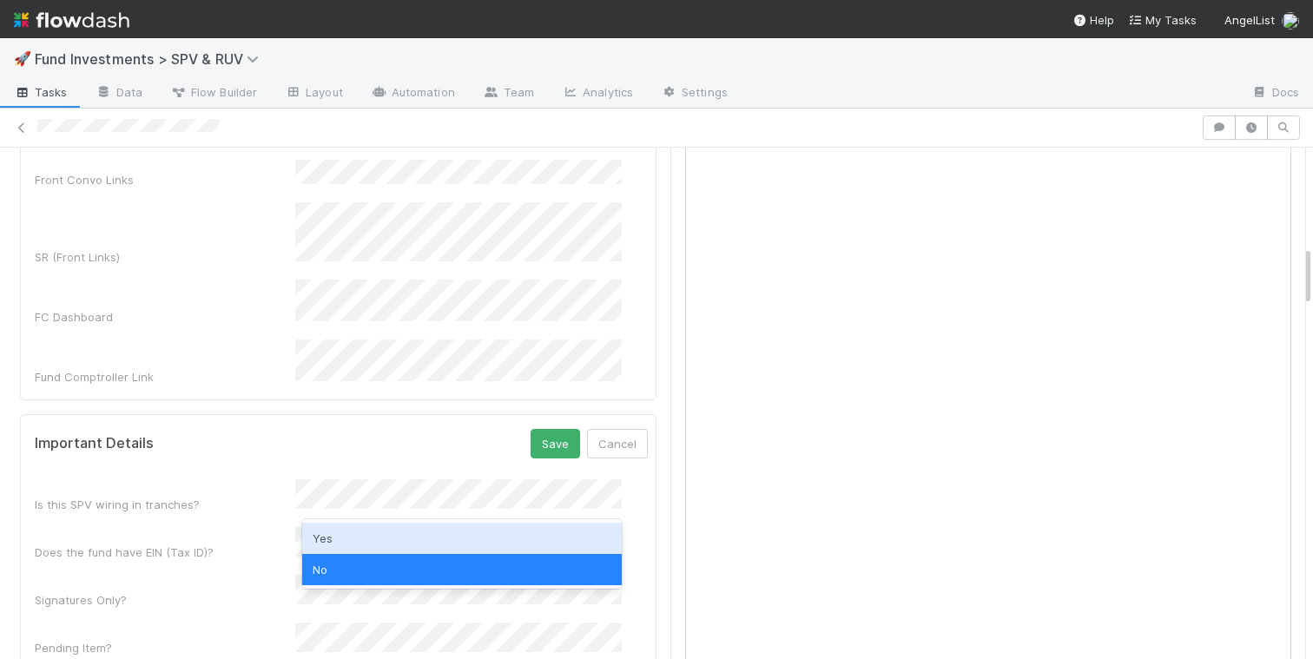
click at [339, 531] on div "Yes" at bounding box center [461, 538] width 319 height 31
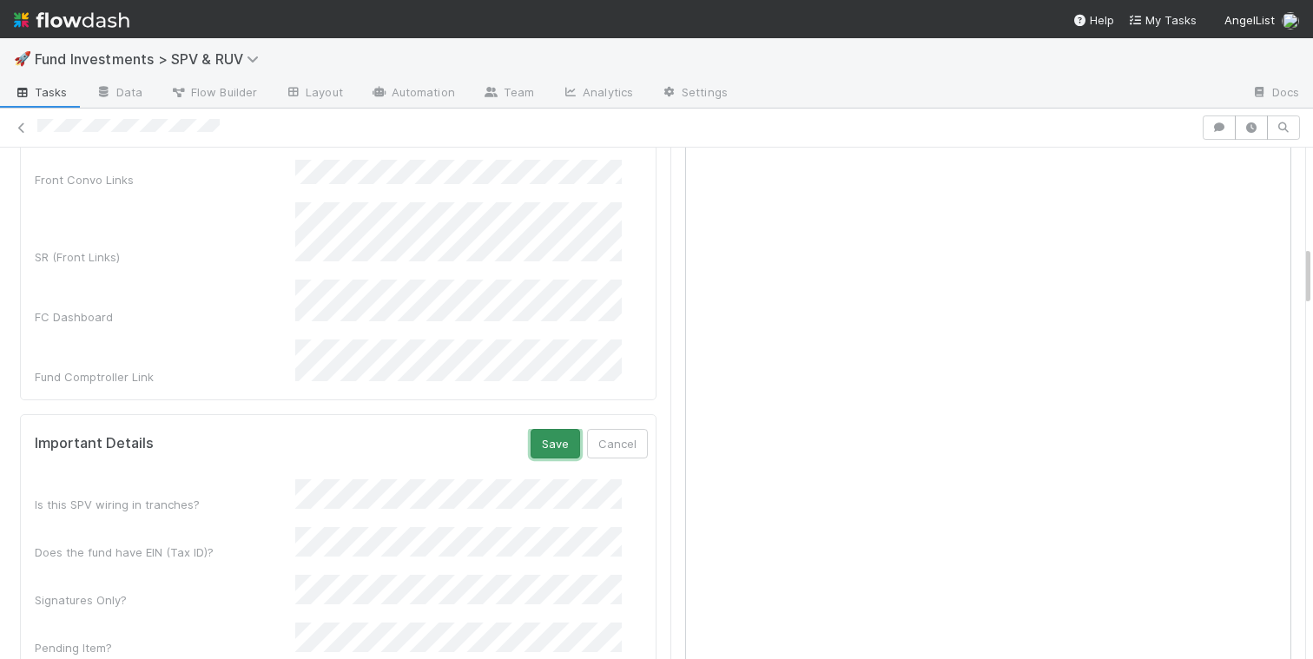
click at [532, 429] on button "Save" at bounding box center [554, 444] width 49 height 30
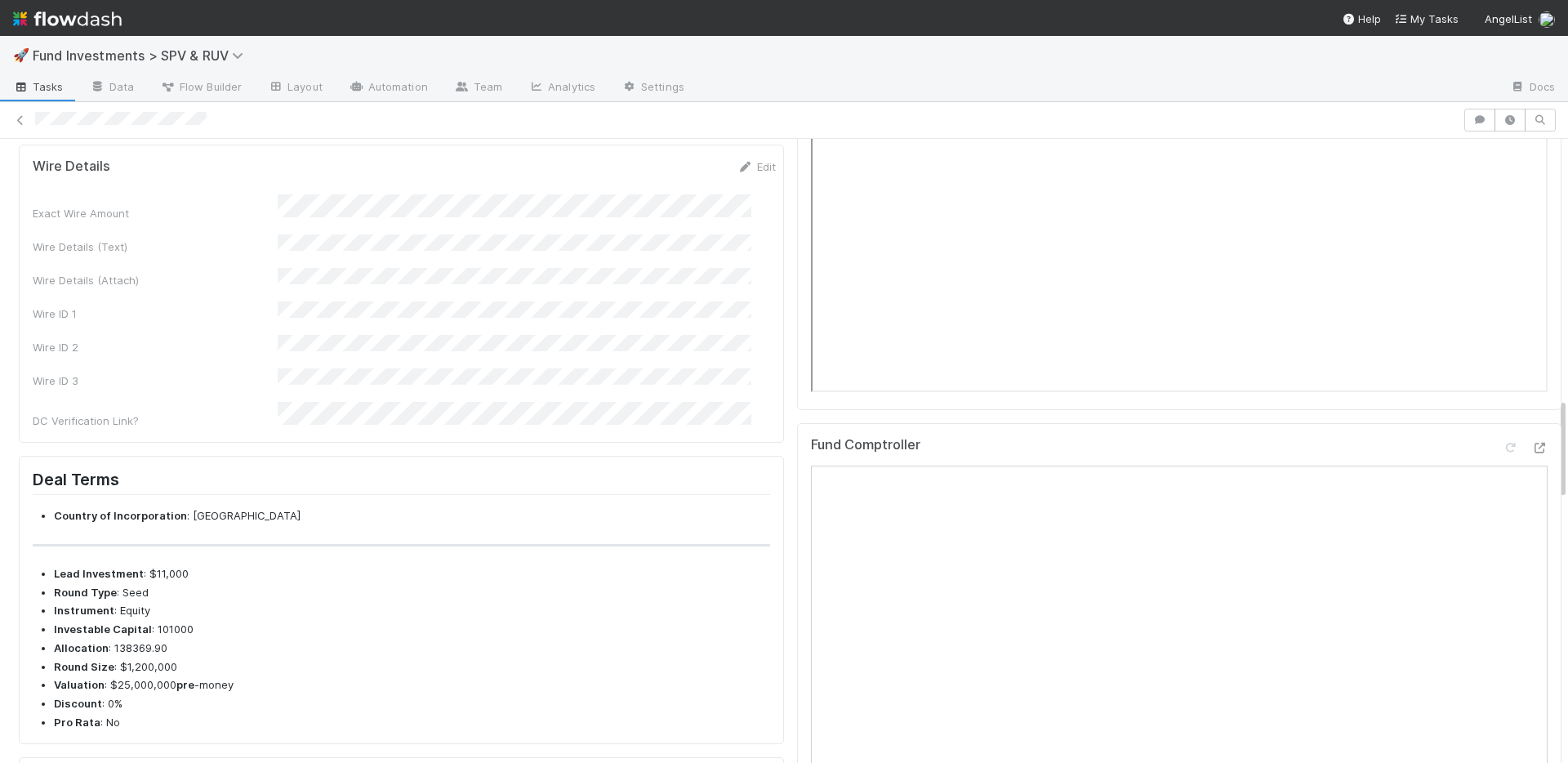
scroll to position [1593, 0]
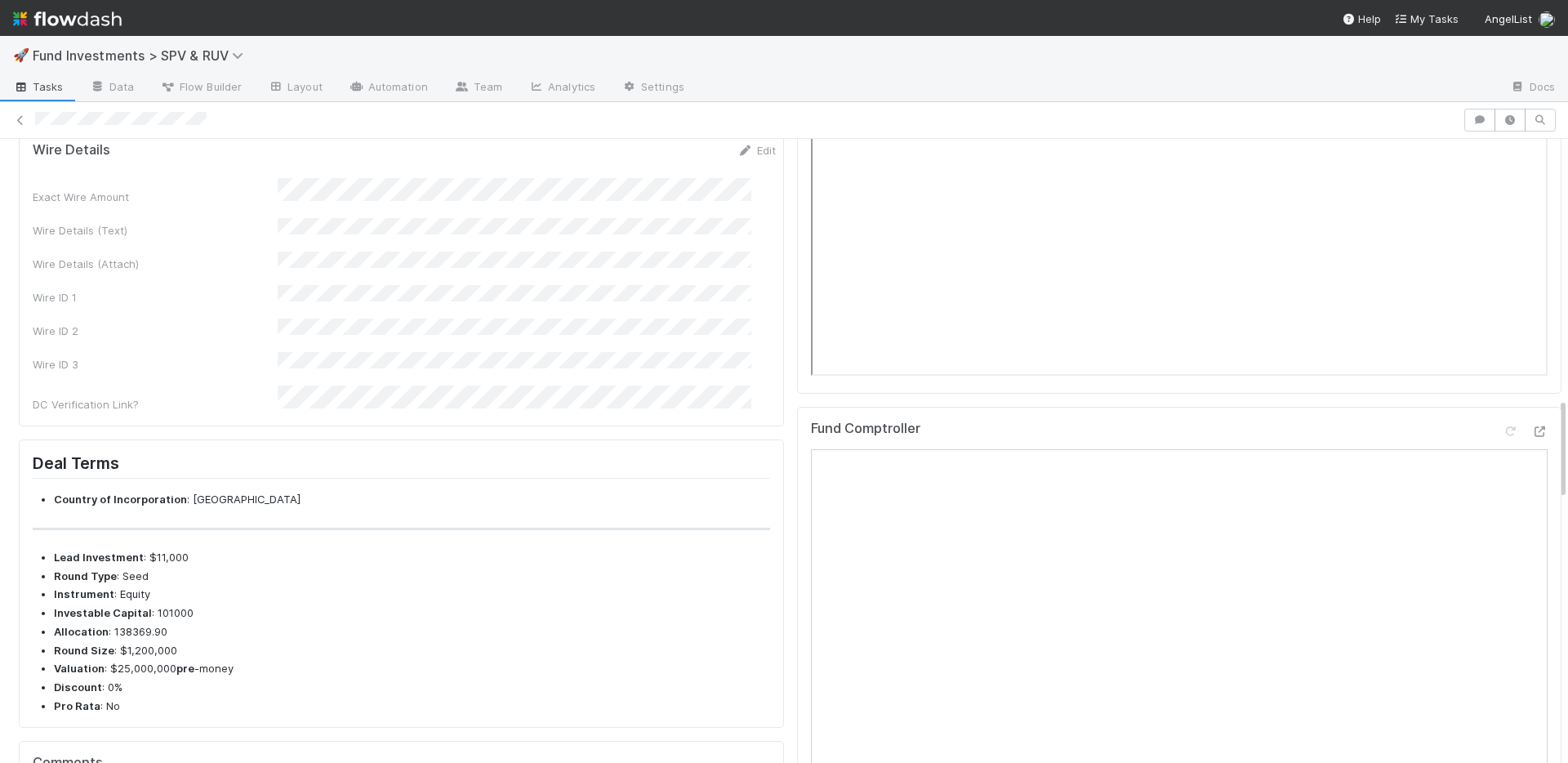
click at [673, 268] on div "Exact Wire Amount Wire Details (Text) Wire Details (Attach) Wire ID 1 Wire ID 2…" at bounding box center [404, 294] width 743 height 234
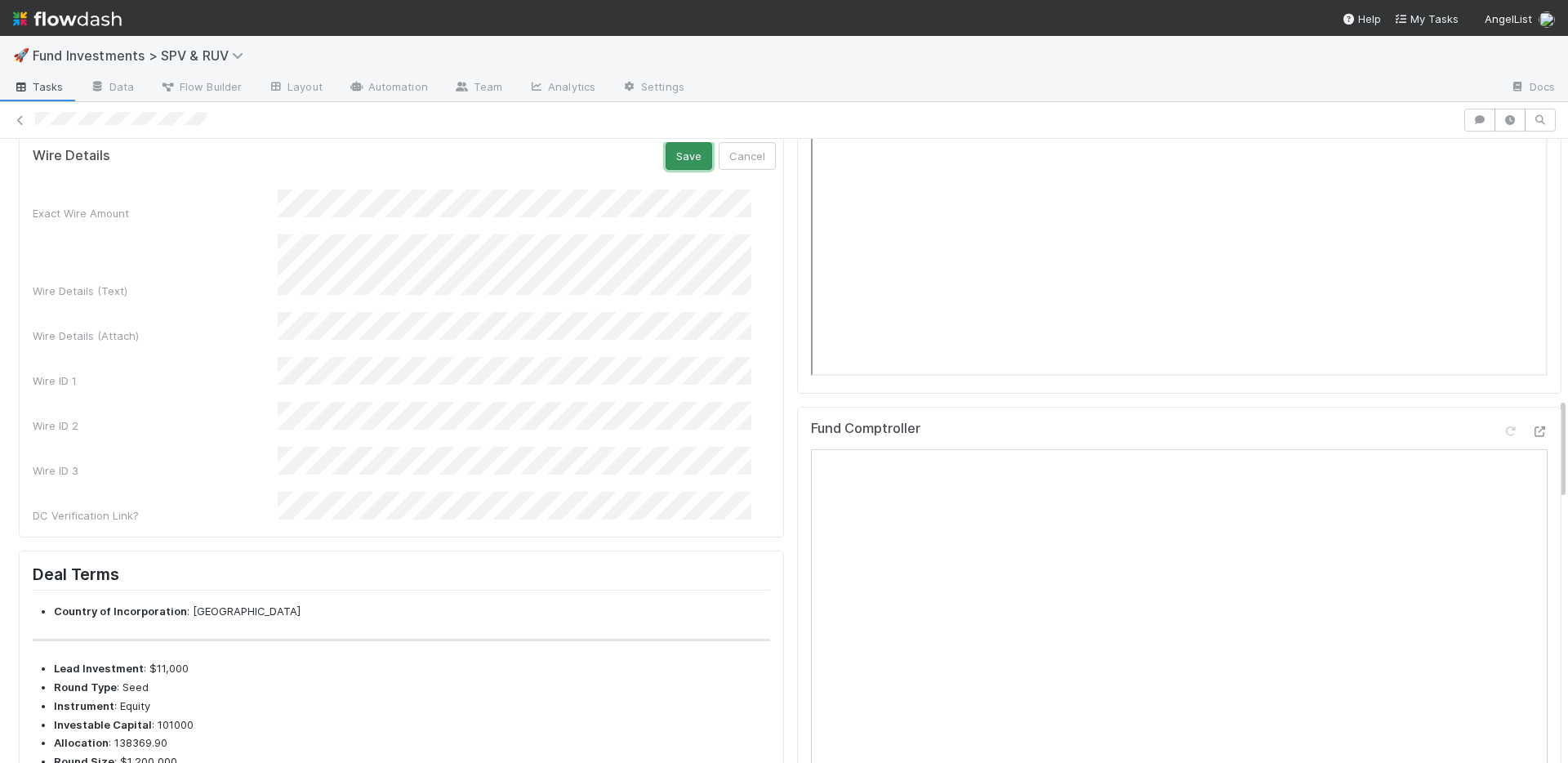
click at [666, 170] on button "Save" at bounding box center [689, 156] width 46 height 28
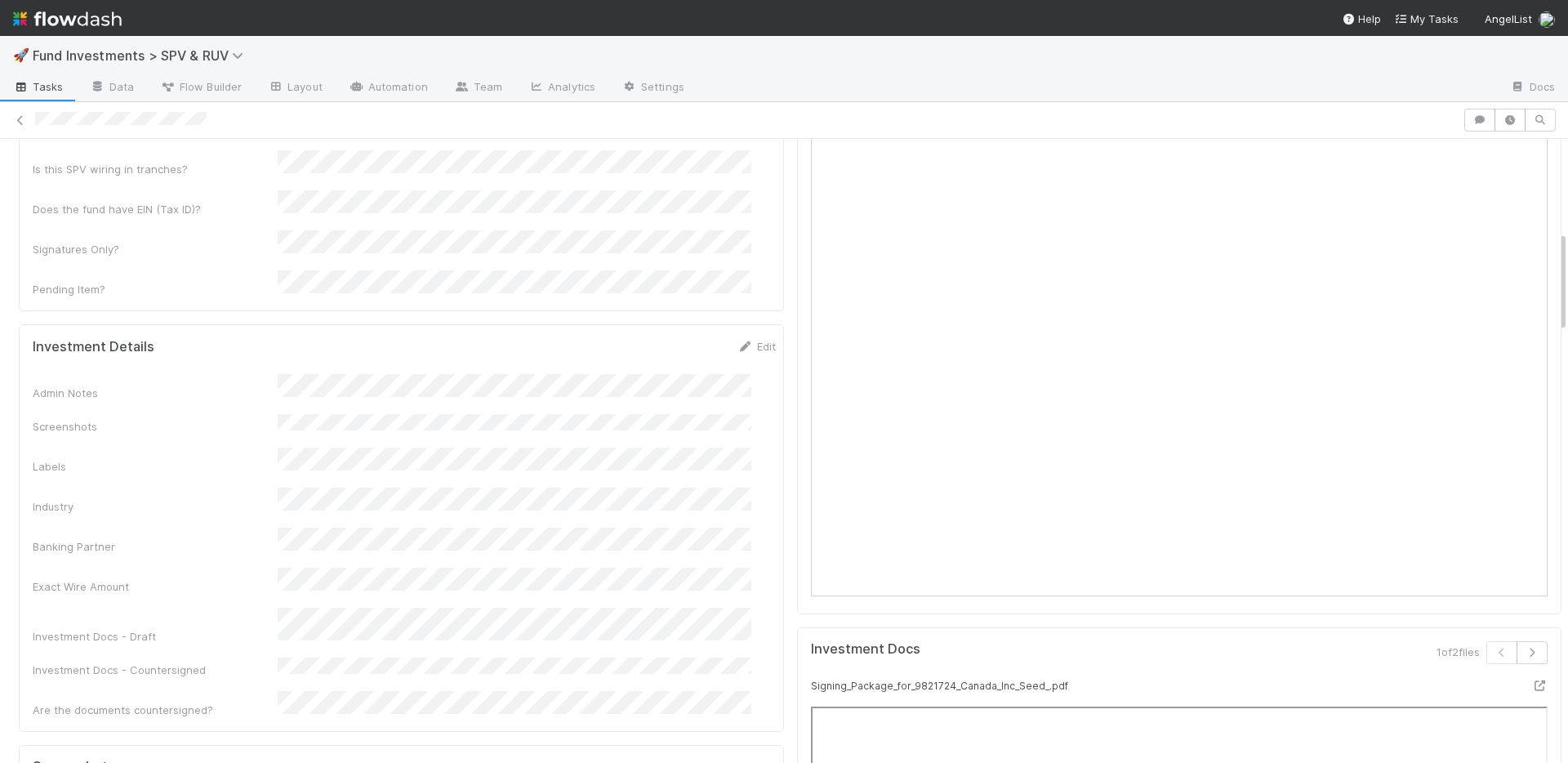
scroll to position [859, 0]
drag, startPoint x: 740, startPoint y: 292, endPoint x: 716, endPoint y: 313, distance: 31.9
click at [740, 334] on link "Edit" at bounding box center [756, 341] width 39 height 13
click at [666, 332] on button "Save" at bounding box center [689, 346] width 46 height 28
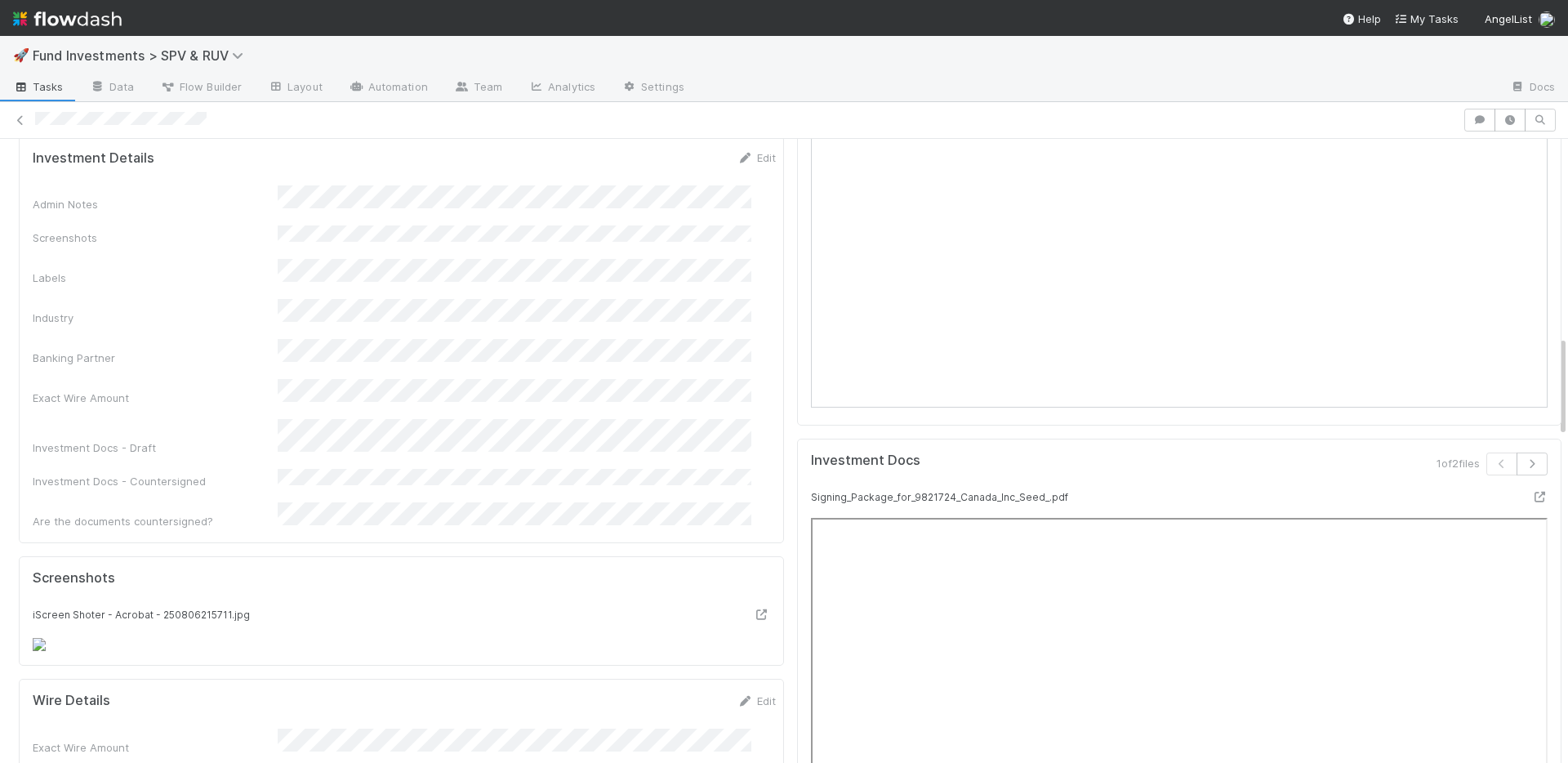
scroll to position [676, 0]
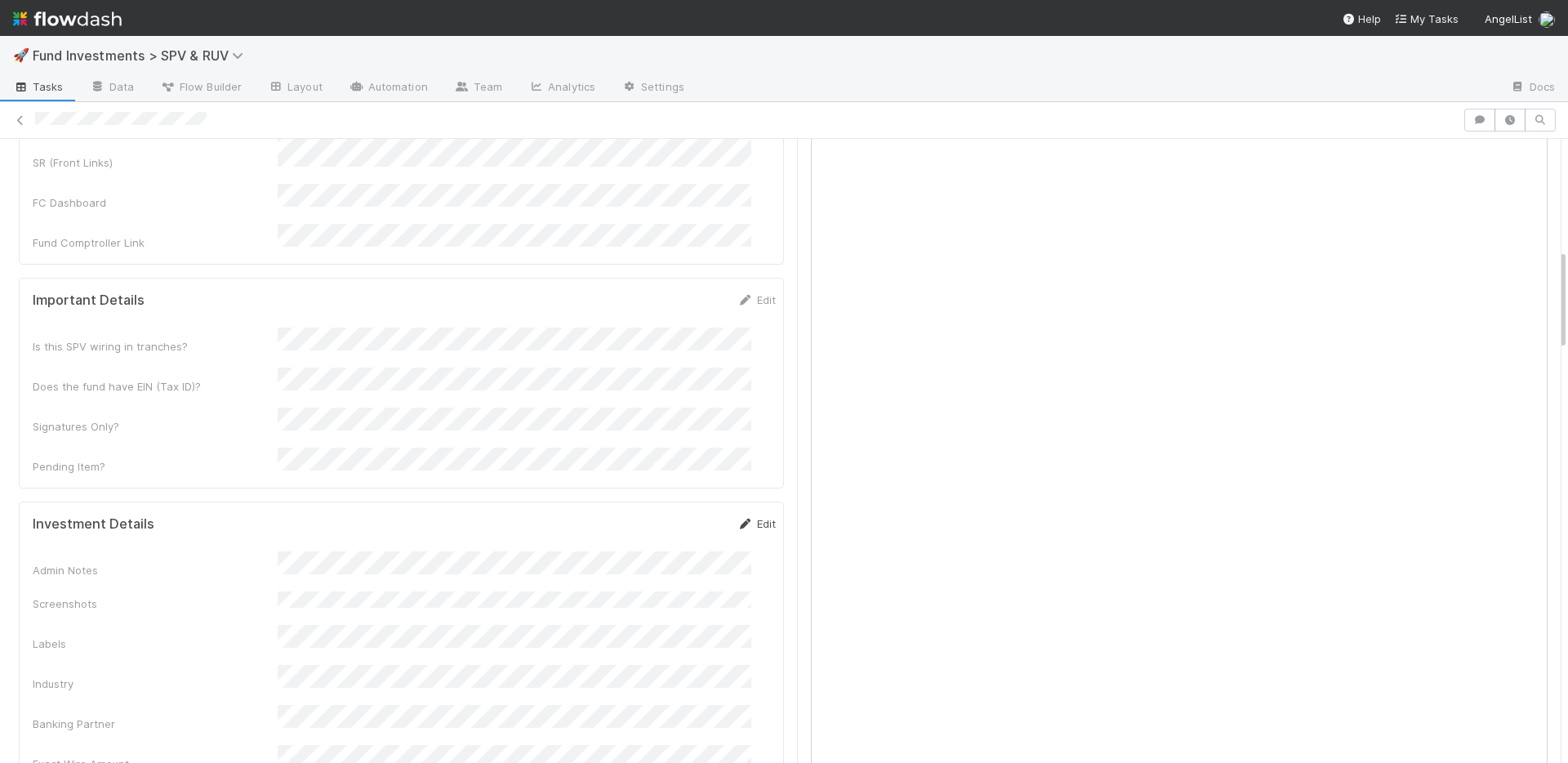
click at [737, 517] on link "Edit" at bounding box center [756, 524] width 39 height 13
click at [671, 516] on button "Save" at bounding box center [689, 530] width 46 height 28
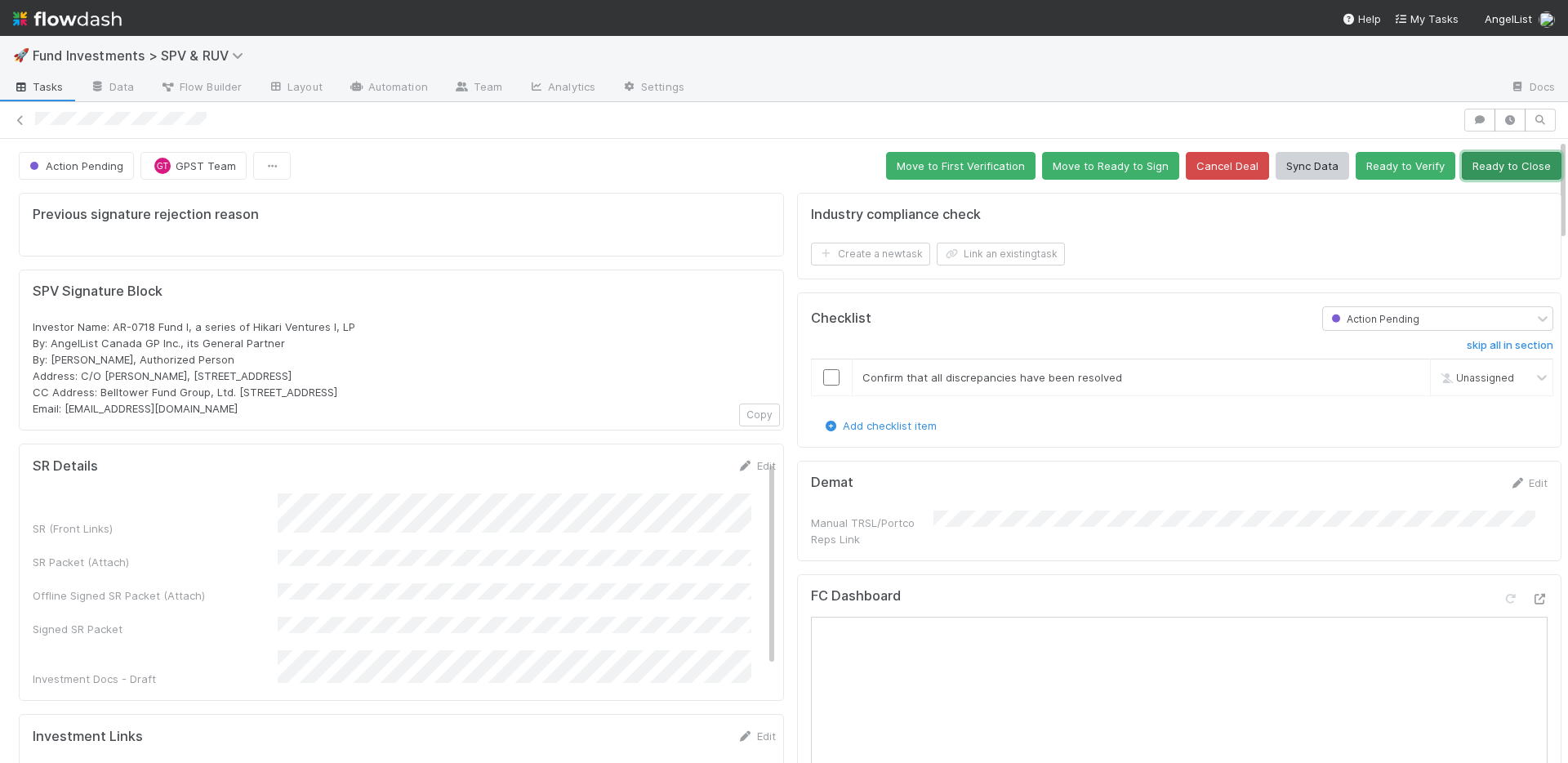
click at [1504, 158] on button "Ready to Close" at bounding box center [1512, 166] width 100 height 28
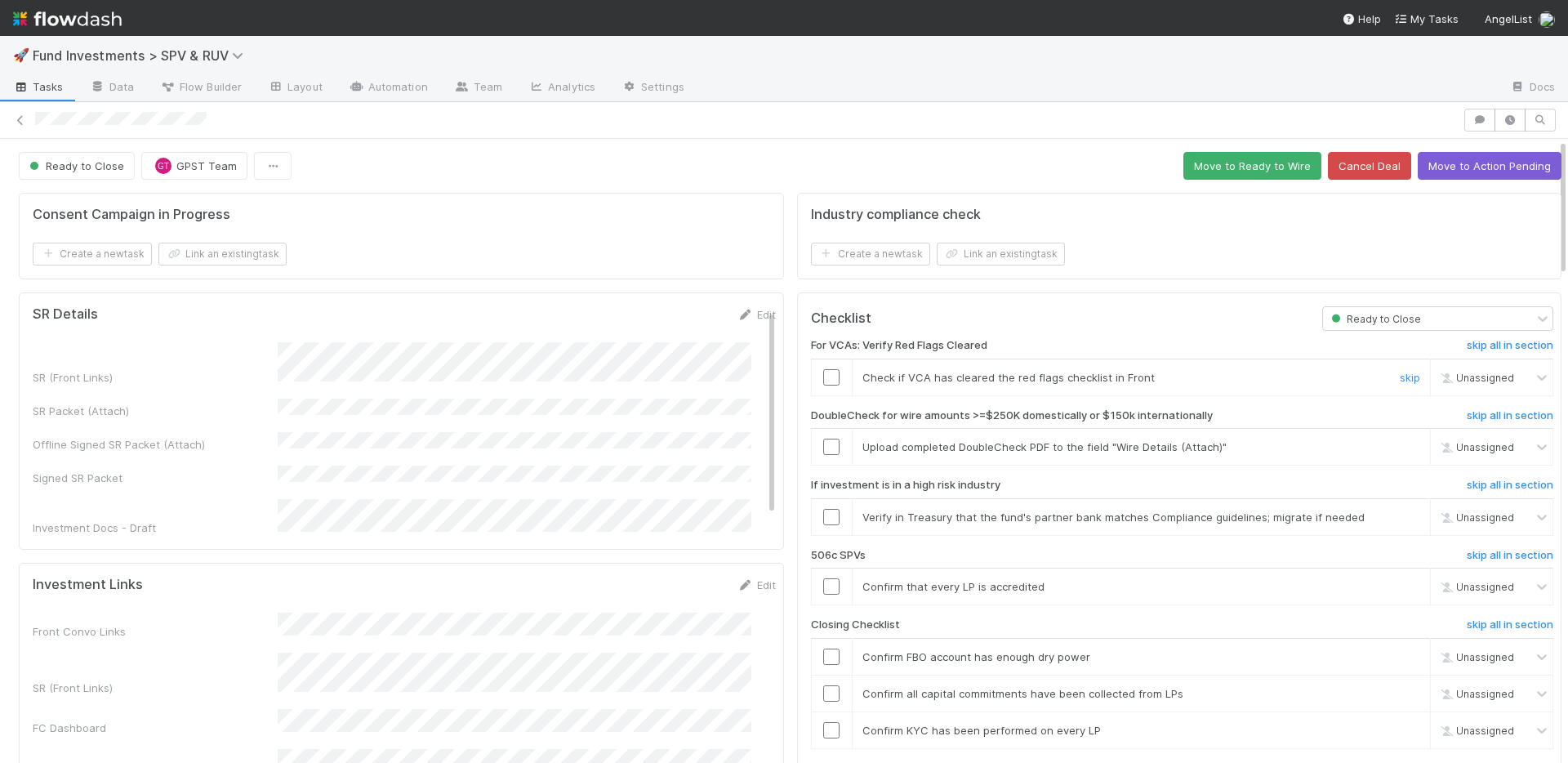
click at [823, 377] on input "checkbox" at bounding box center [831, 376] width 16 height 16
click at [1400, 447] on link "skip" at bounding box center [1410, 447] width 21 height 13
click at [1400, 513] on link "skip" at bounding box center [1410, 517] width 21 height 13
click at [1400, 585] on link "skip" at bounding box center [1410, 586] width 21 height 13
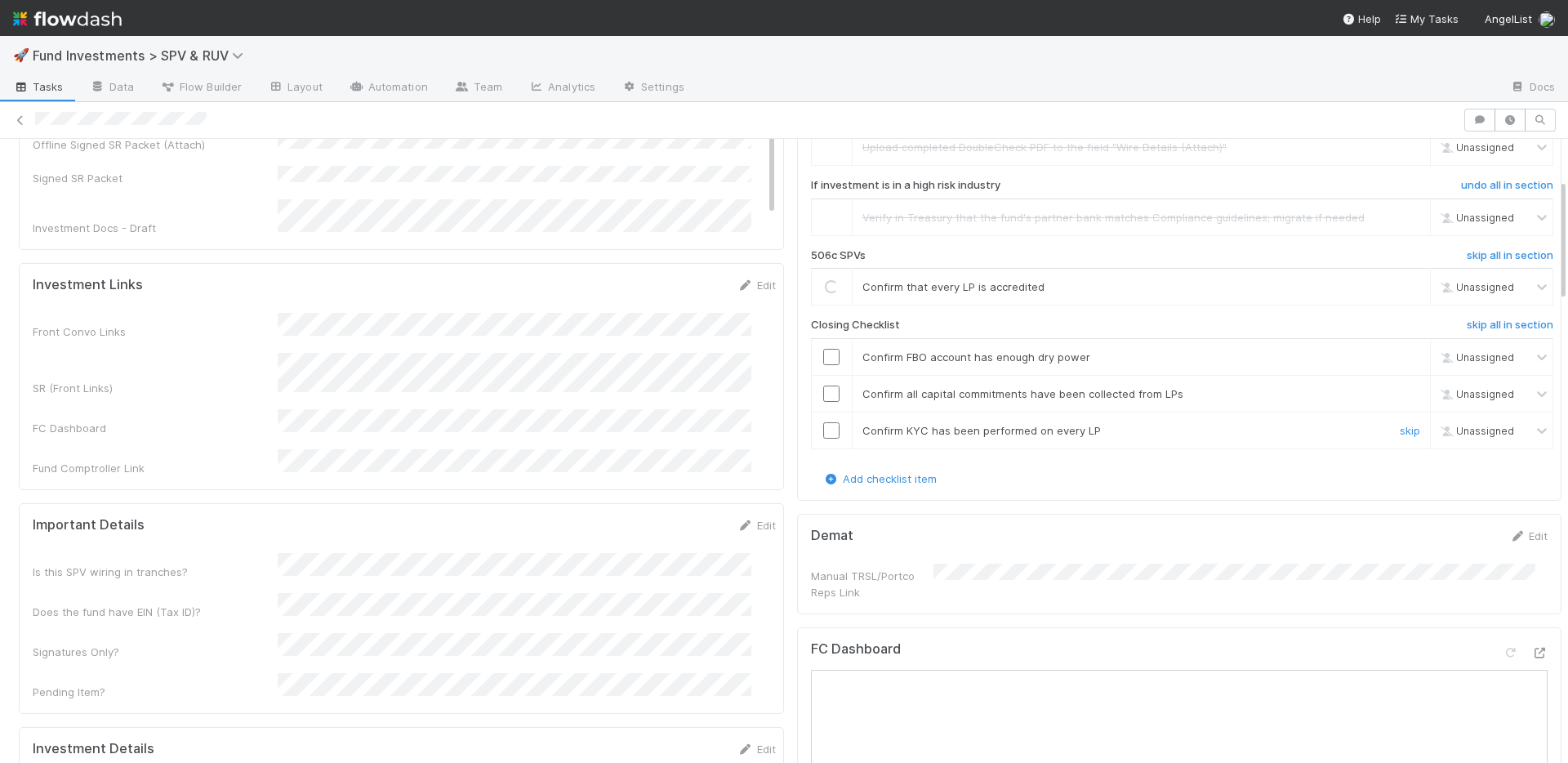
scroll to position [309, 0]
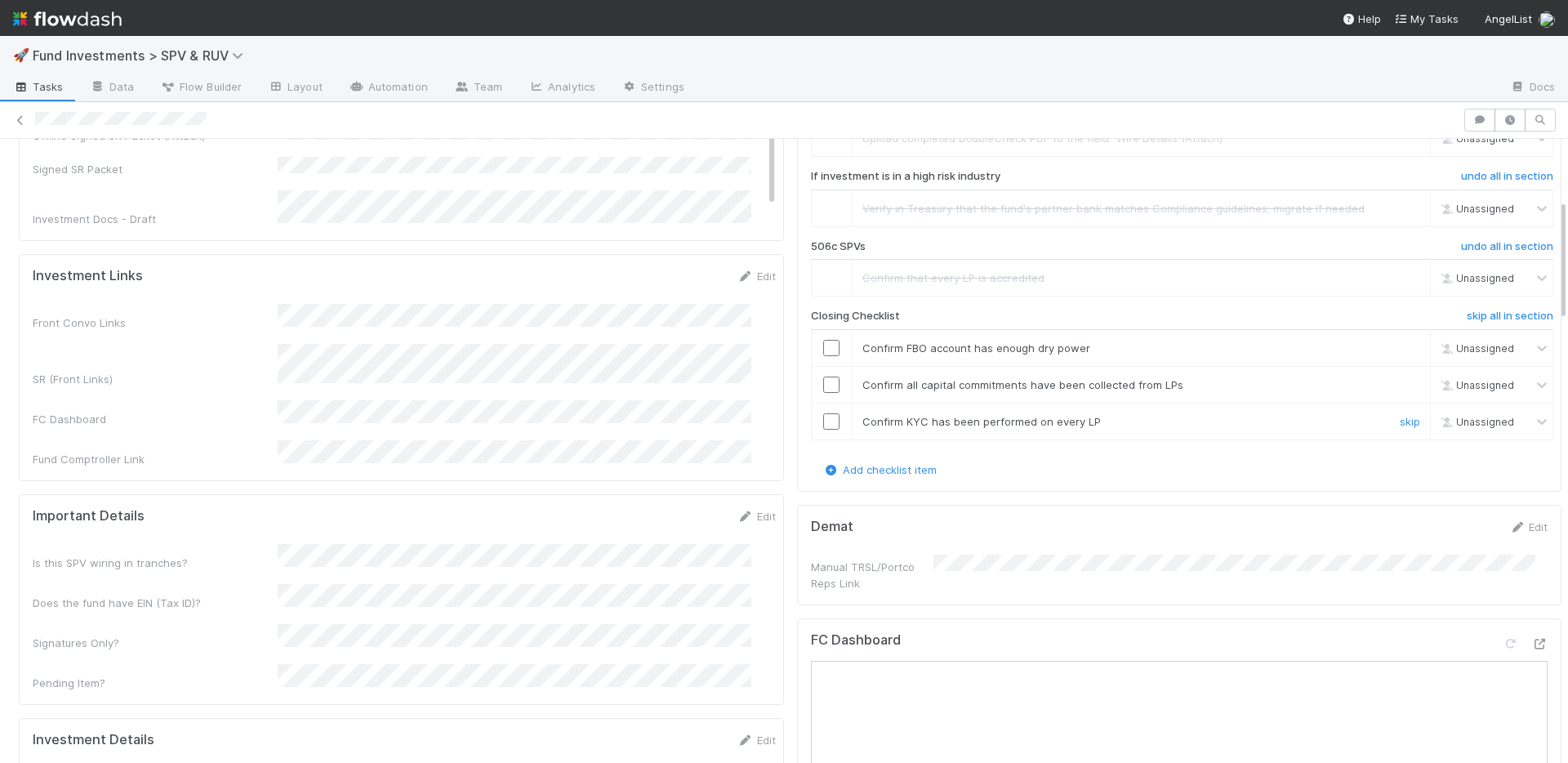
click at [823, 414] on input "checkbox" at bounding box center [831, 421] width 16 height 16
click at [823, 377] on input "checkbox" at bounding box center [831, 384] width 16 height 16
click at [823, 351] on input "checkbox" at bounding box center [831, 347] width 16 height 16
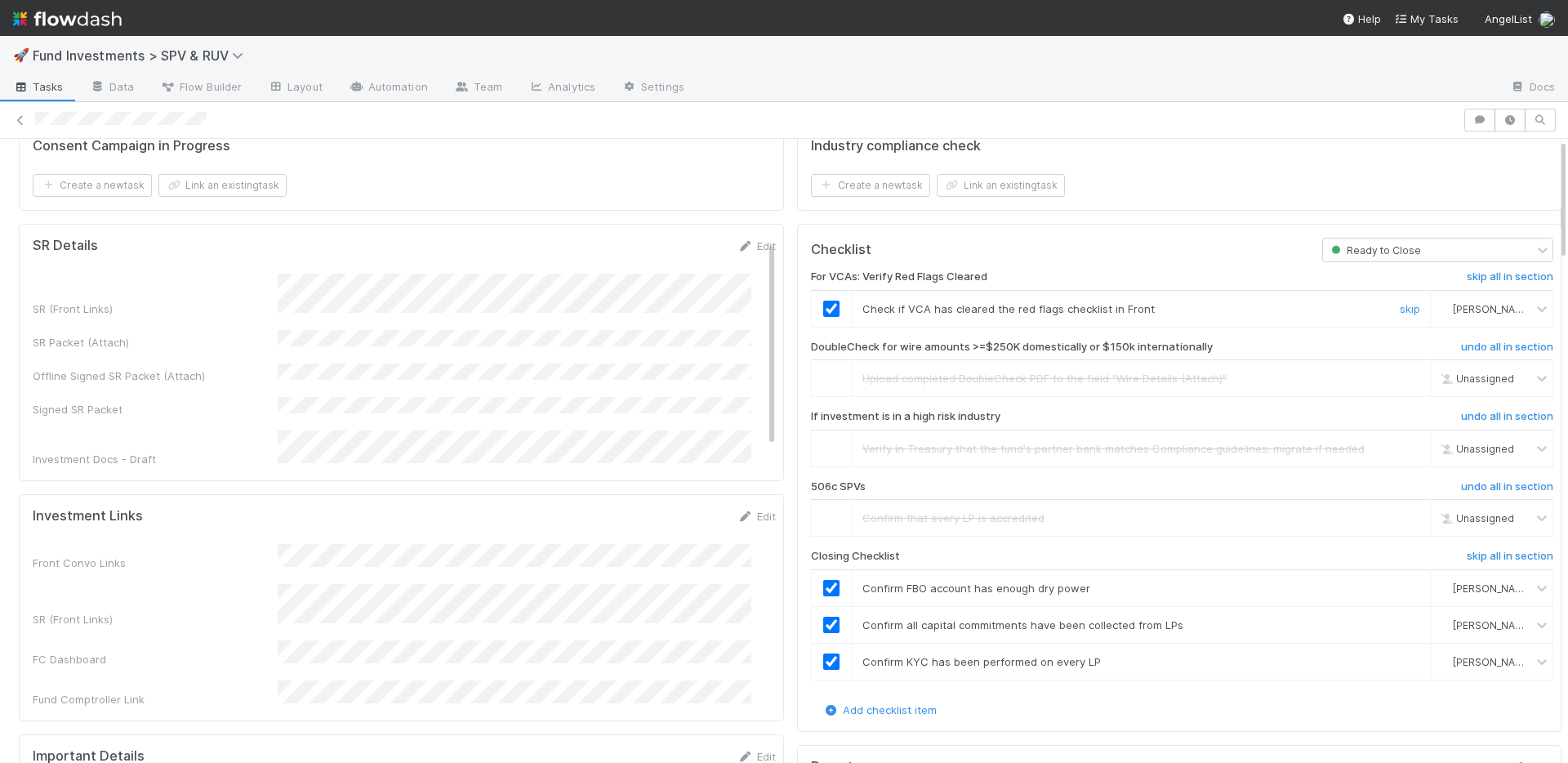
scroll to position [0, 0]
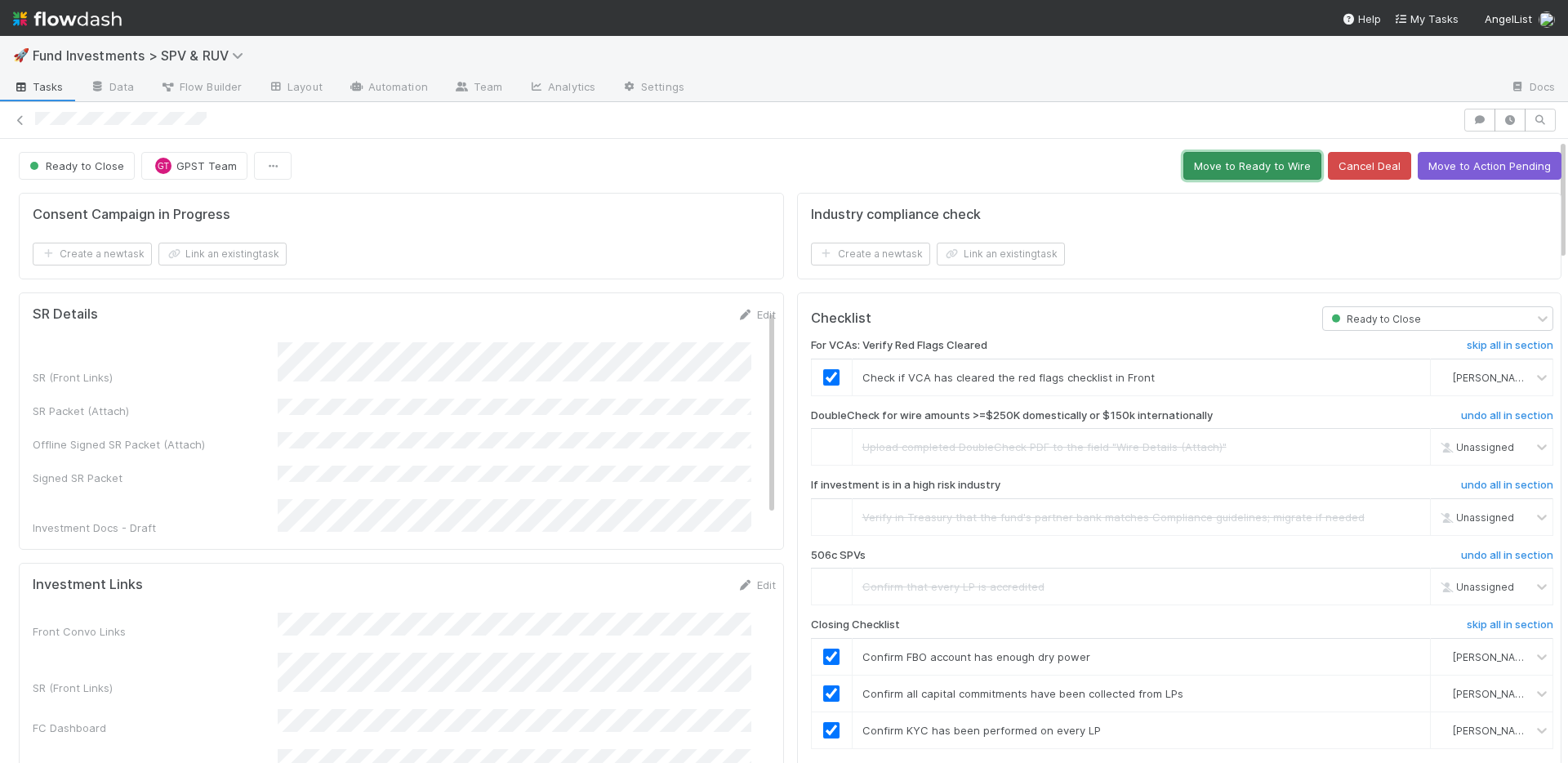
click at [1216, 152] on button "Move to Ready to Wire" at bounding box center [1252, 166] width 138 height 28
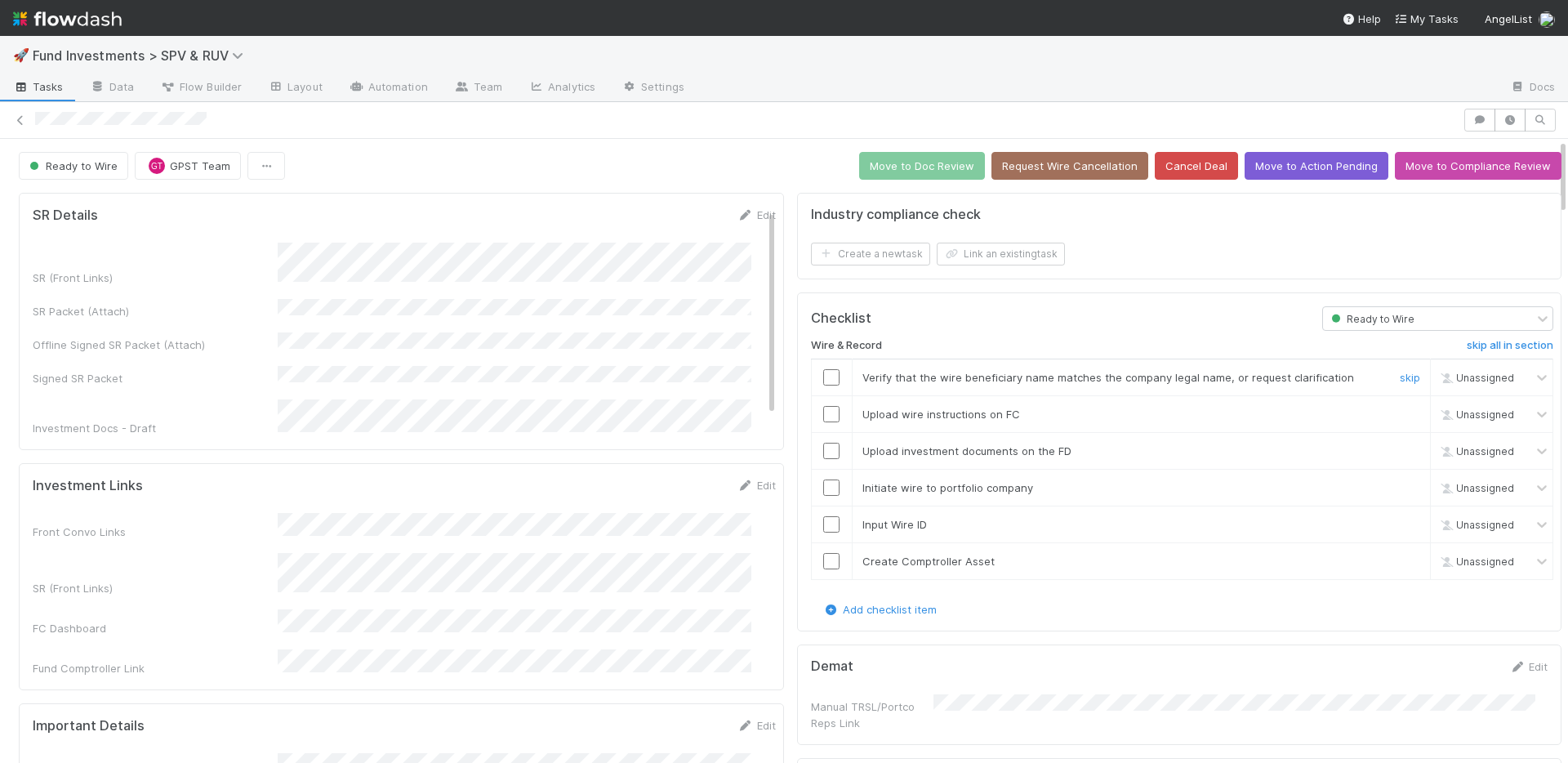
click at [823, 375] on input "checkbox" at bounding box center [831, 376] width 16 height 16
drag, startPoint x: 823, startPoint y: 557, endPoint x: 826, endPoint y: 531, distance: 26.2
click at [823, 554] on input "checkbox" at bounding box center [831, 561] width 16 height 16
drag, startPoint x: 824, startPoint y: 525, endPoint x: 826, endPoint y: 494, distance: 31.1
click at [824, 524] on input "checkbox" at bounding box center [831, 524] width 16 height 16
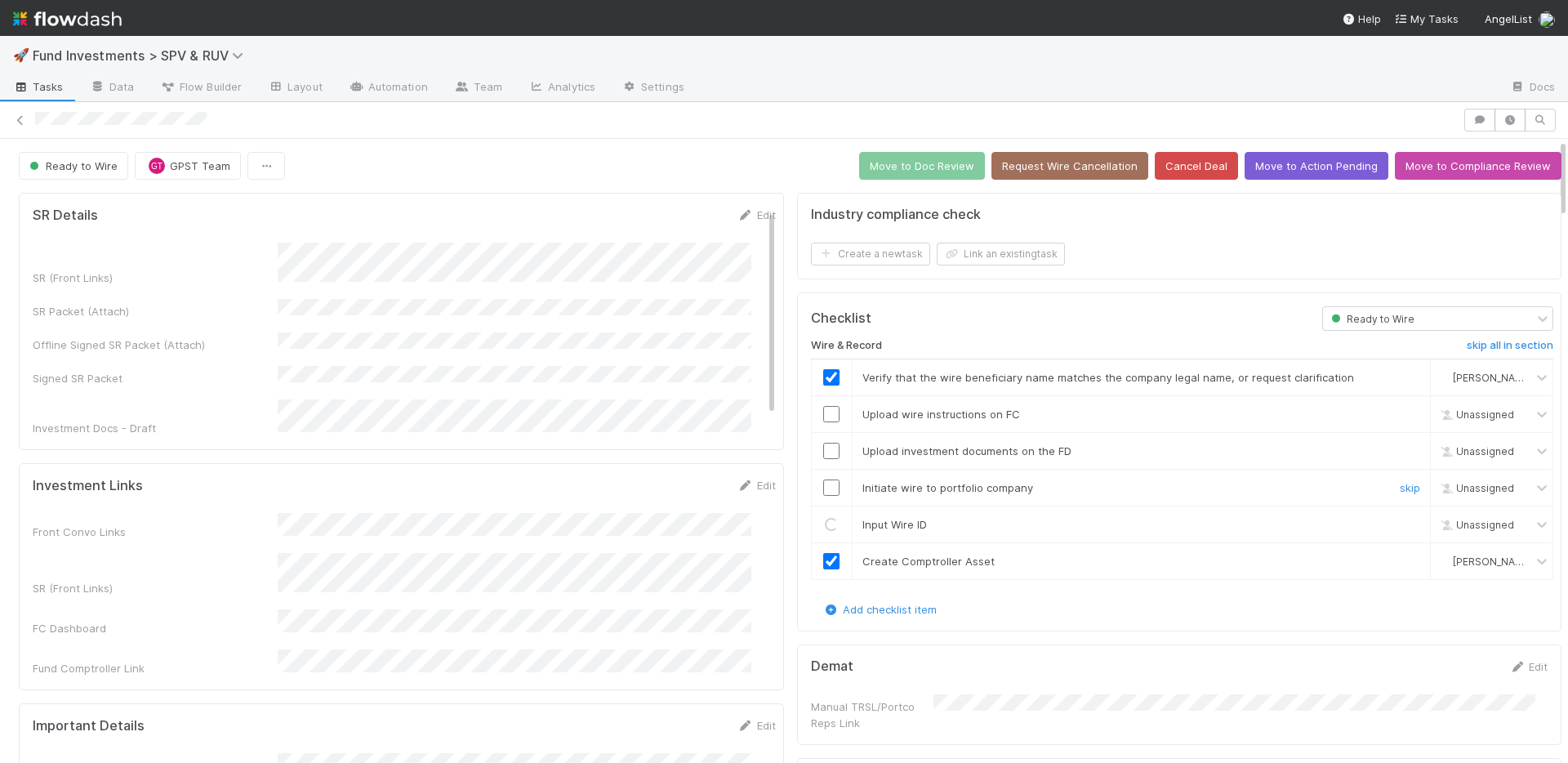
drag, startPoint x: 826, startPoint y: 488, endPoint x: 826, endPoint y: 472, distance: 16.0
click at [826, 486] on input "checkbox" at bounding box center [831, 487] width 16 height 16
click at [823, 451] on input "checkbox" at bounding box center [831, 451] width 16 height 16
click at [823, 413] on input "checkbox" at bounding box center [831, 413] width 16 height 16
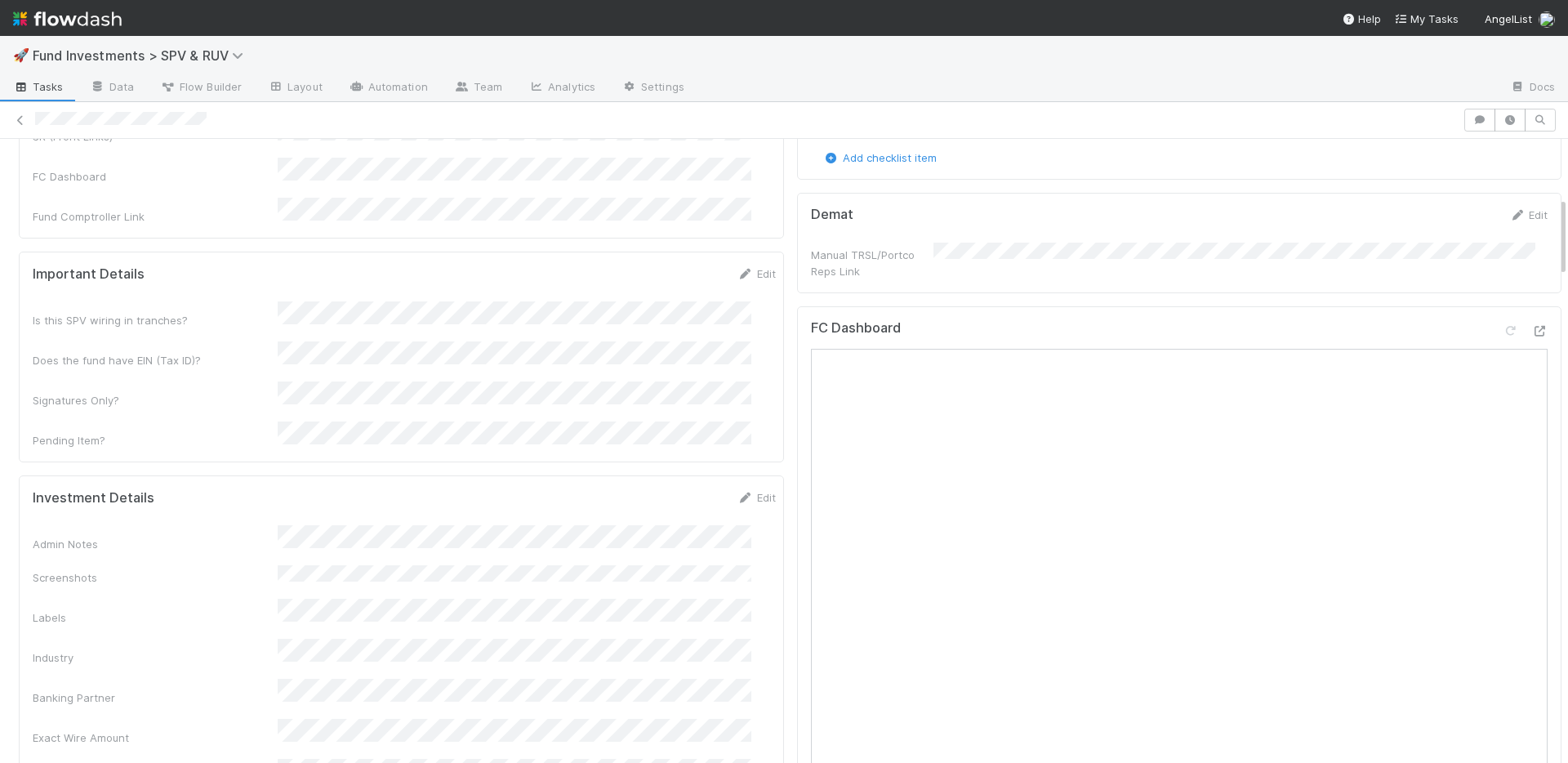
scroll to position [455, 0]
click at [629, 529] on div "Admin Notes Screenshots Labels Industry Banking Partner Exact Wire Amount Inves…" at bounding box center [404, 693] width 743 height 344
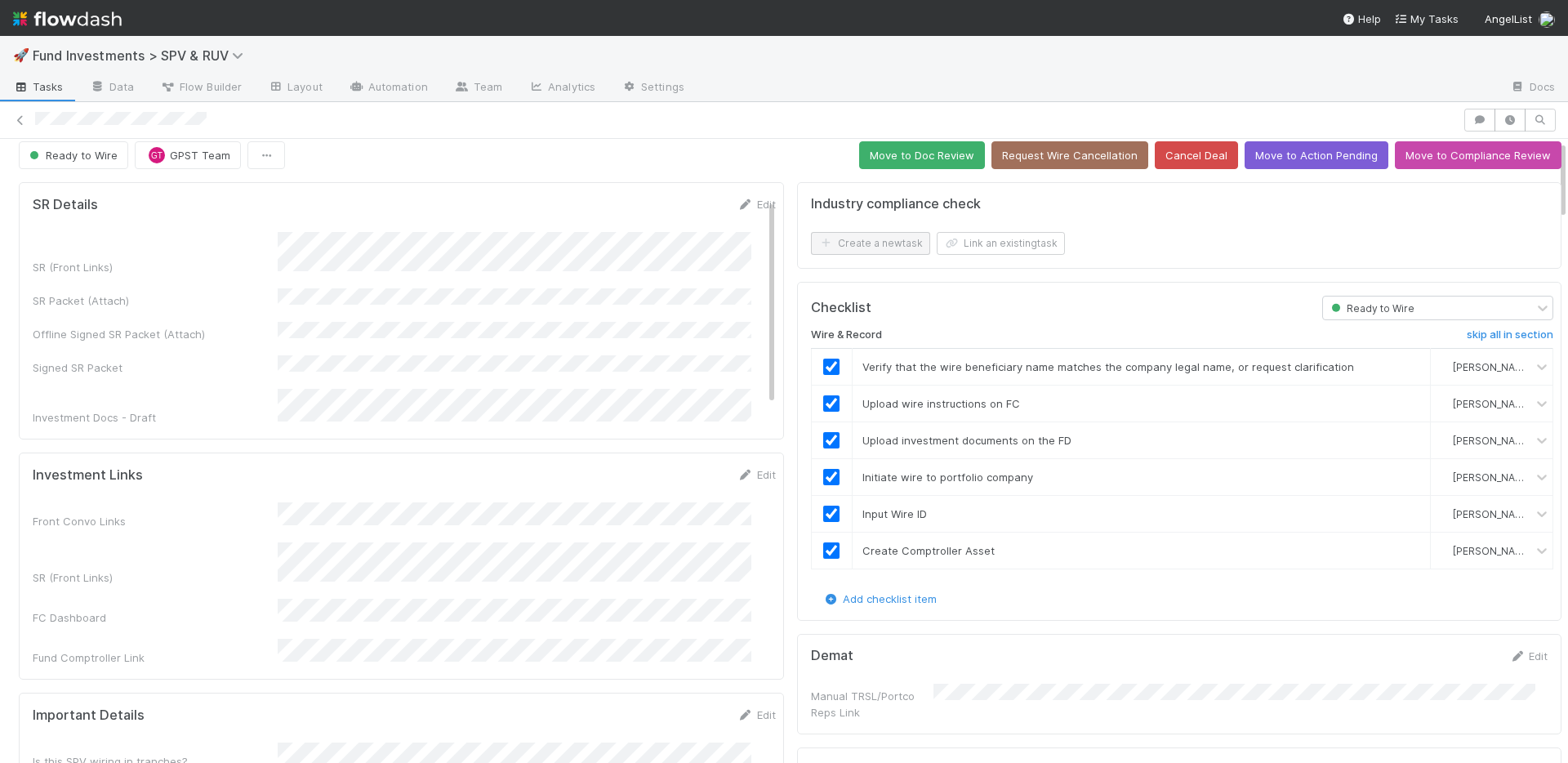
scroll to position [0, 0]
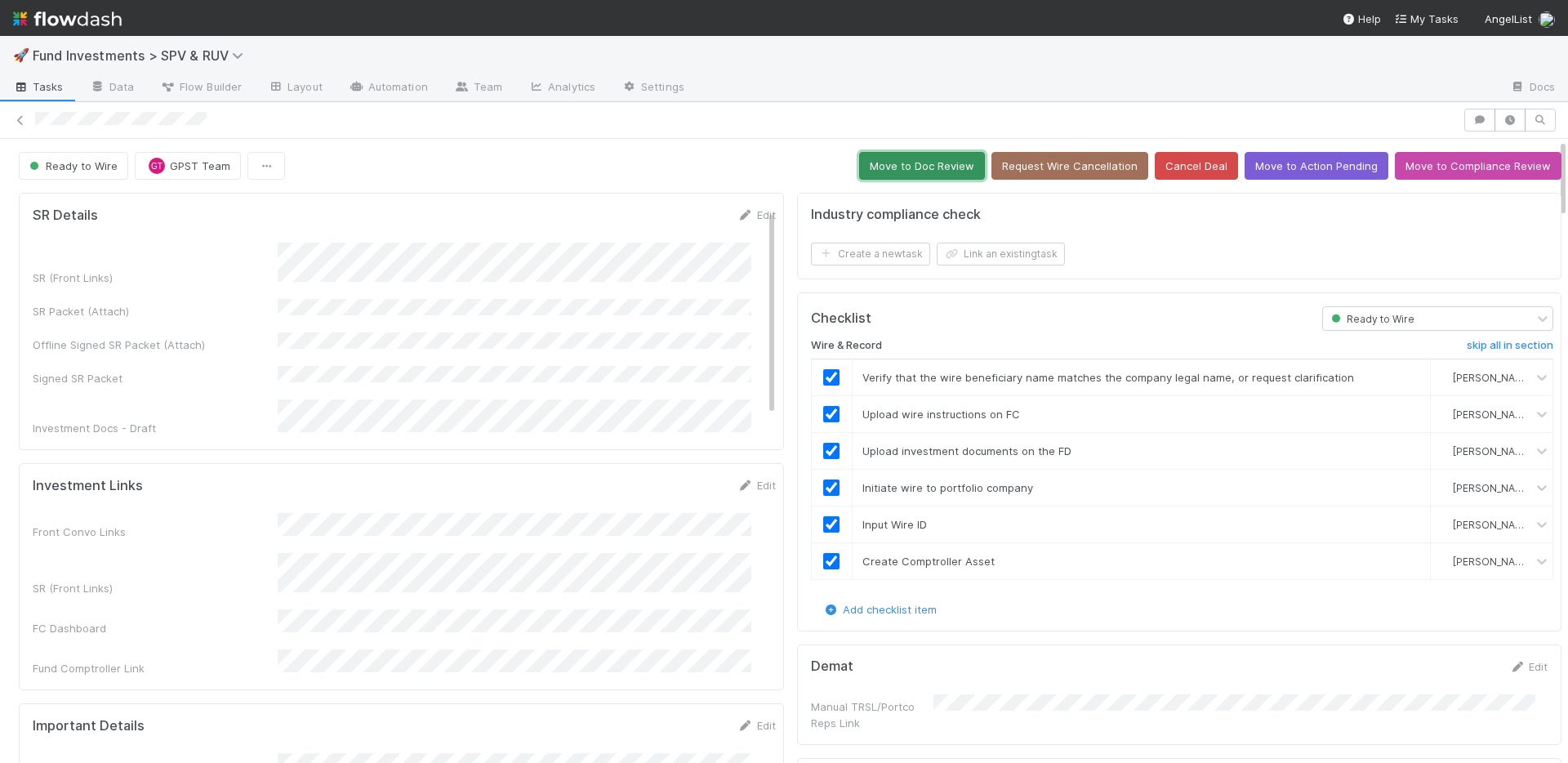
click at [908, 151] on button "Move to Doc Review" at bounding box center [922, 166] width 126 height 28
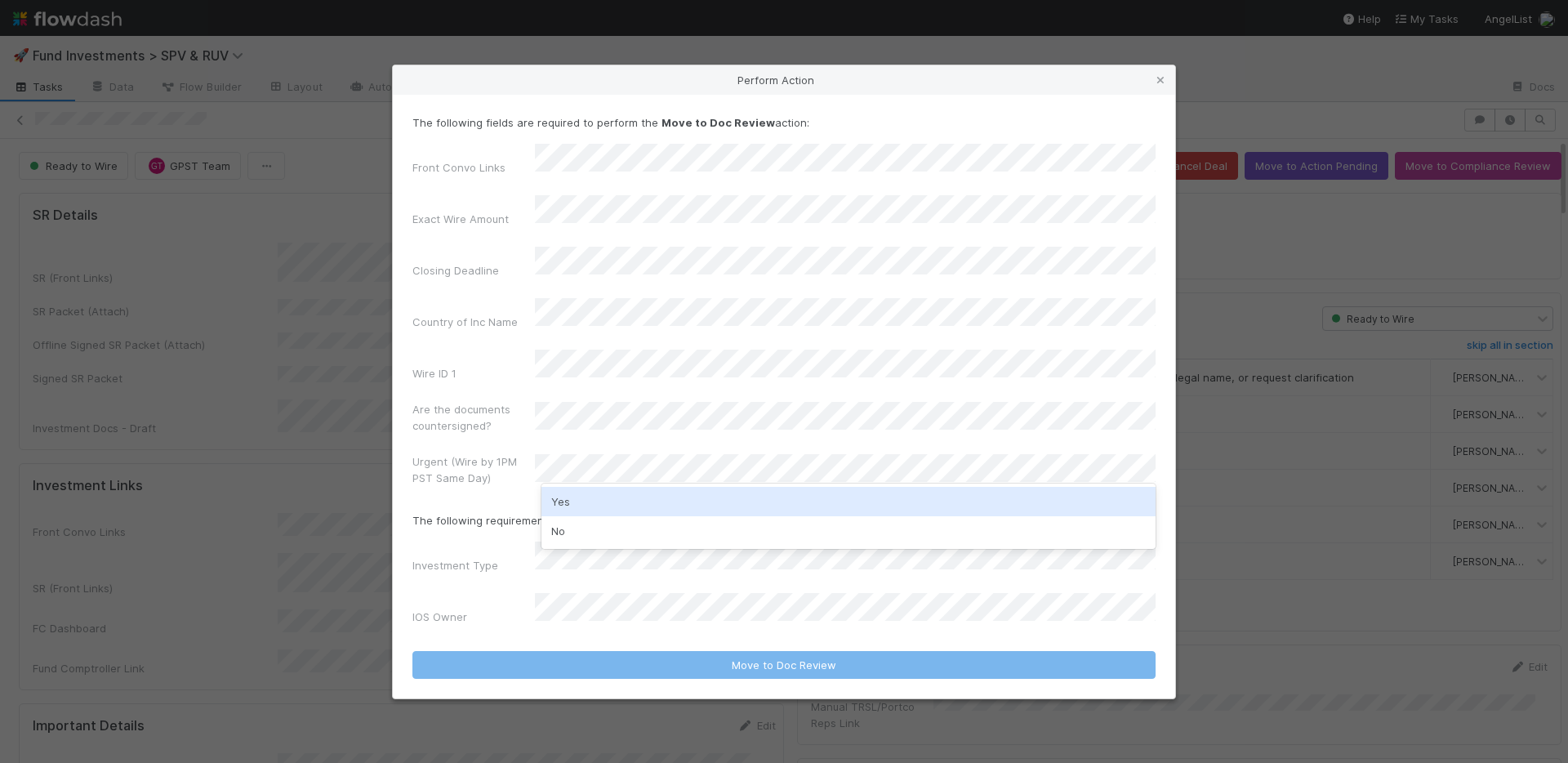
click at [579, 505] on div "Yes" at bounding box center [848, 501] width 614 height 29
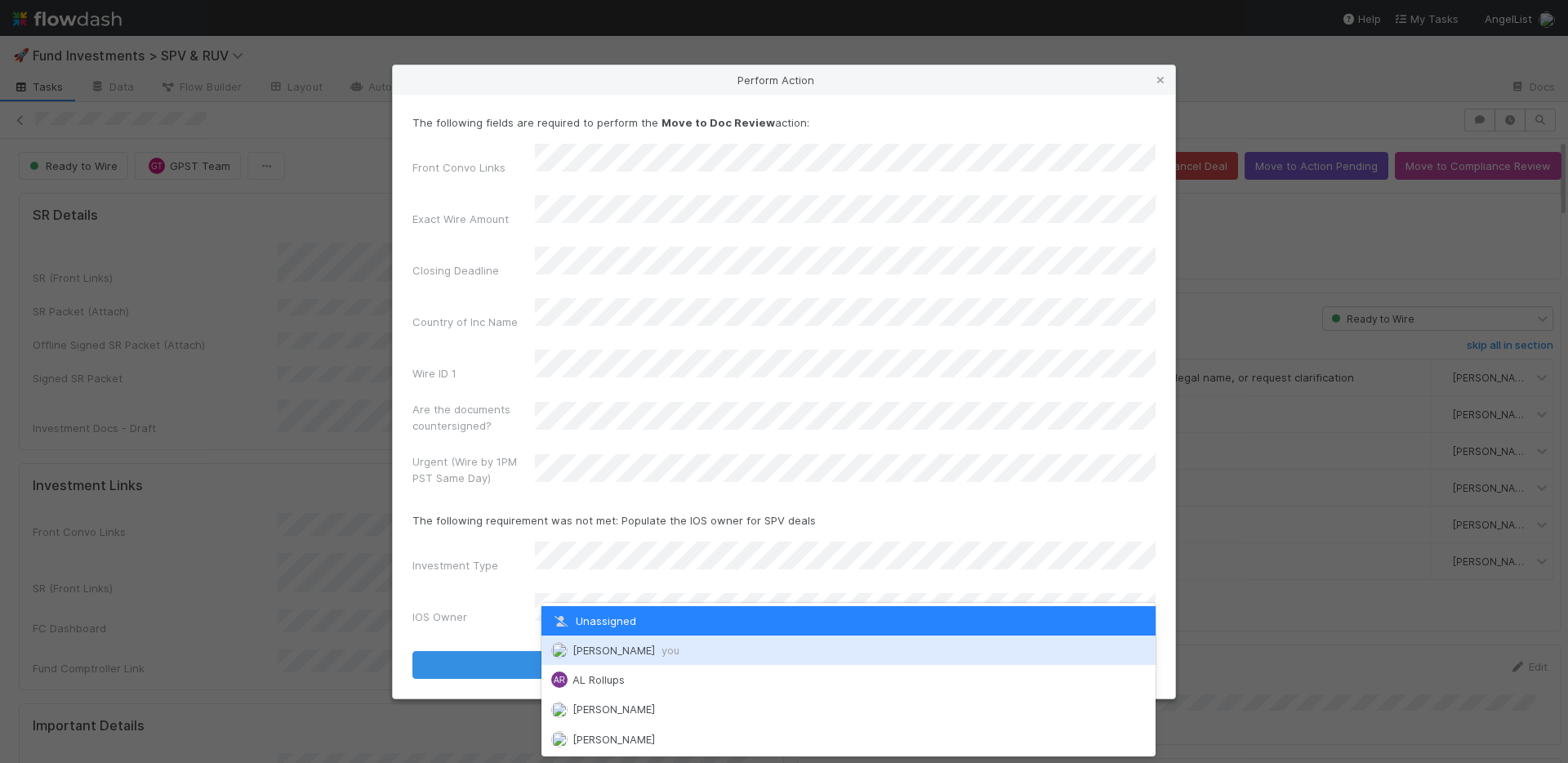
click at [594, 643] on div "[PERSON_NAME] you" at bounding box center [848, 649] width 614 height 29
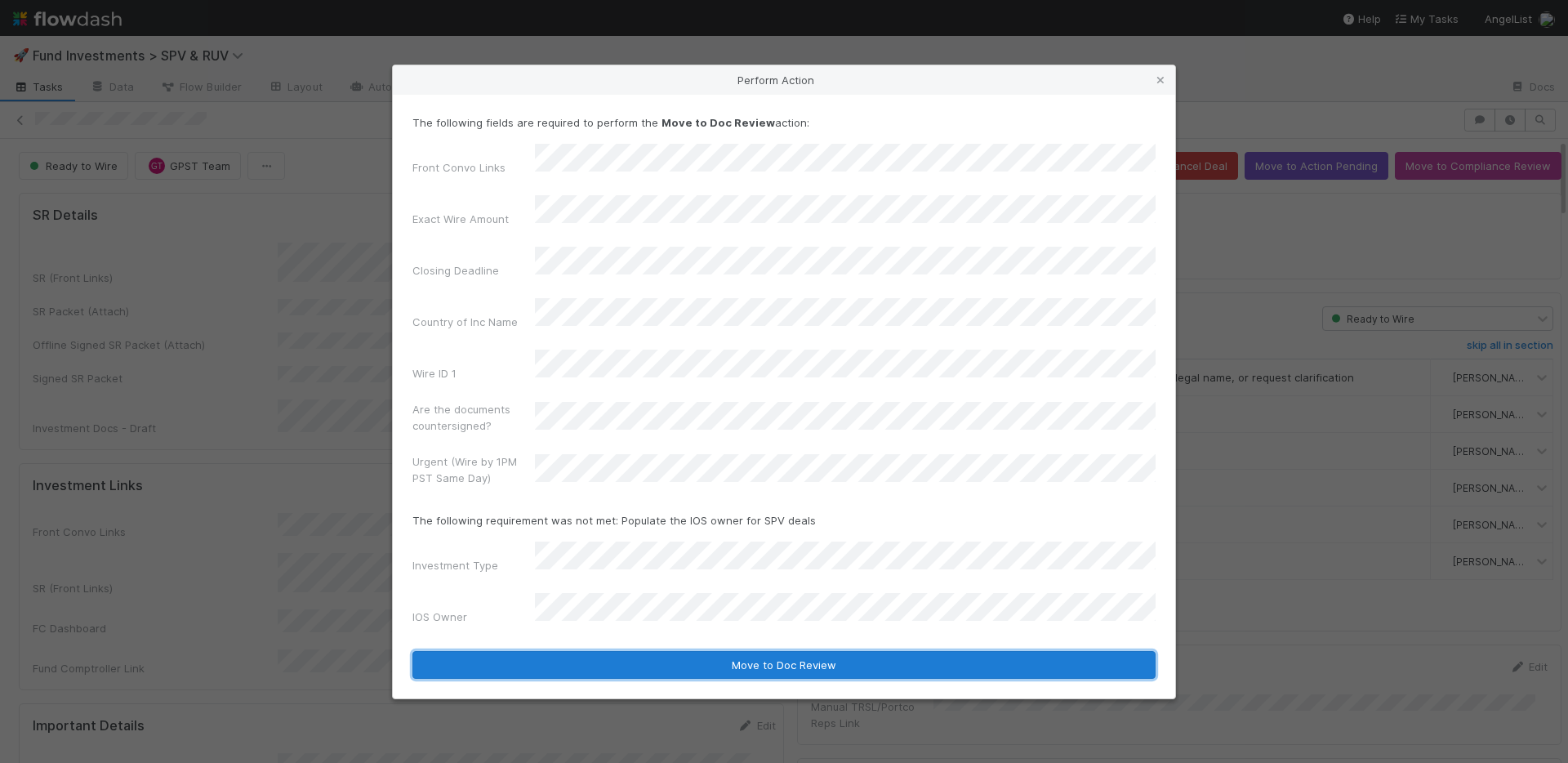
click at [664, 651] on button "Move to Doc Review" at bounding box center [784, 665] width 743 height 28
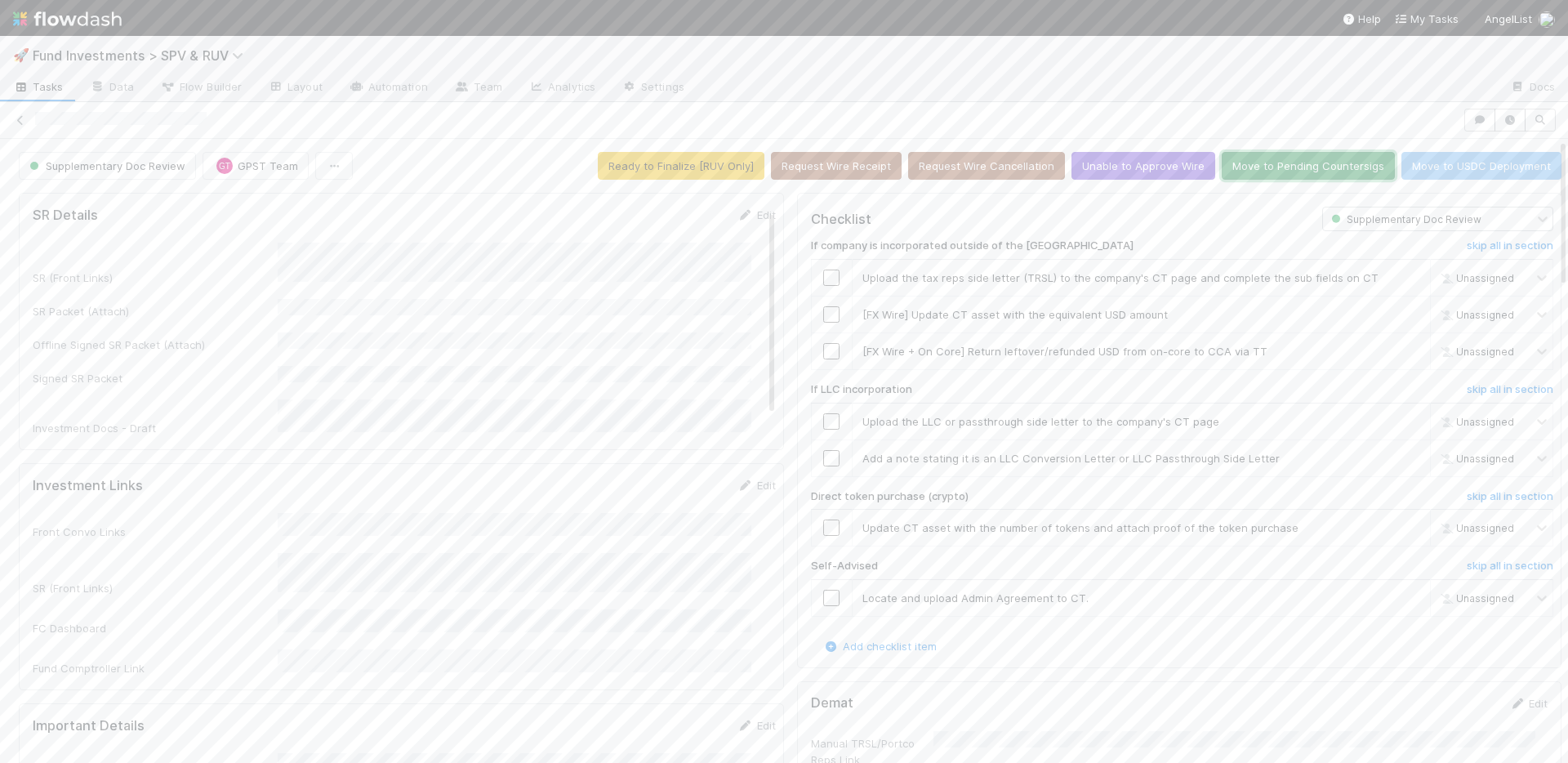
click at [1276, 162] on button "Move to Pending Countersigs" at bounding box center [1308, 166] width 173 height 28
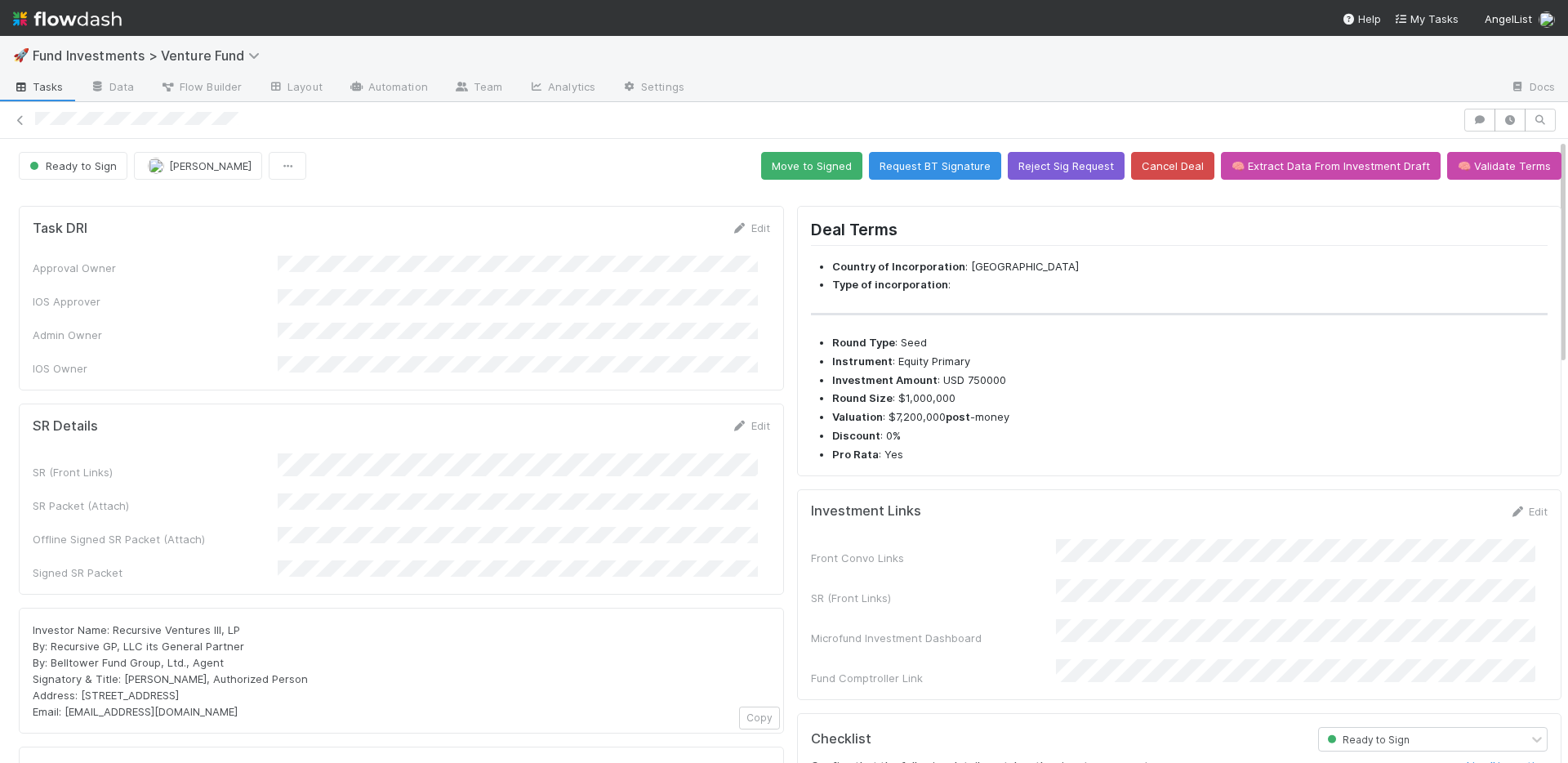
drag, startPoint x: 738, startPoint y: 405, endPoint x: 776, endPoint y: 375, distance: 48.4
click at [738, 419] on link "Edit" at bounding box center [751, 425] width 39 height 13
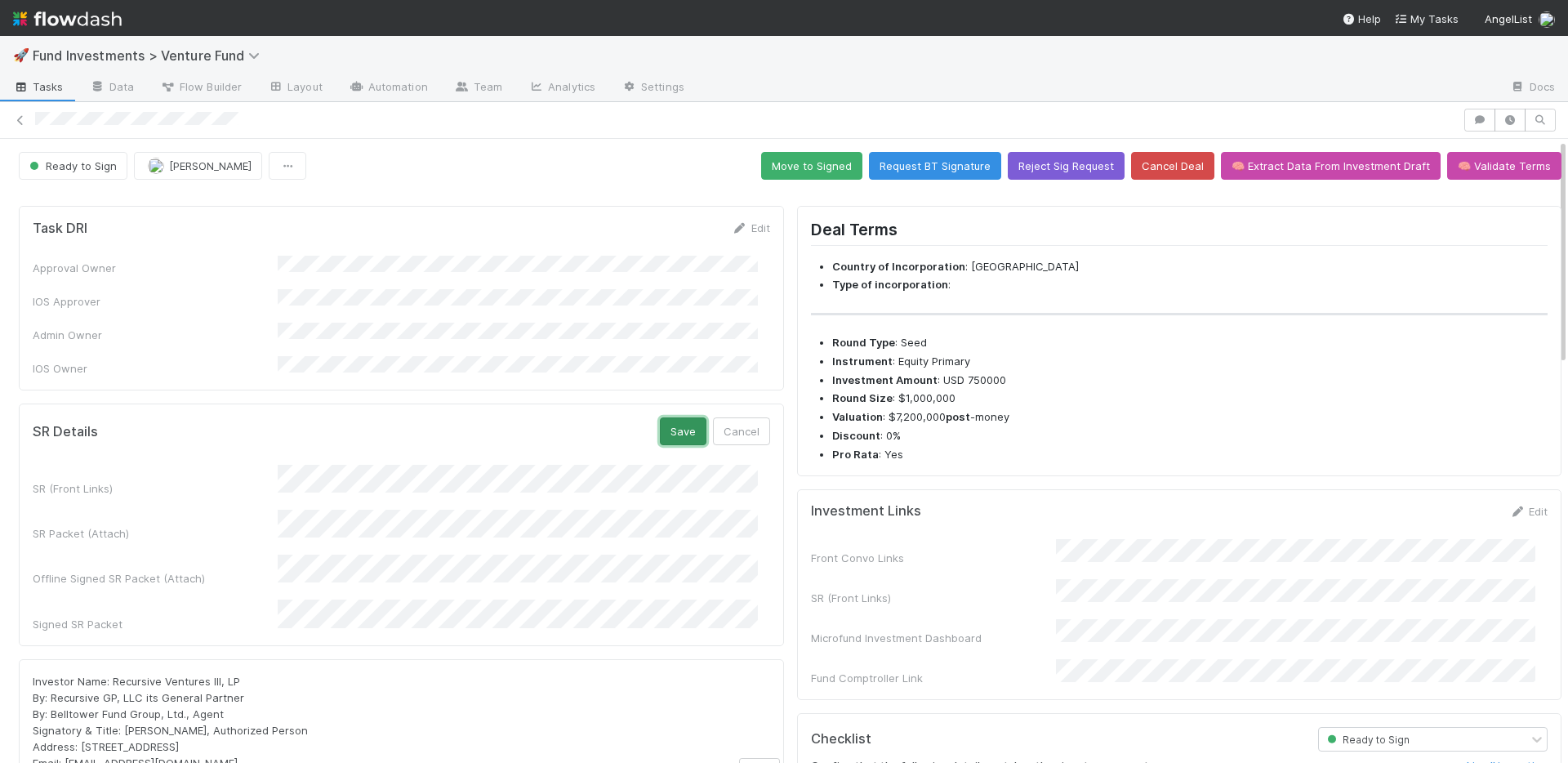
click at [661, 418] on button "Save" at bounding box center [682, 432] width 46 height 28
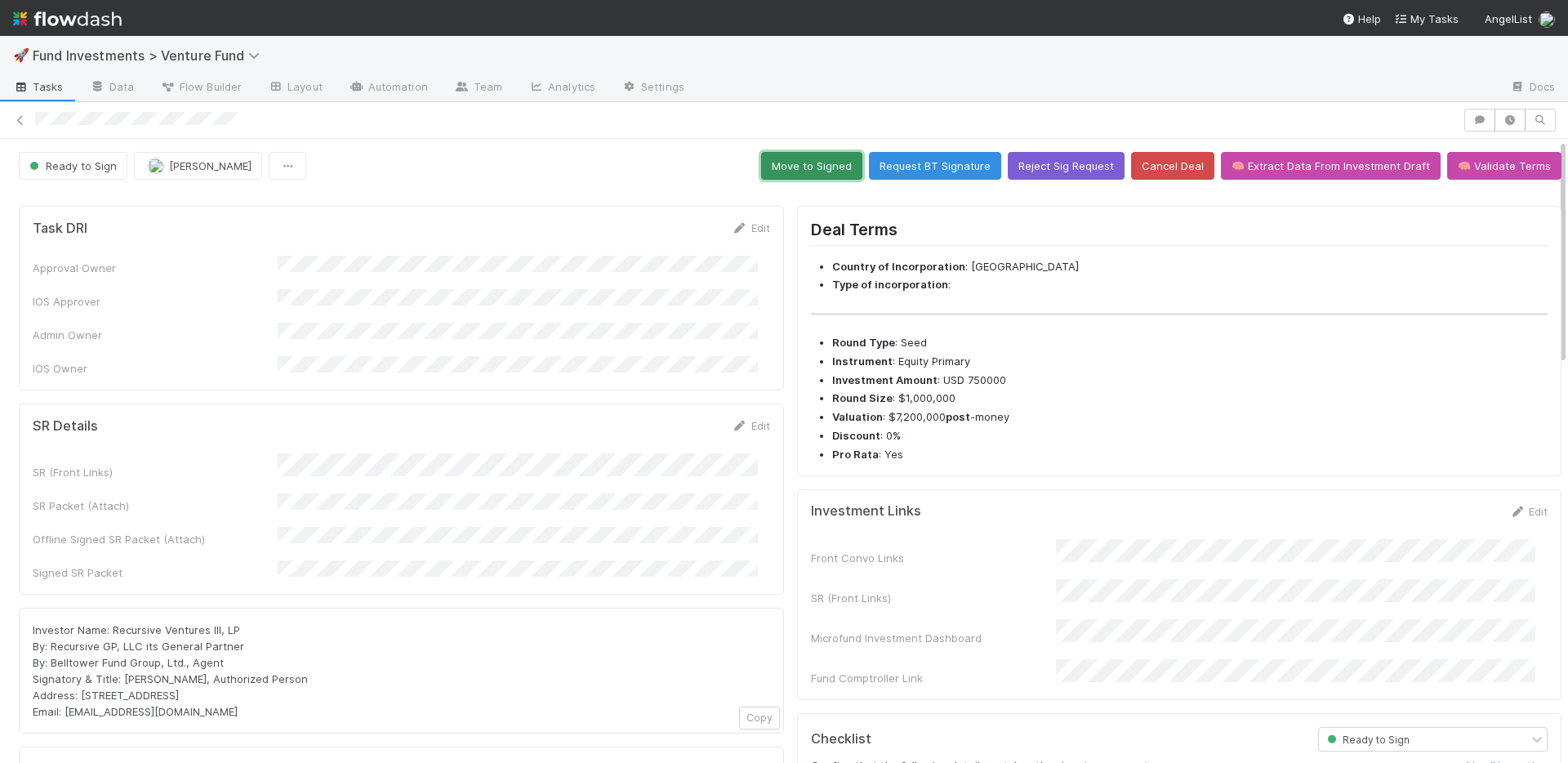
click at [798, 168] on button "Move to Signed" at bounding box center [812, 166] width 102 height 28
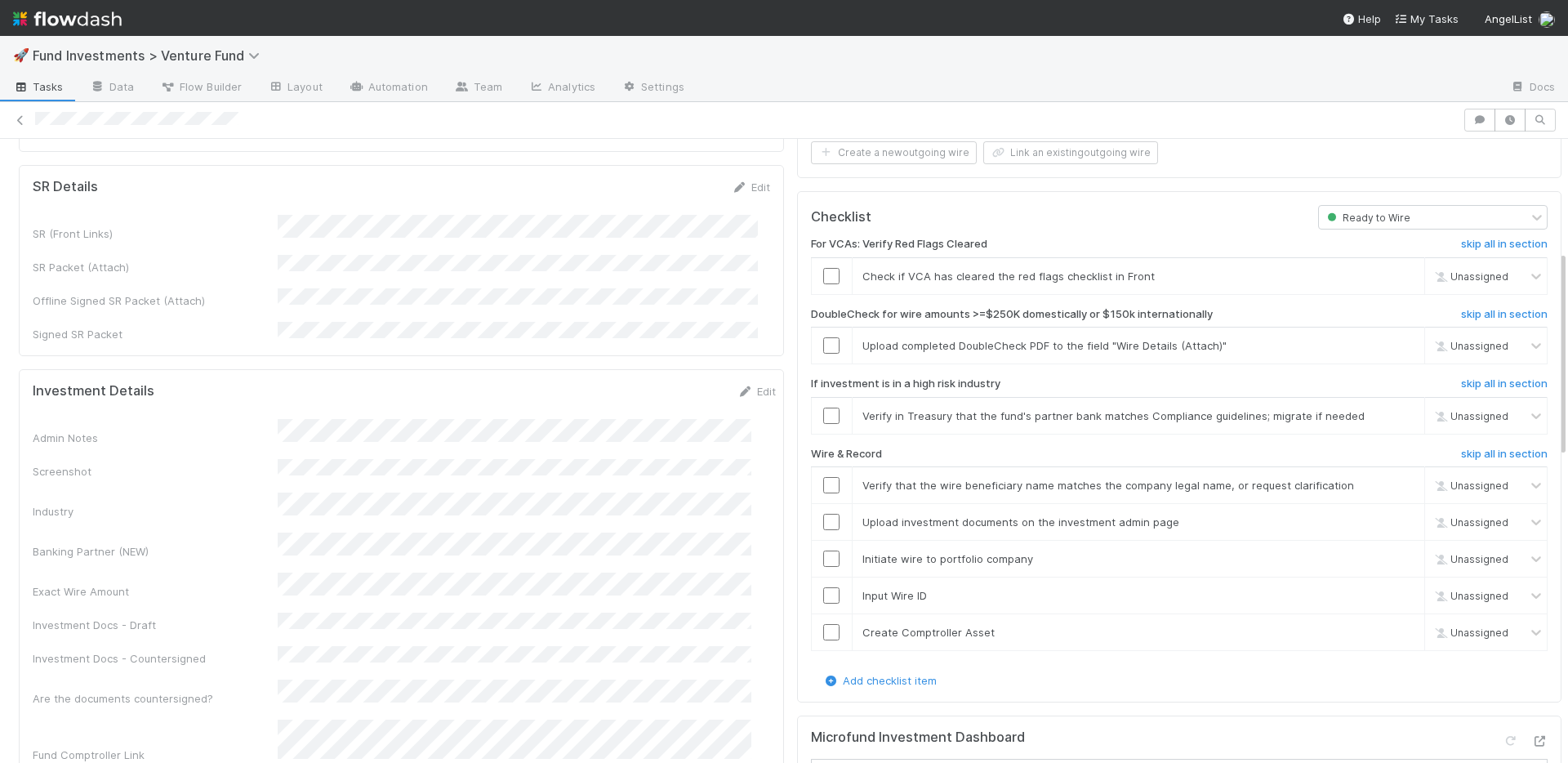
scroll to position [437, 0]
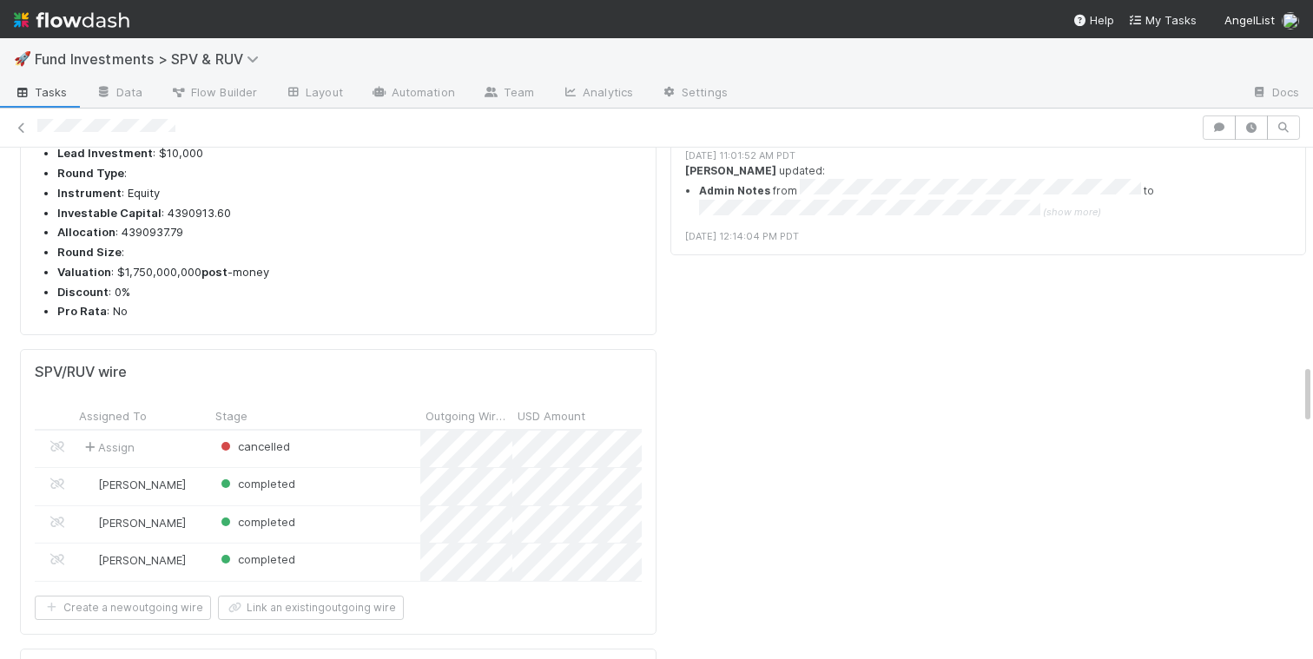
scroll to position [2331, 0]
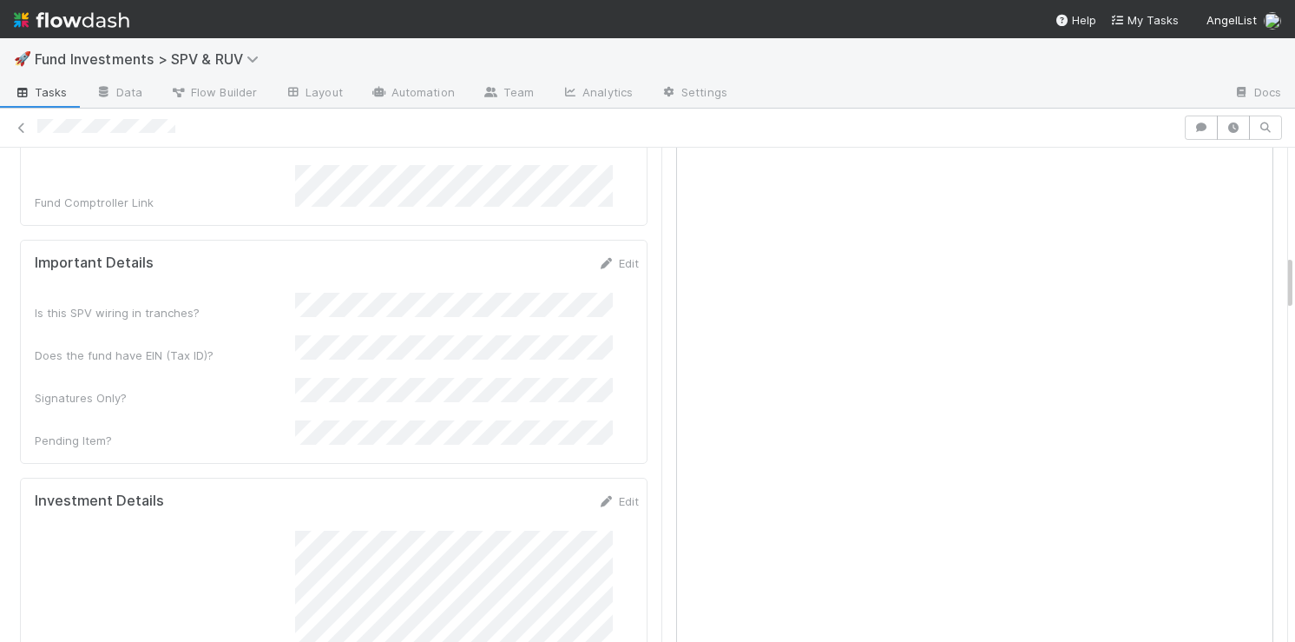
scroll to position [932, 0]
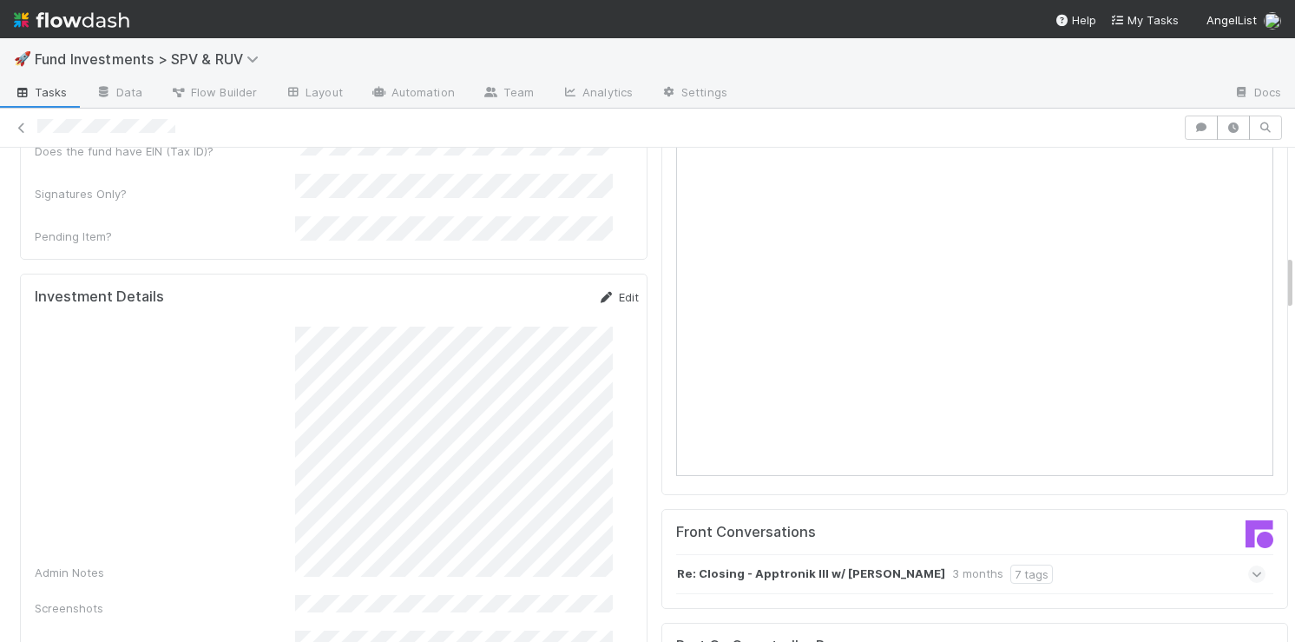
click at [605, 290] on link "Edit" at bounding box center [618, 297] width 41 height 14
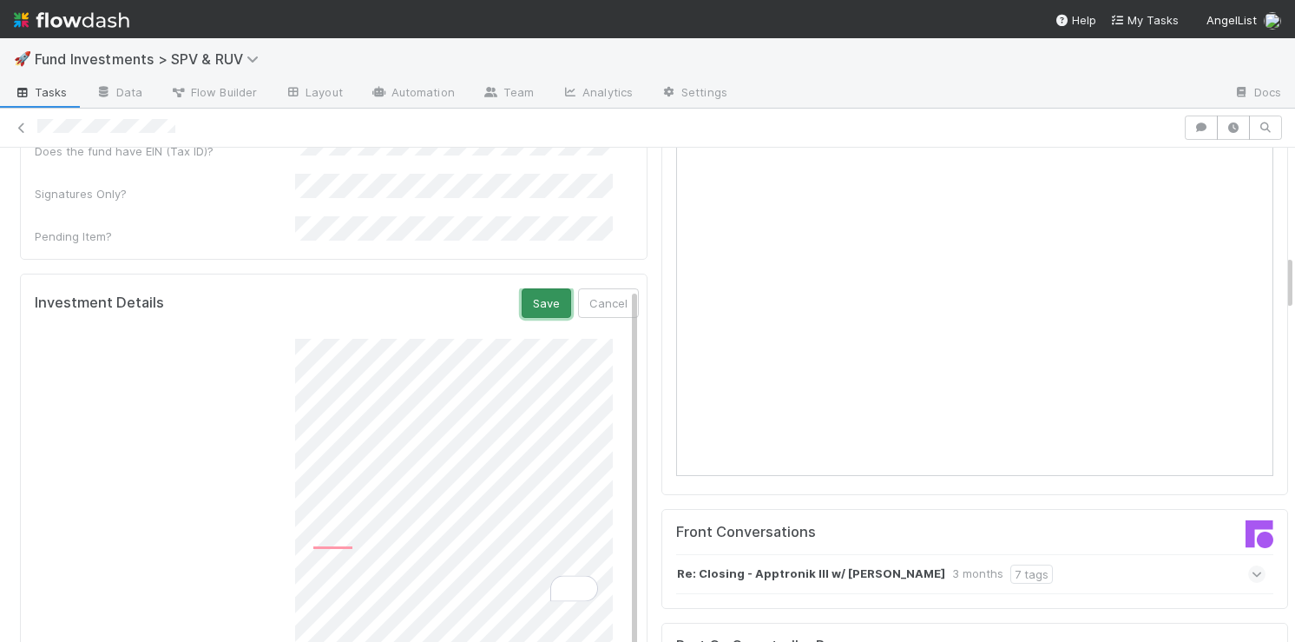
click at [522, 288] on button "Save" at bounding box center [546, 303] width 49 height 30
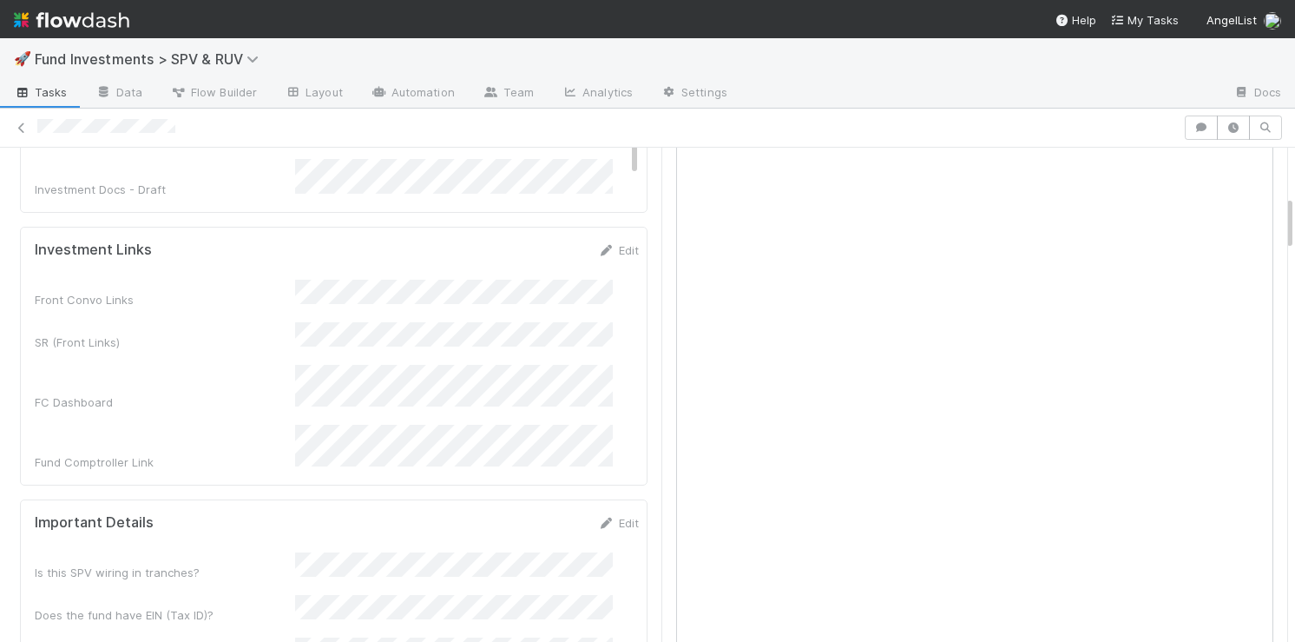
scroll to position [927, 0]
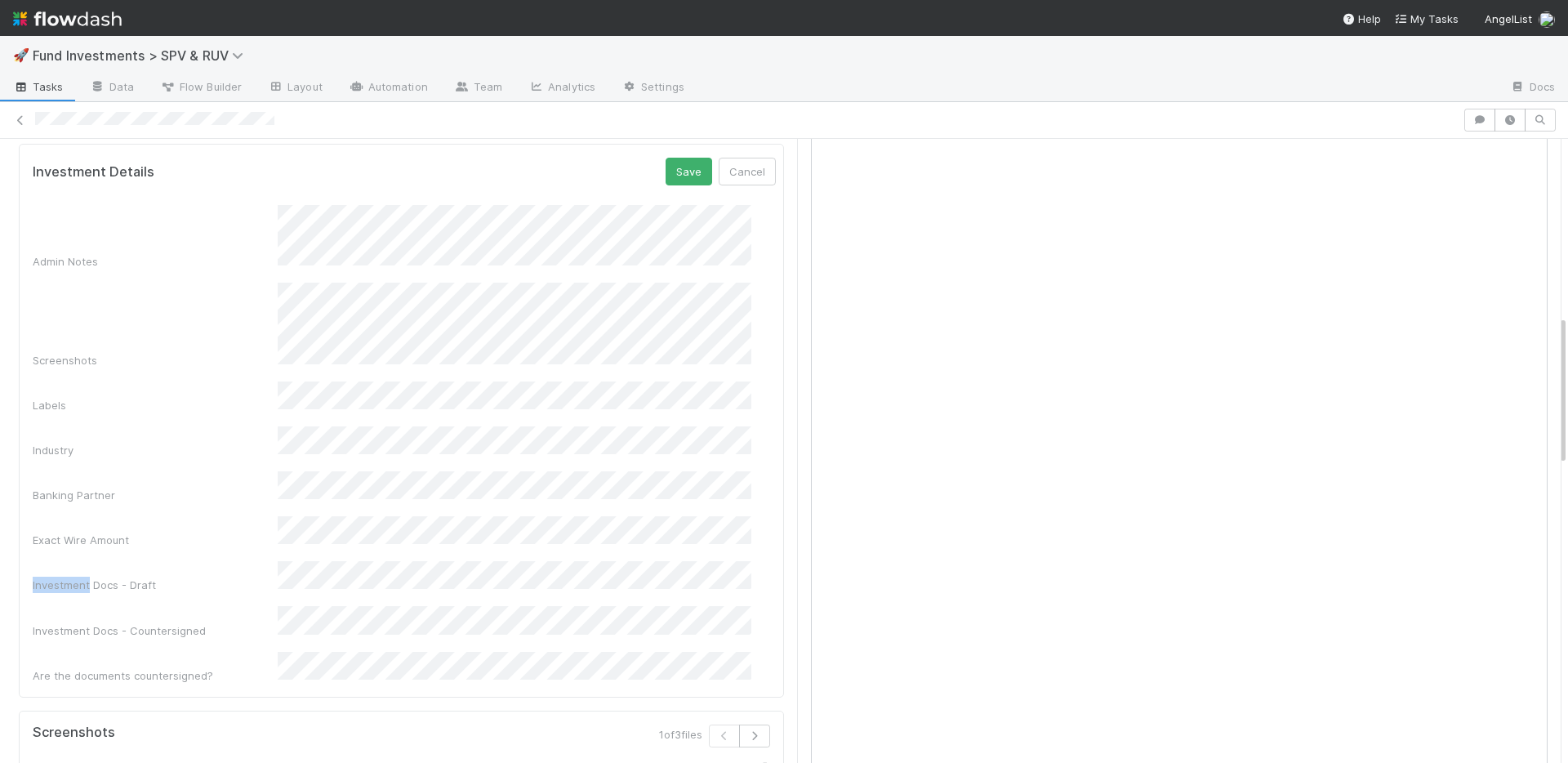
scroll to position [405, 0]
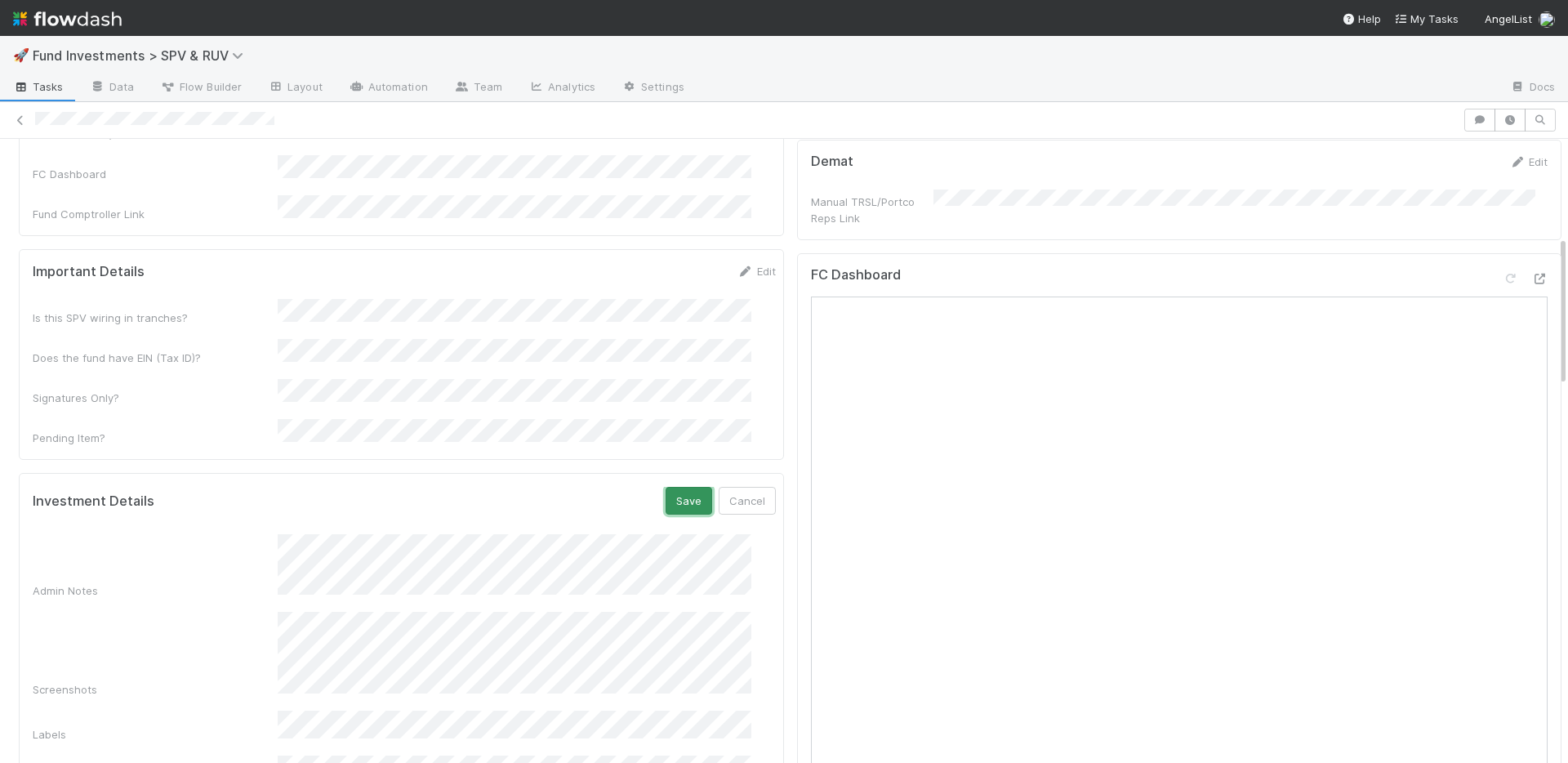
click at [667, 486] on button "Save" at bounding box center [689, 501] width 46 height 28
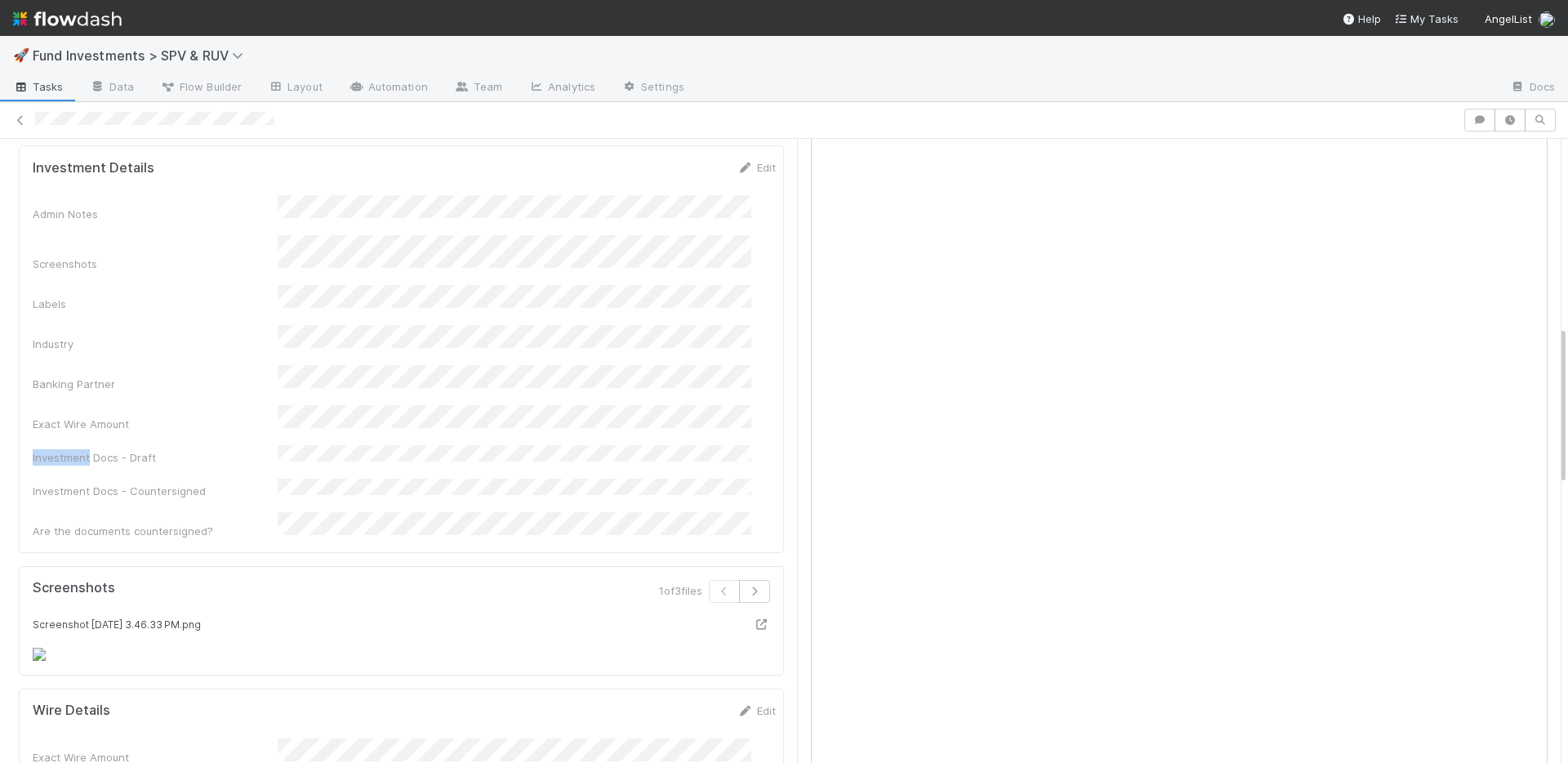
scroll to position [0, 0]
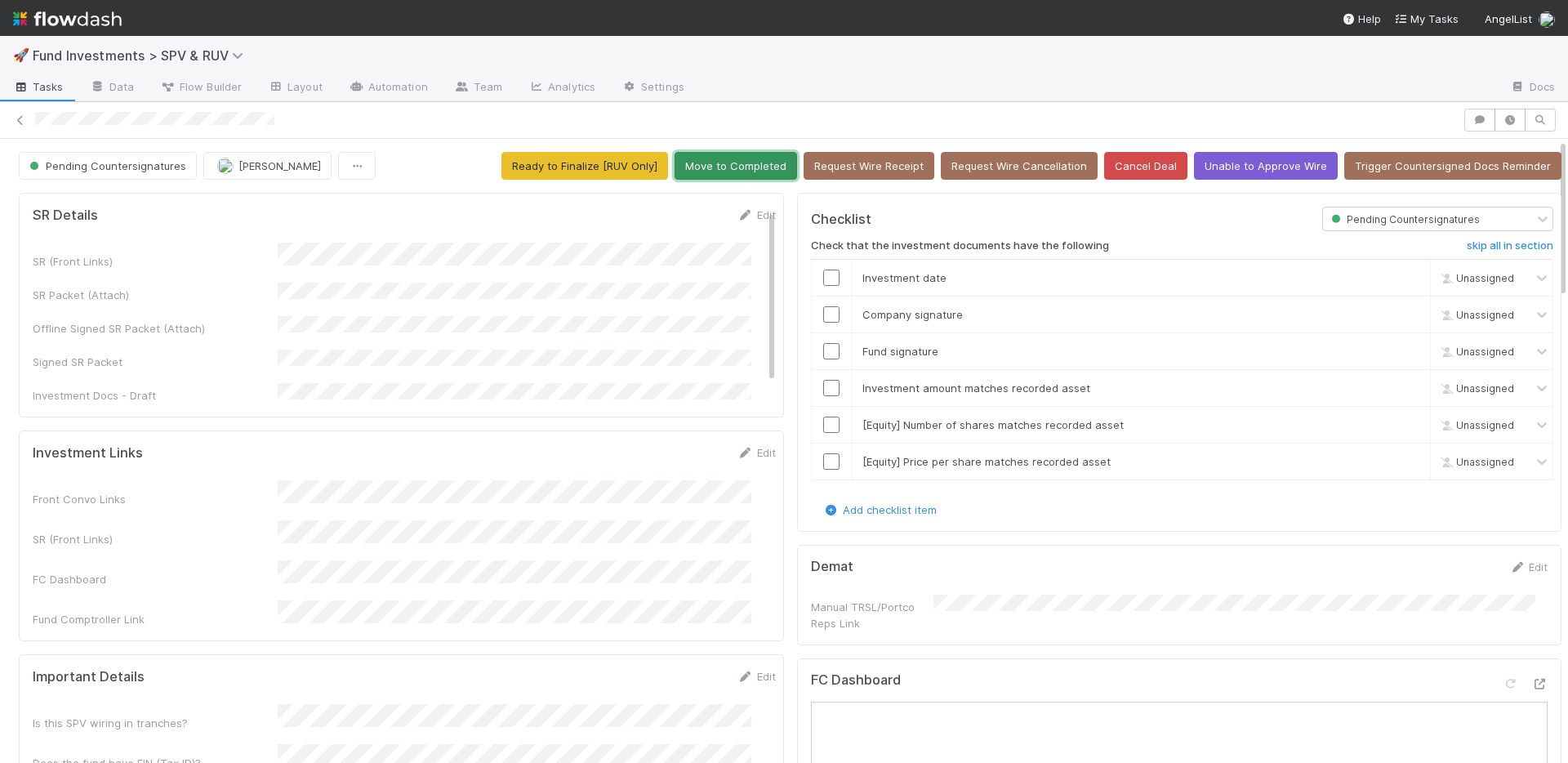
click at [750, 156] on button "Move to Completed" at bounding box center [736, 166] width 122 height 28
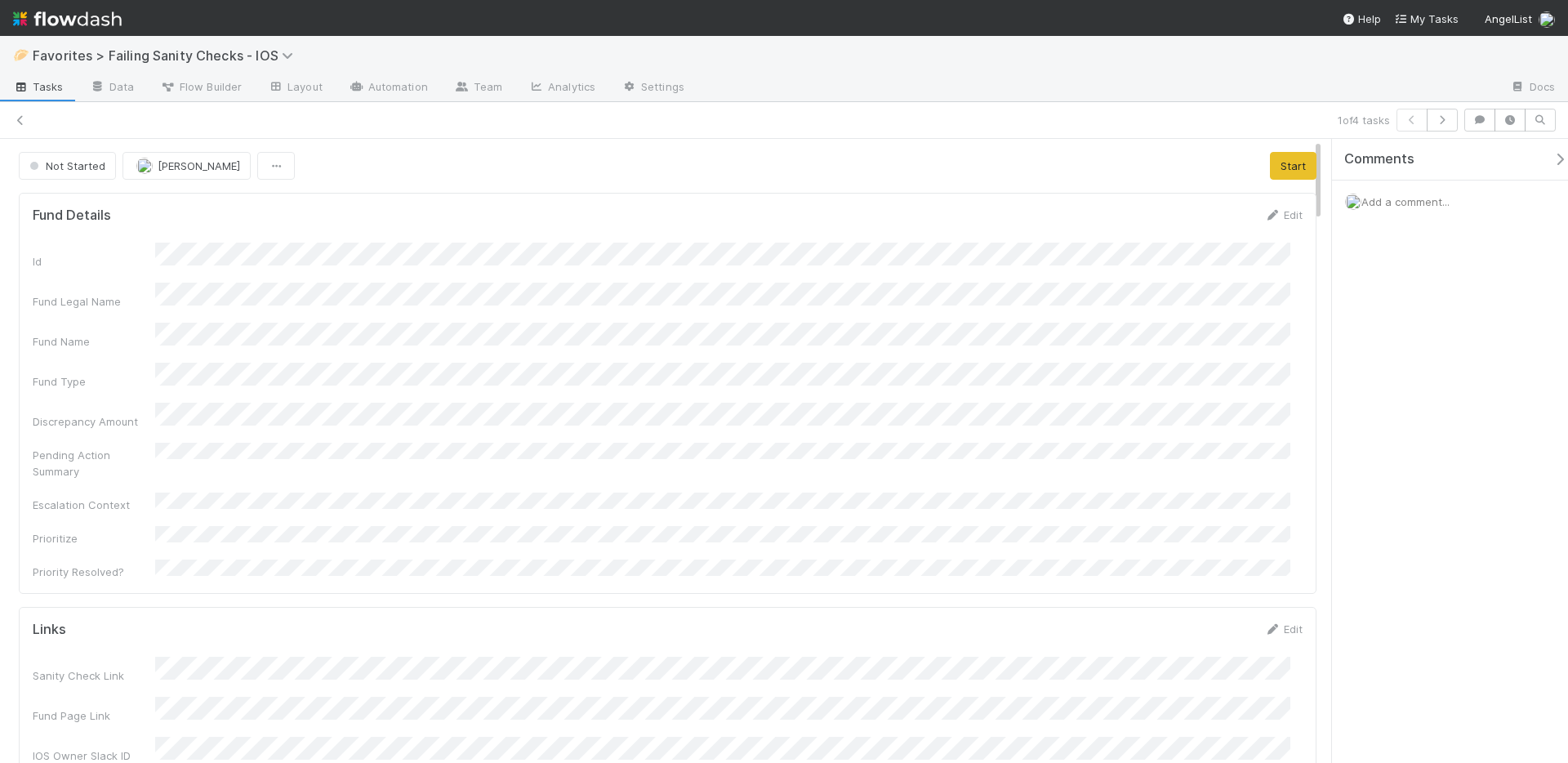
scroll to position [319, 1245]
click at [1279, 161] on button "Start" at bounding box center [1292, 166] width 46 height 28
click at [1278, 165] on link "Actions" at bounding box center [1282, 166] width 67 height 28
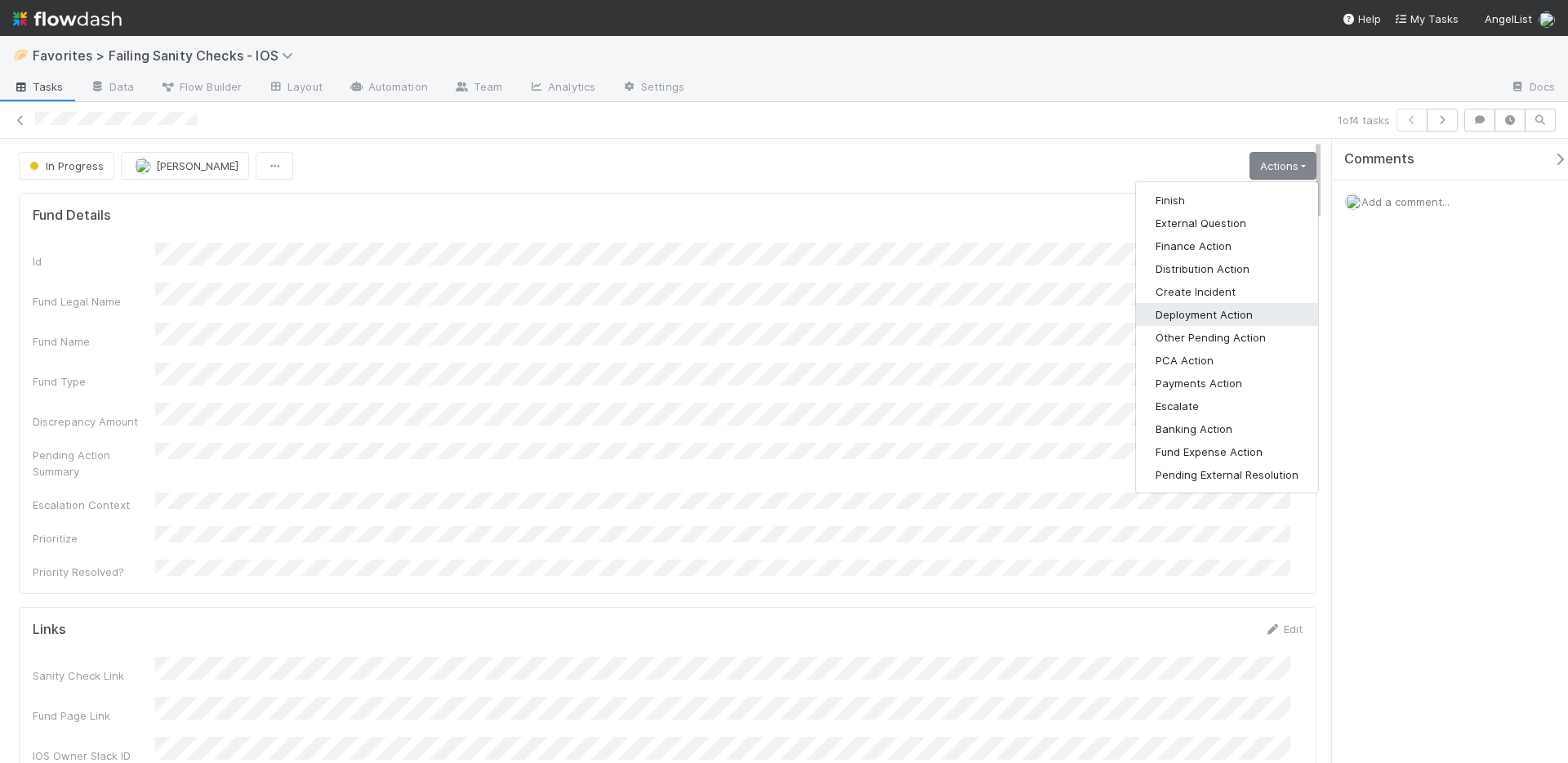
click at [1219, 310] on button "Deployment Action" at bounding box center [1227, 314] width 182 height 23
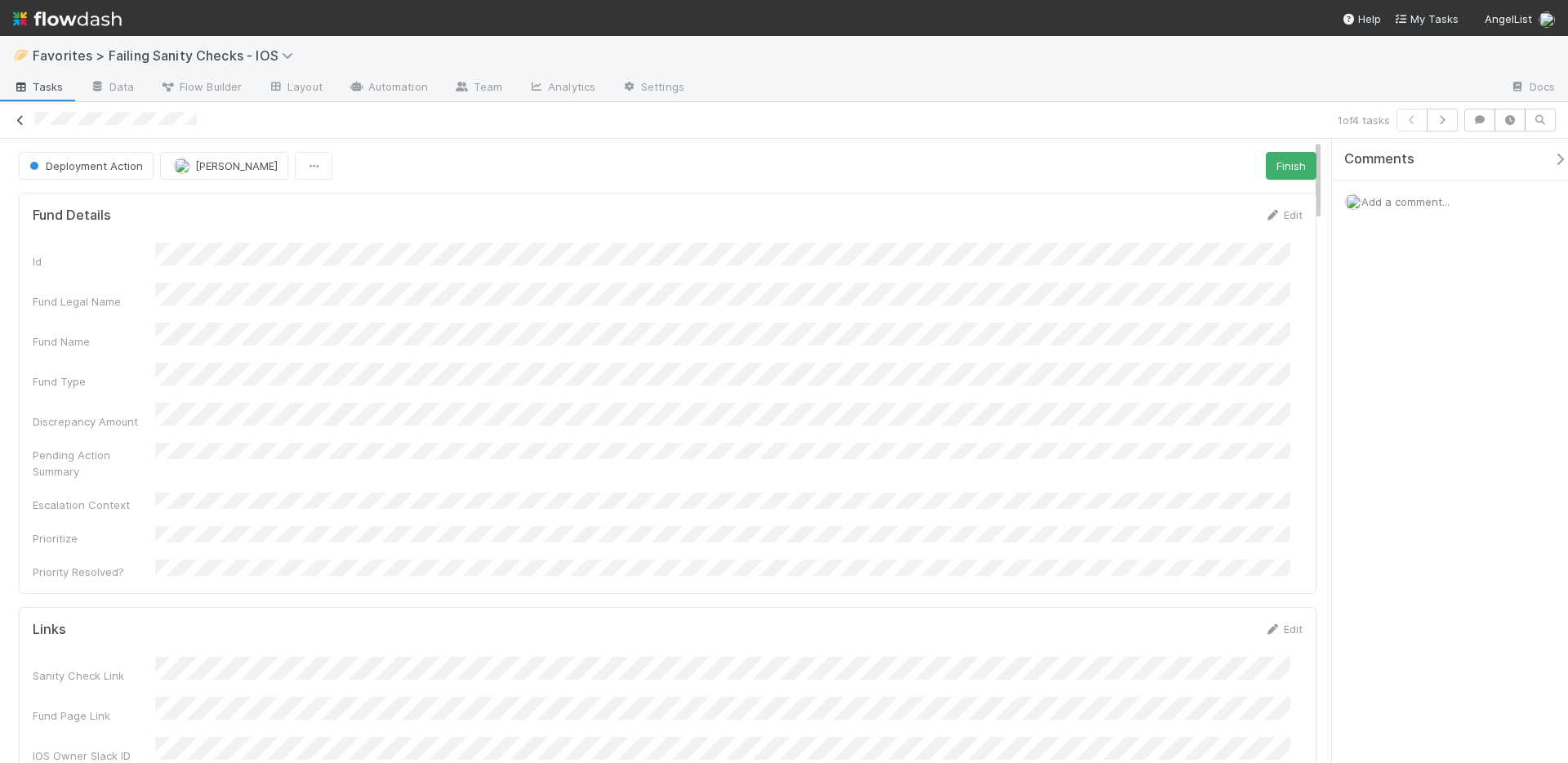
click at [22, 115] on icon at bounding box center [20, 119] width 16 height 10
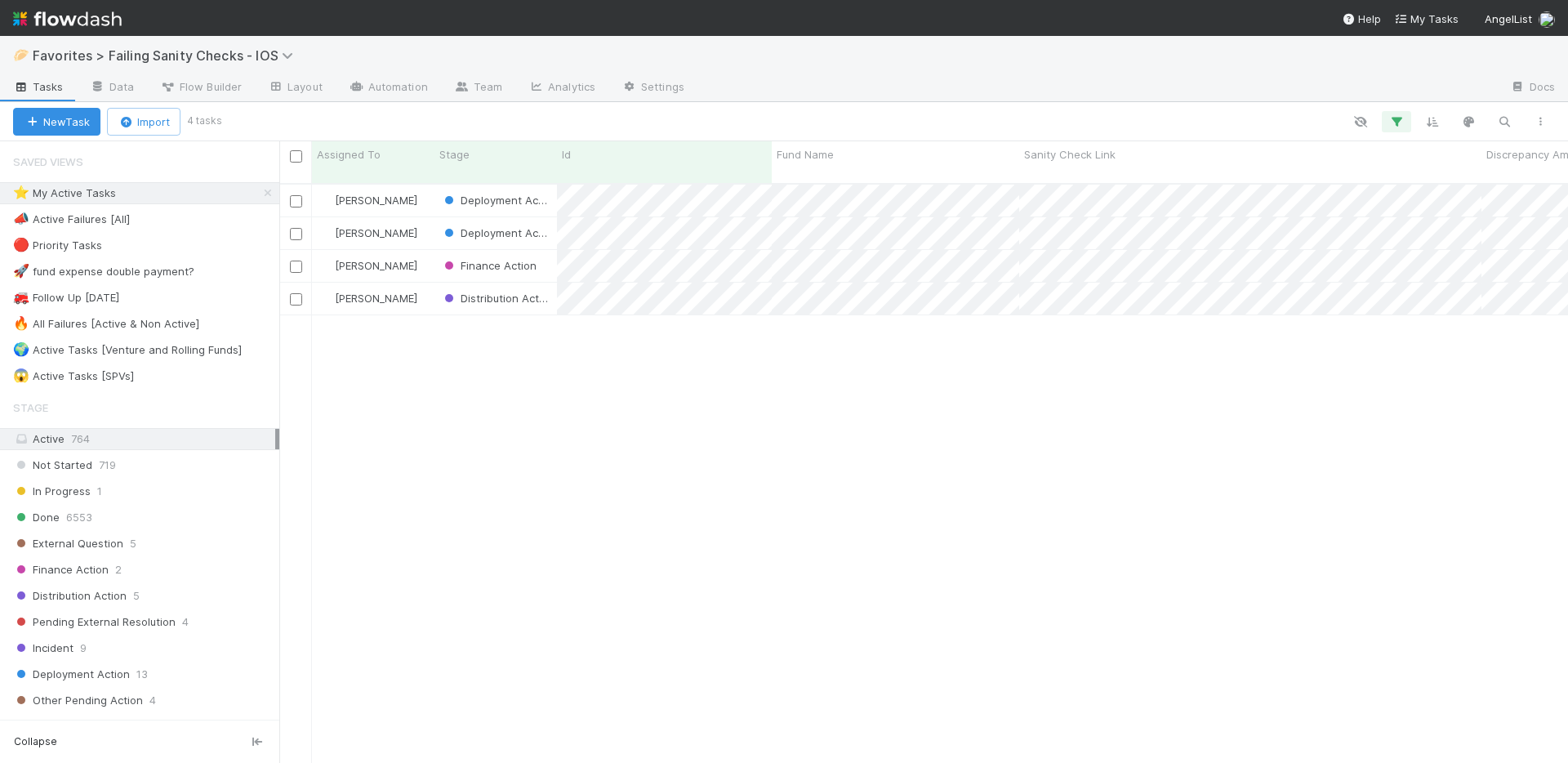
scroll to position [580, 1276]
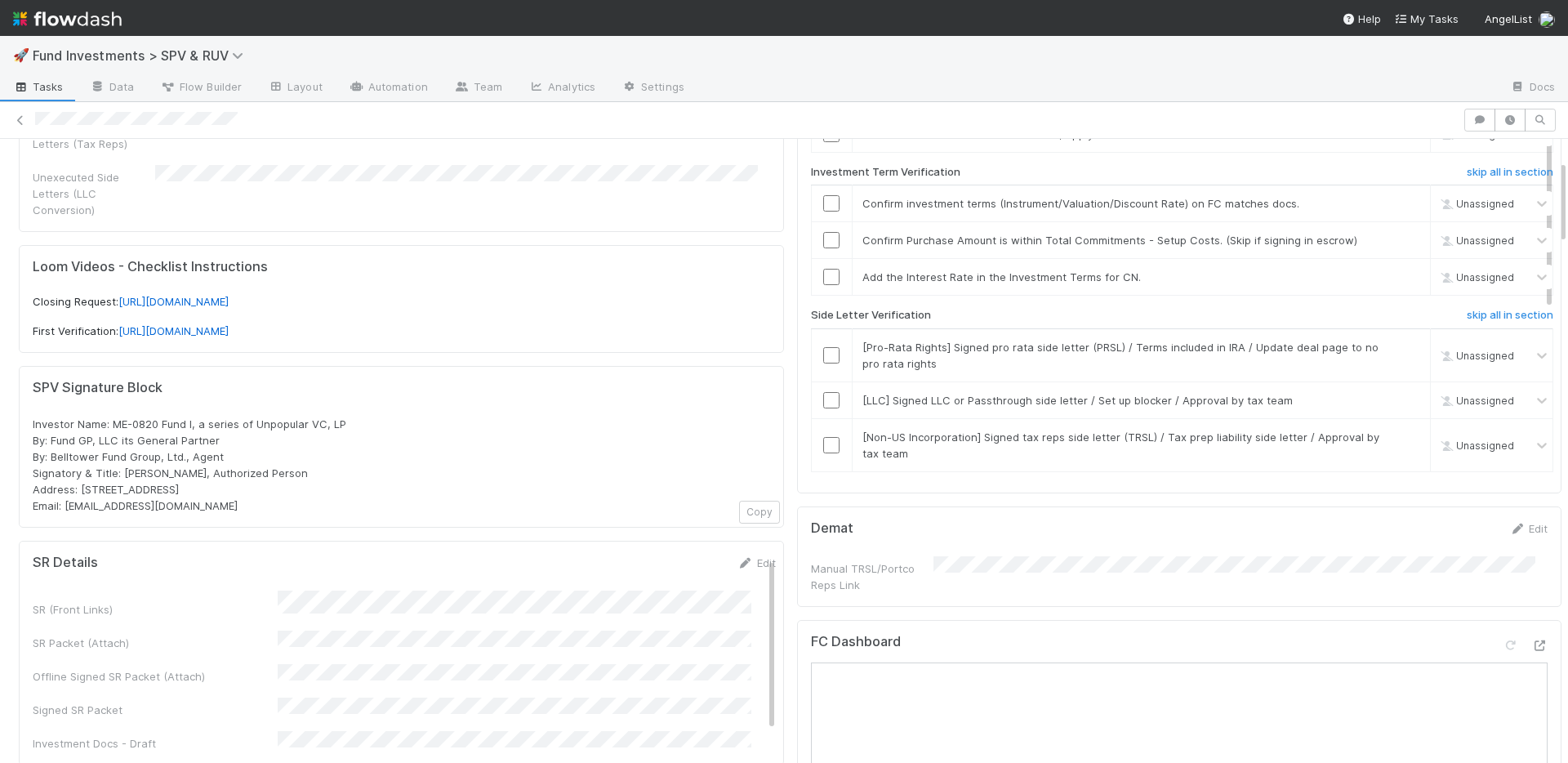
scroll to position [115, 0]
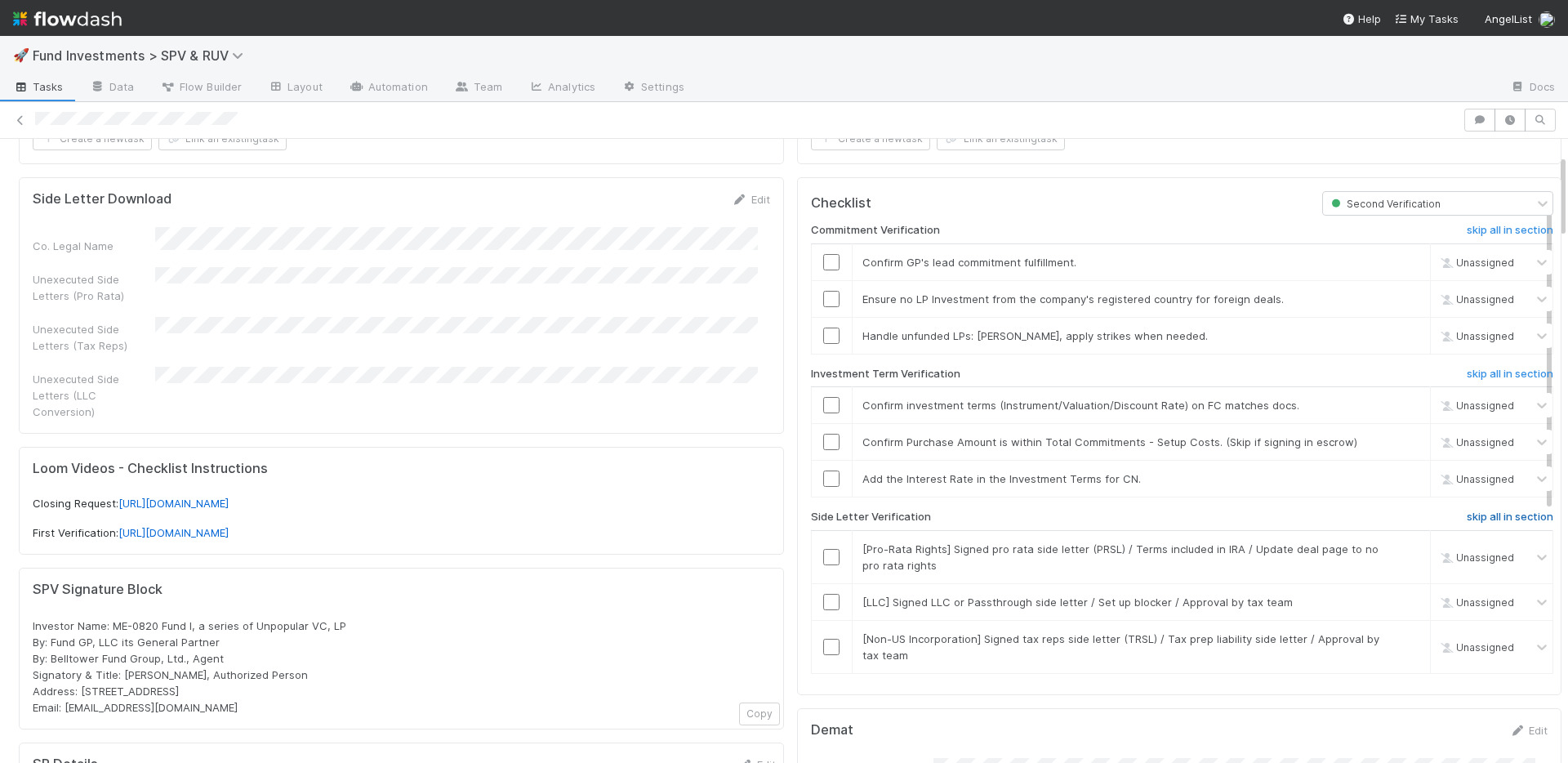
click at [1491, 517] on h6 "skip all in section" at bounding box center [1510, 517] width 87 height 13
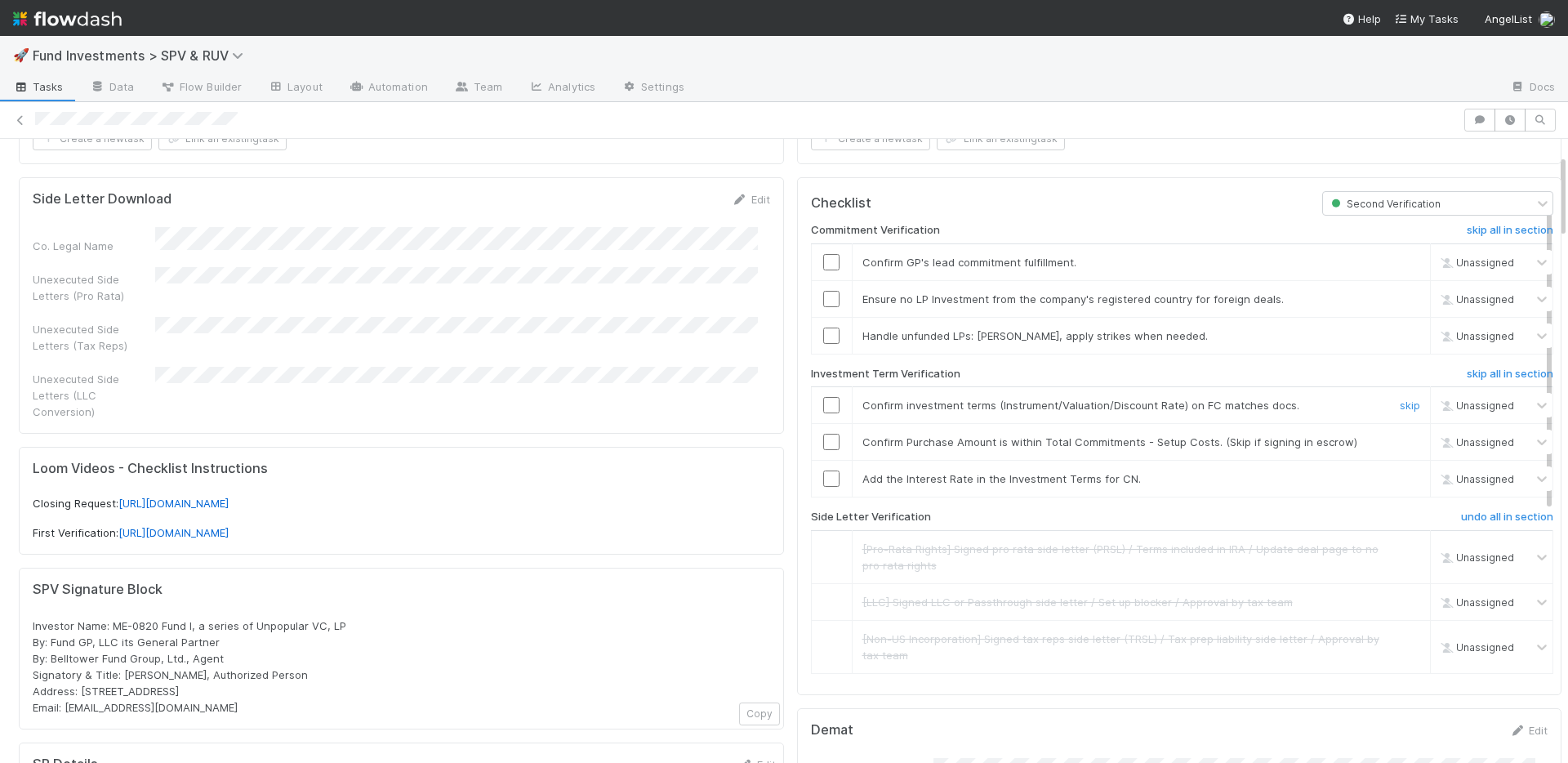
click at [823, 405] on input "checkbox" at bounding box center [831, 405] width 16 height 16
drag, startPoint x: 821, startPoint y: 437, endPoint x: 821, endPoint y: 358, distance: 79.0
click at [818, 432] on td at bounding box center [831, 442] width 40 height 37
drag, startPoint x: 820, startPoint y: 338, endPoint x: 819, endPoint y: 325, distance: 13.0
click at [823, 337] on input "checkbox" at bounding box center [831, 335] width 16 height 16
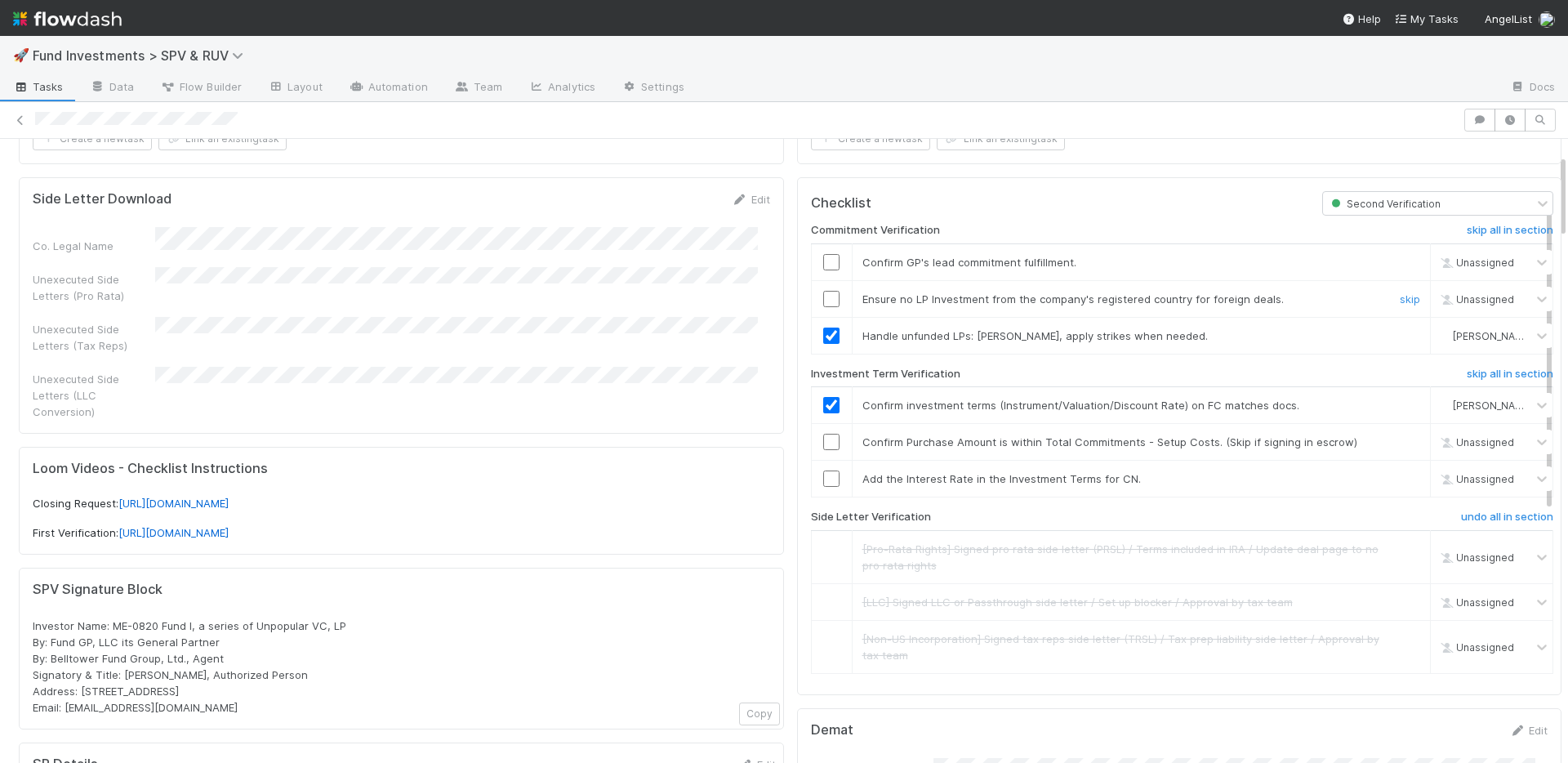
drag, startPoint x: 820, startPoint y: 292, endPoint x: 821, endPoint y: 264, distance: 28.0
click at [823, 292] on input "checkbox" at bounding box center [831, 298] width 16 height 16
click at [823, 262] on input "checkbox" at bounding box center [831, 262] width 16 height 16
click at [823, 440] on input "checkbox" at bounding box center [831, 441] width 16 height 16
checkbox input "true"
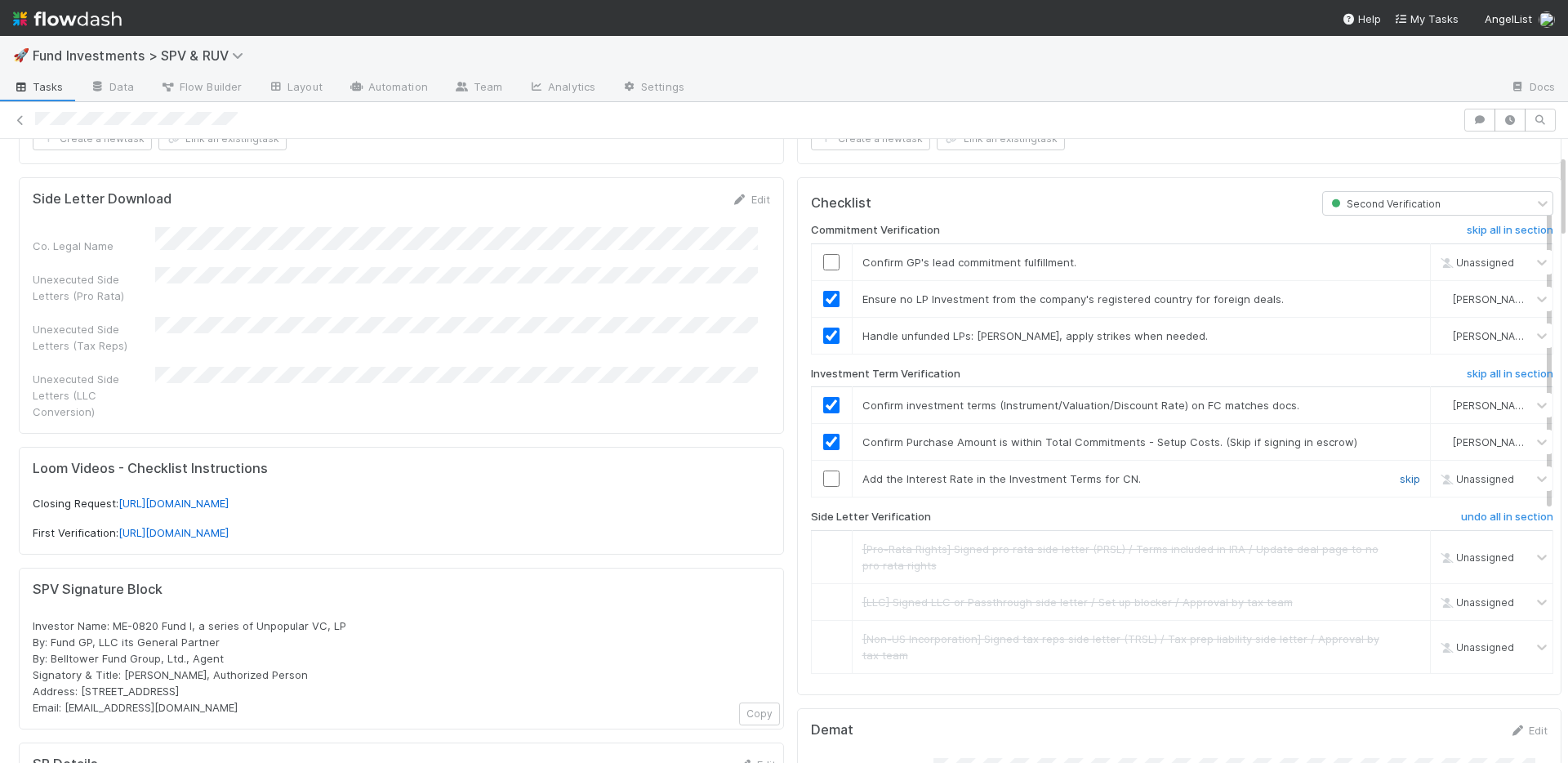
click at [1400, 480] on link "skip" at bounding box center [1410, 479] width 21 height 13
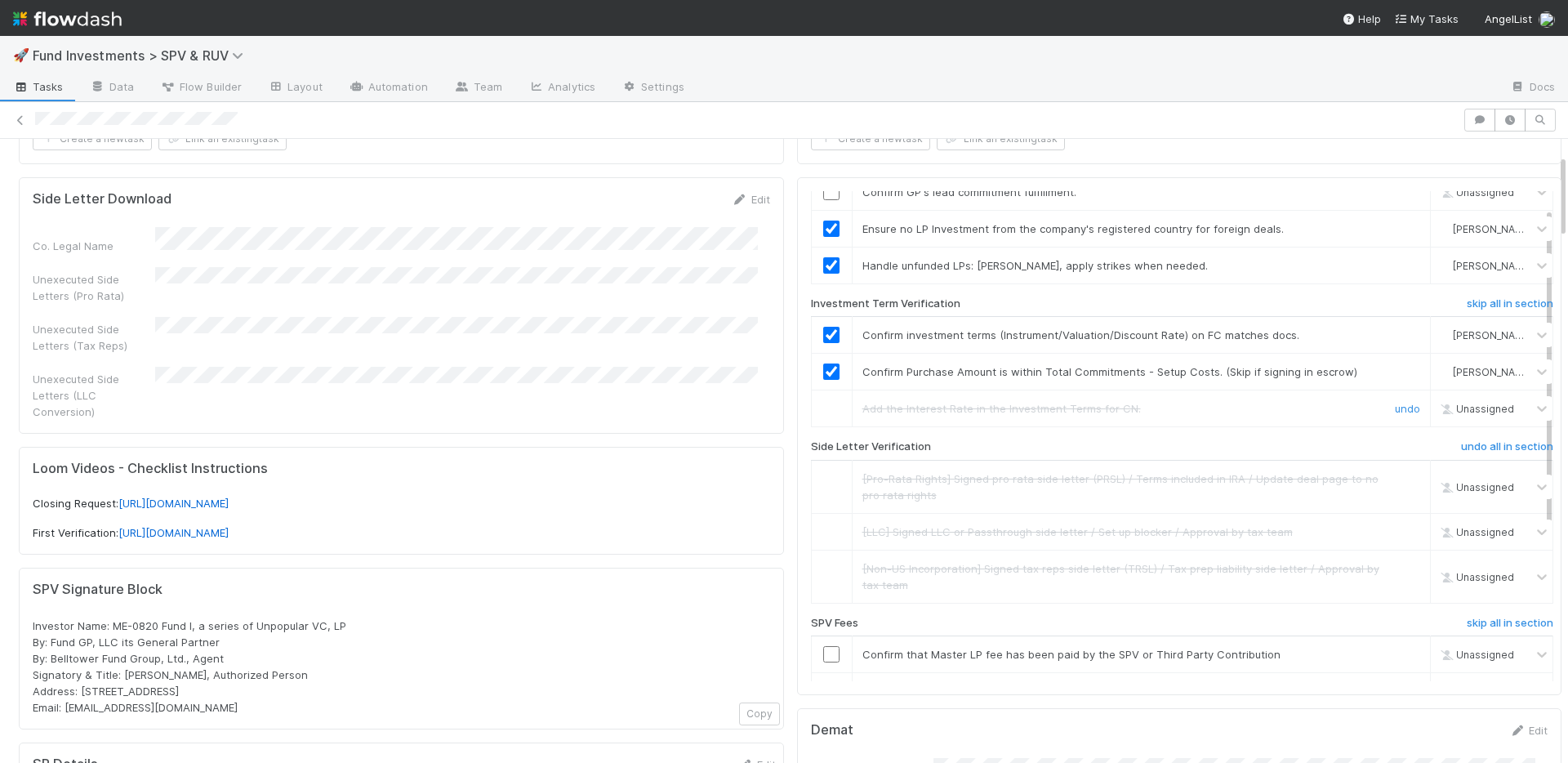
scroll to position [260, 0]
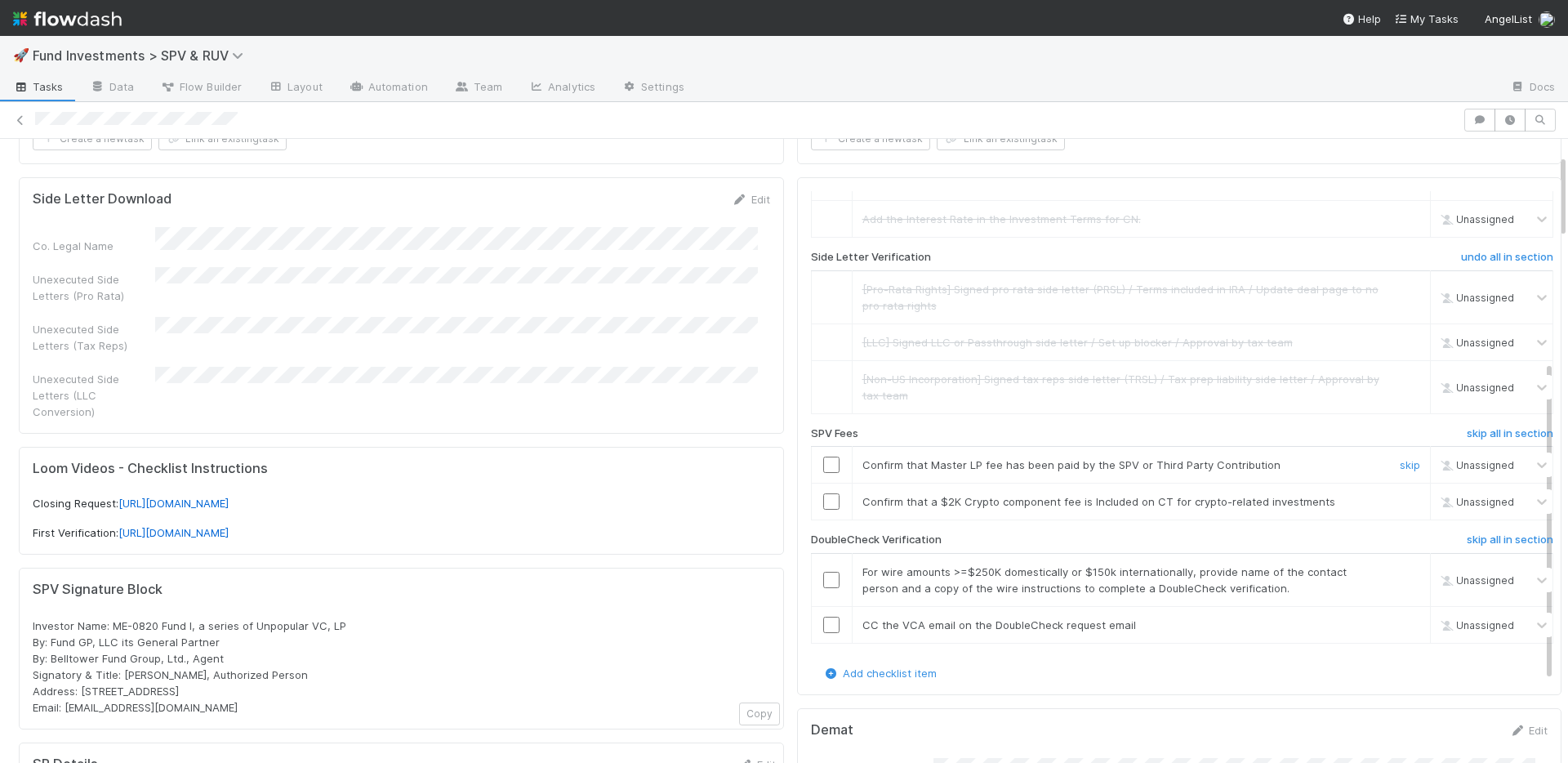
click at [823, 466] on input "checkbox" at bounding box center [831, 464] width 16 height 16
checkbox input "true"
click at [1400, 501] on link "skip" at bounding box center [1410, 501] width 21 height 13
click at [825, 460] on input "checkbox" at bounding box center [831, 464] width 16 height 16
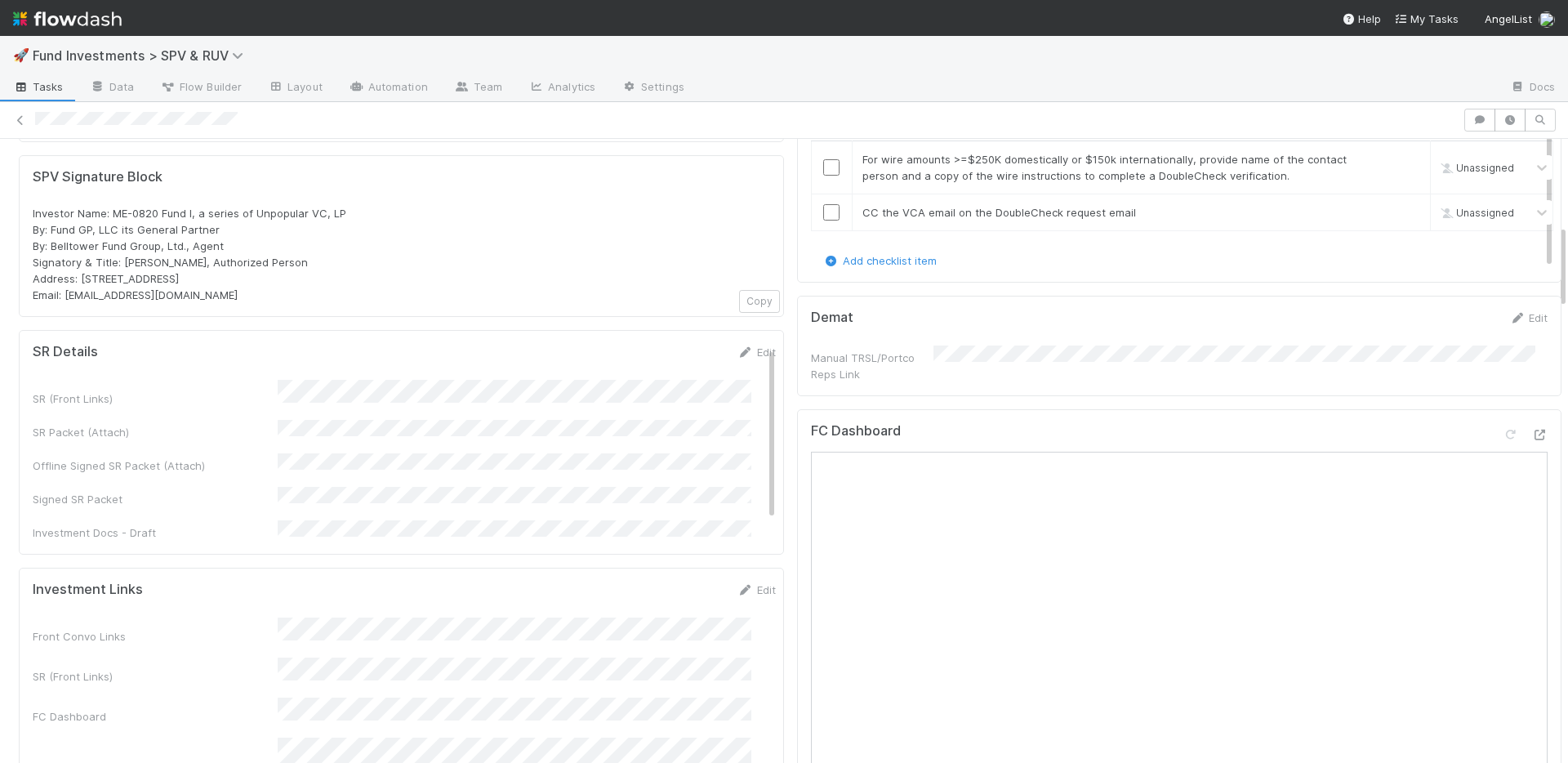
scroll to position [45, 0]
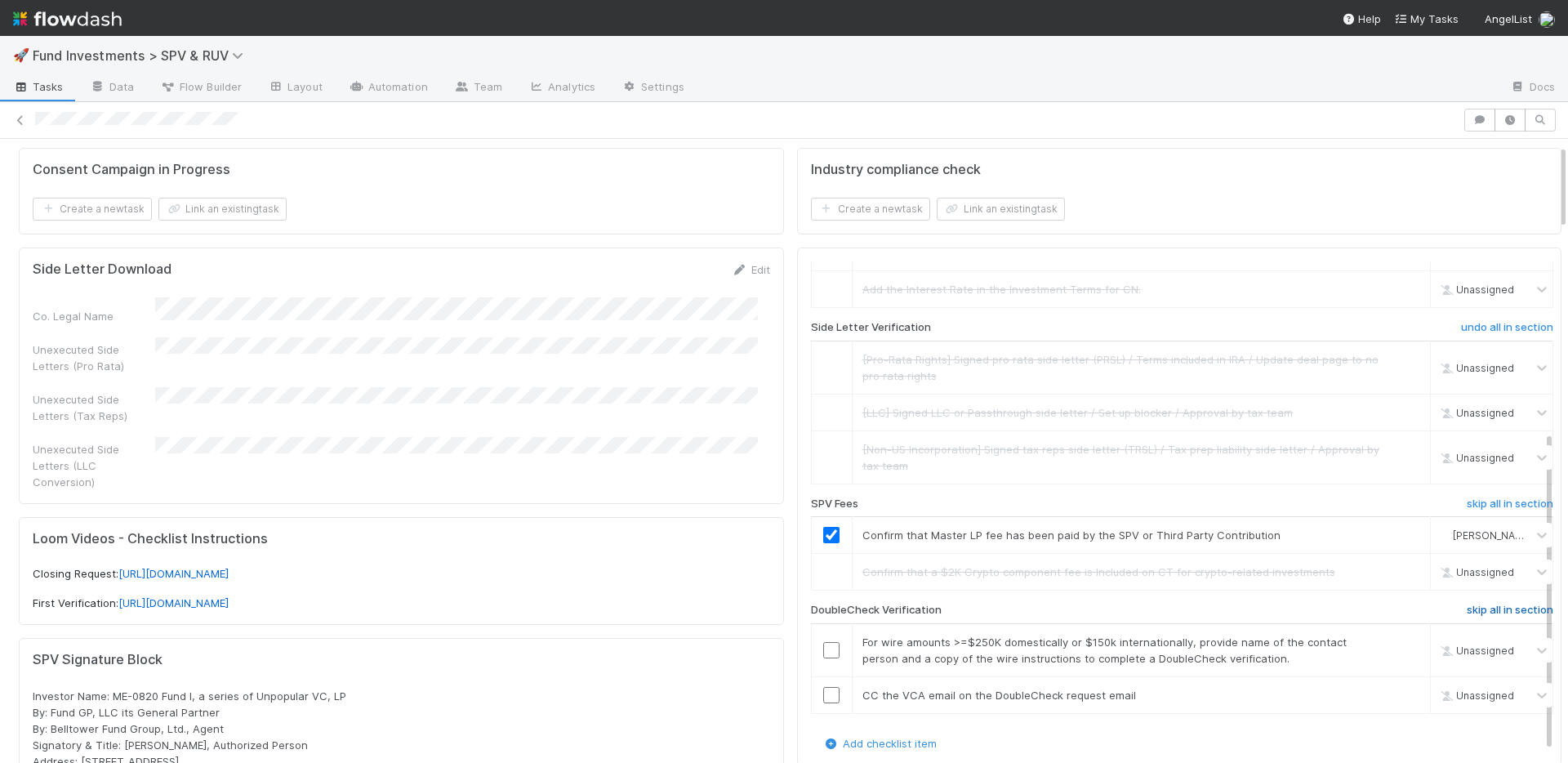
click at [1466, 604] on h6 "skip all in section" at bounding box center [1510, 611] width 87 height 13
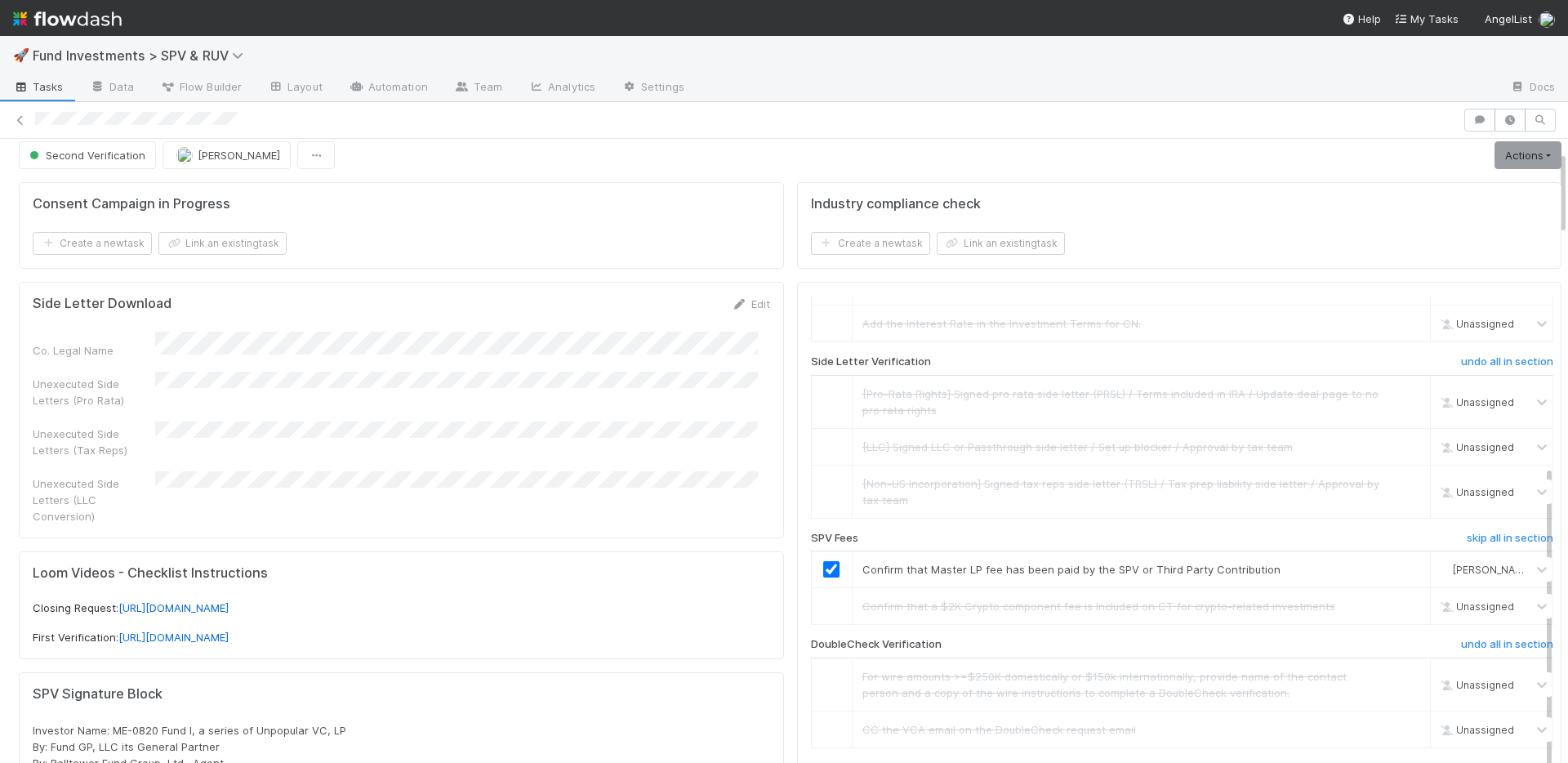
scroll to position [0, 0]
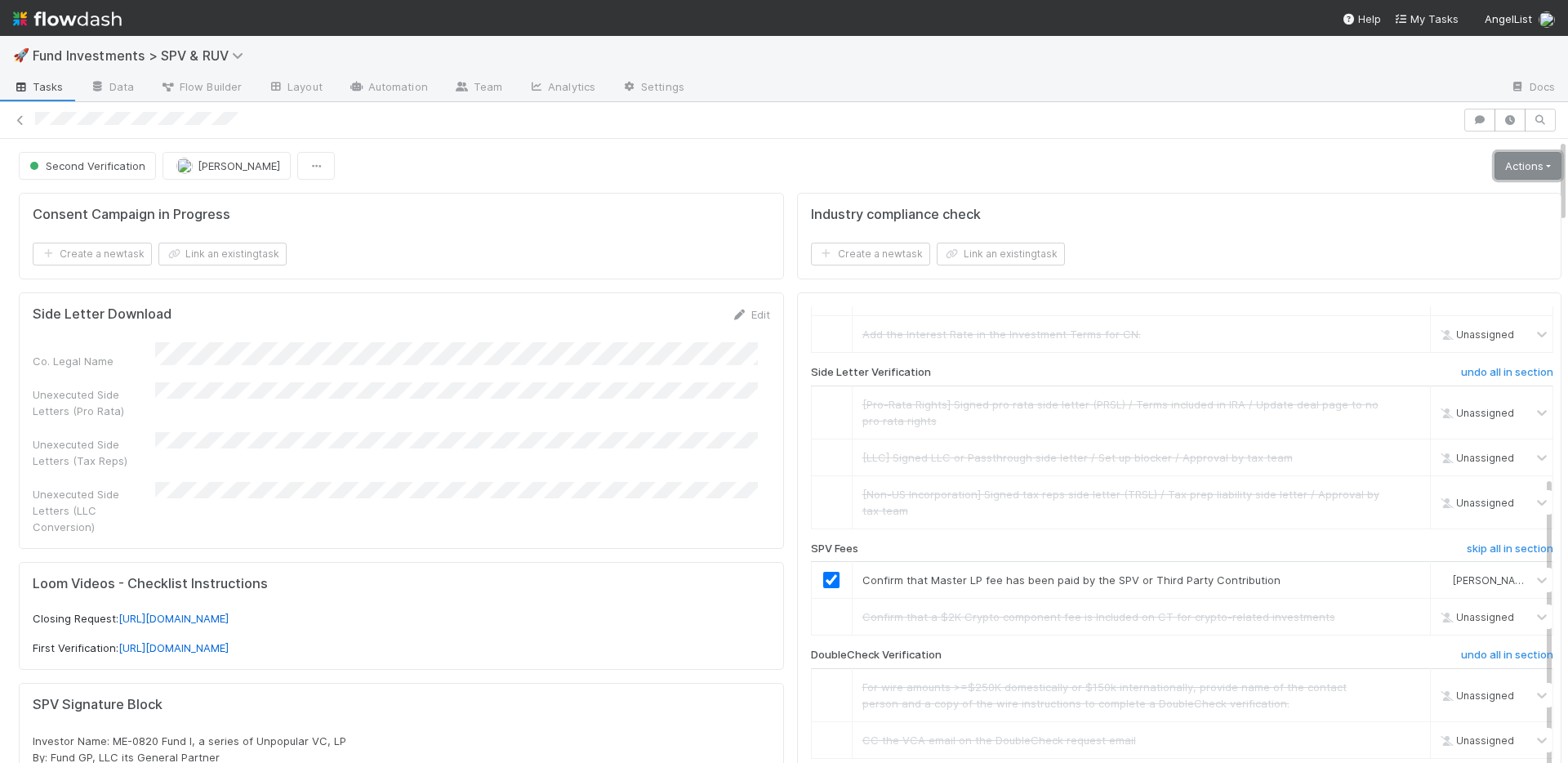
click at [1495, 169] on link "Actions" at bounding box center [1528, 166] width 67 height 28
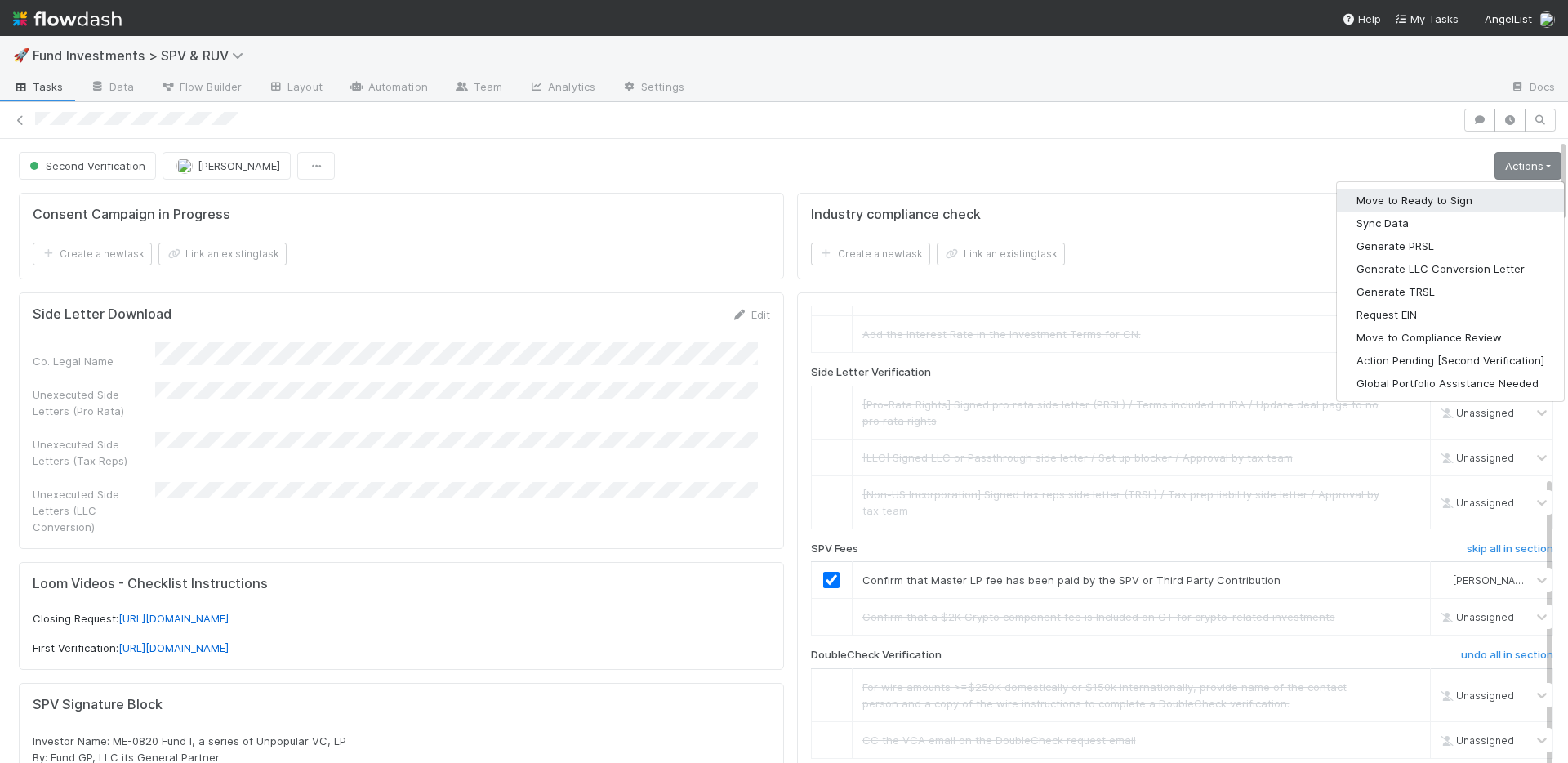
click at [1396, 201] on button "Move to Ready to Sign" at bounding box center [1449, 200] width 227 height 23
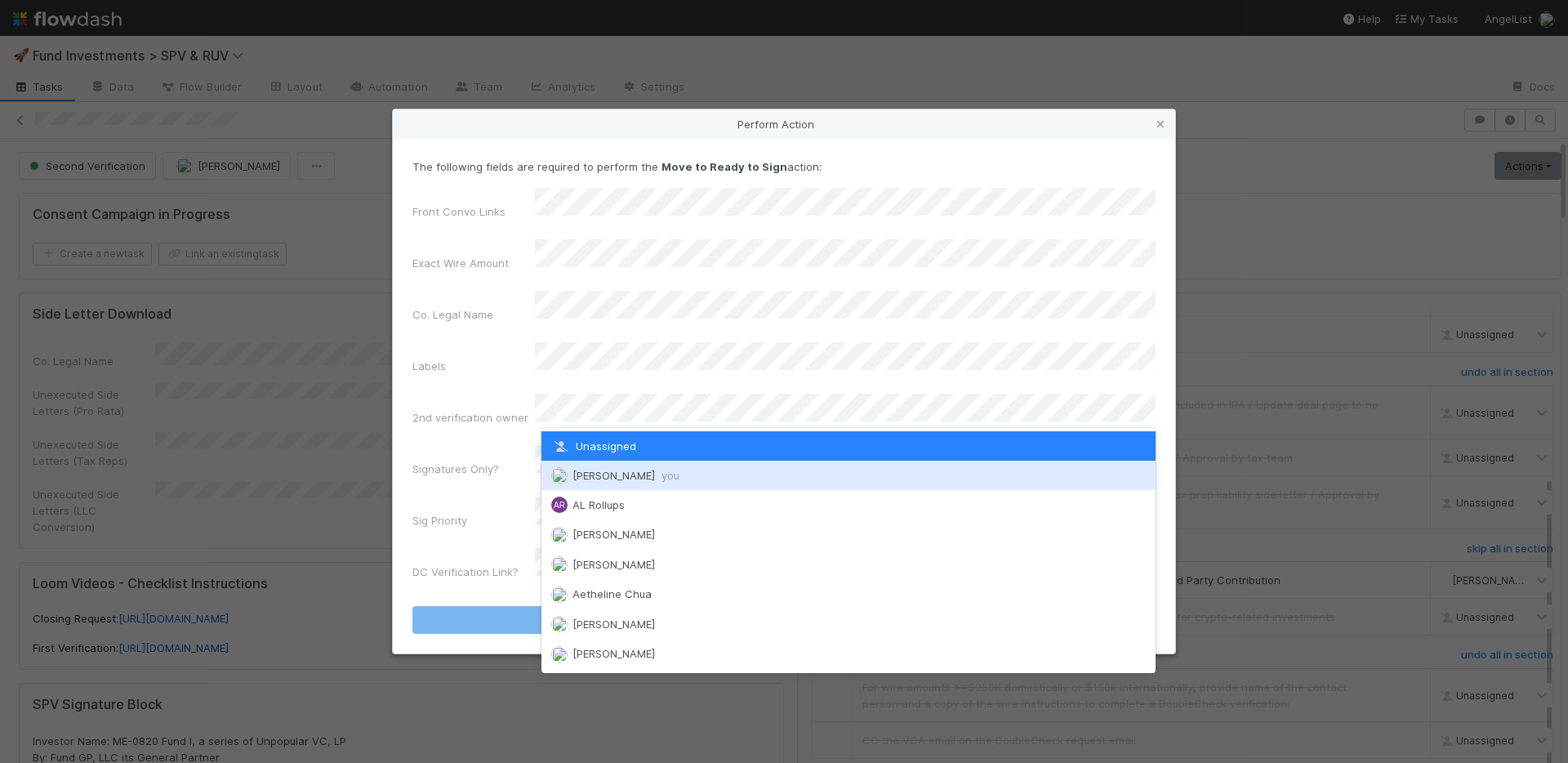
click at [611, 468] on div "[PERSON_NAME] you" at bounding box center [848, 475] width 614 height 29
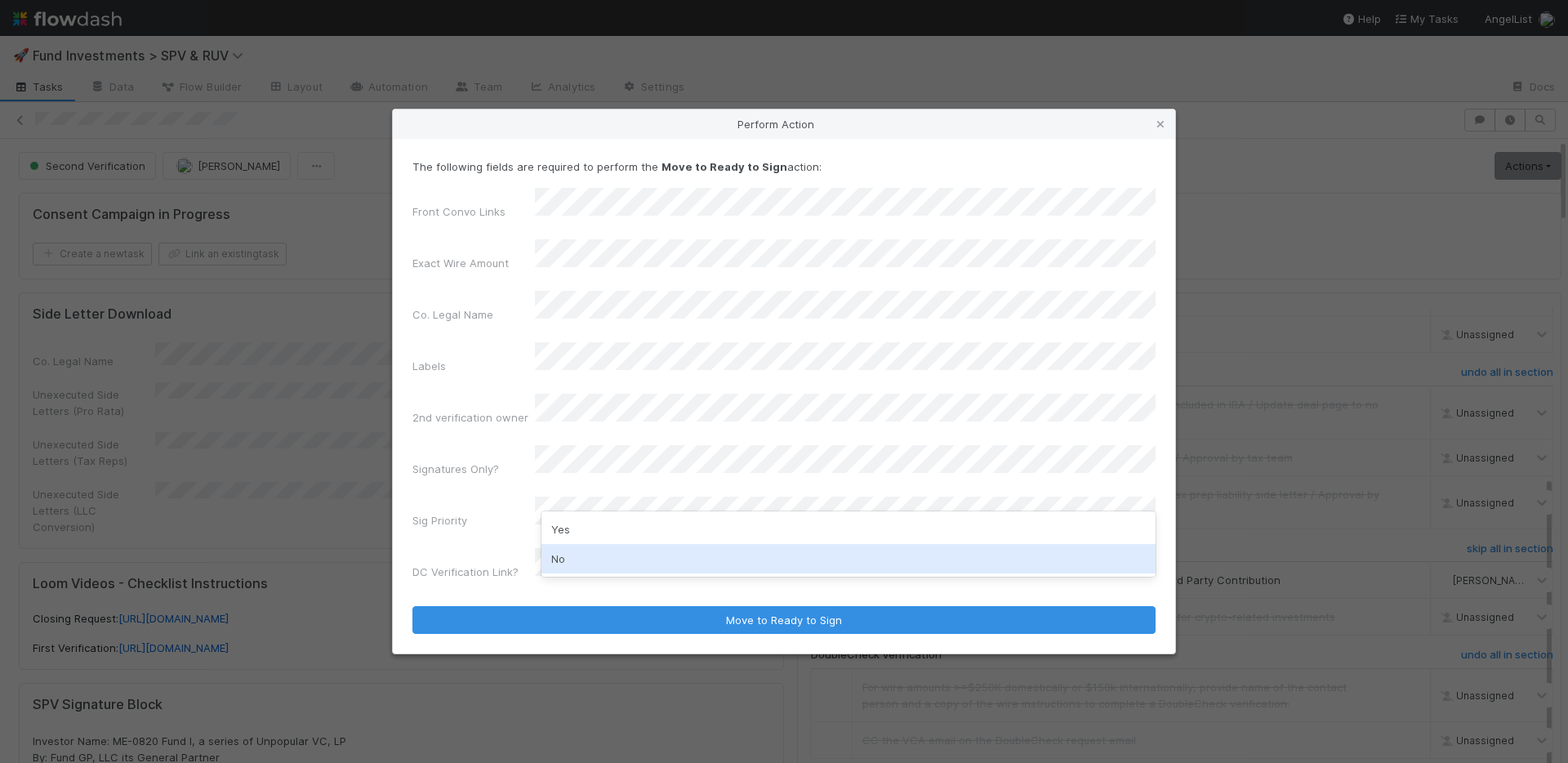
click at [587, 561] on div "No" at bounding box center [848, 558] width 614 height 29
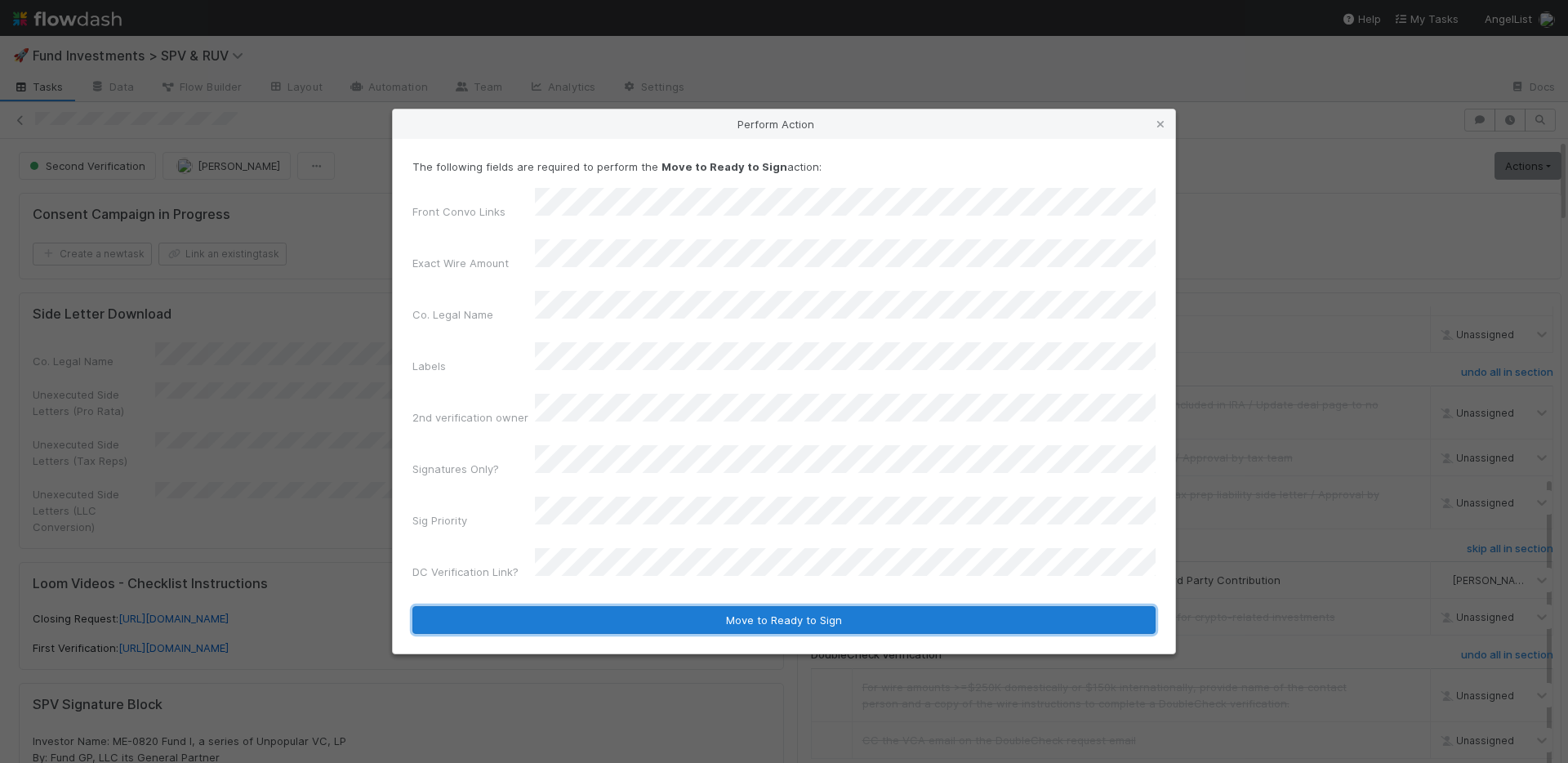
click at [783, 606] on button "Move to Ready to Sign" at bounding box center [784, 620] width 743 height 28
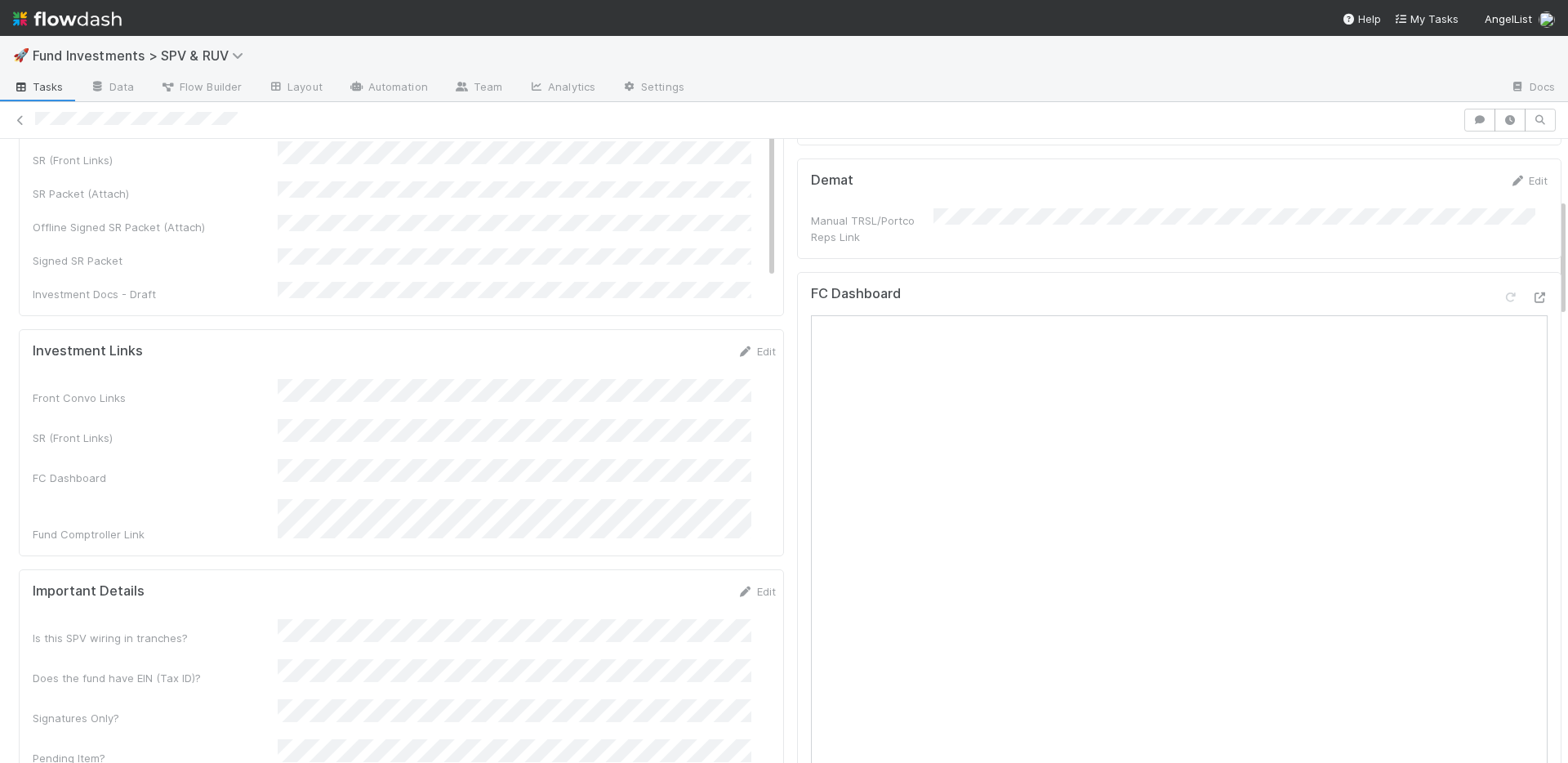
scroll to position [265, 0]
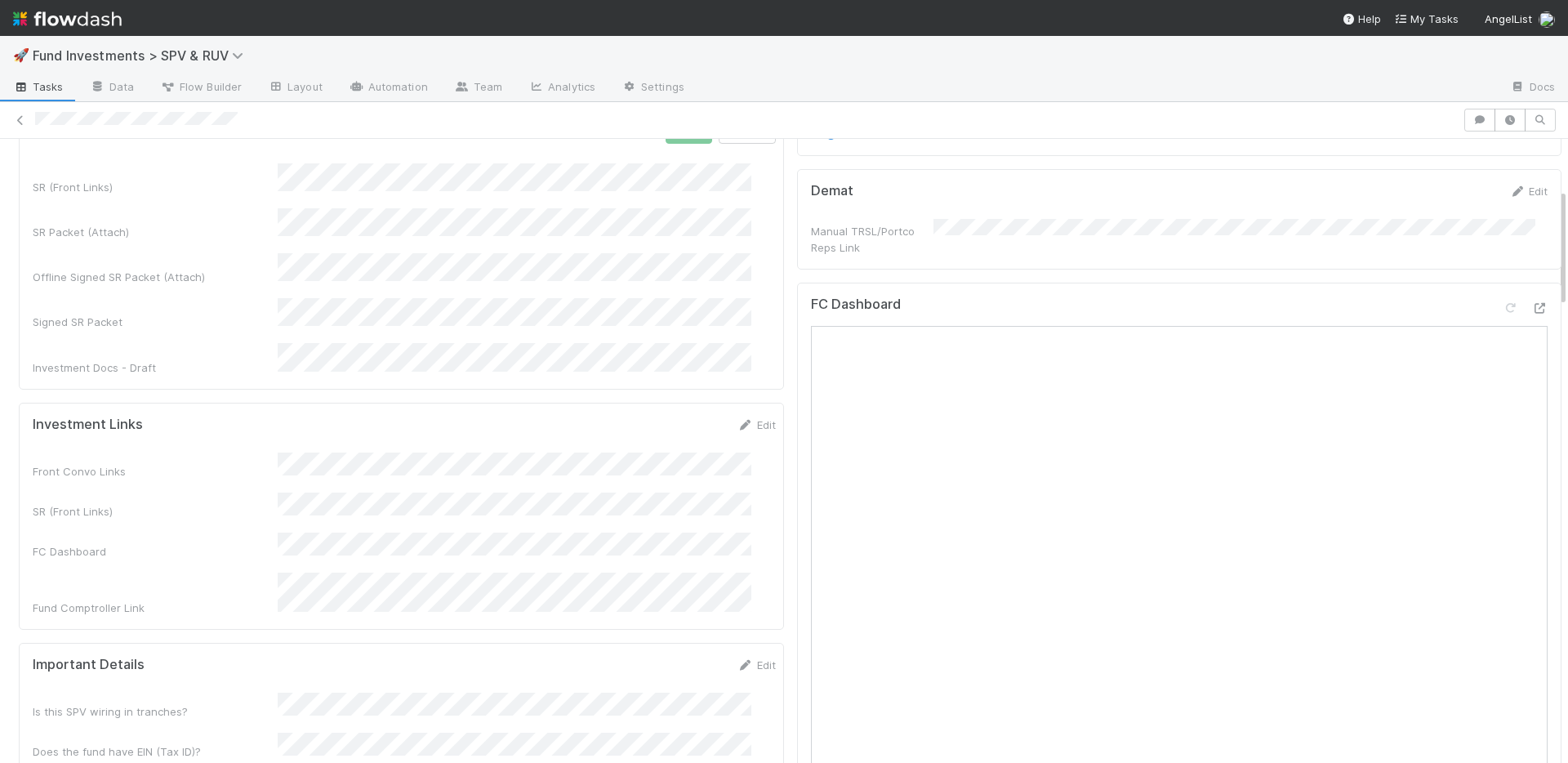
click at [222, 311] on div "Signed SR Packet" at bounding box center [404, 314] width 743 height 32
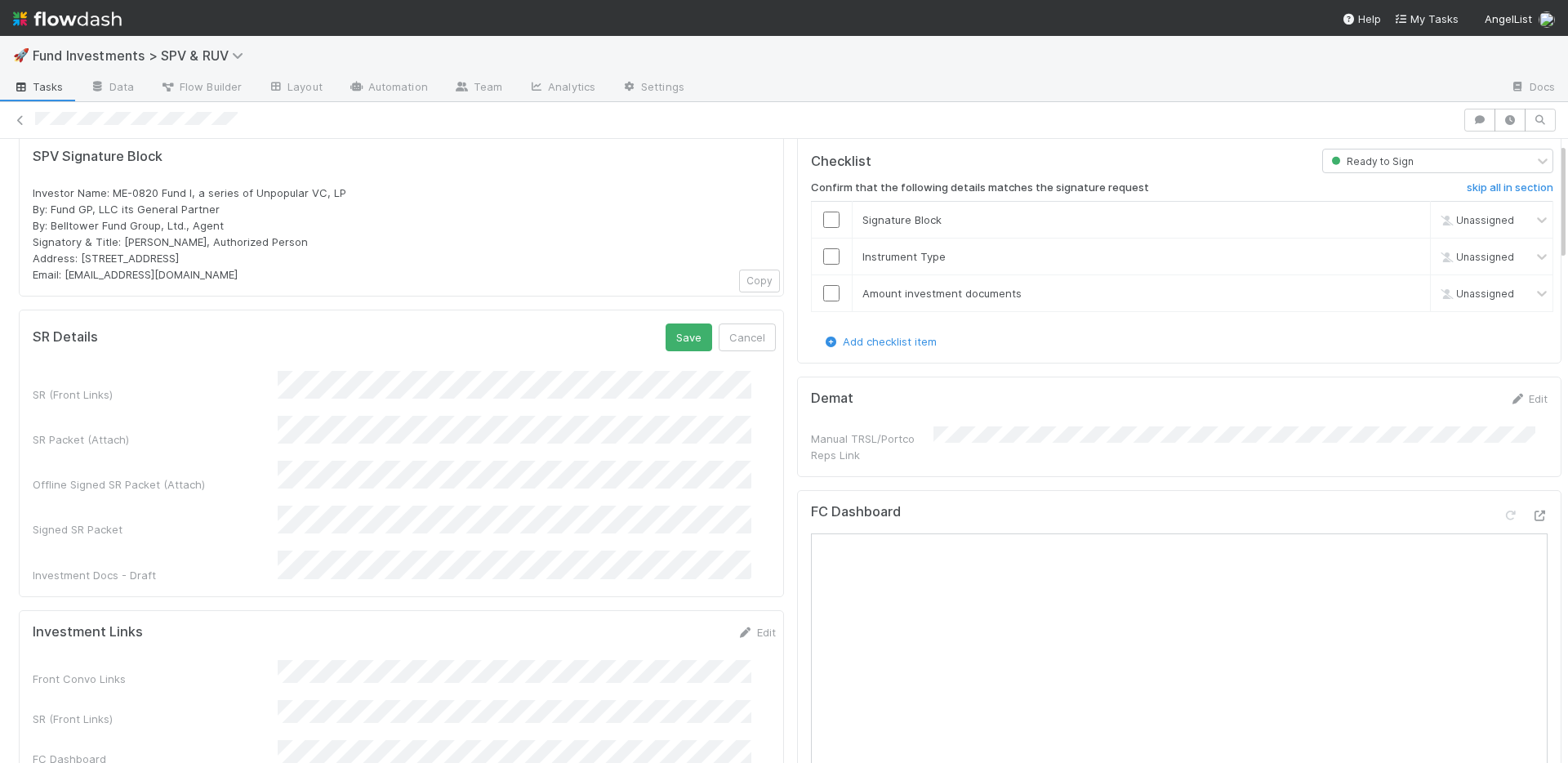
scroll to position [2, 0]
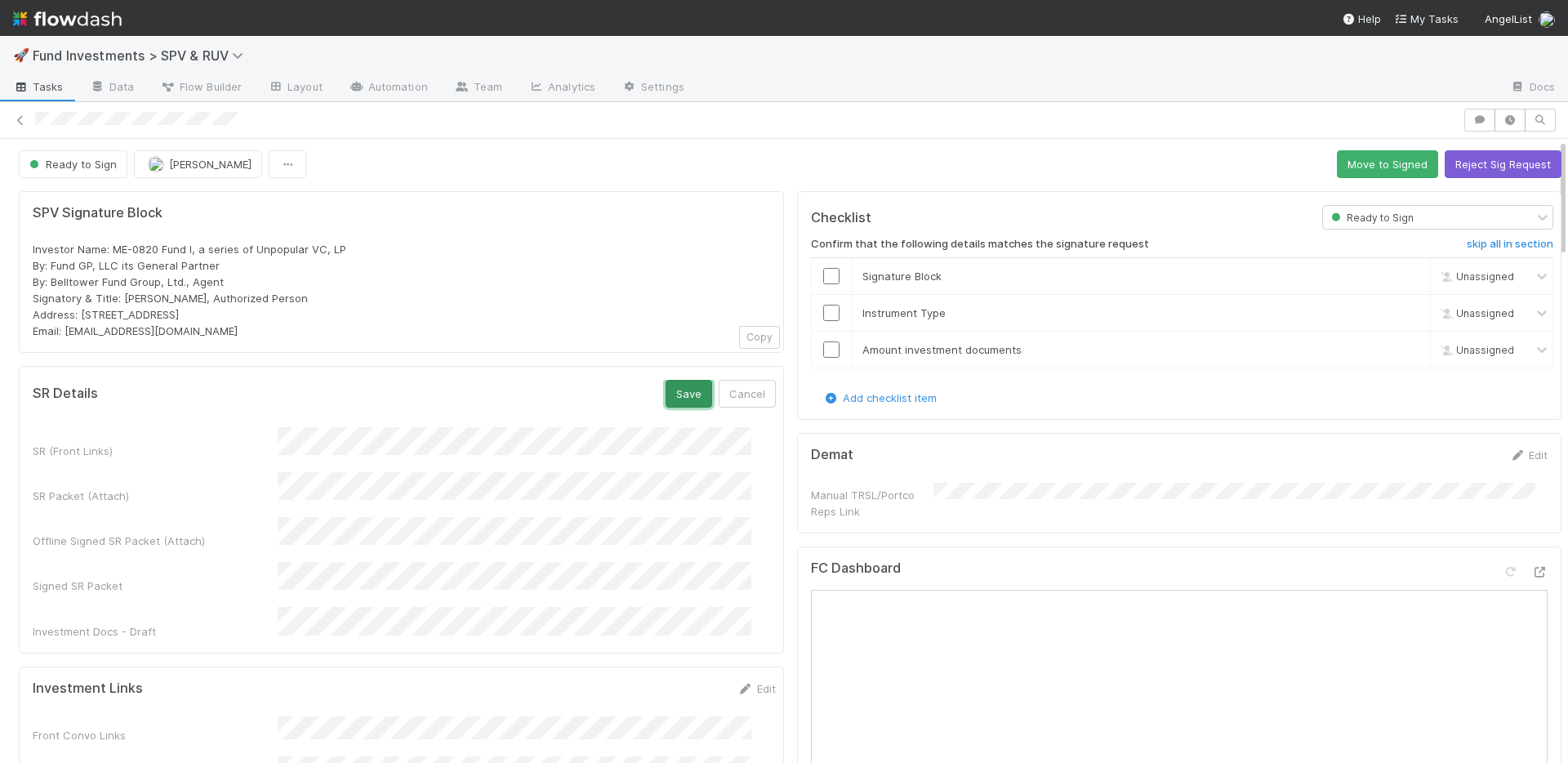
click at [666, 385] on button "Save" at bounding box center [689, 394] width 46 height 28
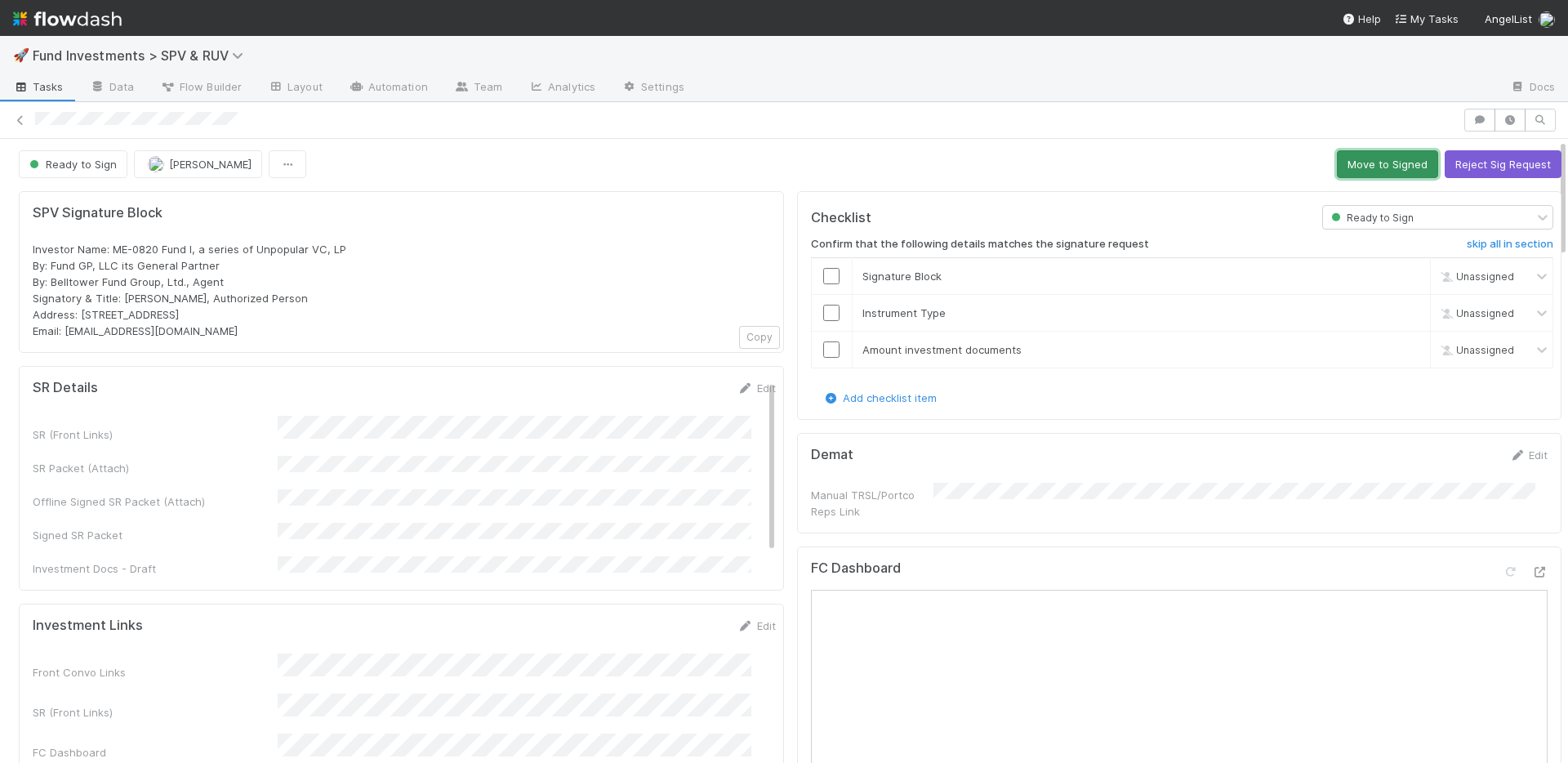
click at [1340, 169] on button "Move to Signed" at bounding box center [1387, 165] width 102 height 28
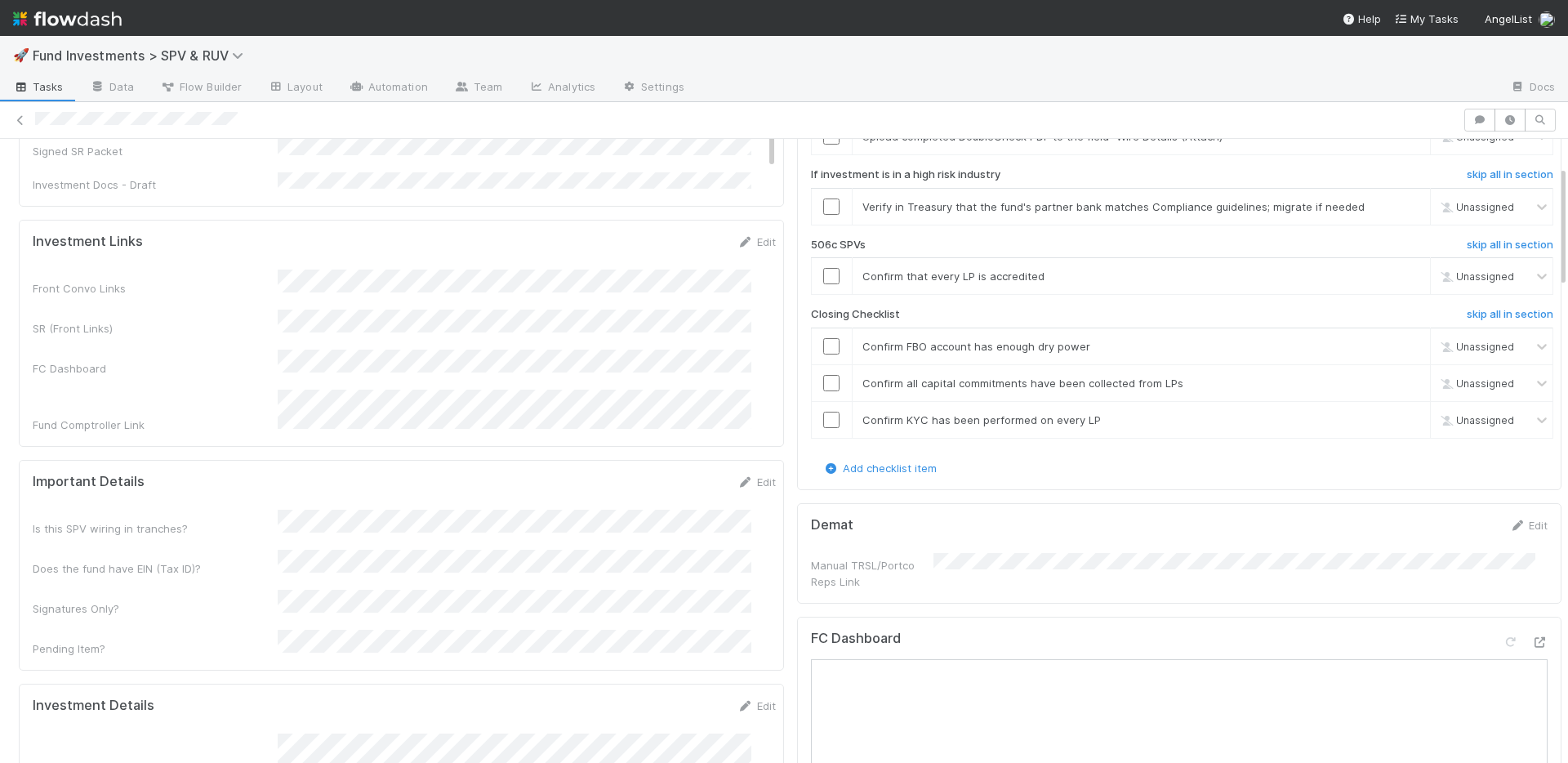
scroll to position [42, 0]
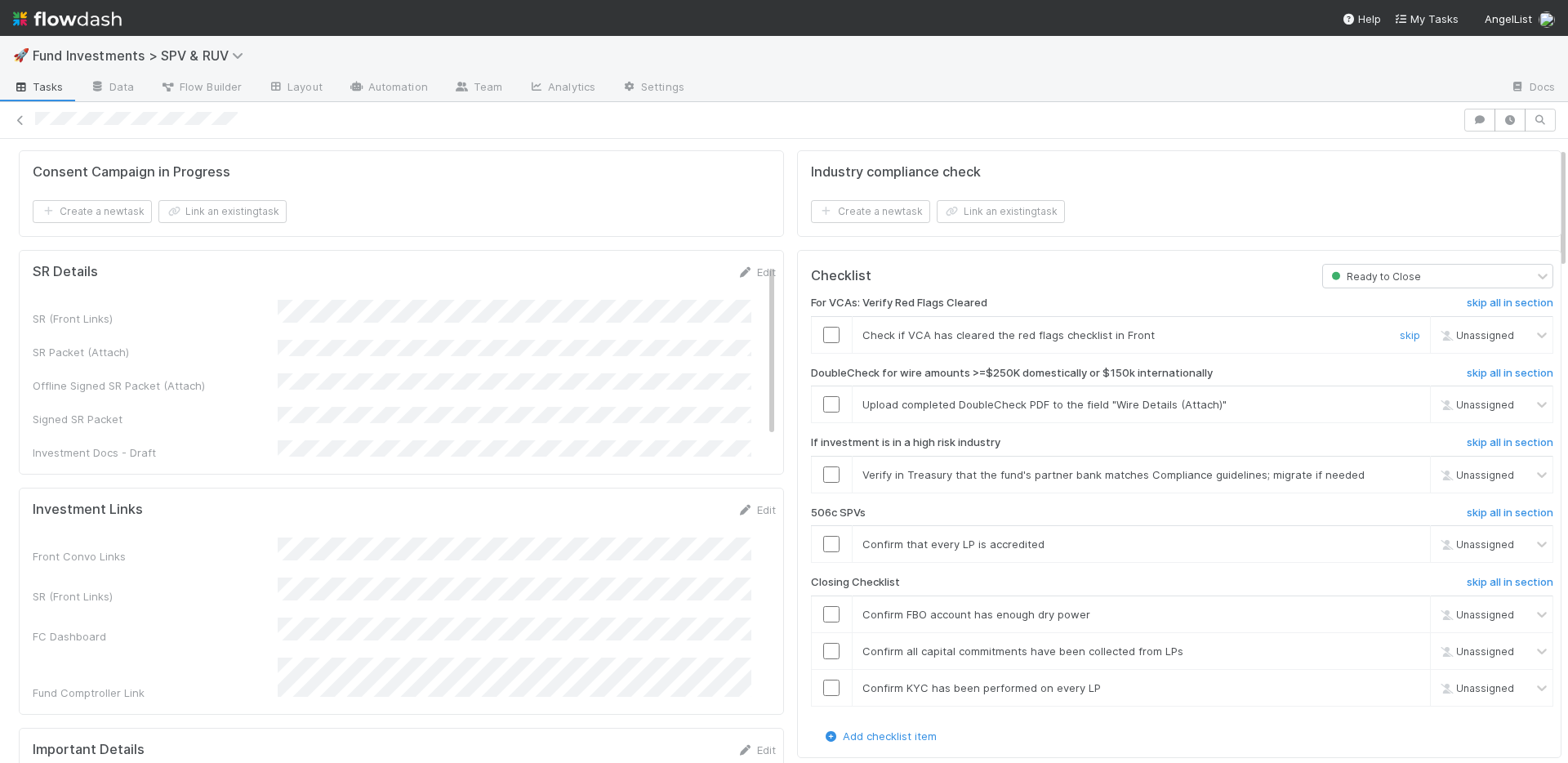
click at [823, 331] on input "checkbox" at bounding box center [831, 334] width 16 height 16
click at [1400, 400] on link "skip" at bounding box center [1410, 405] width 21 height 13
click at [1400, 472] on link "skip" at bounding box center [1410, 474] width 21 height 13
click at [1400, 540] on link "skip" at bounding box center [1410, 544] width 21 height 13
click at [823, 685] on input "checkbox" at bounding box center [831, 687] width 16 height 16
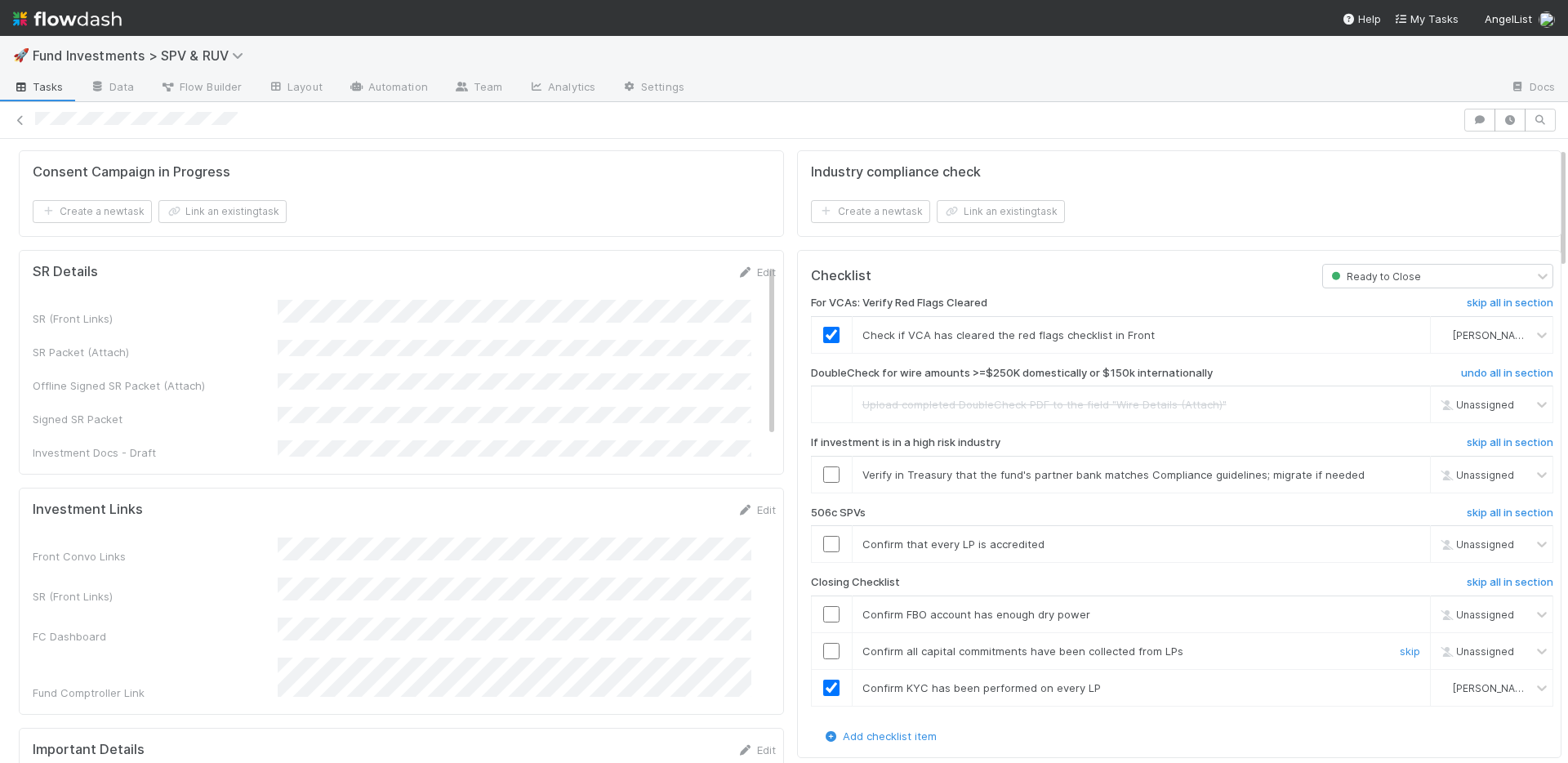
click at [823, 650] on input "checkbox" at bounding box center [831, 650] width 16 height 16
click at [823, 612] on input "checkbox" at bounding box center [831, 613] width 16 height 16
click at [1400, 478] on link "skip" at bounding box center [1410, 474] width 21 height 13
click at [1400, 541] on link "skip" at bounding box center [1410, 544] width 21 height 13
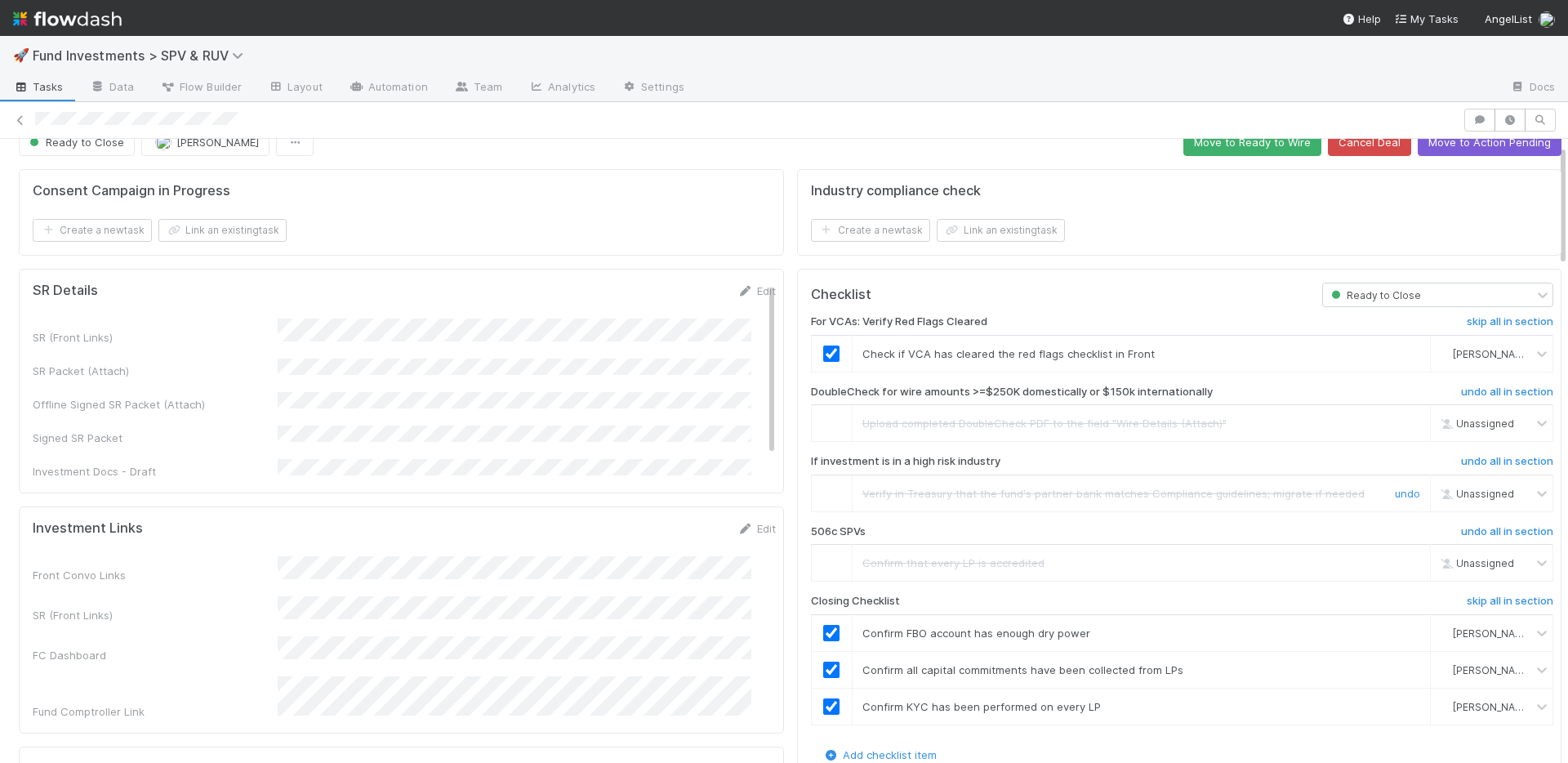
scroll to position [0, 0]
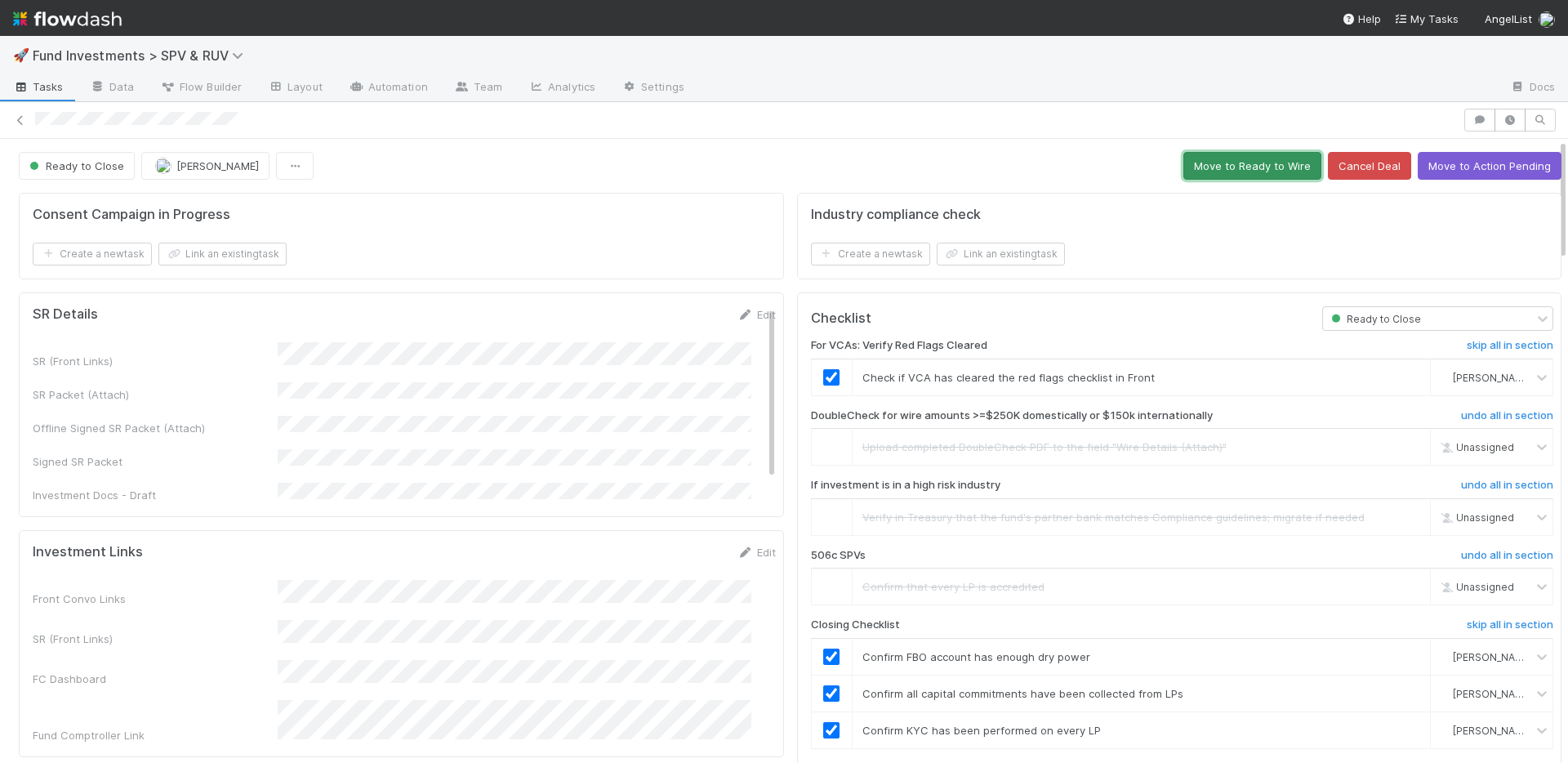
click at [1251, 163] on button "Move to Ready to Wire" at bounding box center [1252, 166] width 138 height 28
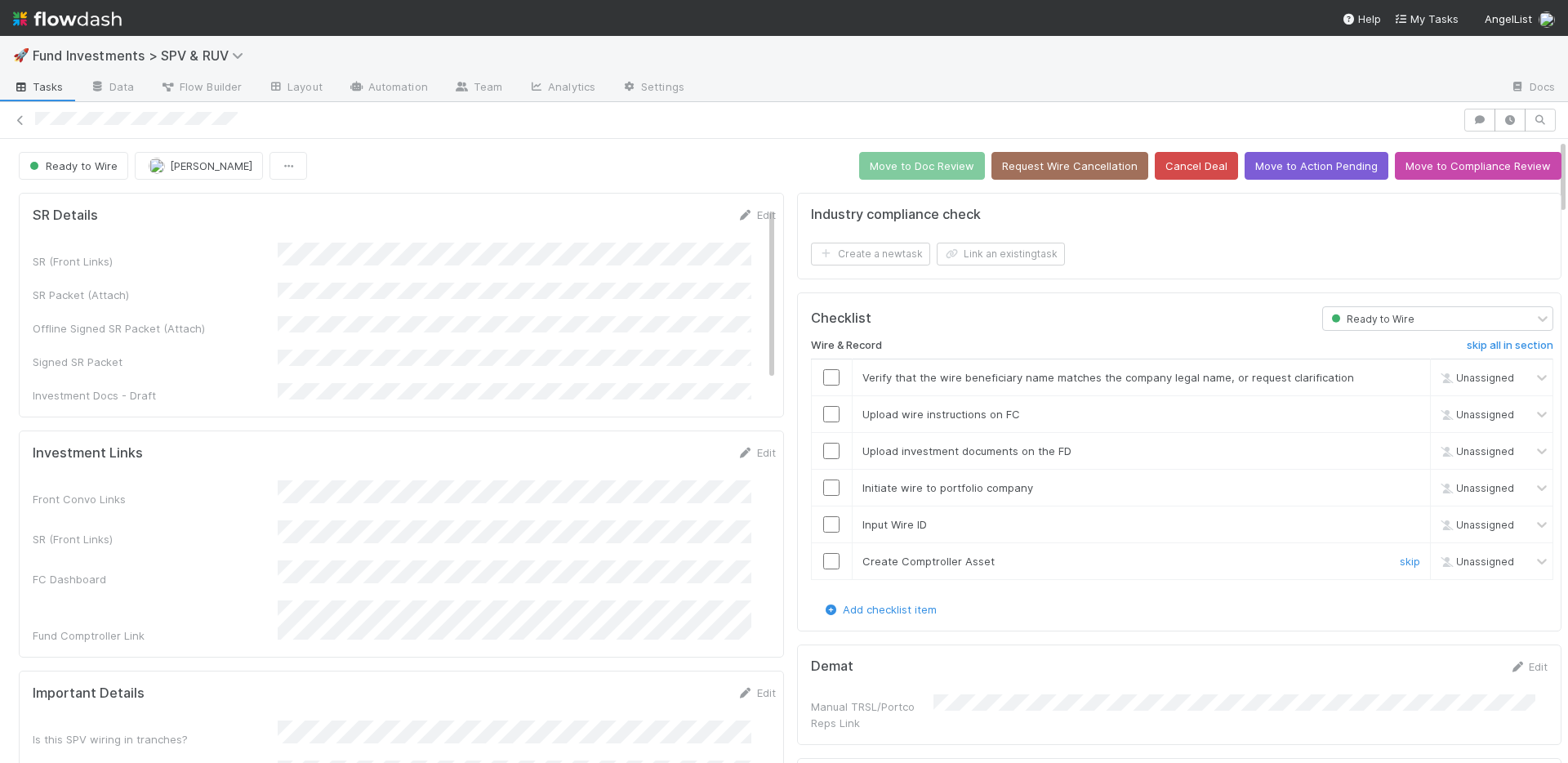
click at [824, 561] on input "checkbox" at bounding box center [831, 561] width 16 height 16
click at [823, 525] on input "checkbox" at bounding box center [831, 524] width 16 height 16
click at [823, 480] on input "checkbox" at bounding box center [831, 487] width 16 height 16
drag, startPoint x: 821, startPoint y: 454, endPoint x: 816, endPoint y: 429, distance: 25.5
click at [823, 453] on input "checkbox" at bounding box center [831, 451] width 16 height 16
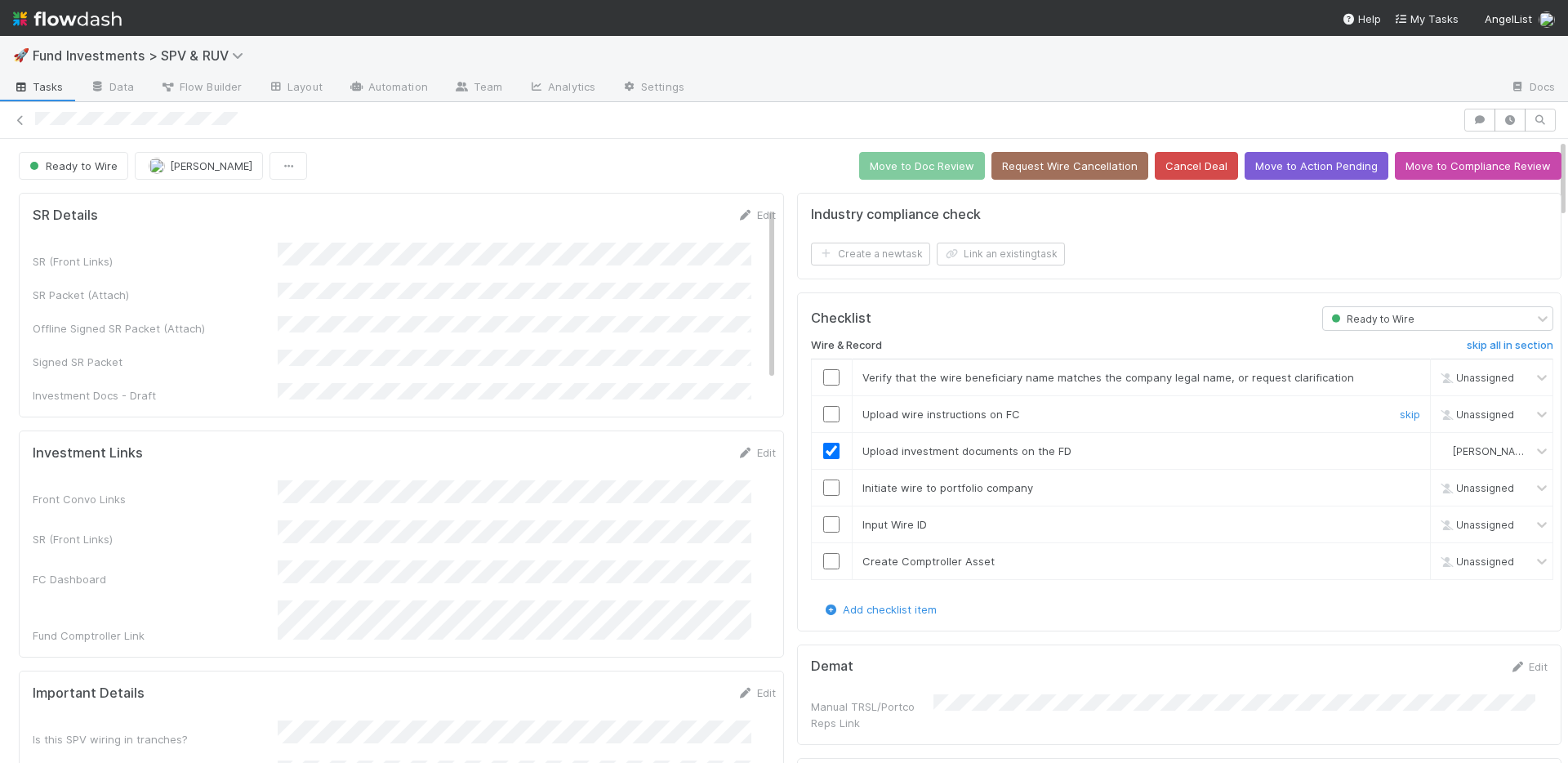
click at [823, 412] on input "checkbox" at bounding box center [831, 413] width 16 height 16
click at [823, 381] on input "checkbox" at bounding box center [831, 376] width 16 height 16
click at [823, 485] on input "checkbox" at bounding box center [831, 487] width 16 height 16
click at [820, 533] on td at bounding box center [831, 523] width 40 height 37
click at [823, 531] on input "checkbox" at bounding box center [831, 524] width 16 height 16
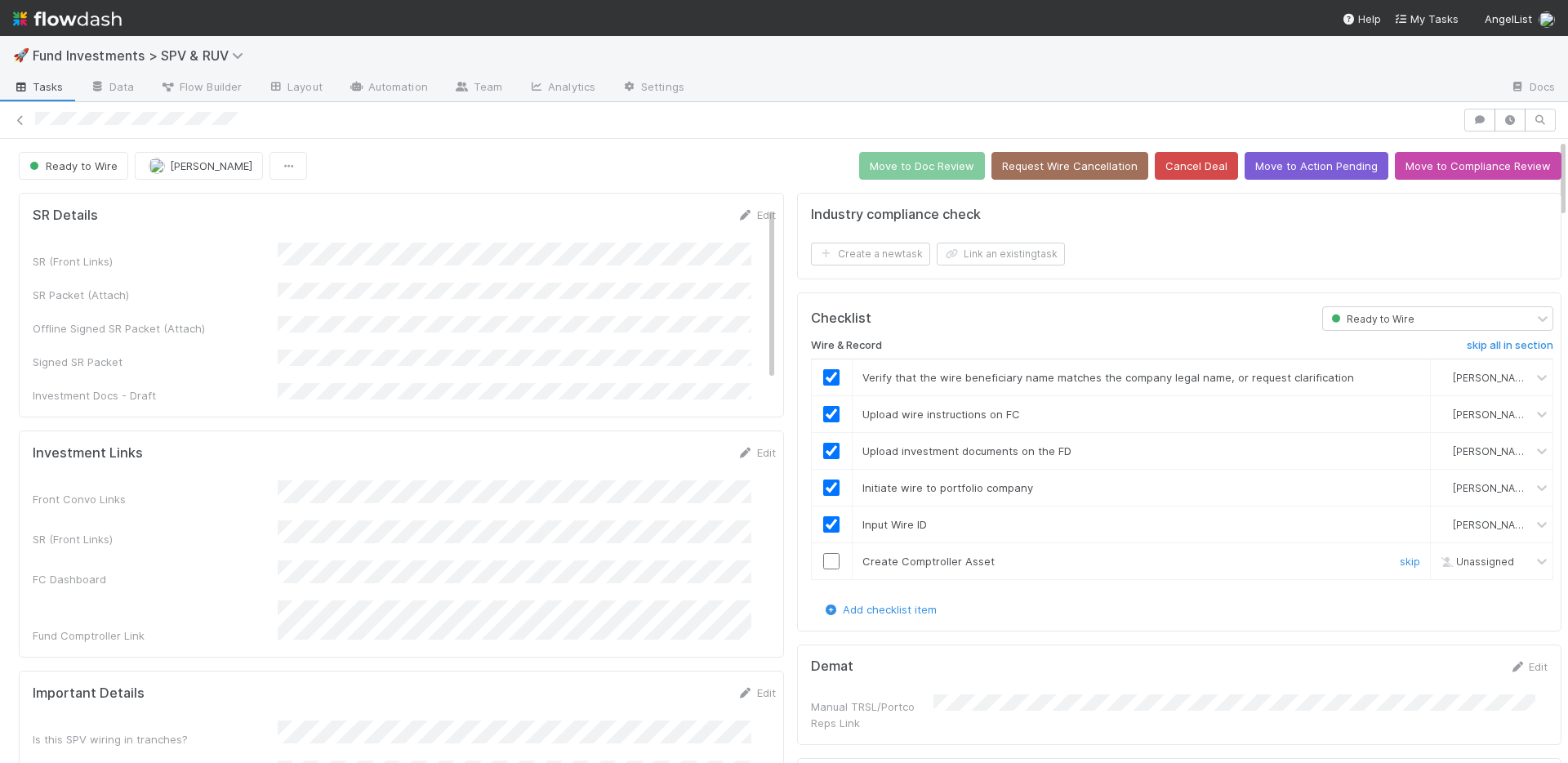
click at [823, 556] on input "checkbox" at bounding box center [831, 561] width 16 height 16
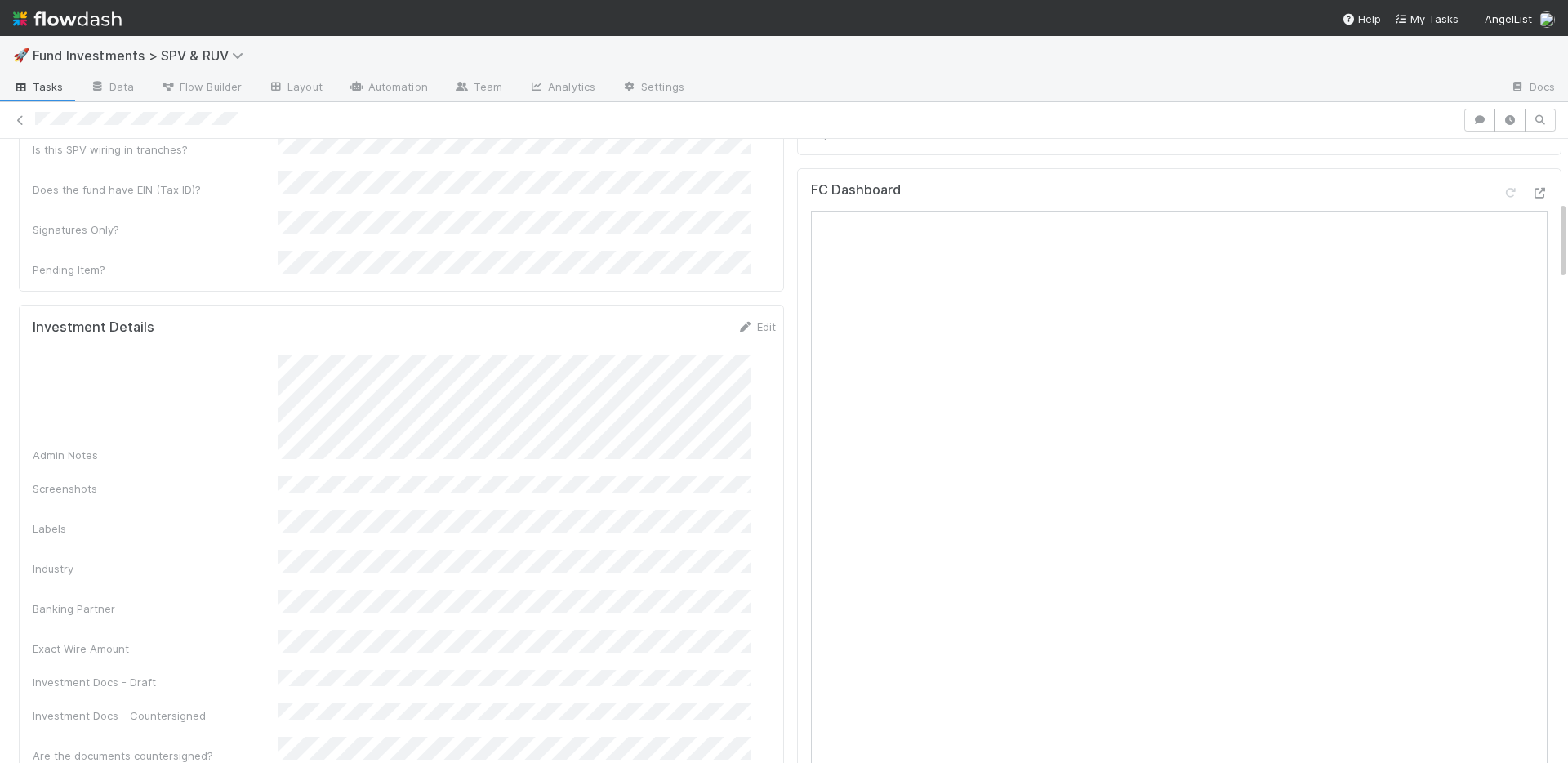
scroll to position [612, 0]
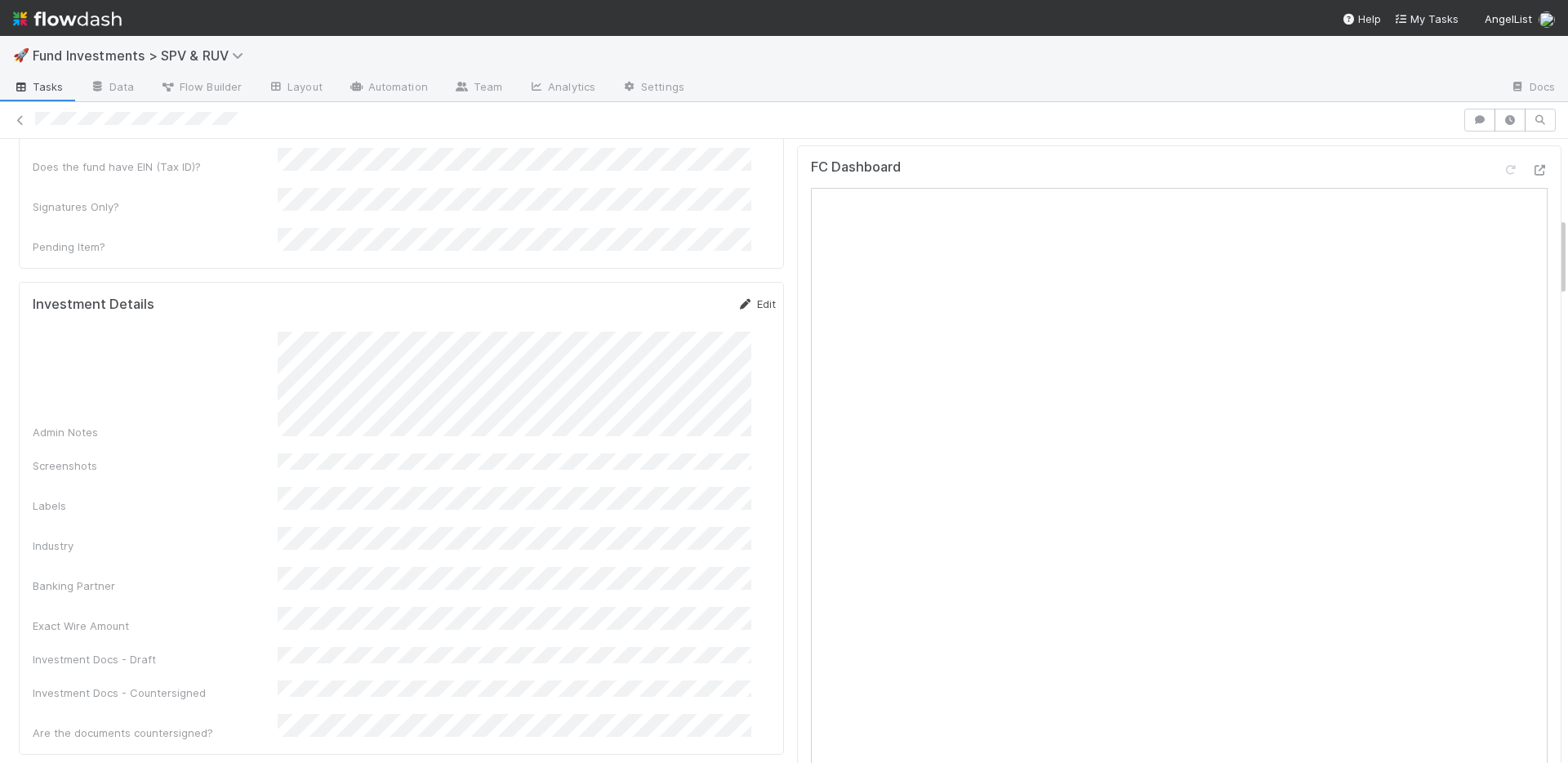
click at [744, 297] on link "Edit" at bounding box center [756, 304] width 39 height 13
click at [668, 295] on button "Save" at bounding box center [689, 310] width 46 height 28
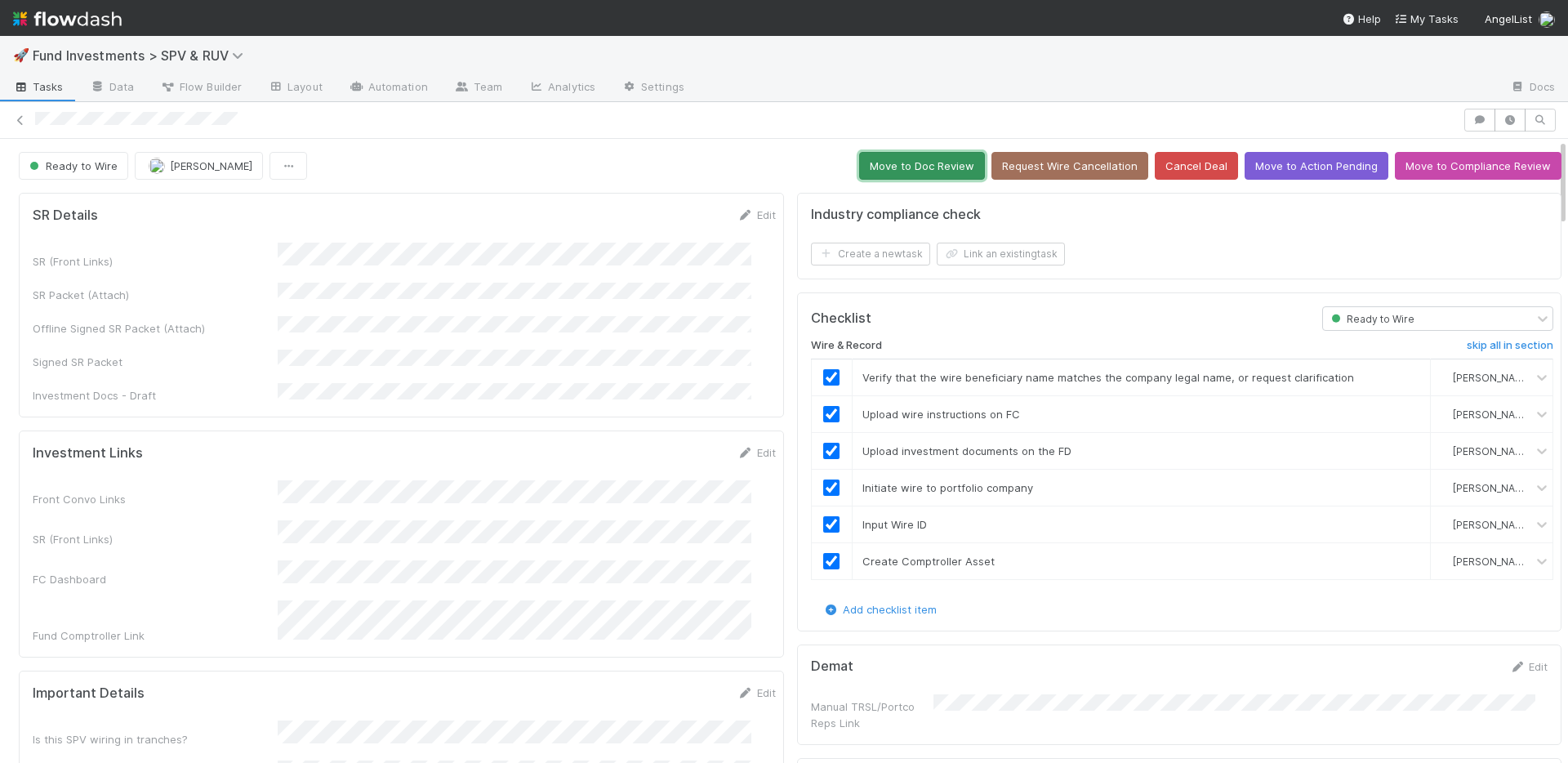
click at [908, 167] on button "Move to Doc Review" at bounding box center [922, 166] width 126 height 28
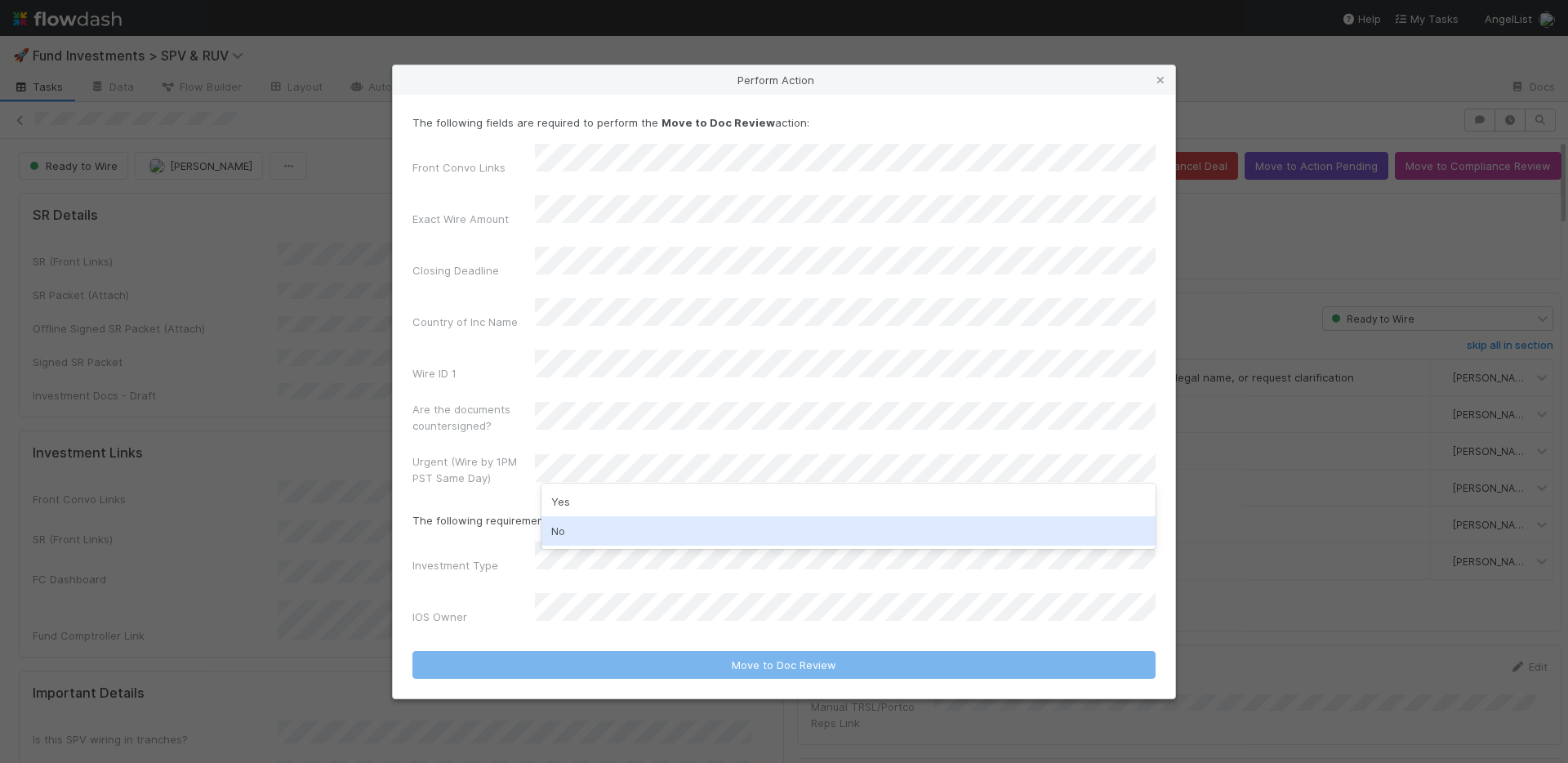
click at [597, 525] on div "No" at bounding box center [848, 531] width 614 height 29
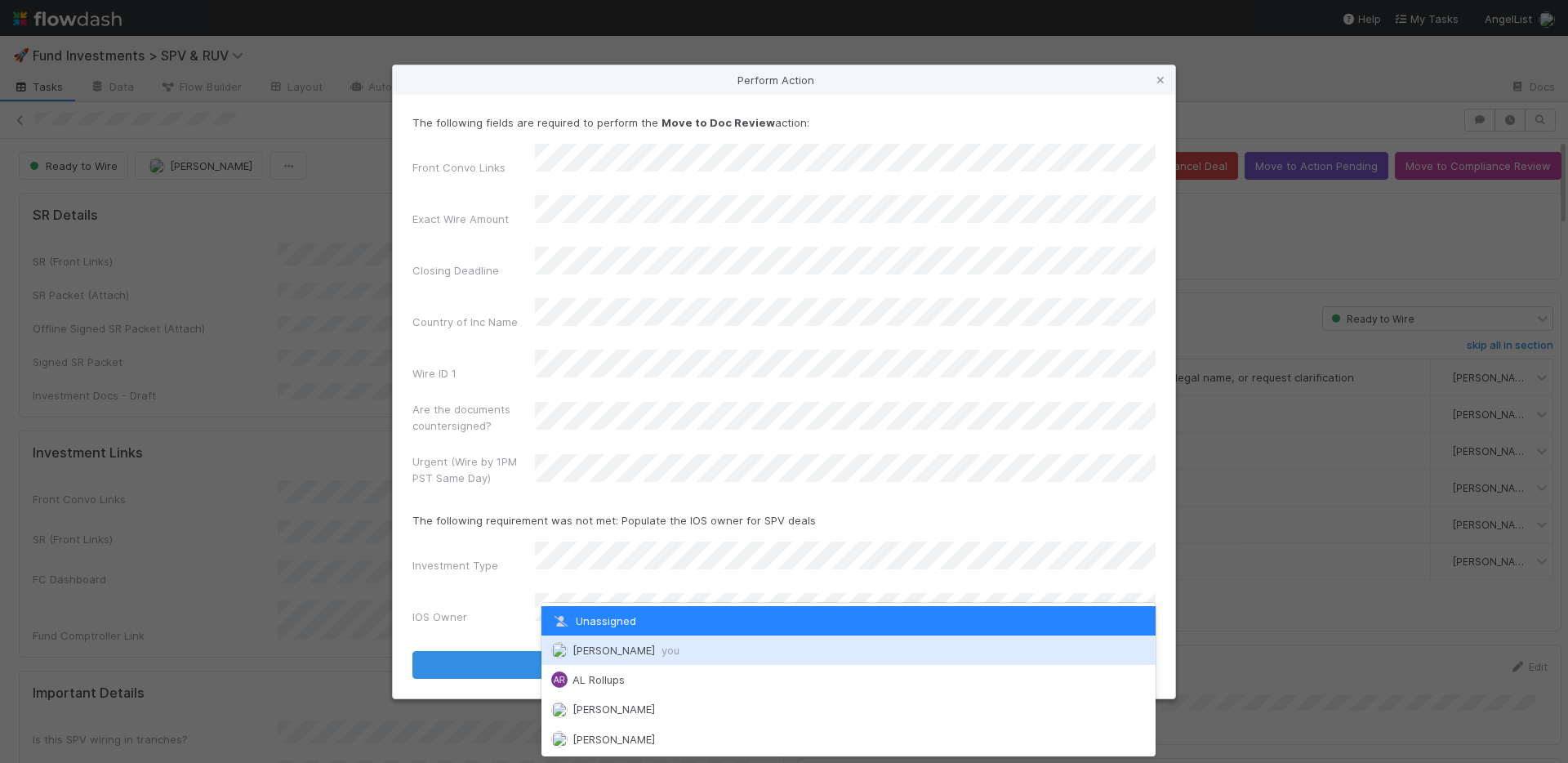
click at [609, 642] on div "[PERSON_NAME] you" at bounding box center [848, 649] width 614 height 29
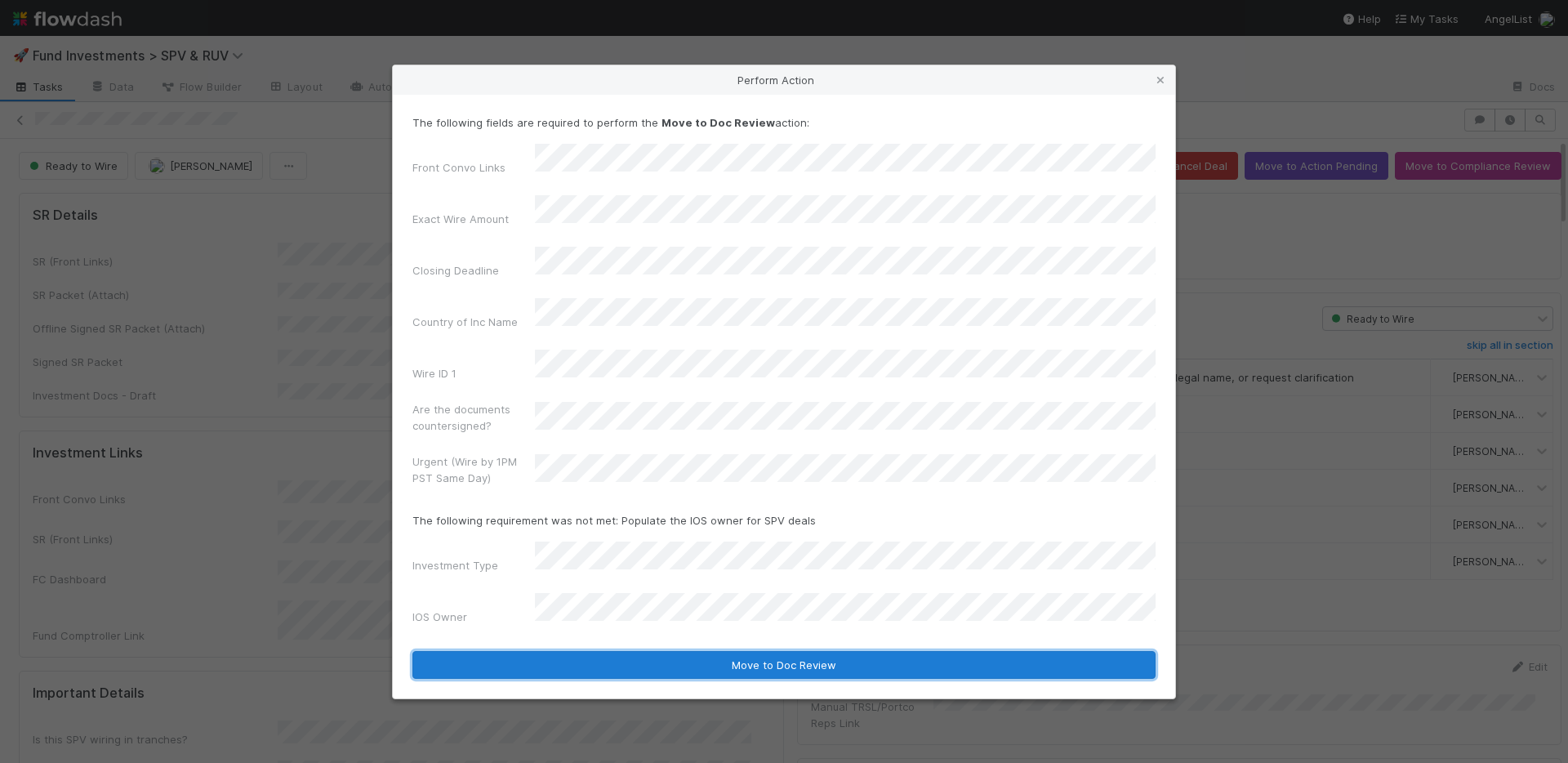
click at [660, 651] on button "Move to Doc Review" at bounding box center [784, 665] width 743 height 28
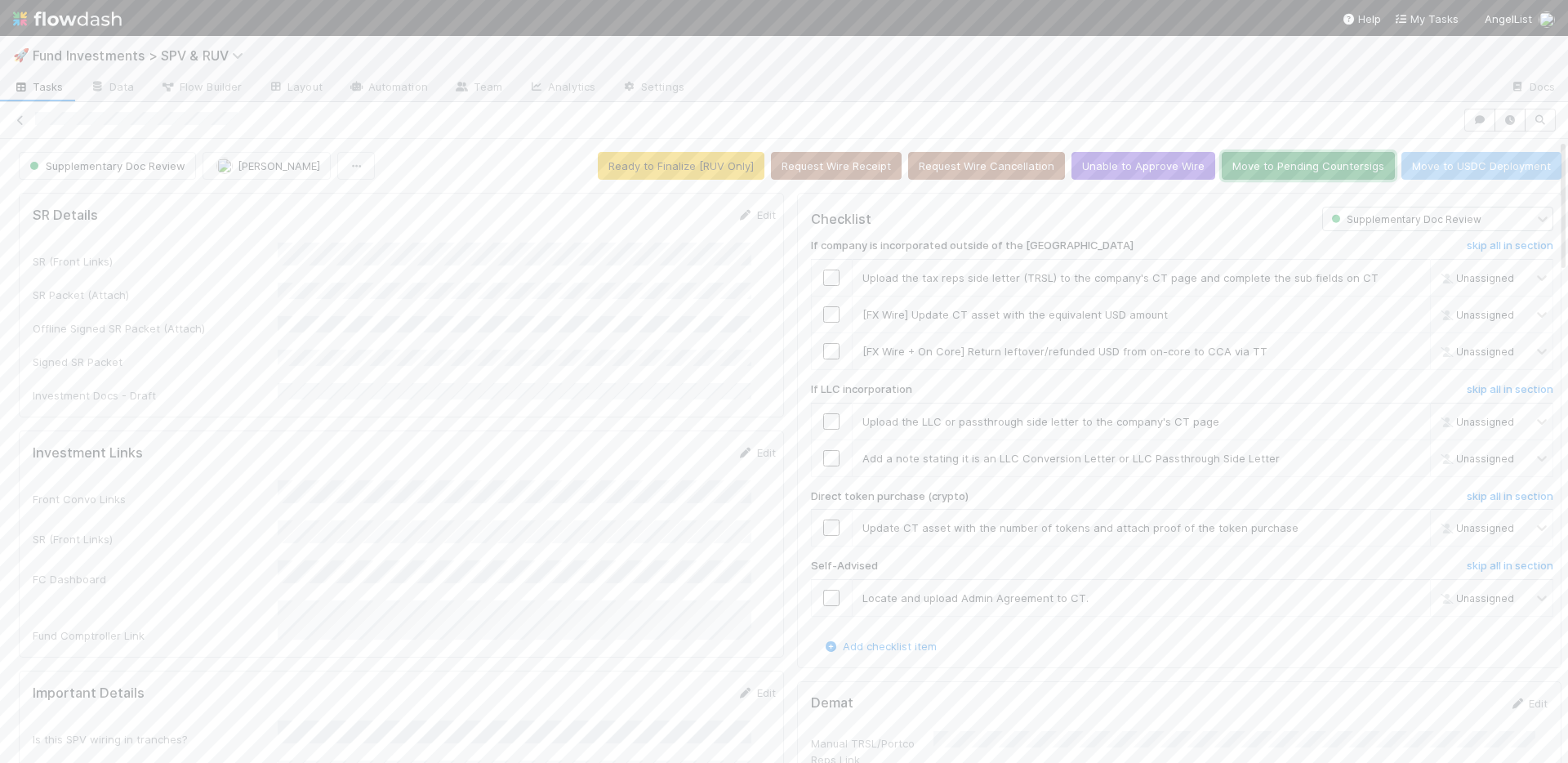
click at [1279, 167] on button "Move to Pending Countersigs" at bounding box center [1308, 166] width 173 height 28
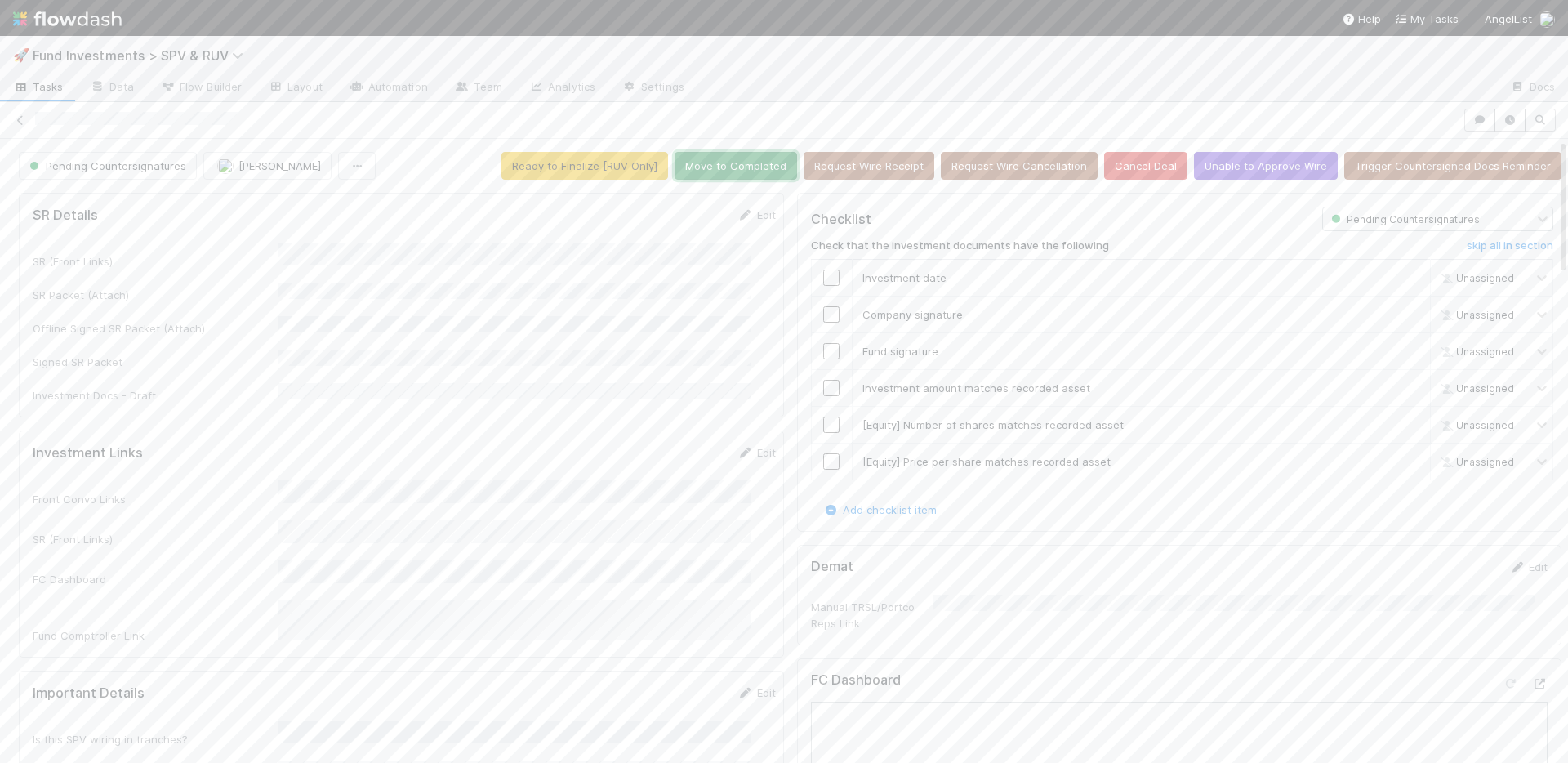
click at [731, 167] on button "Move to Completed" at bounding box center [736, 166] width 122 height 28
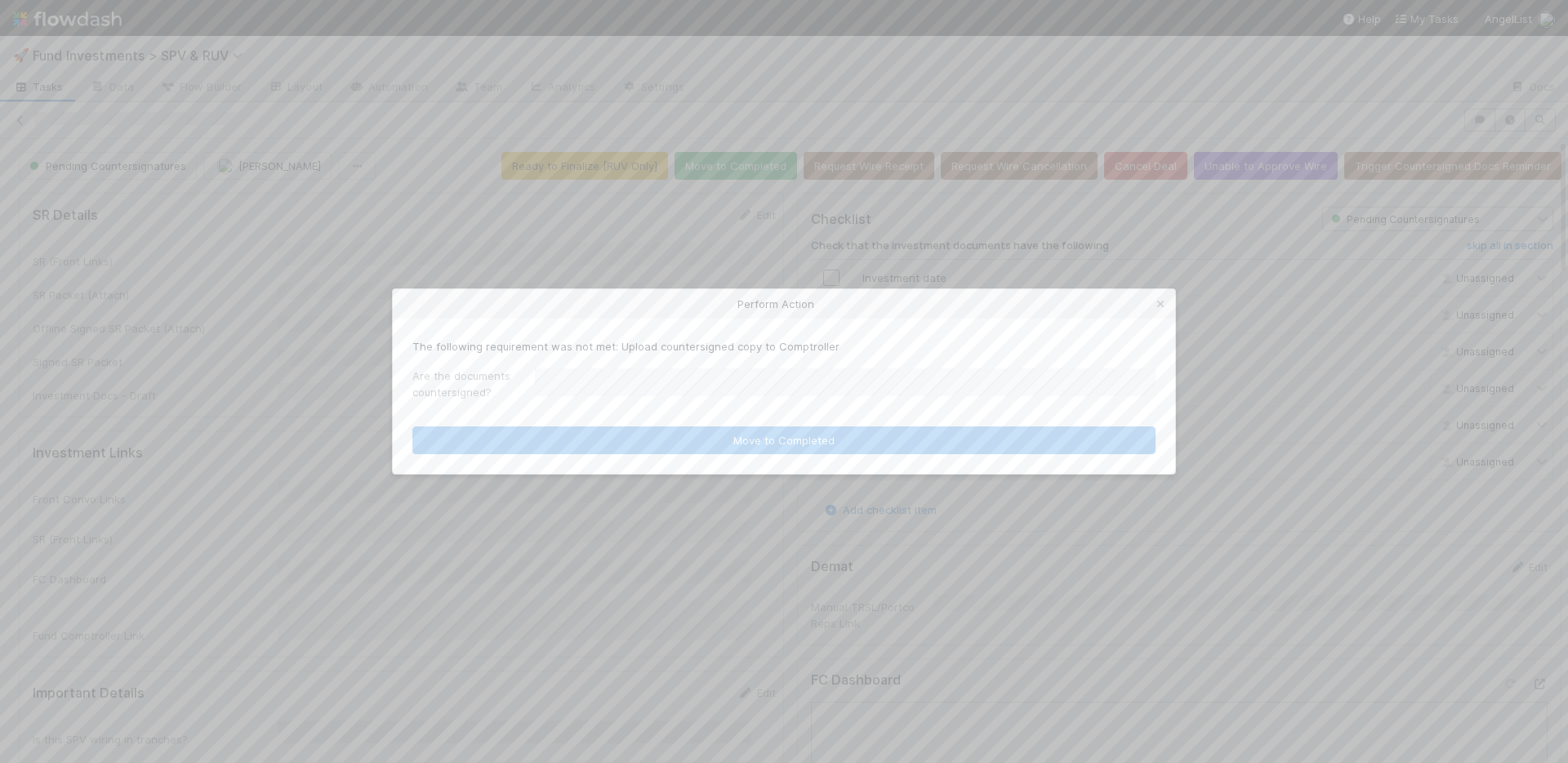
click at [712, 257] on div "Perform Action The following requirement was not met: Upload countersigned copy…" at bounding box center [784, 381] width 1568 height 763
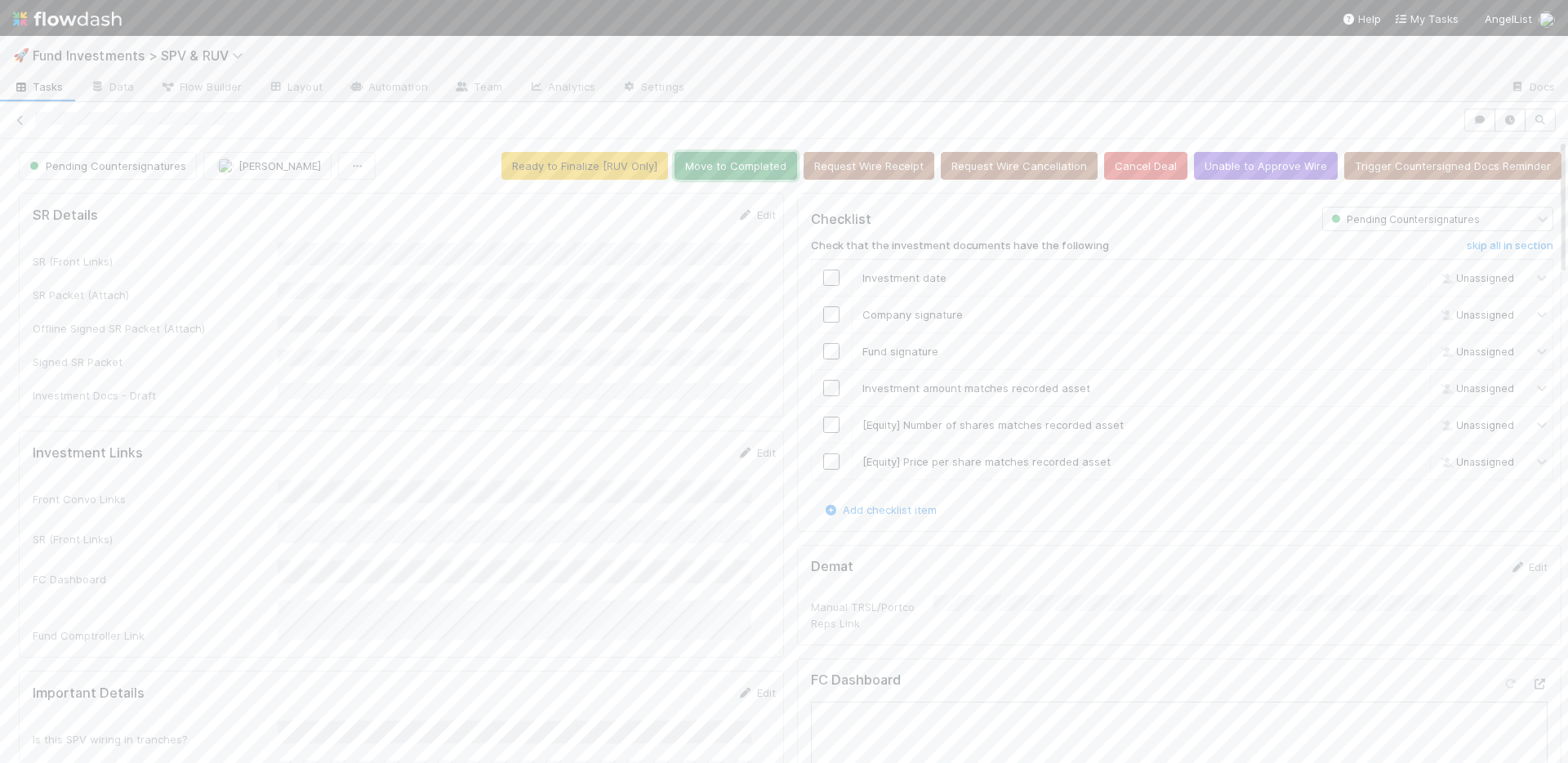
click at [725, 164] on button "Move to Completed" at bounding box center [736, 166] width 122 height 28
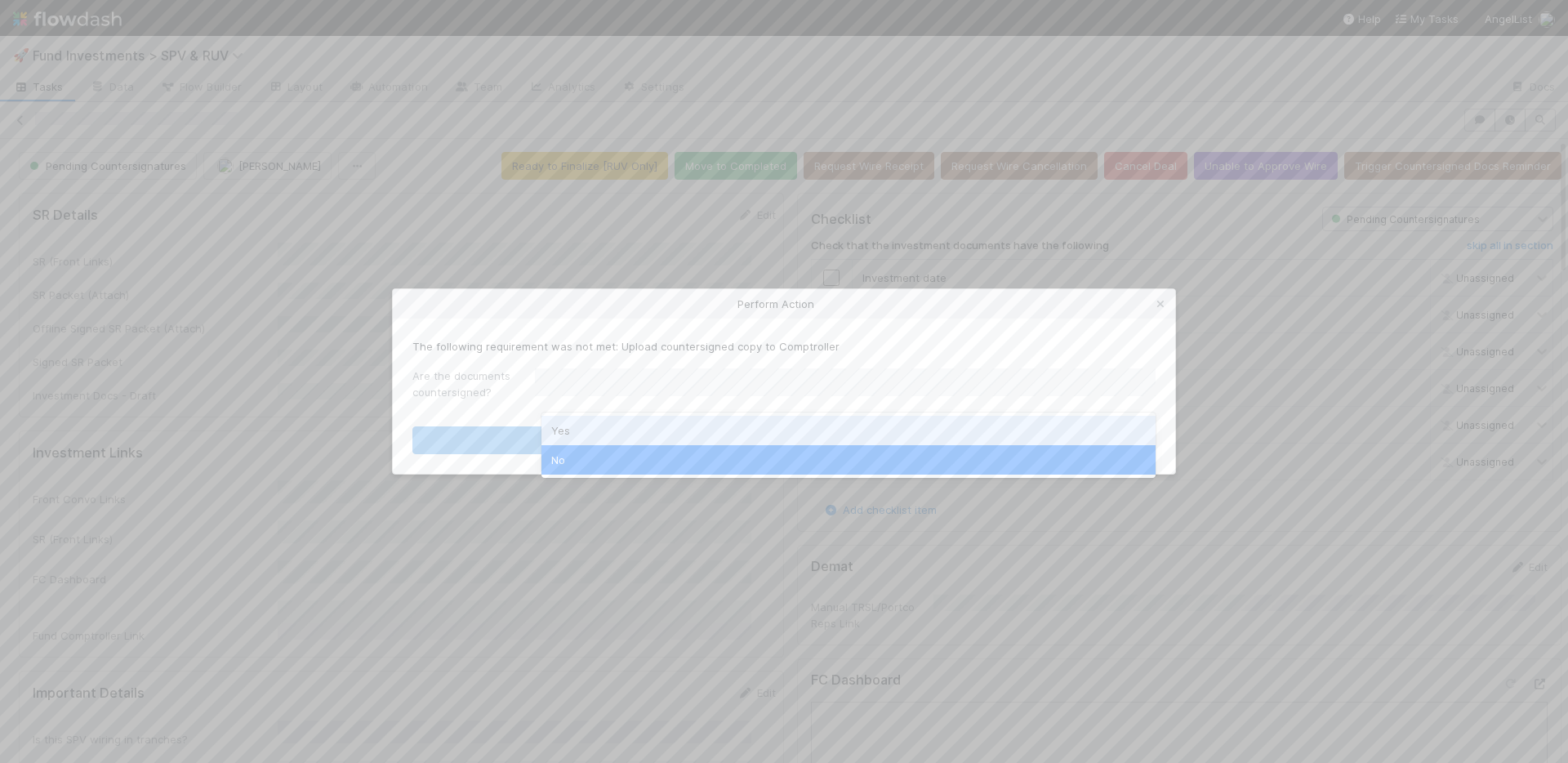
click at [675, 437] on div "Yes" at bounding box center [848, 430] width 614 height 29
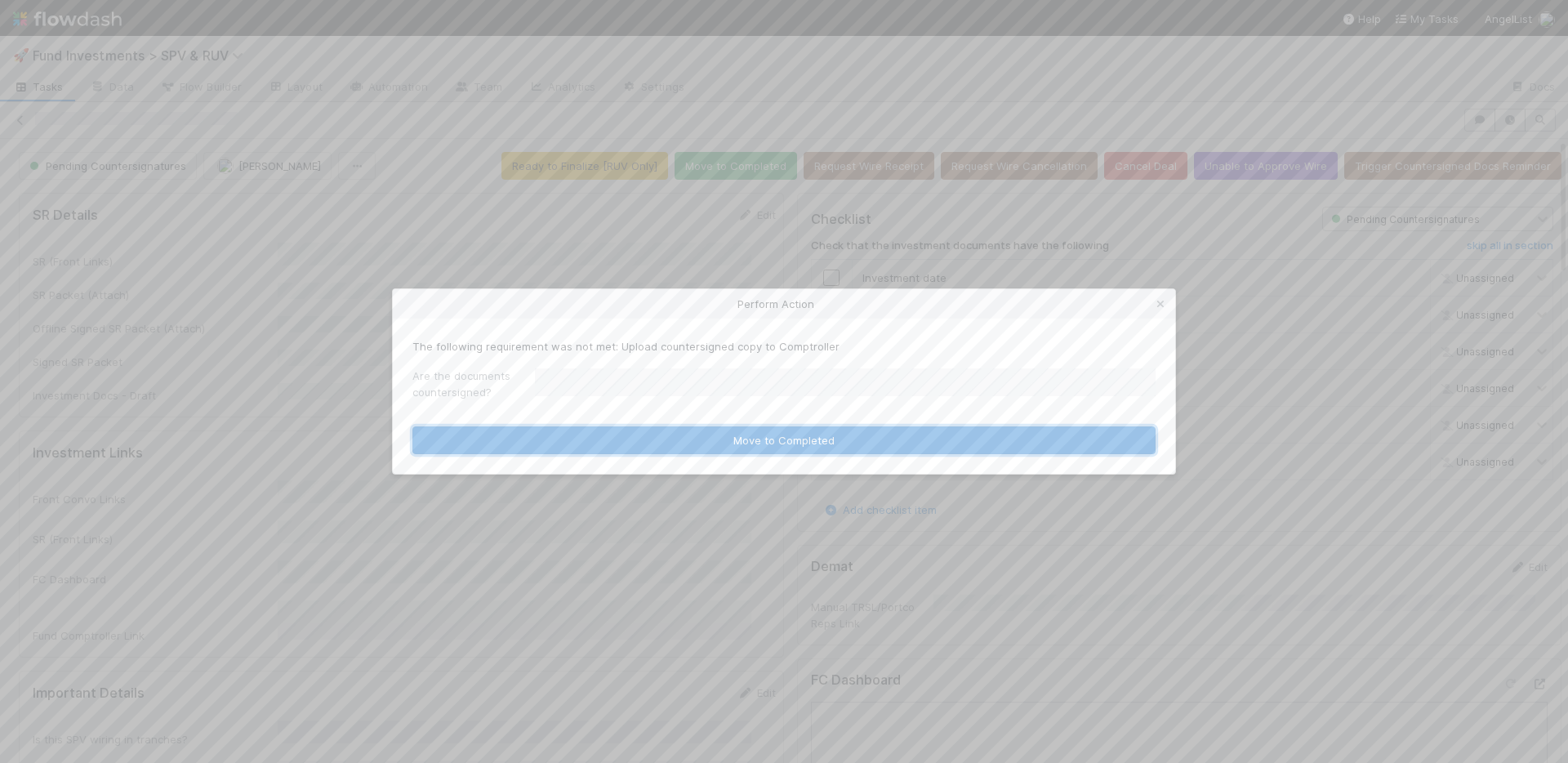
click at [675, 437] on button "Move to Completed" at bounding box center [784, 440] width 743 height 28
